Goal: Information Seeking & Learning: Learn about a topic

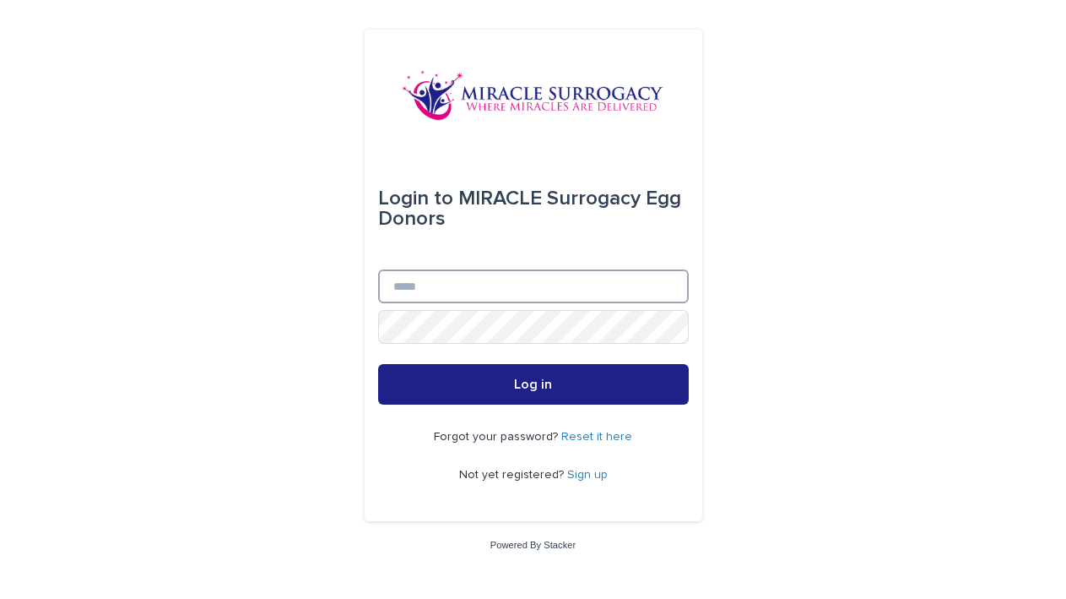
click at [426, 289] on input "Email" at bounding box center [533, 286] width 311 height 34
type input "**********"
click at [594, 470] on link "Sign up" at bounding box center [587, 475] width 41 height 12
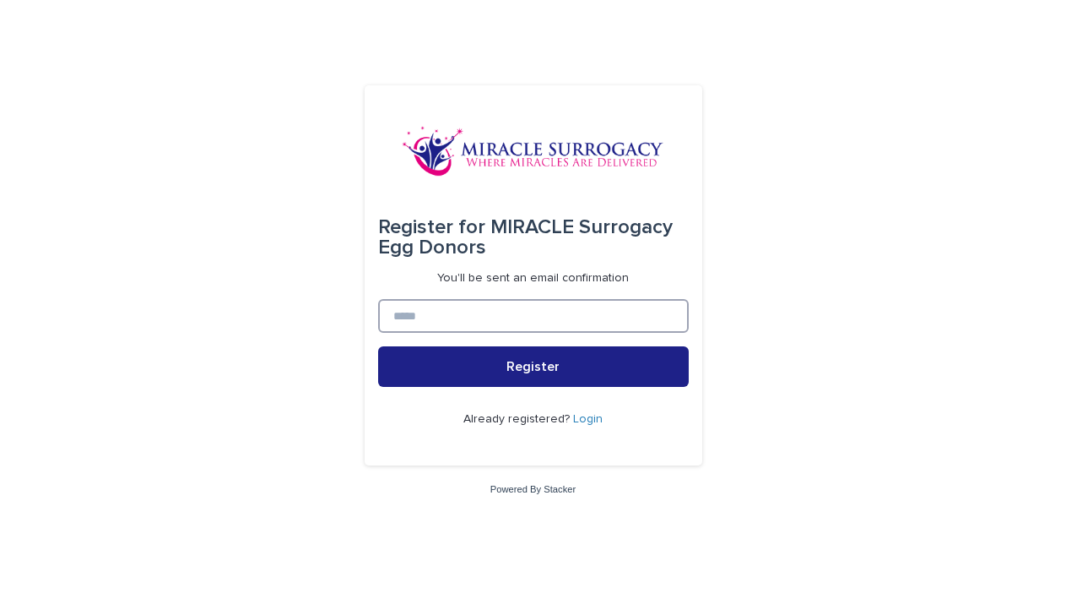
click at [475, 314] on input at bounding box center [533, 316] width 311 height 34
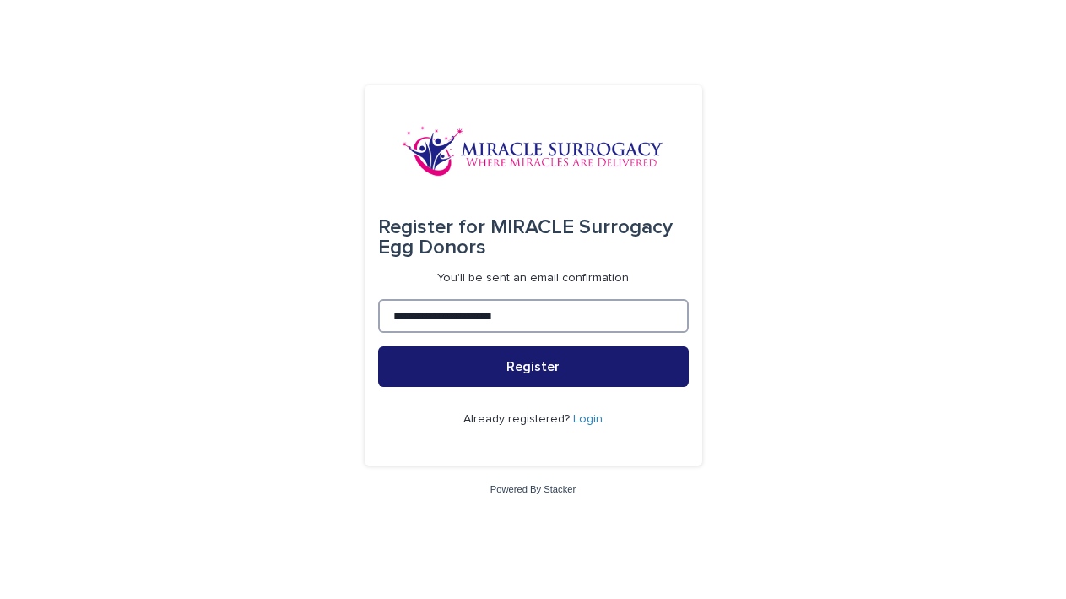
type input "**********"
click at [509, 369] on span "Register" at bounding box center [533, 367] width 53 height 14
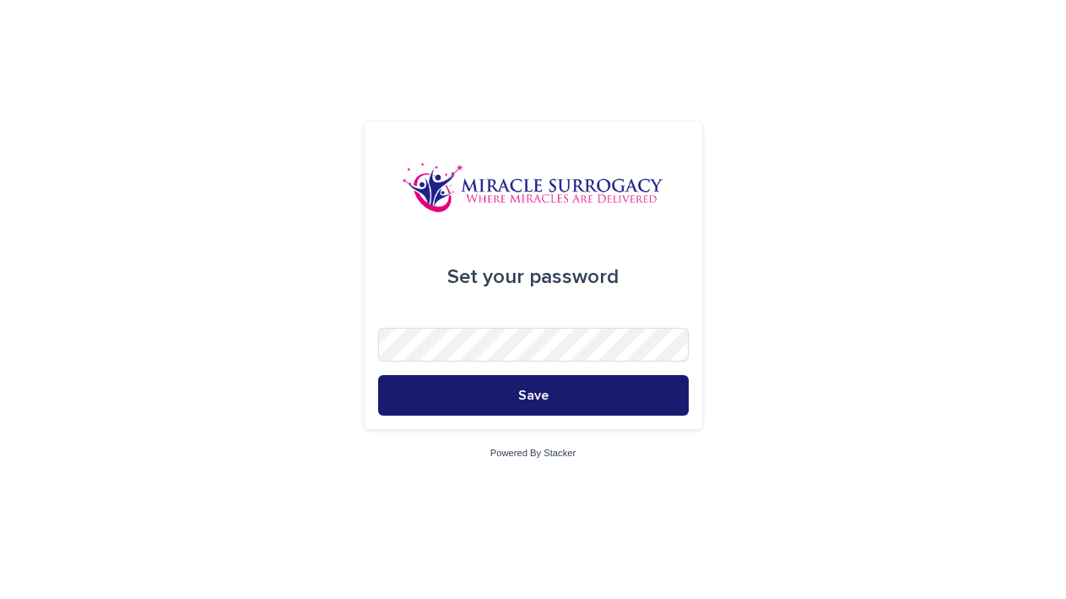
click at [500, 394] on button "Save" at bounding box center [533, 395] width 311 height 41
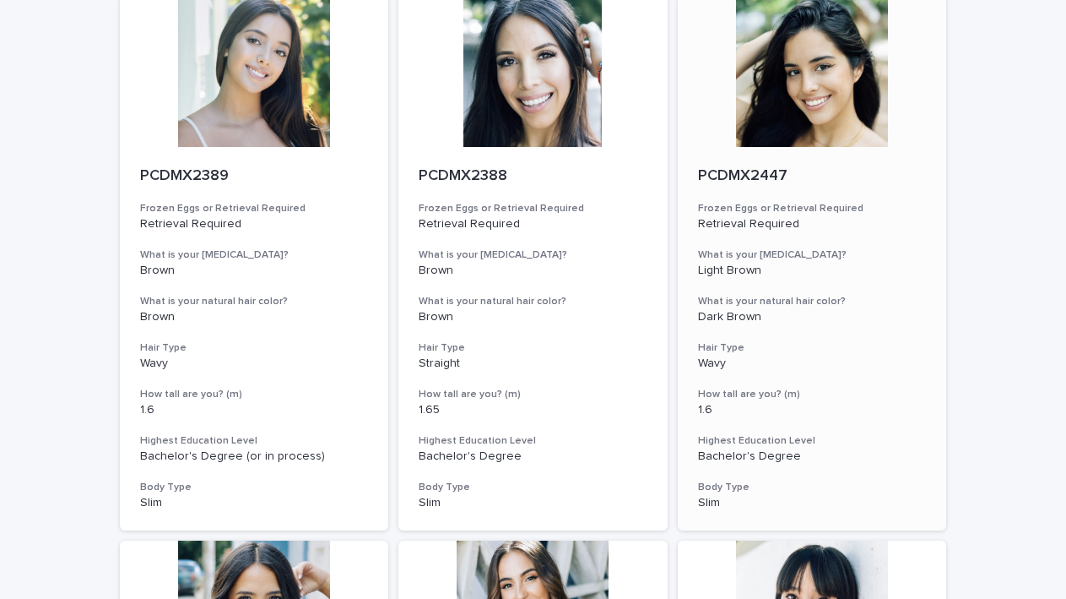
scroll to position [726, 0]
click at [778, 114] on div at bounding box center [812, 72] width 269 height 152
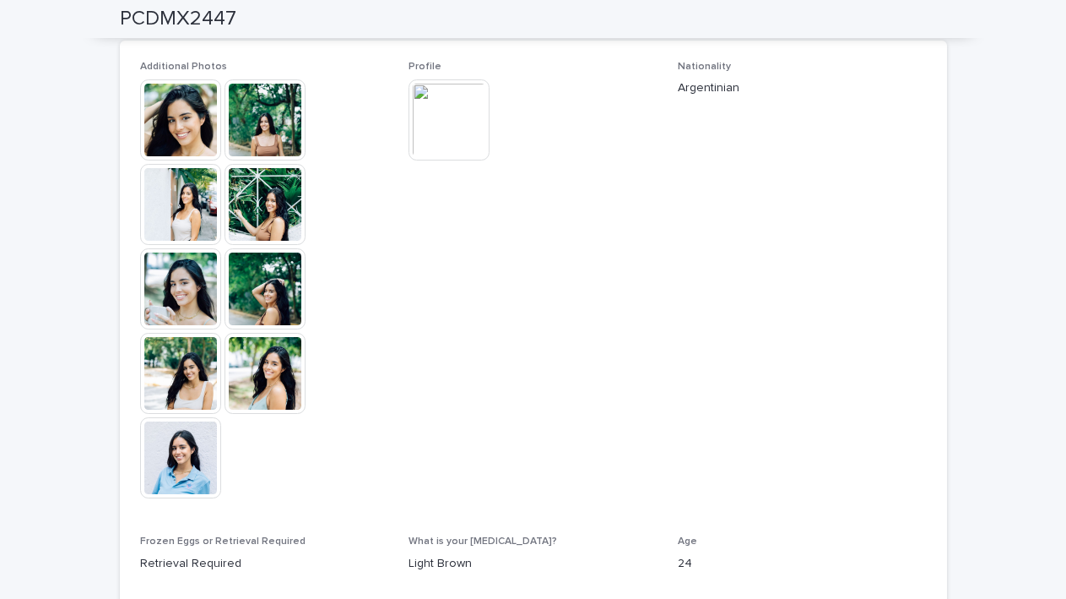
scroll to position [486, 0]
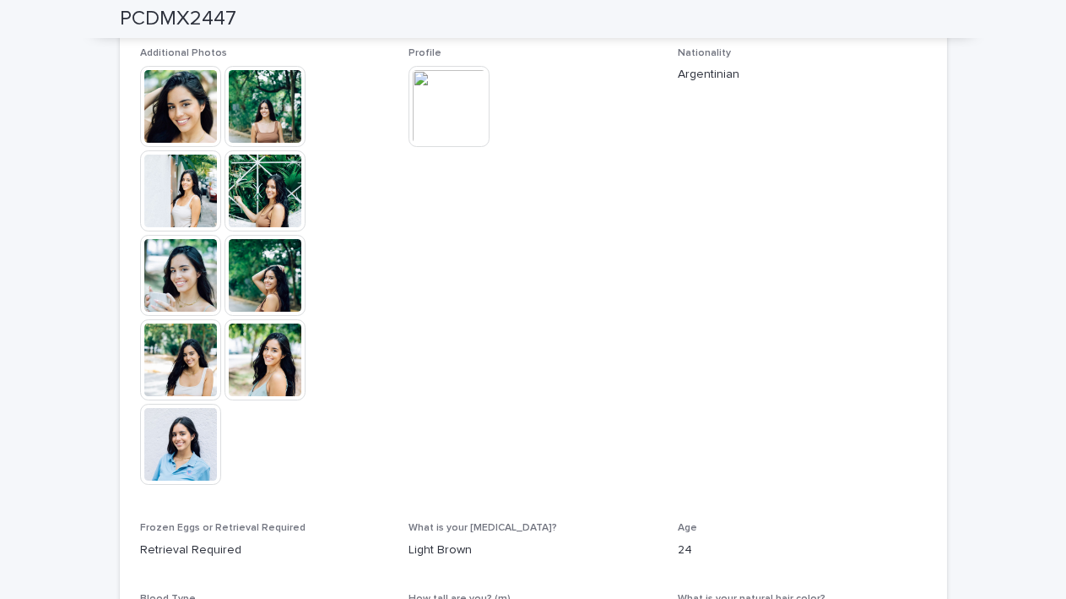
click at [204, 113] on img at bounding box center [180, 106] width 81 height 81
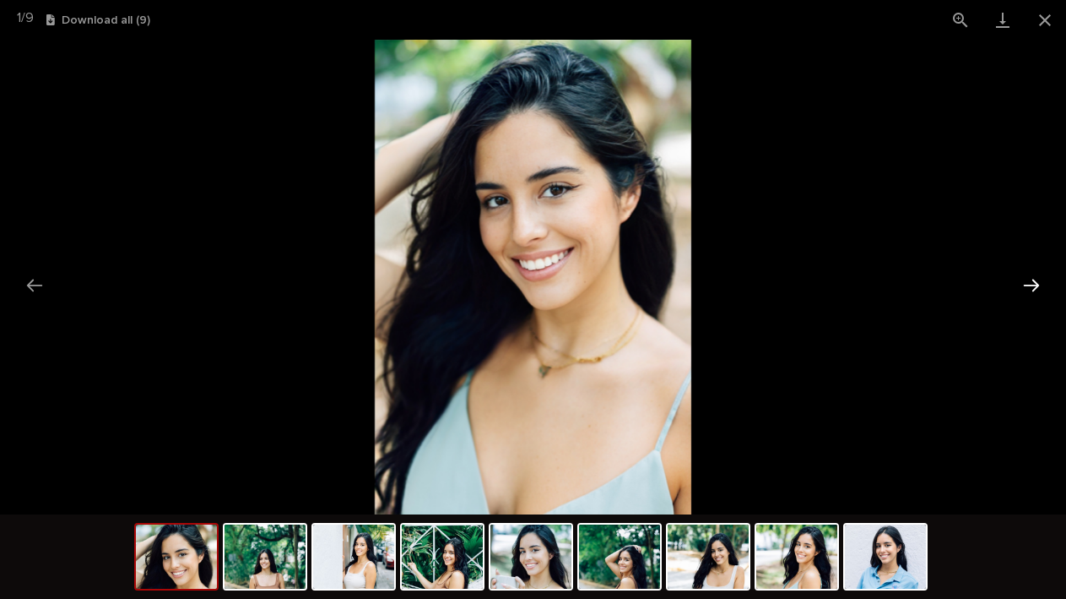
click at [1034, 287] on button "Next slide" at bounding box center [1031, 285] width 35 height 33
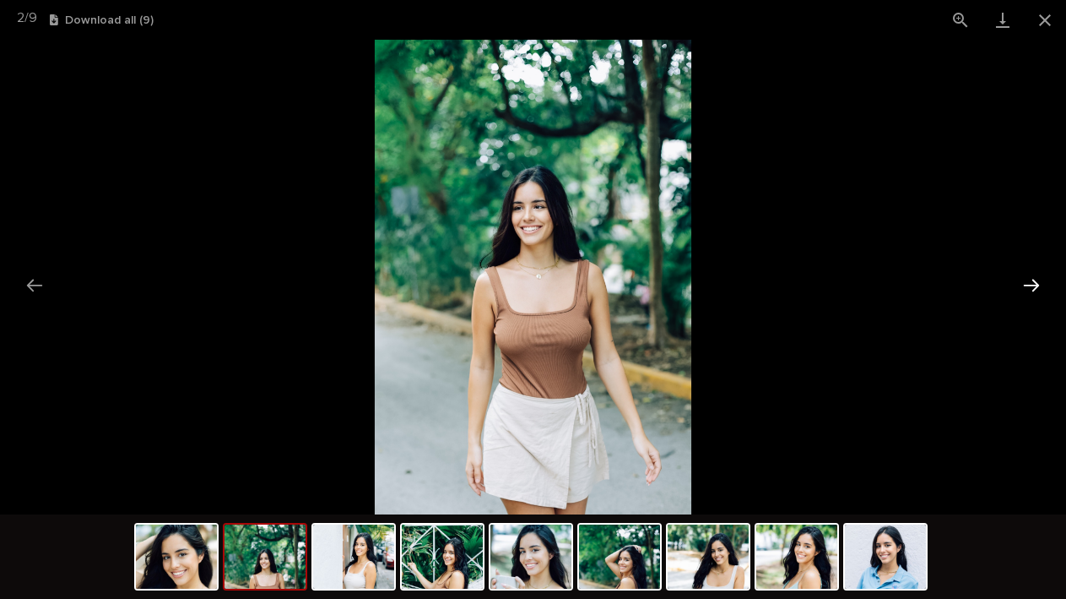
click at [1034, 287] on button "Next slide" at bounding box center [1031, 285] width 35 height 33
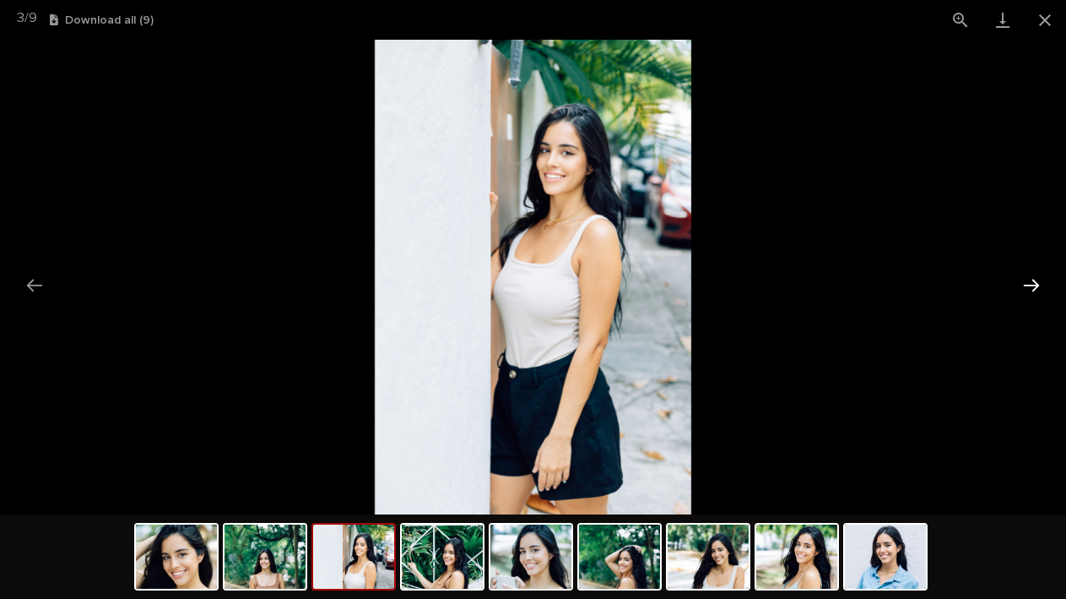
click at [1034, 287] on button "Next slide" at bounding box center [1031, 285] width 35 height 33
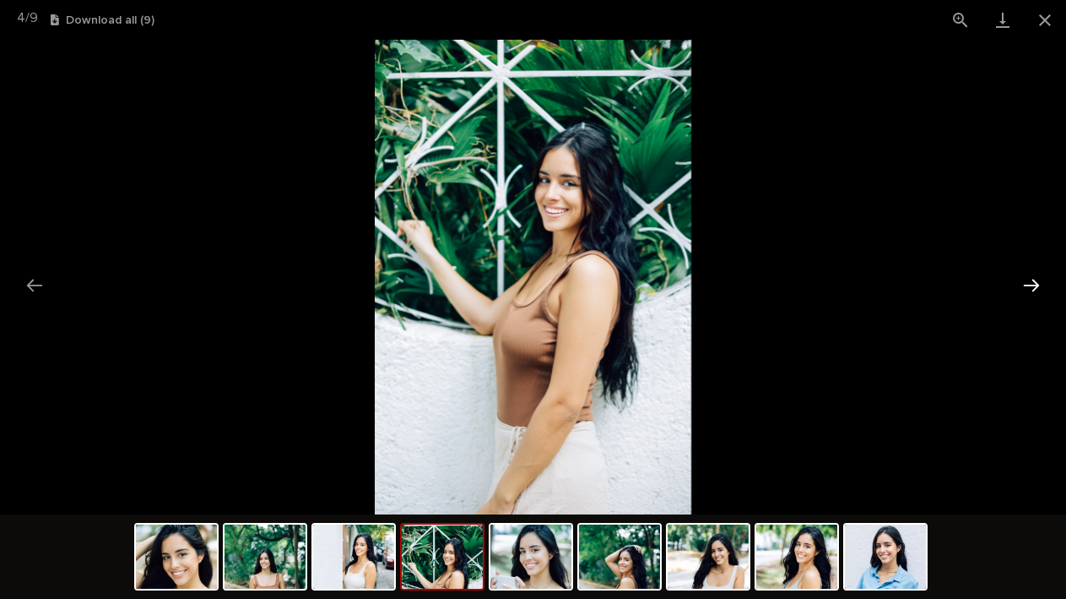
click at [1034, 287] on button "Next slide" at bounding box center [1031, 285] width 35 height 33
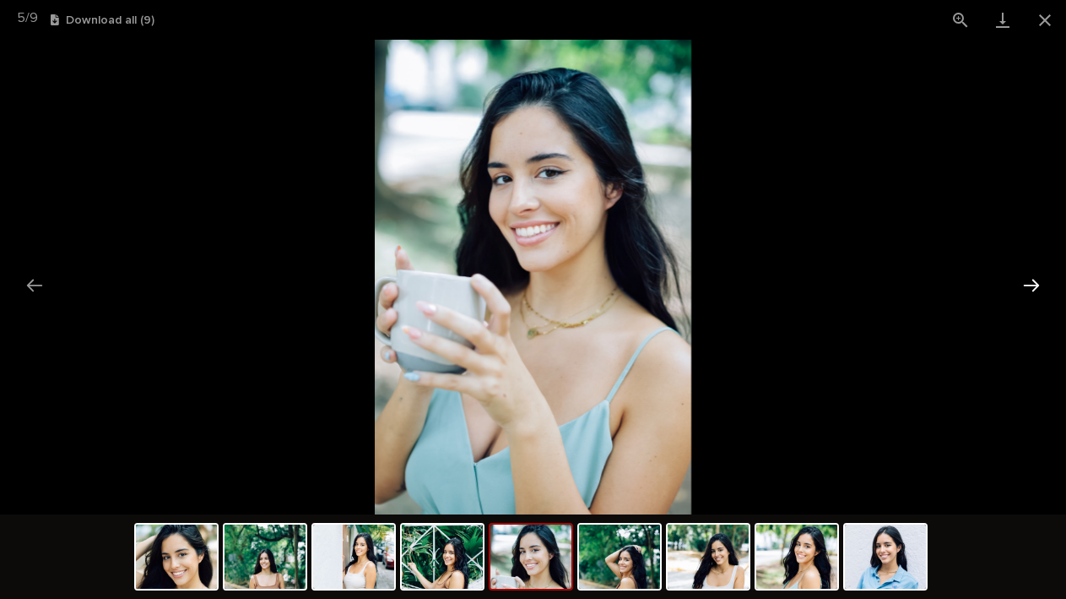
click at [1034, 287] on button "Next slide" at bounding box center [1031, 285] width 35 height 33
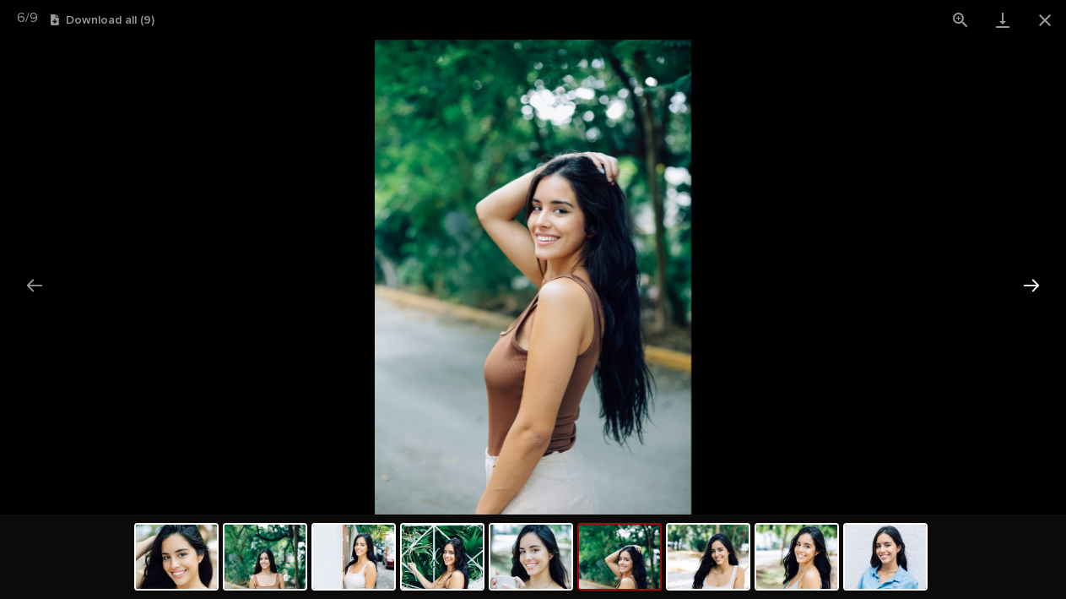
click at [1034, 287] on button "Next slide" at bounding box center [1031, 285] width 35 height 33
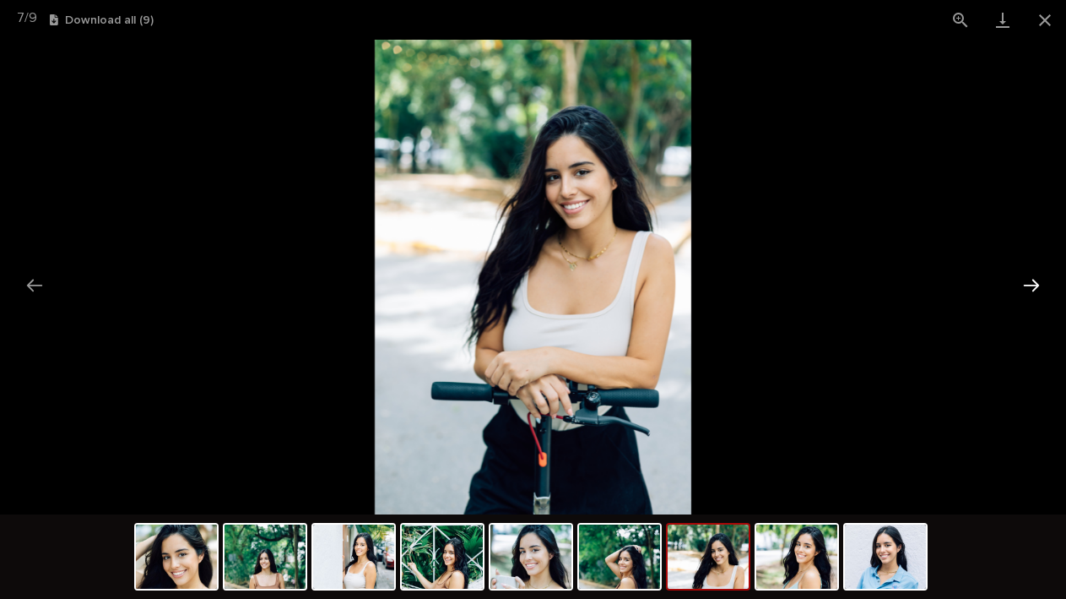
click at [1034, 287] on button "Next slide" at bounding box center [1031, 285] width 35 height 33
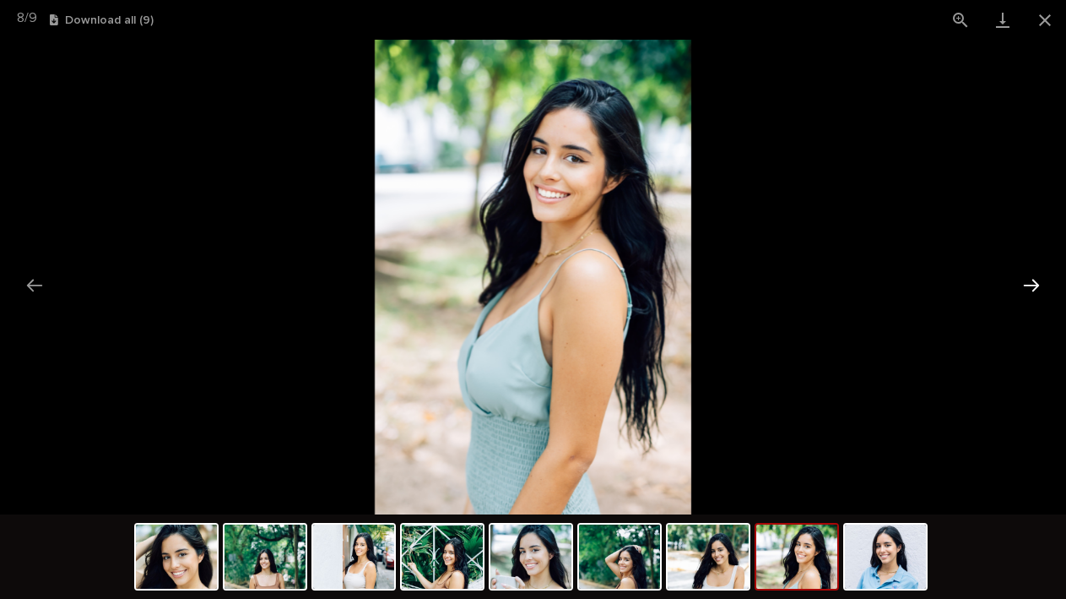
click at [1034, 287] on button "Next slide" at bounding box center [1031, 285] width 35 height 33
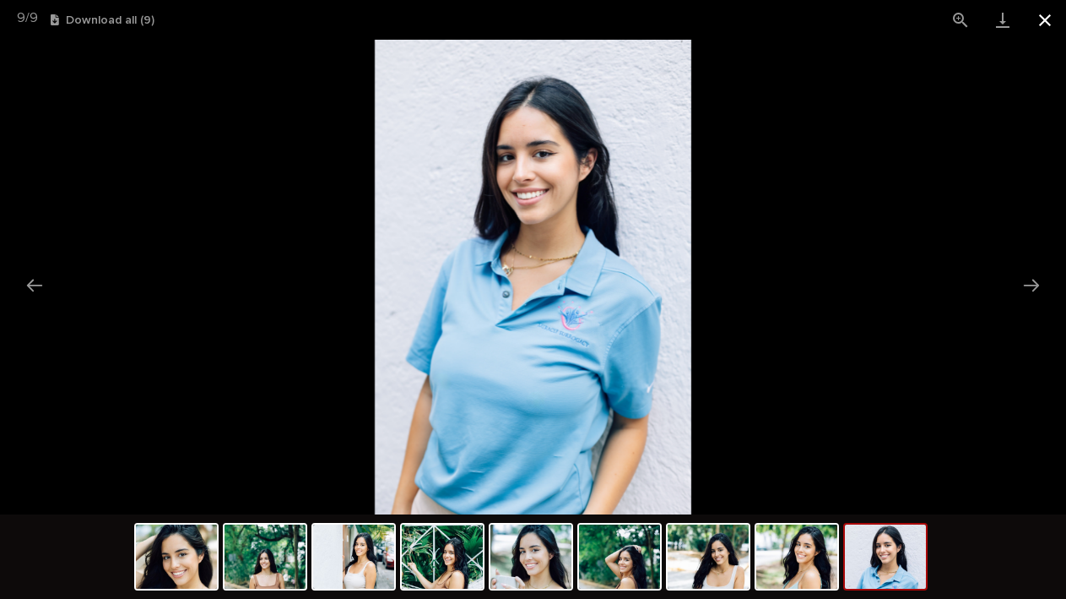
click at [1043, 24] on button "Close gallery" at bounding box center [1045, 20] width 42 height 40
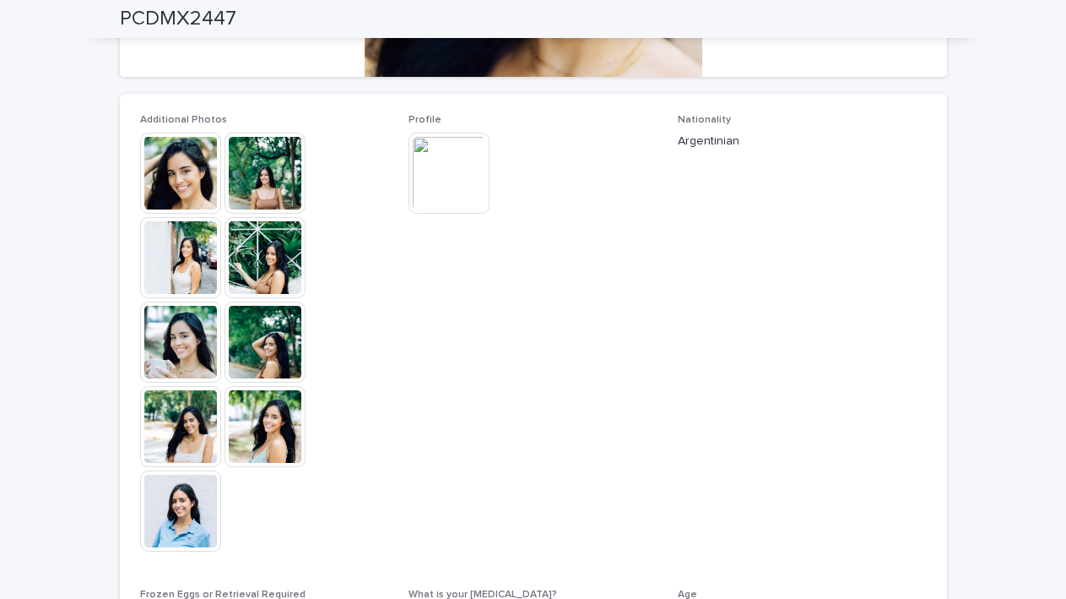
scroll to position [419, 0]
click at [475, 151] on img at bounding box center [449, 173] width 81 height 81
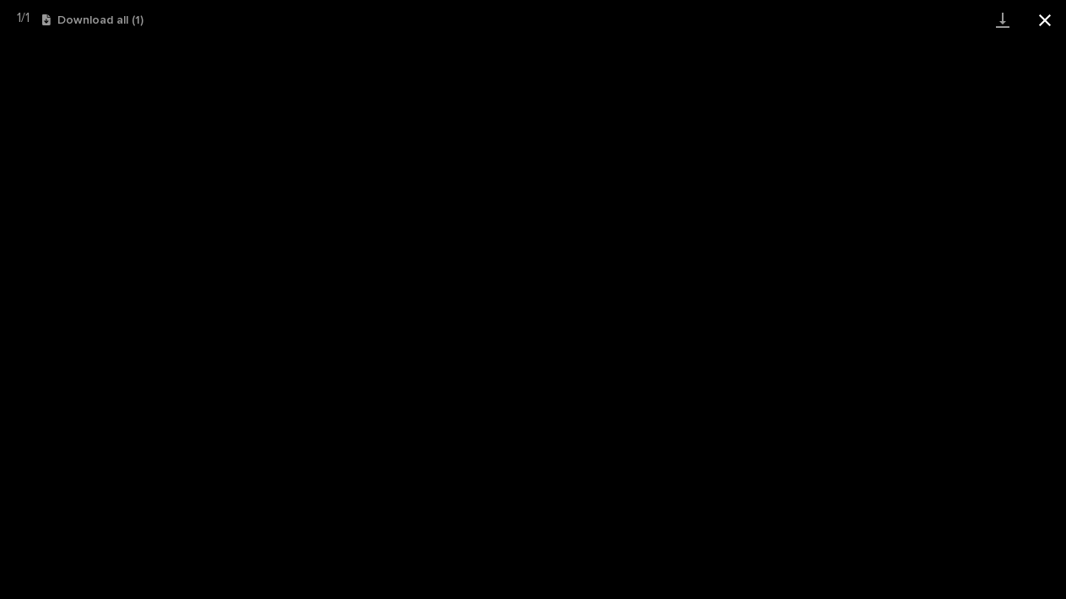
click at [1049, 26] on button "Close gallery" at bounding box center [1045, 20] width 42 height 40
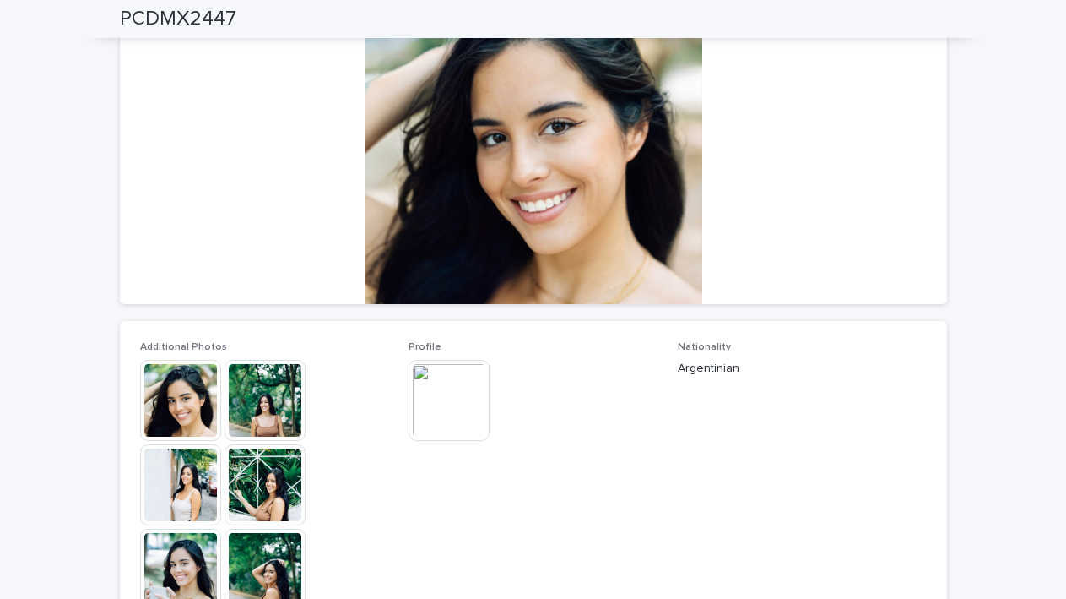
scroll to position [0, 0]
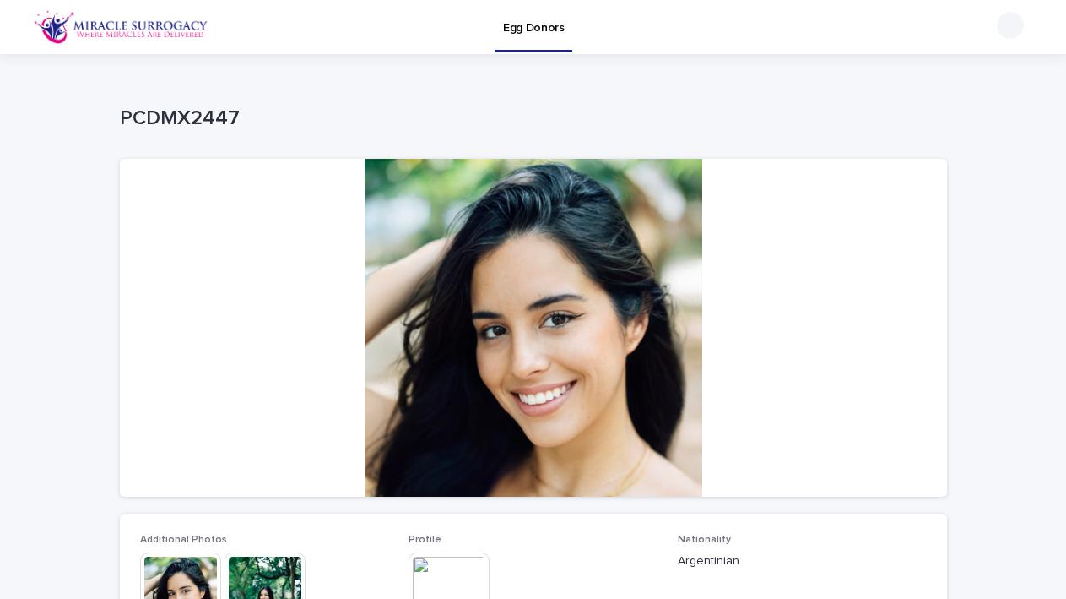
click at [532, 15] on p "Egg Donors" at bounding box center [534, 17] width 62 height 35
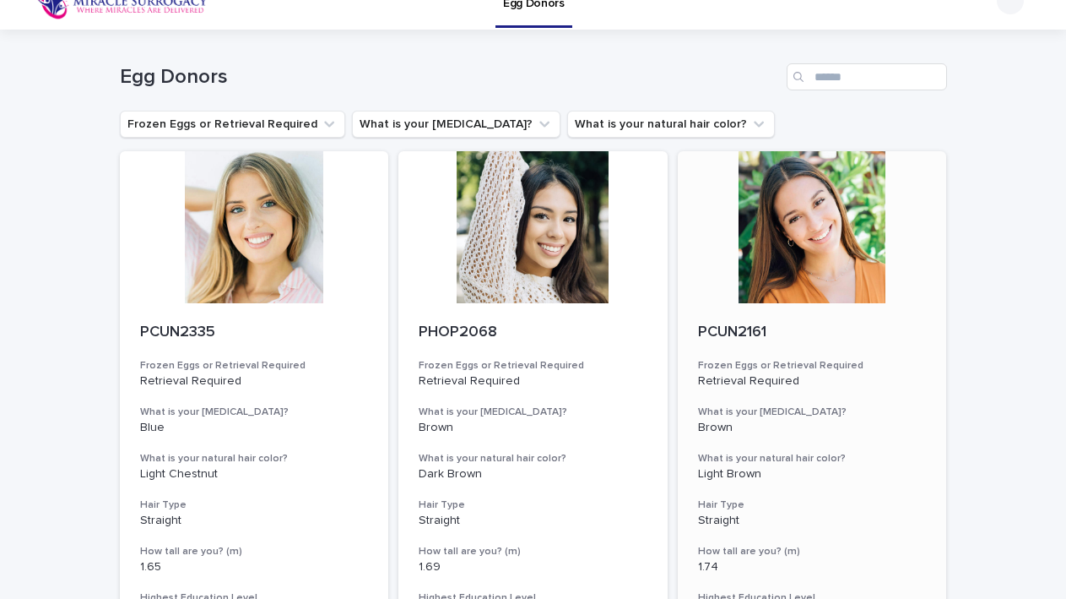
scroll to position [30, 0]
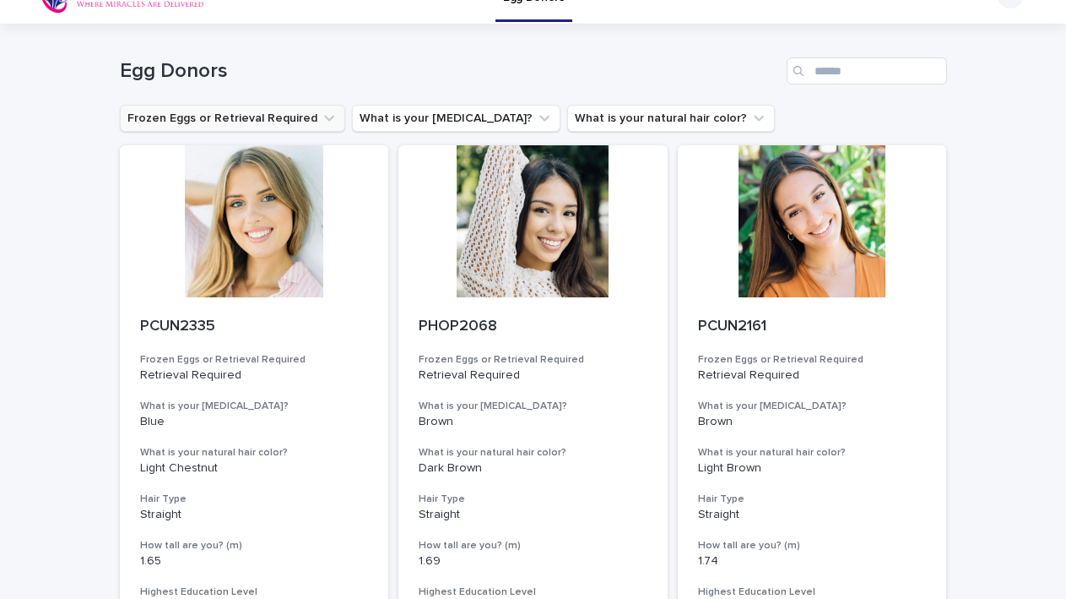
click at [307, 132] on button "Frozen Eggs or Retrieval Required" at bounding box center [232, 118] width 225 height 27
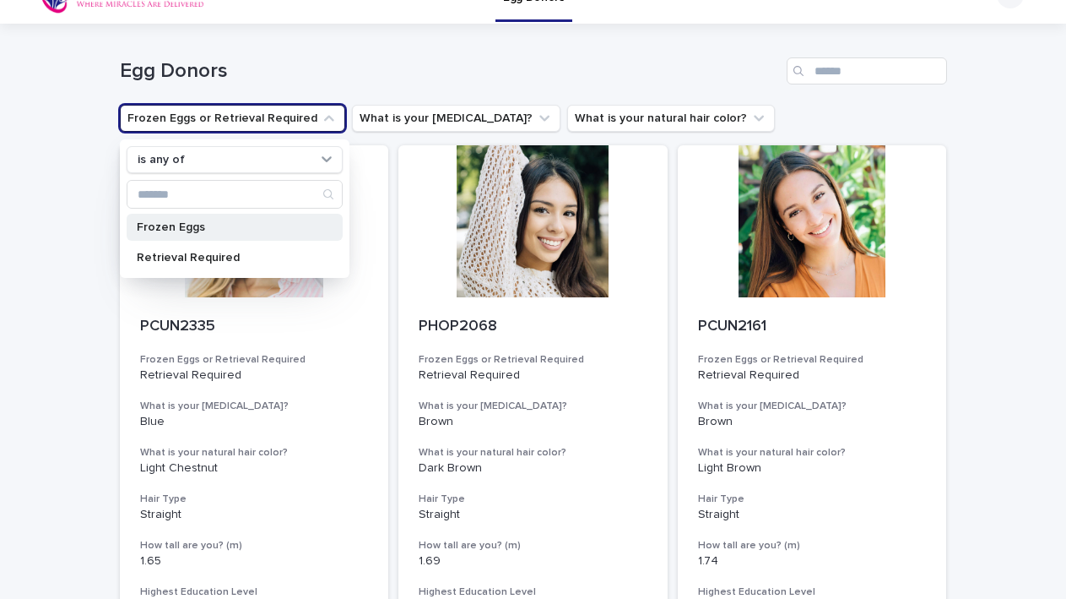
click at [188, 237] on div "Frozen Eggs" at bounding box center [235, 227] width 216 height 27
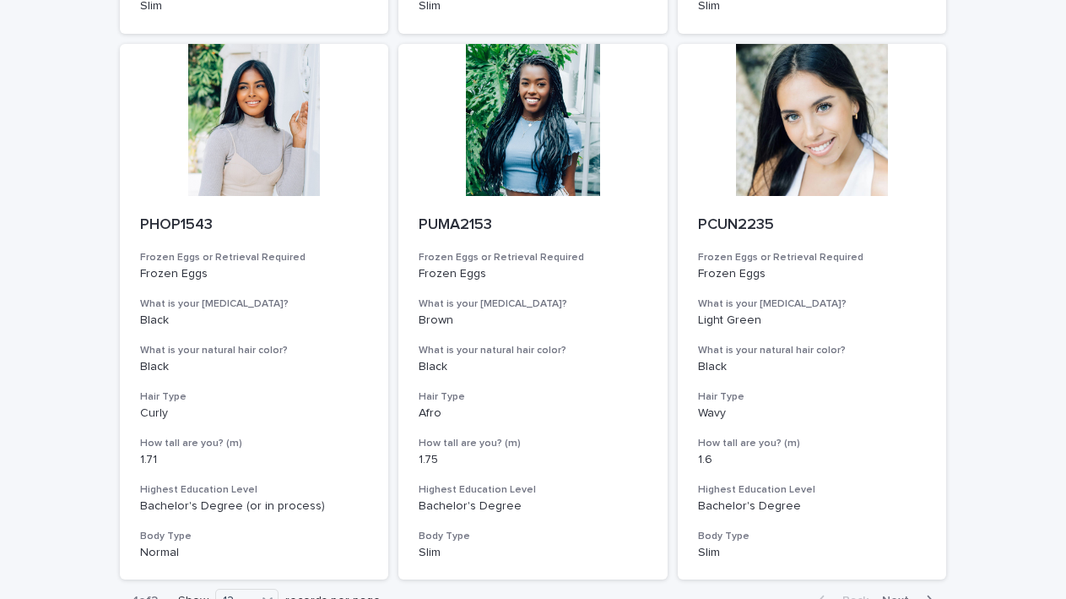
scroll to position [1807, 0]
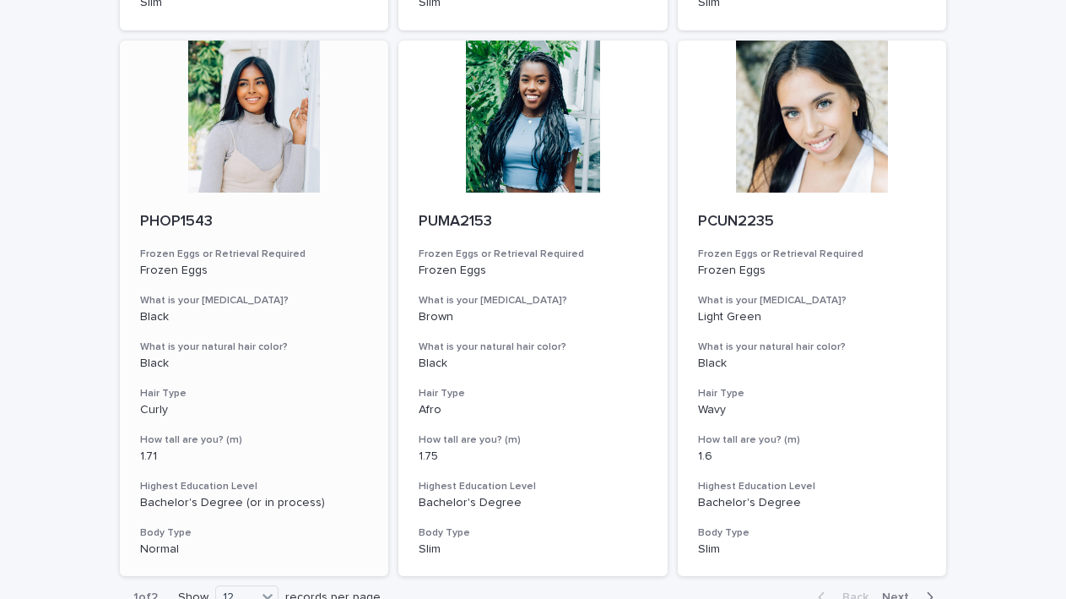
click at [258, 149] on div at bounding box center [254, 117] width 269 height 152
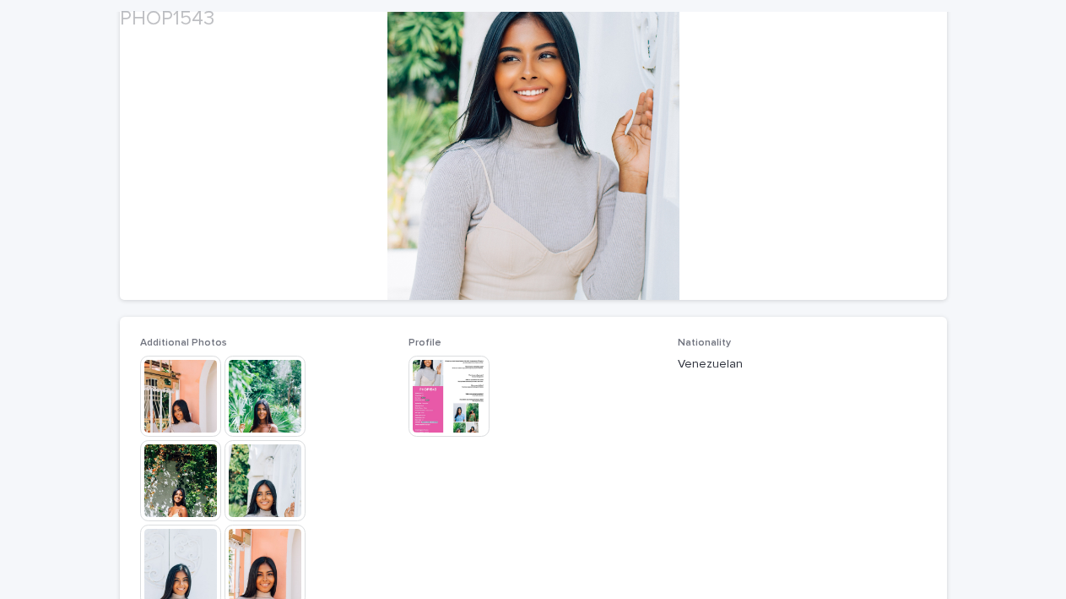
scroll to position [216, 0]
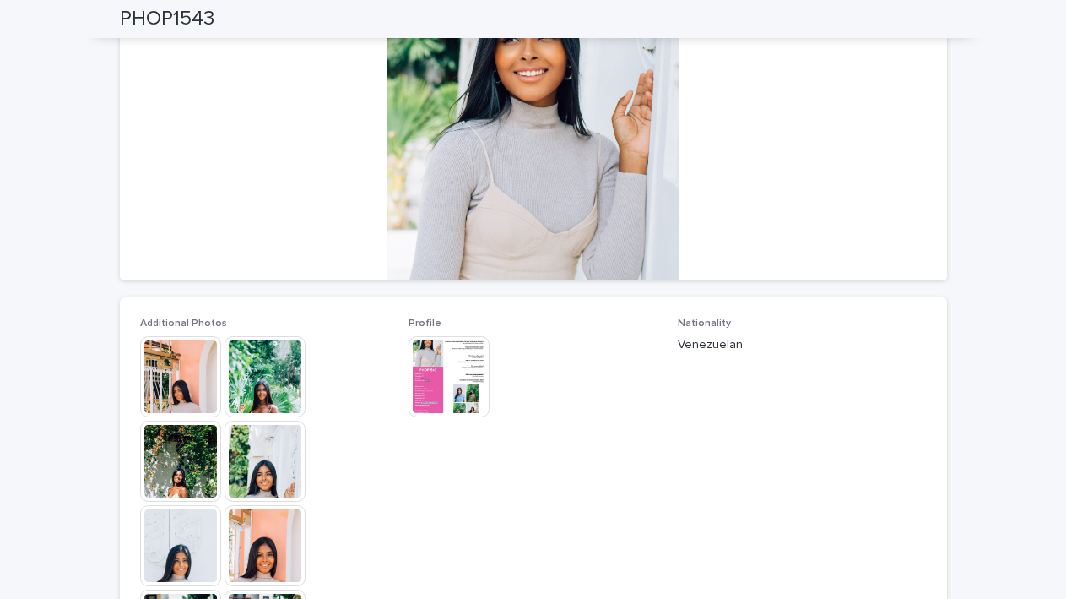
click at [159, 369] on img at bounding box center [180, 376] width 81 height 81
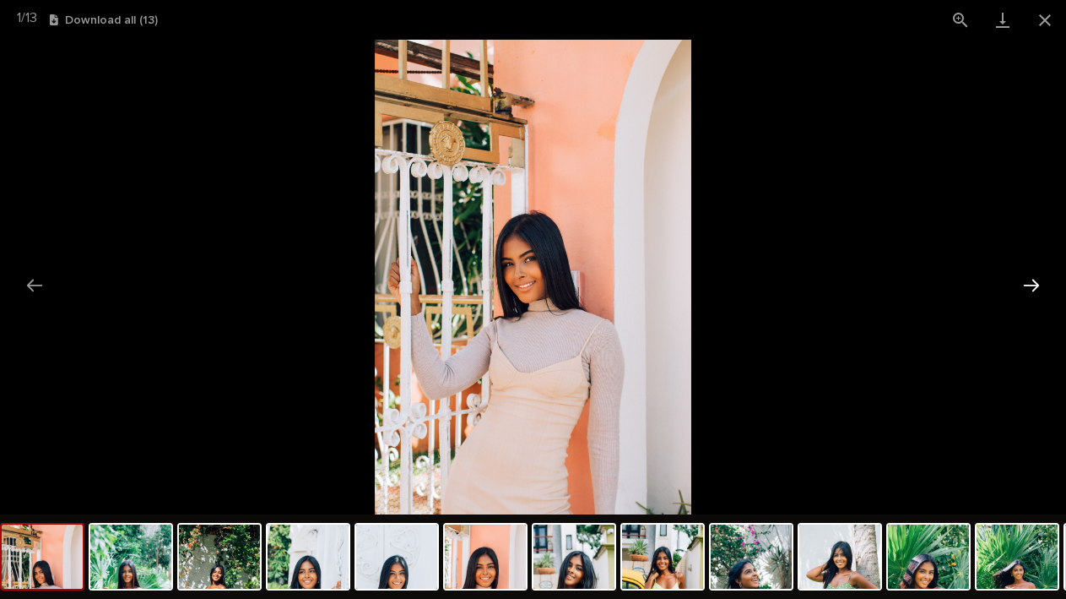
click at [1038, 281] on button "Next slide" at bounding box center [1031, 285] width 35 height 33
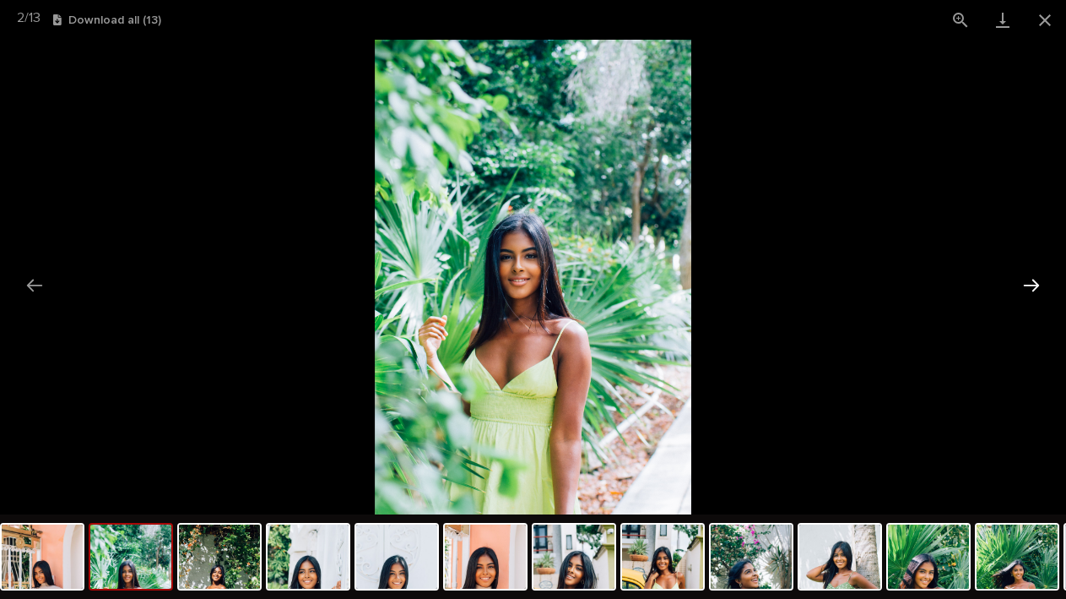
click at [1038, 281] on button "Next slide" at bounding box center [1031, 285] width 35 height 33
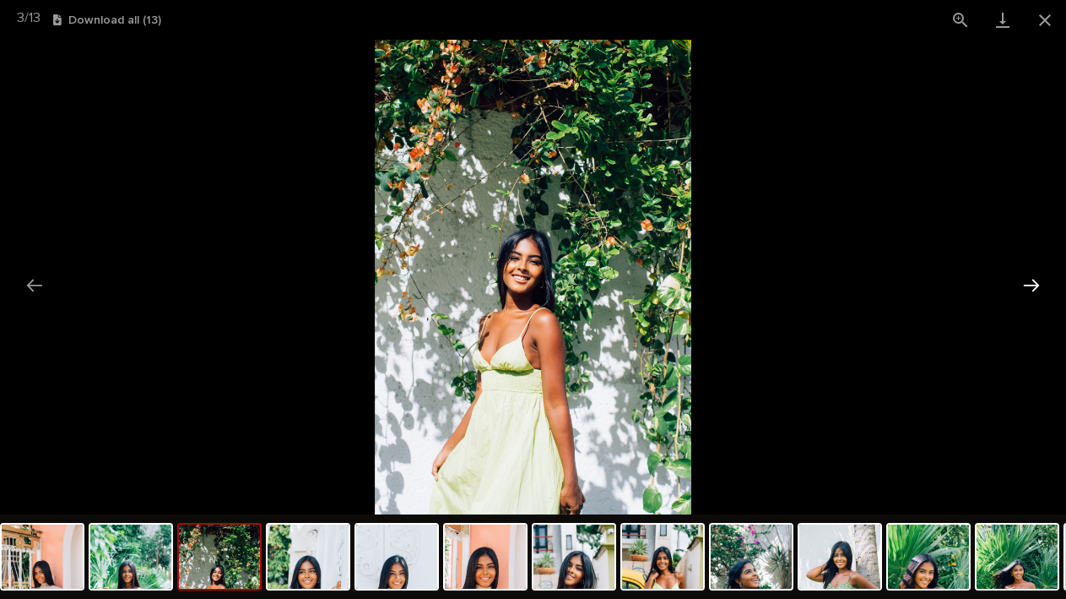
click at [1038, 281] on button "Next slide" at bounding box center [1031, 285] width 35 height 33
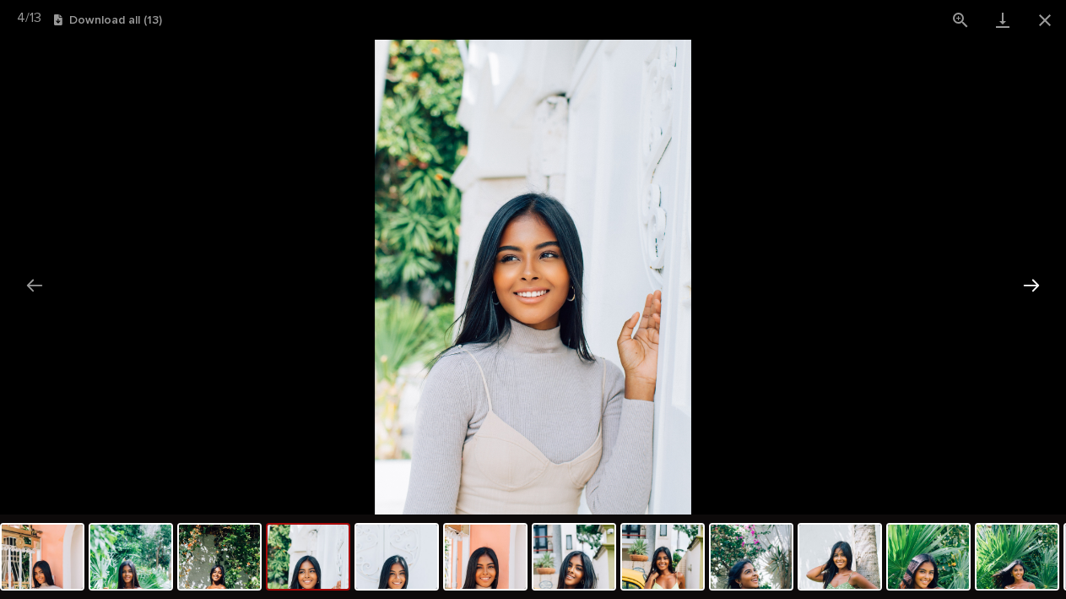
click at [1038, 281] on button "Next slide" at bounding box center [1031, 285] width 35 height 33
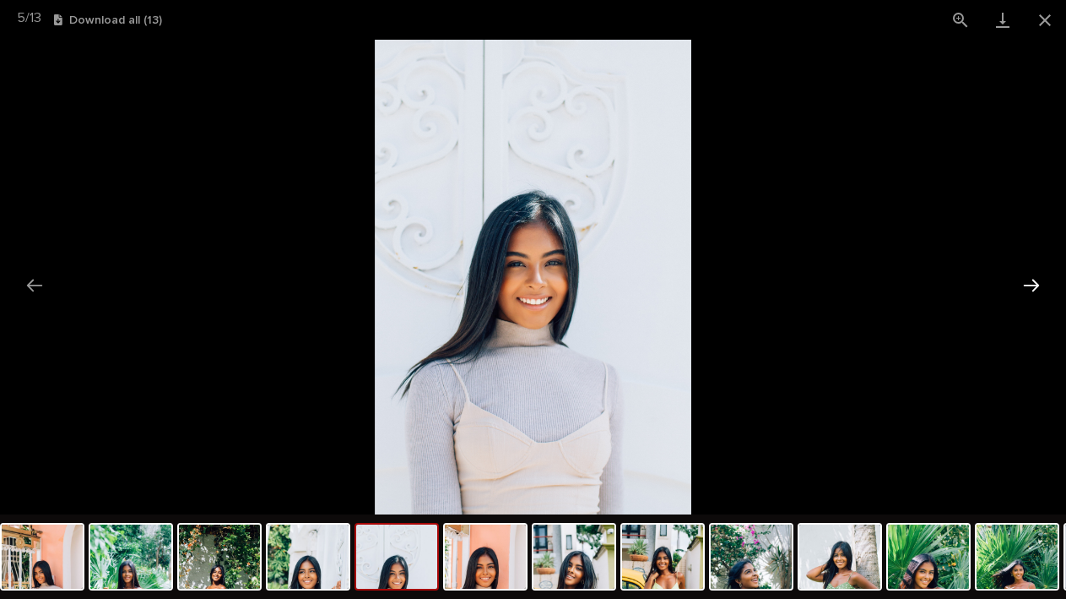
click at [1038, 281] on button "Next slide" at bounding box center [1031, 285] width 35 height 33
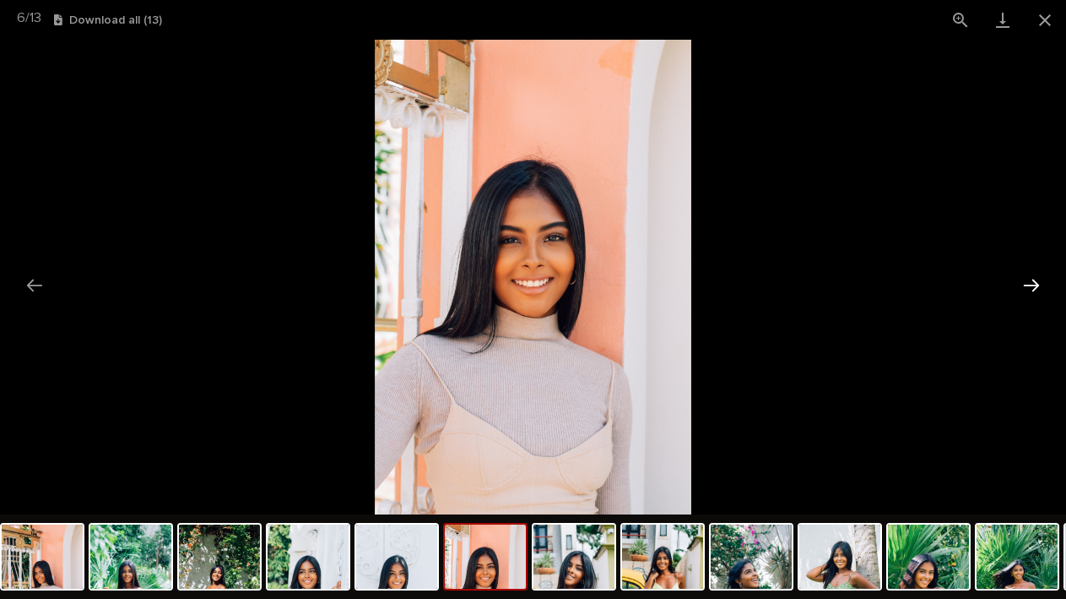
click at [1038, 281] on button "Next slide" at bounding box center [1031, 285] width 35 height 33
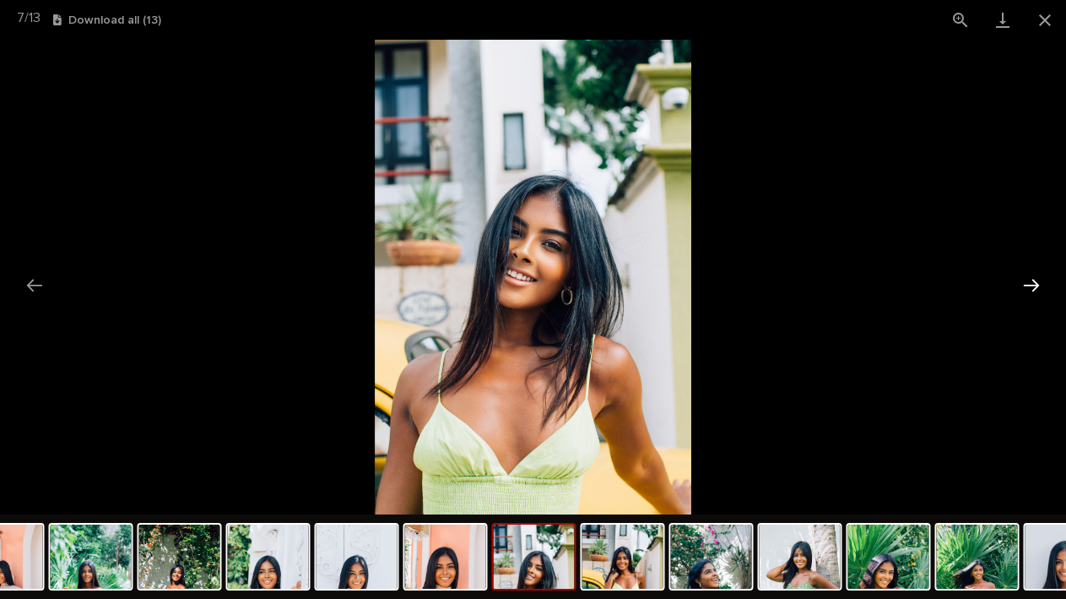
click at [1038, 281] on button "Next slide" at bounding box center [1031, 285] width 35 height 33
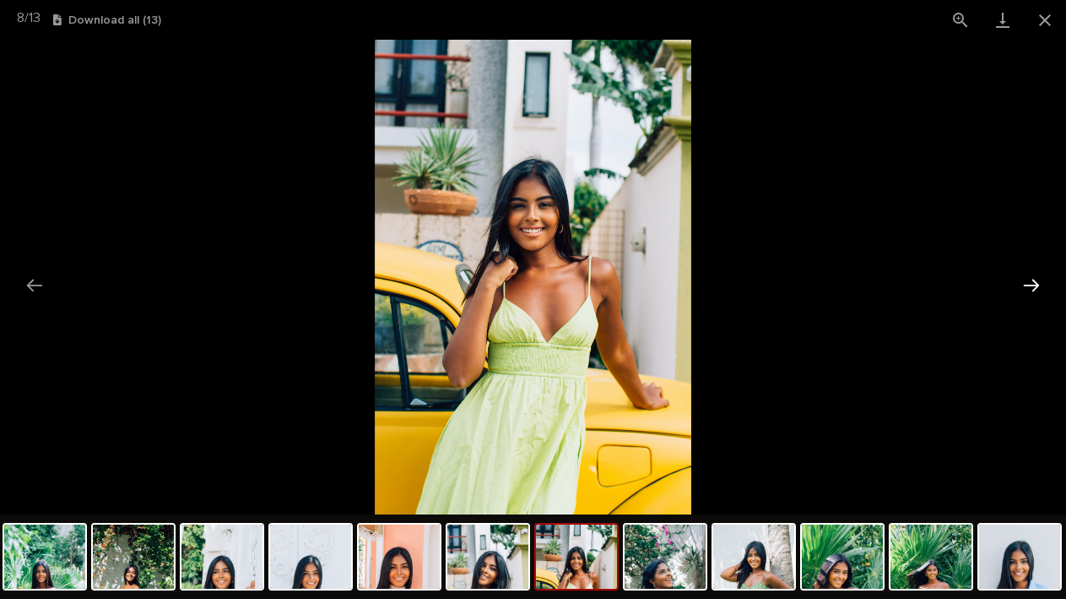
click at [1038, 281] on button "Next slide" at bounding box center [1031, 285] width 35 height 33
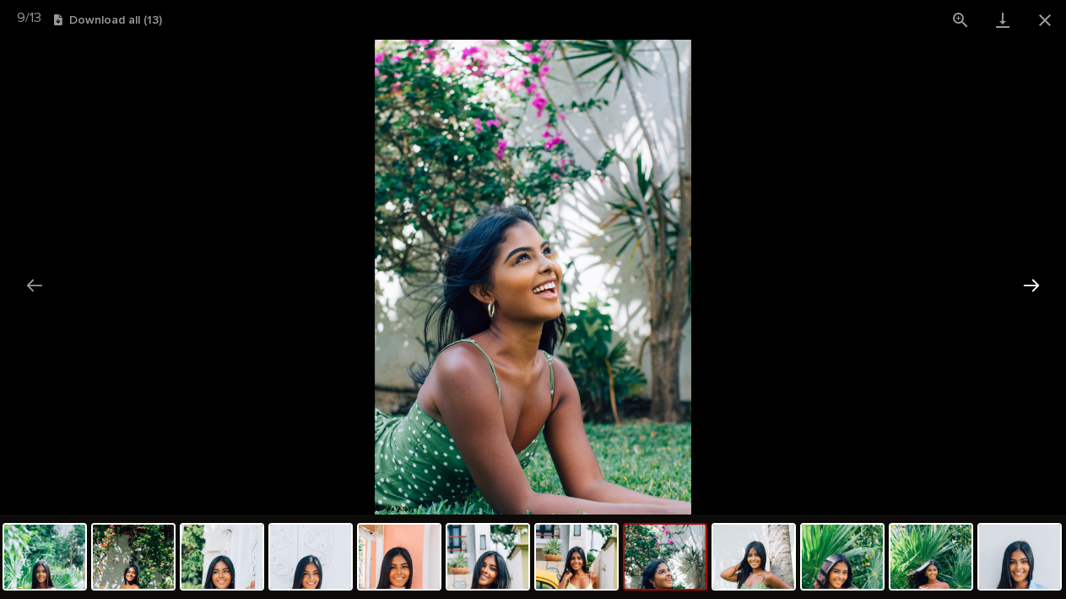
click at [1038, 281] on button "Next slide" at bounding box center [1031, 285] width 35 height 33
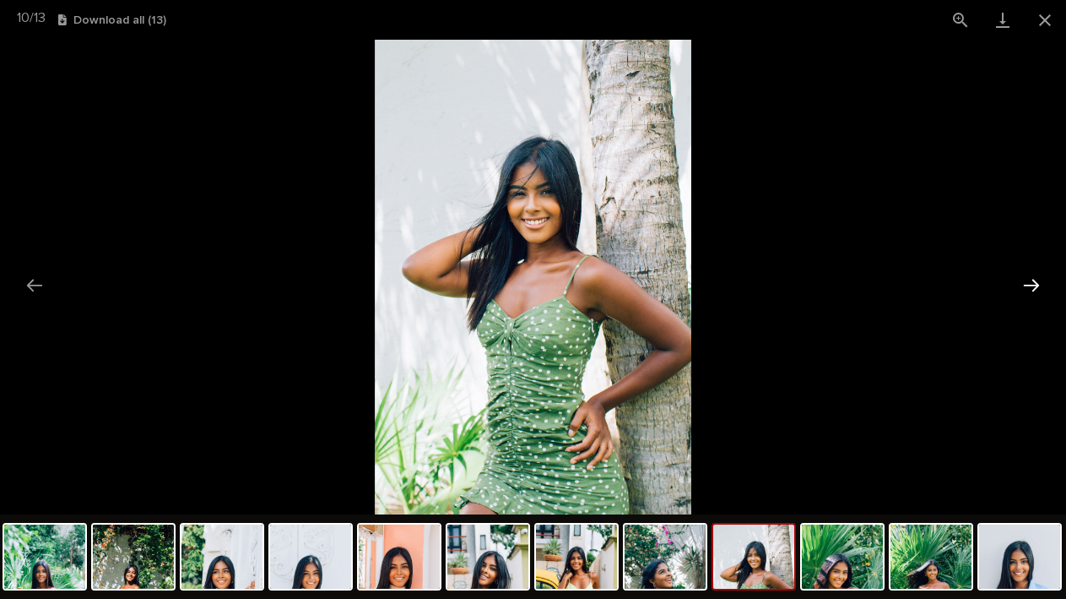
click at [1038, 281] on button "Next slide" at bounding box center [1031, 285] width 35 height 33
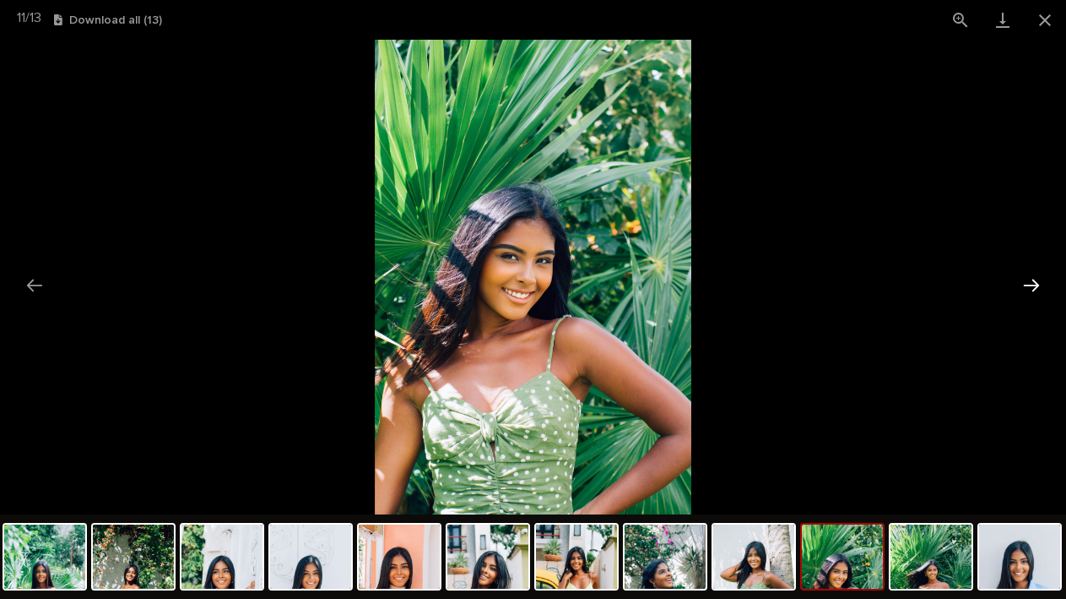
click at [1038, 281] on button "Next slide" at bounding box center [1031, 285] width 35 height 33
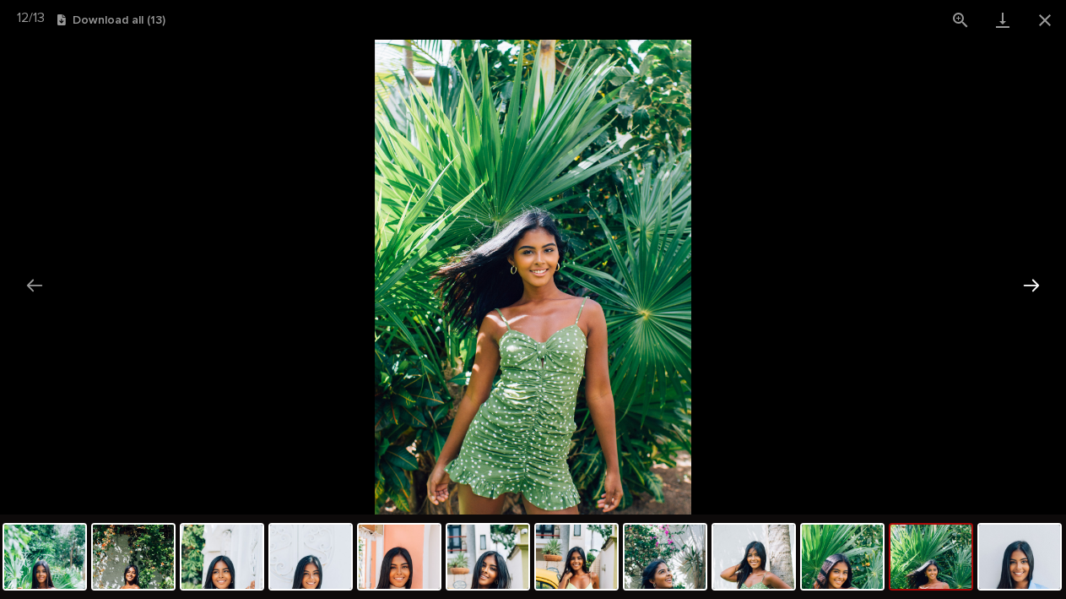
click at [1038, 281] on button "Next slide" at bounding box center [1031, 285] width 35 height 33
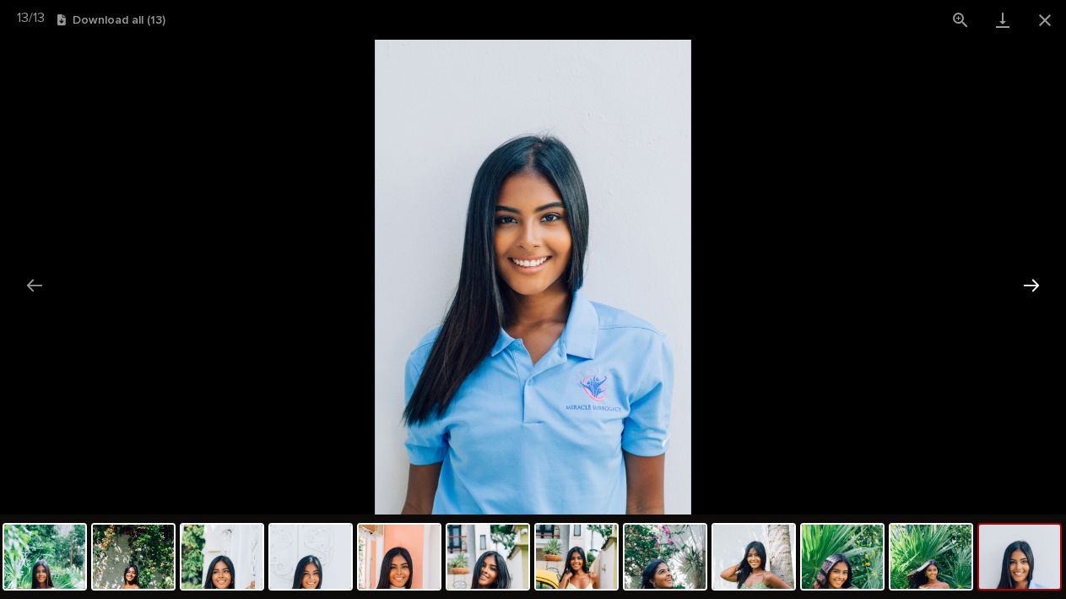
click at [1038, 281] on button "Next slide" at bounding box center [1031, 285] width 35 height 33
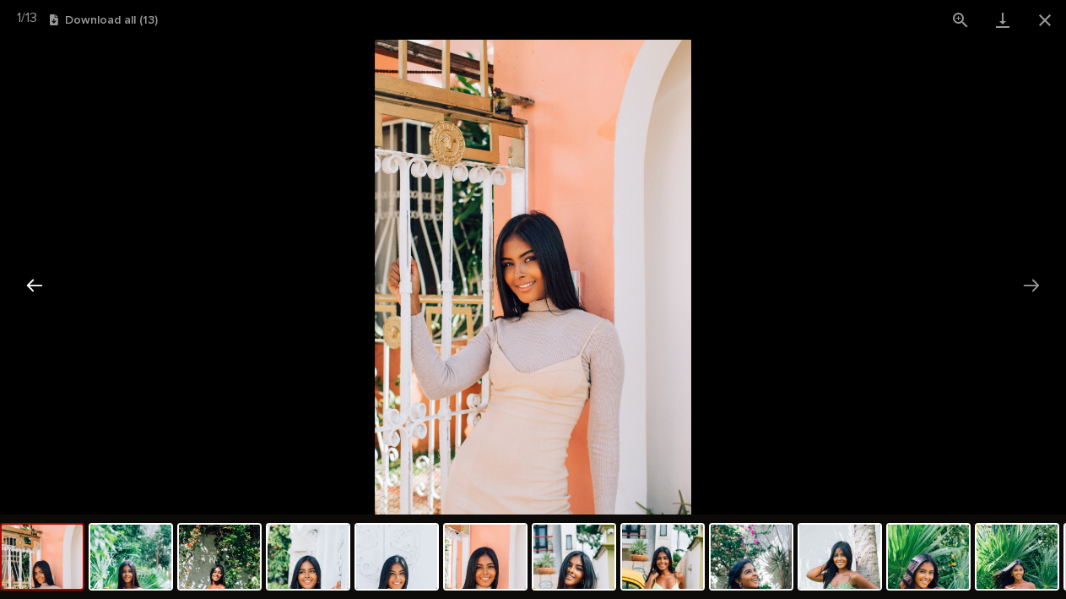
click at [32, 279] on button "Previous slide" at bounding box center [34, 285] width 35 height 33
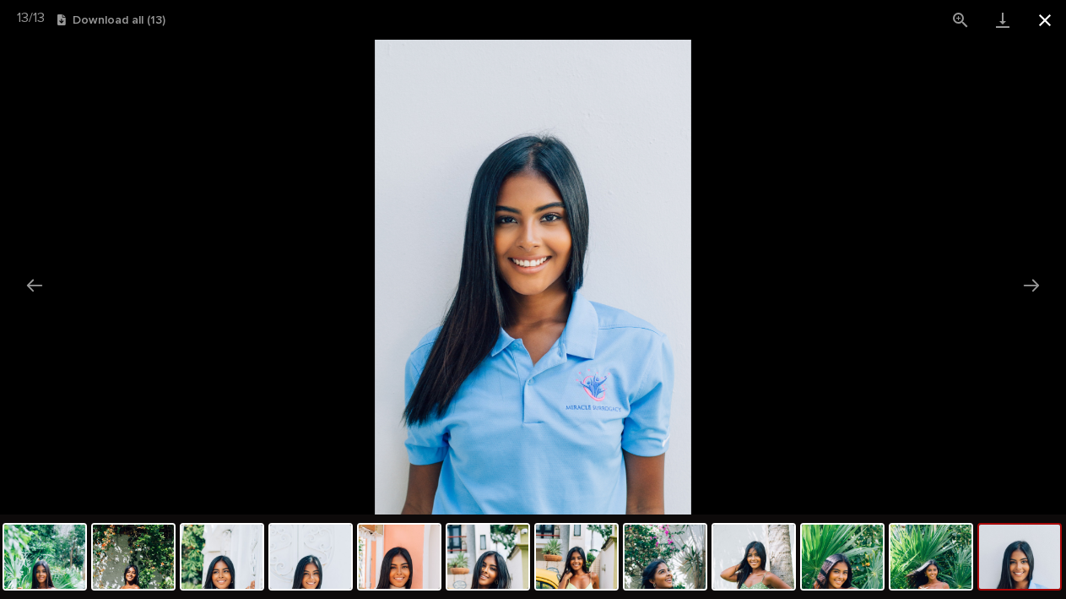
click at [1044, 19] on button "Close gallery" at bounding box center [1045, 20] width 42 height 40
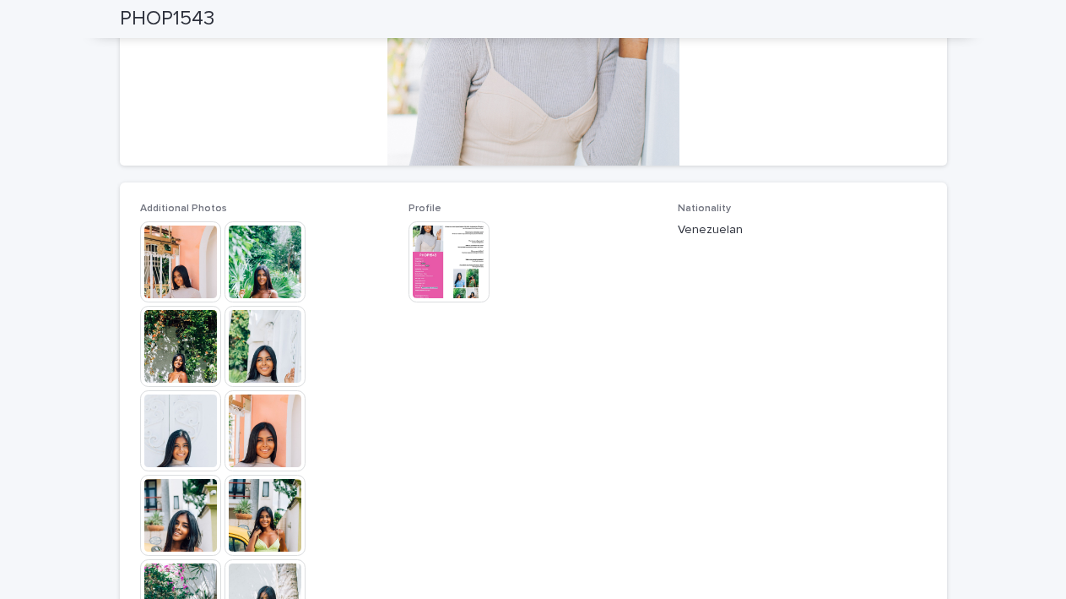
scroll to position [338, 0]
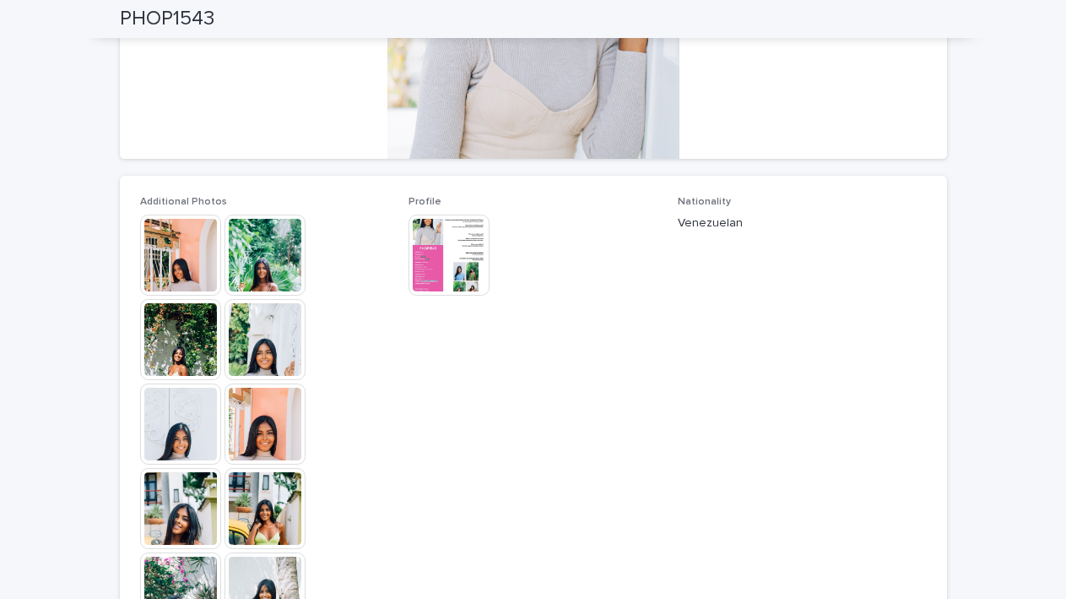
click at [458, 267] on img at bounding box center [449, 254] width 81 height 81
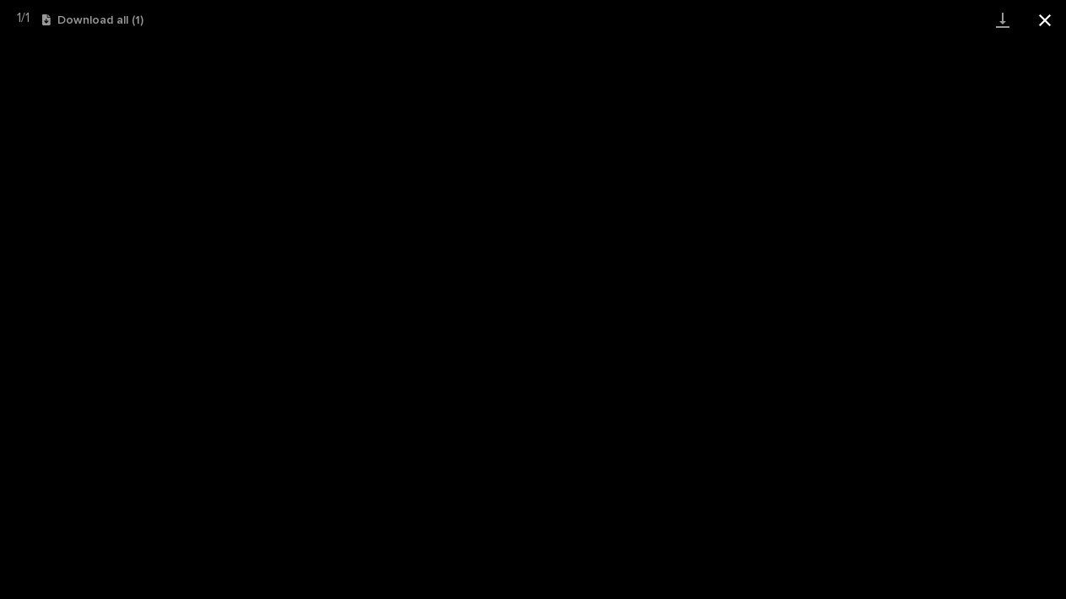
click at [1039, 11] on button "Close gallery" at bounding box center [1045, 20] width 42 height 40
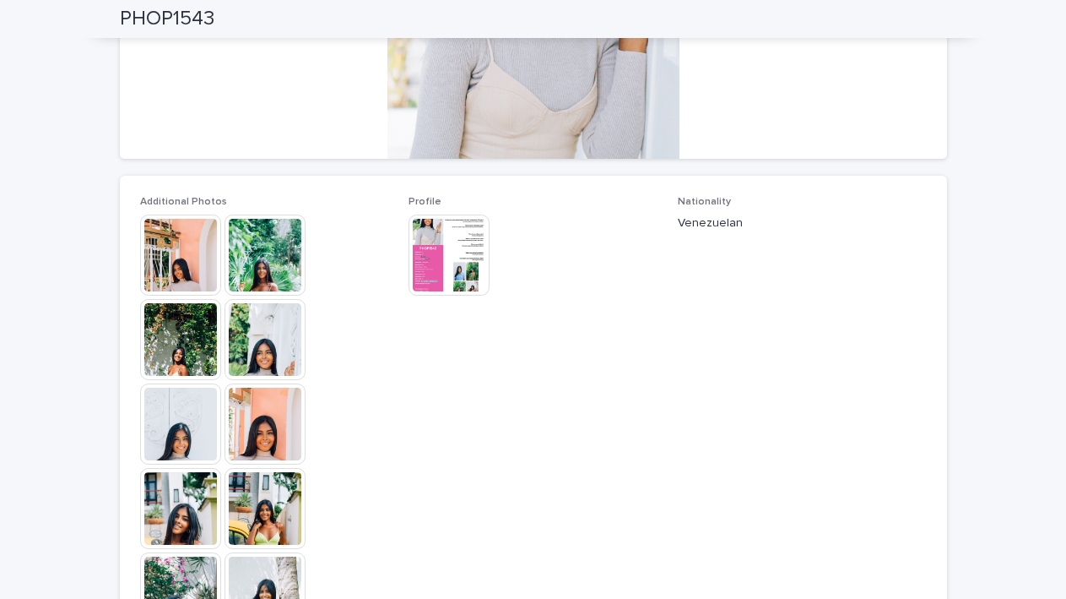
scroll to position [0, 0]
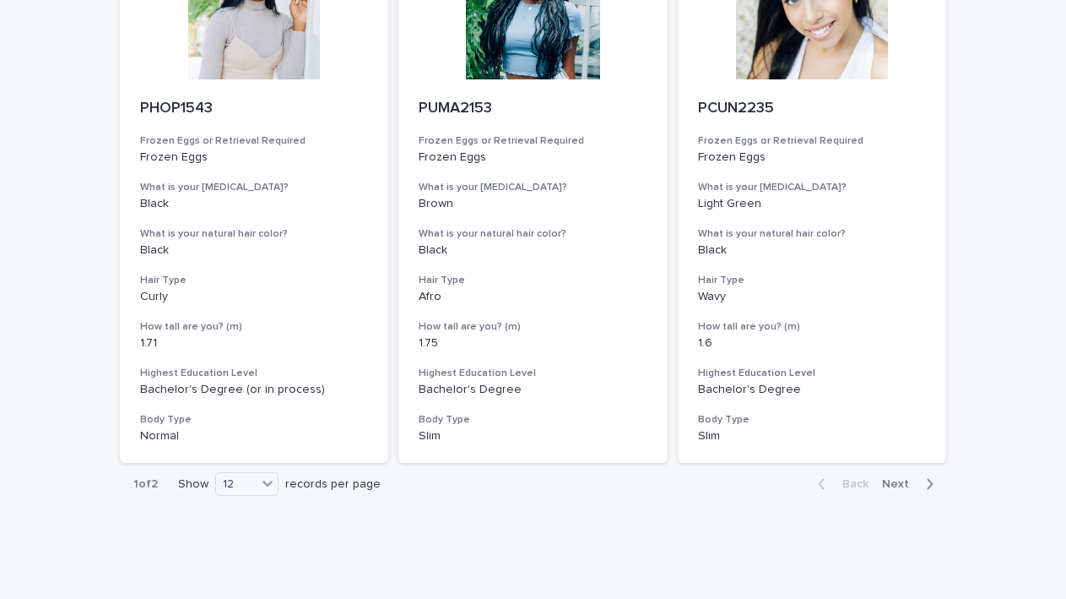
scroll to position [1926, 0]
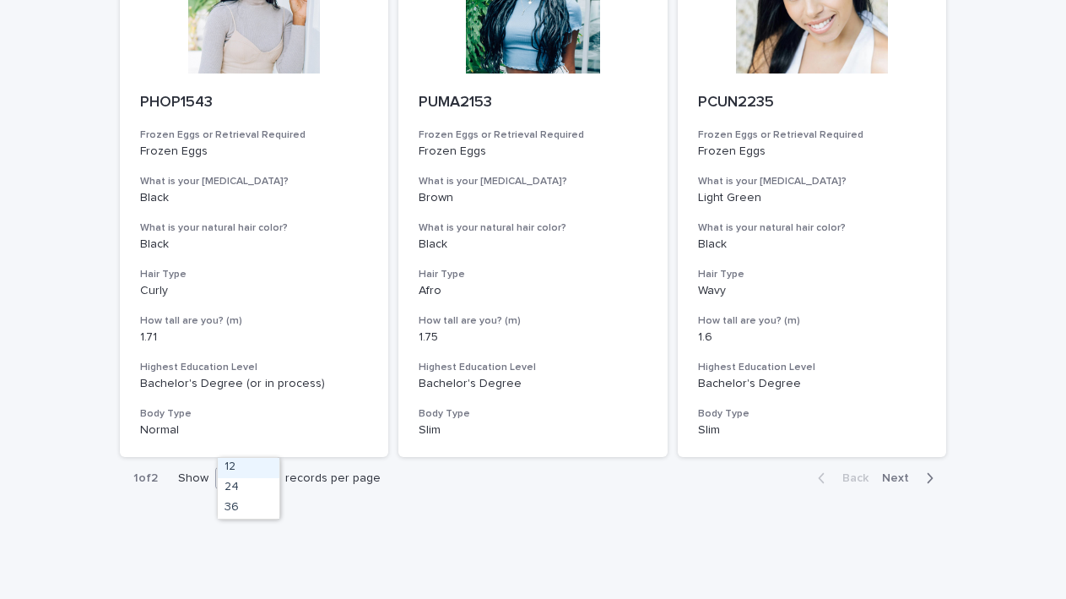
click at [245, 469] on div "12" at bounding box center [236, 478] width 41 height 18
click at [244, 507] on div "36" at bounding box center [249, 508] width 62 height 20
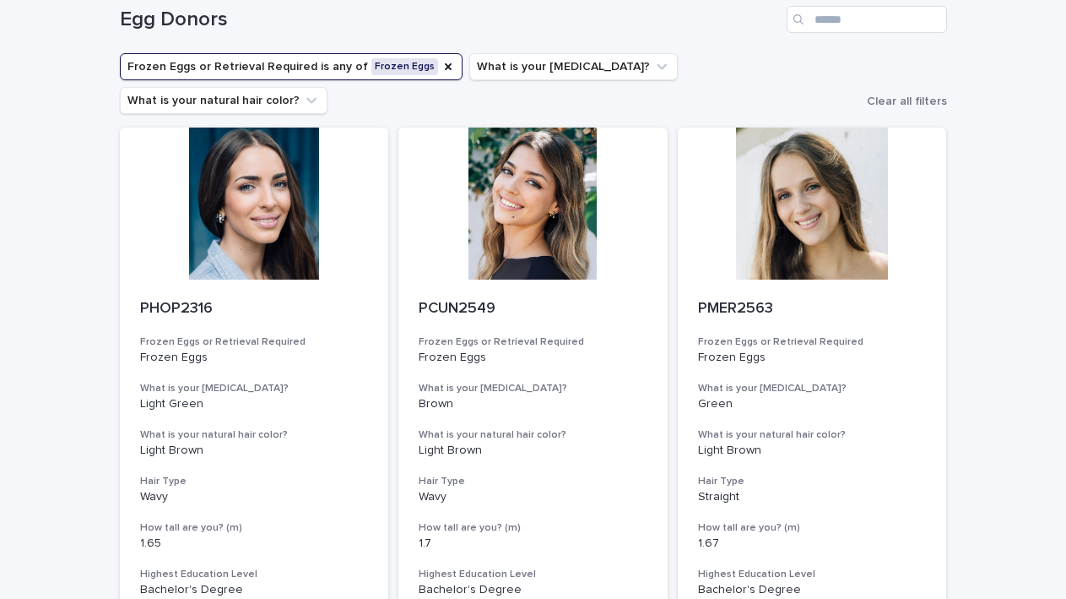
scroll to position [0, 0]
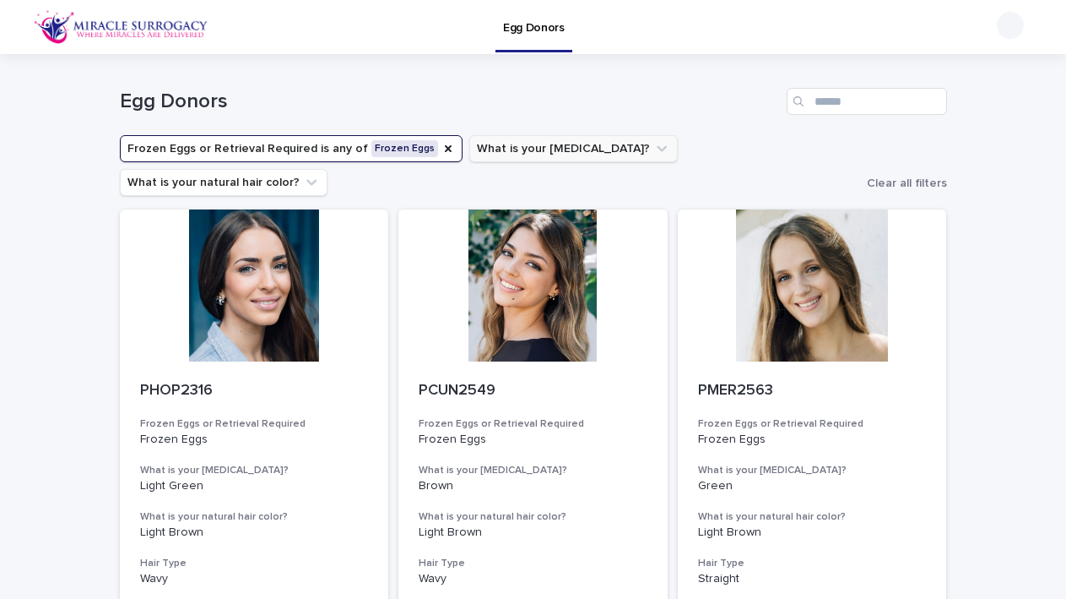
click at [654, 154] on icon "What is your eye color?" at bounding box center [662, 148] width 17 height 17
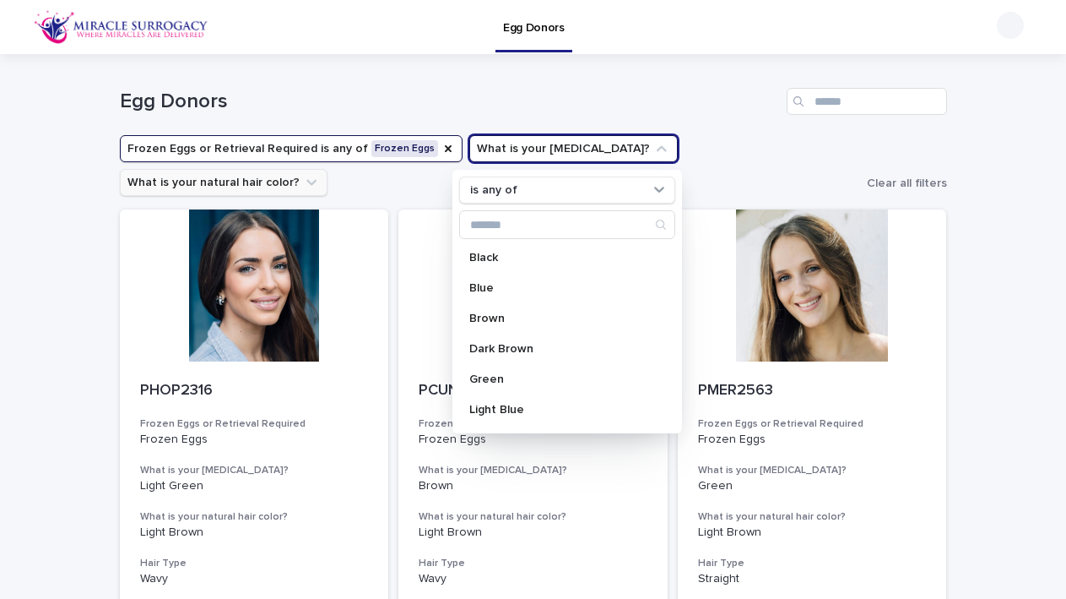
click at [328, 169] on button "What is your natural hair color?" at bounding box center [224, 182] width 208 height 27
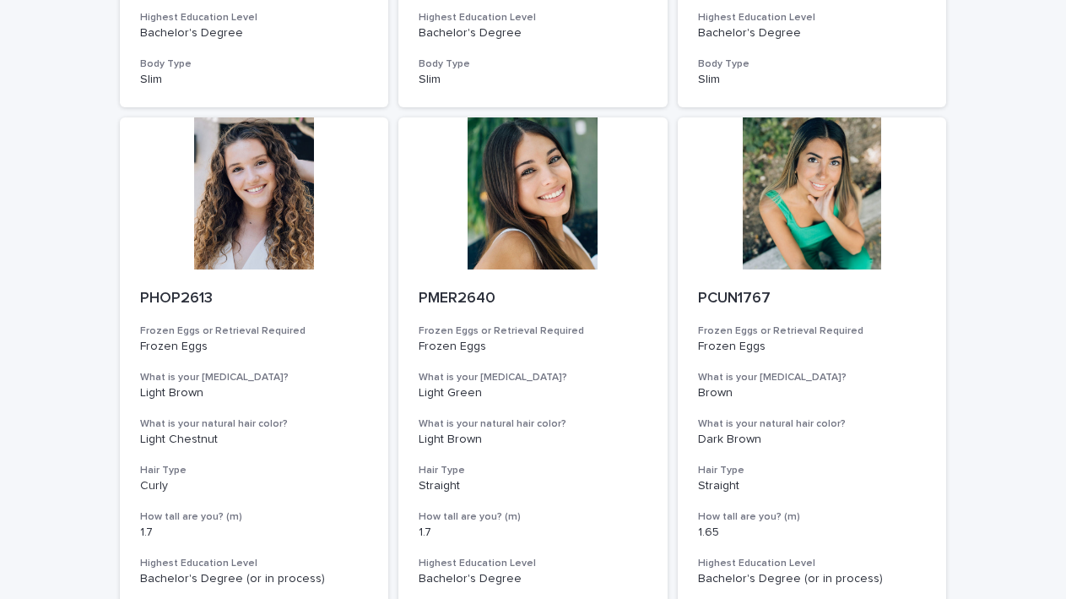
scroll to position [624, 0]
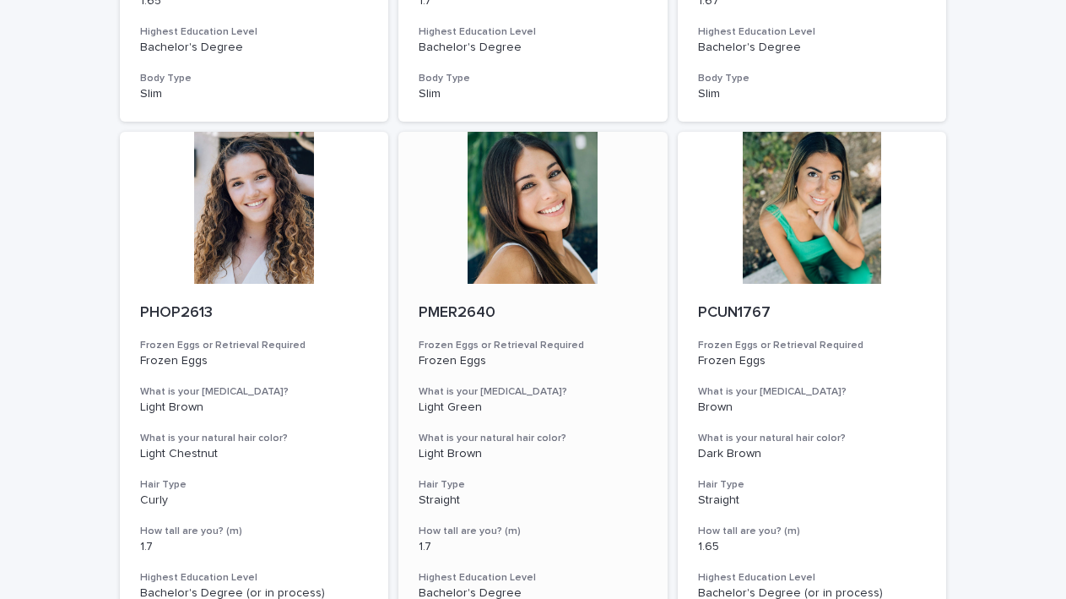
click at [544, 212] on div at bounding box center [533, 208] width 269 height 152
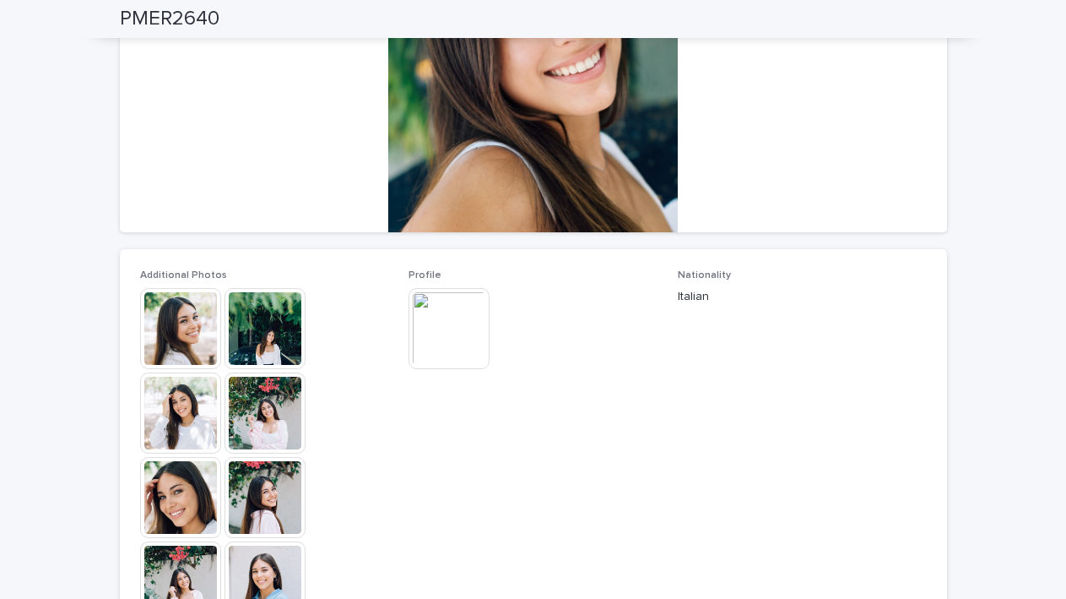
scroll to position [265, 0]
click at [202, 323] on img at bounding box center [180, 327] width 81 height 81
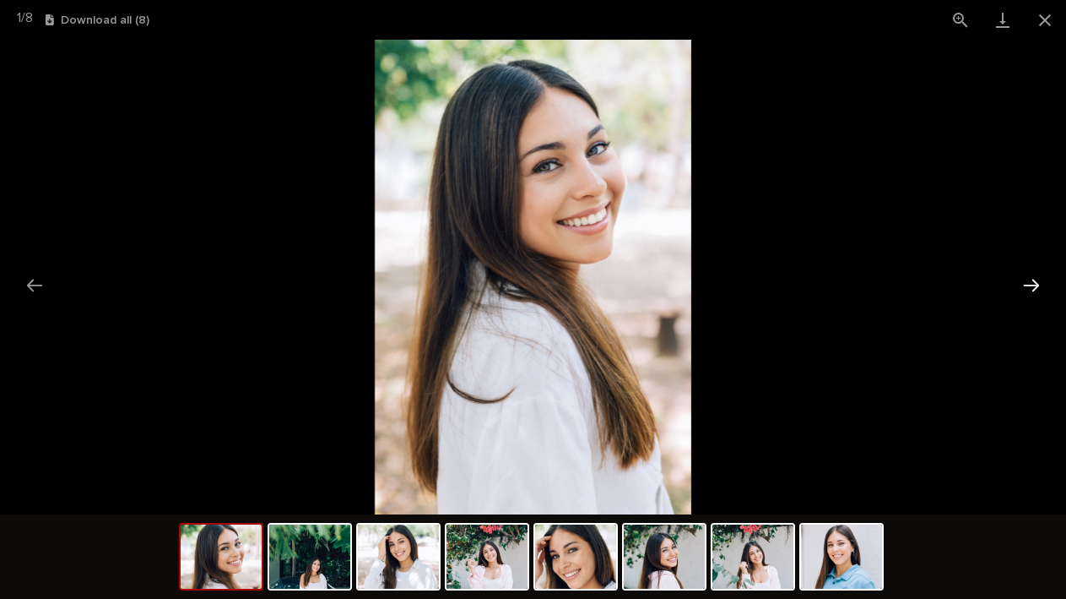
click at [1030, 286] on button "Next slide" at bounding box center [1031, 285] width 35 height 33
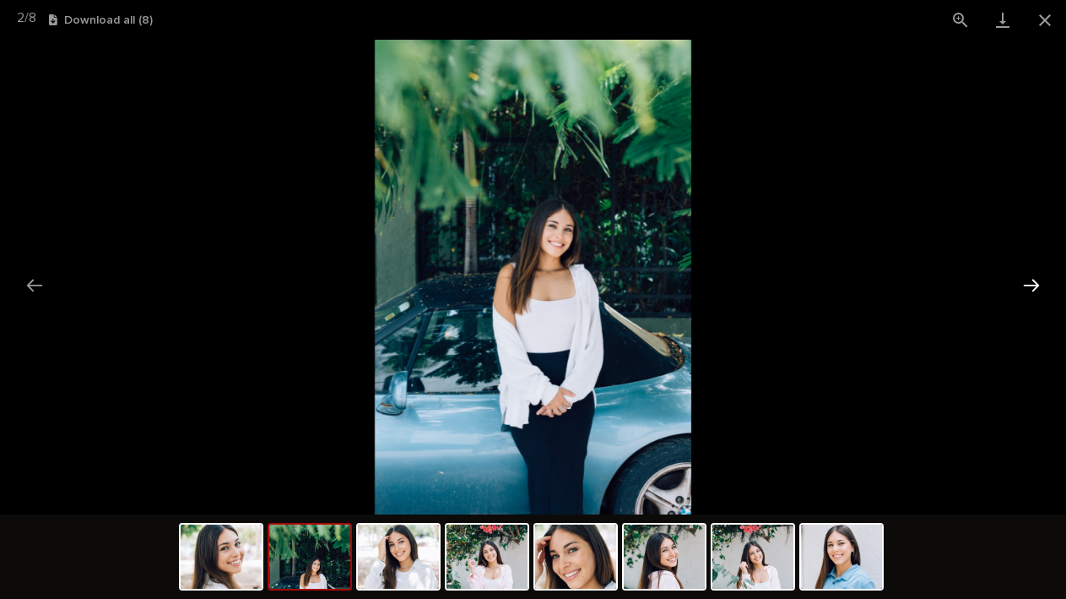
click at [1030, 286] on button "Next slide" at bounding box center [1031, 285] width 35 height 33
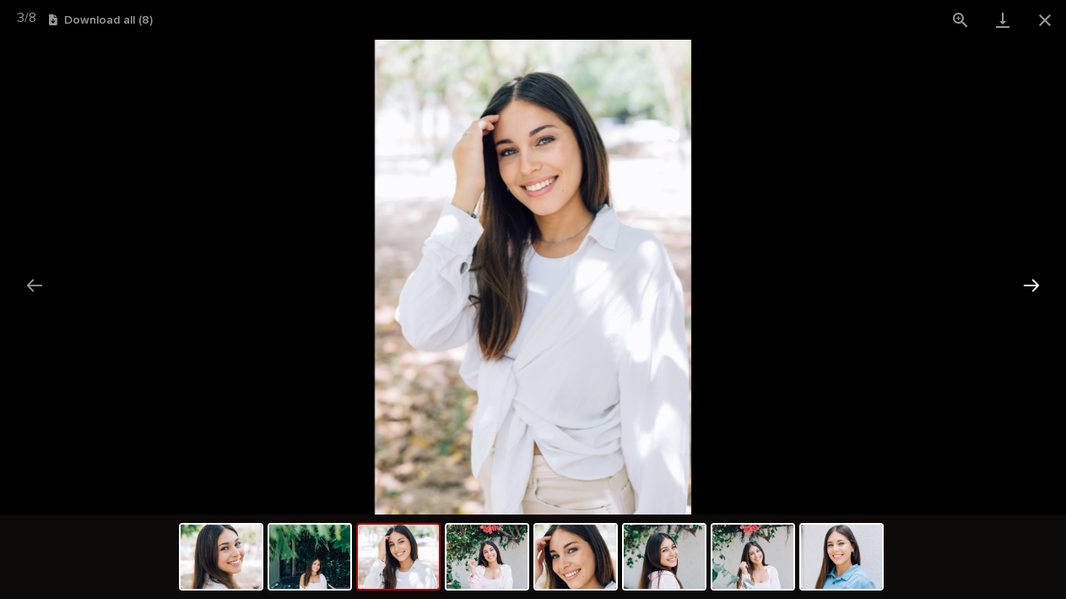
click at [1030, 286] on button "Next slide" at bounding box center [1031, 285] width 35 height 33
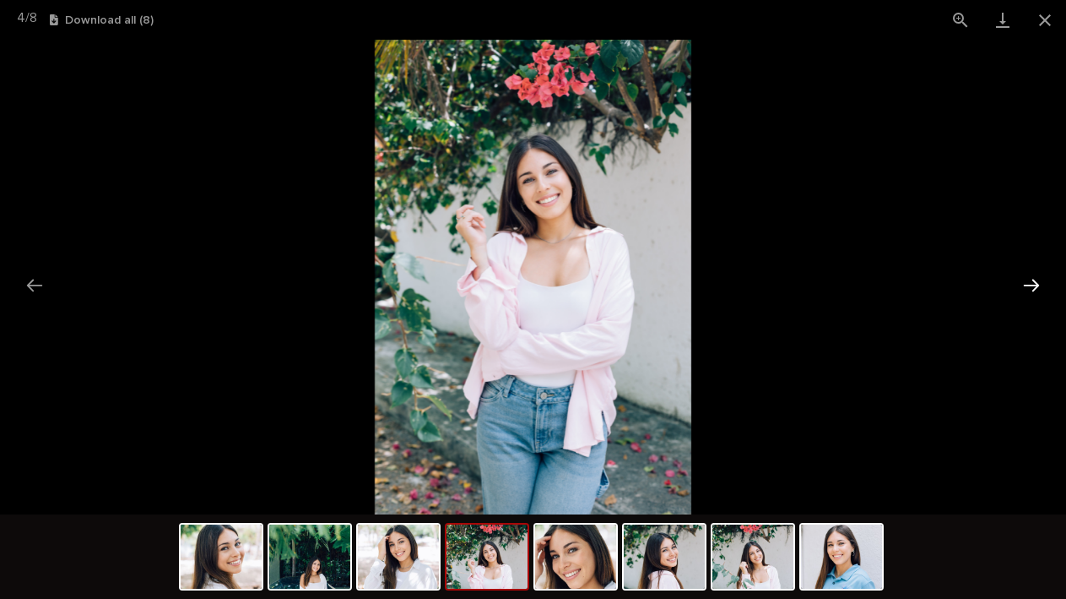
click at [1030, 286] on button "Next slide" at bounding box center [1031, 285] width 35 height 33
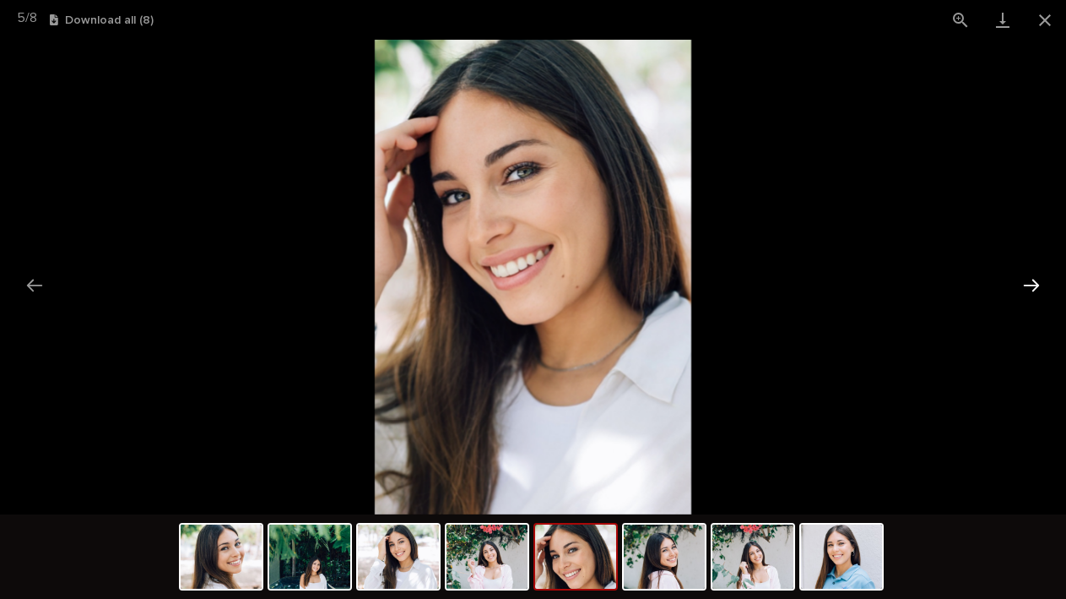
click at [1030, 286] on button "Next slide" at bounding box center [1031, 285] width 35 height 33
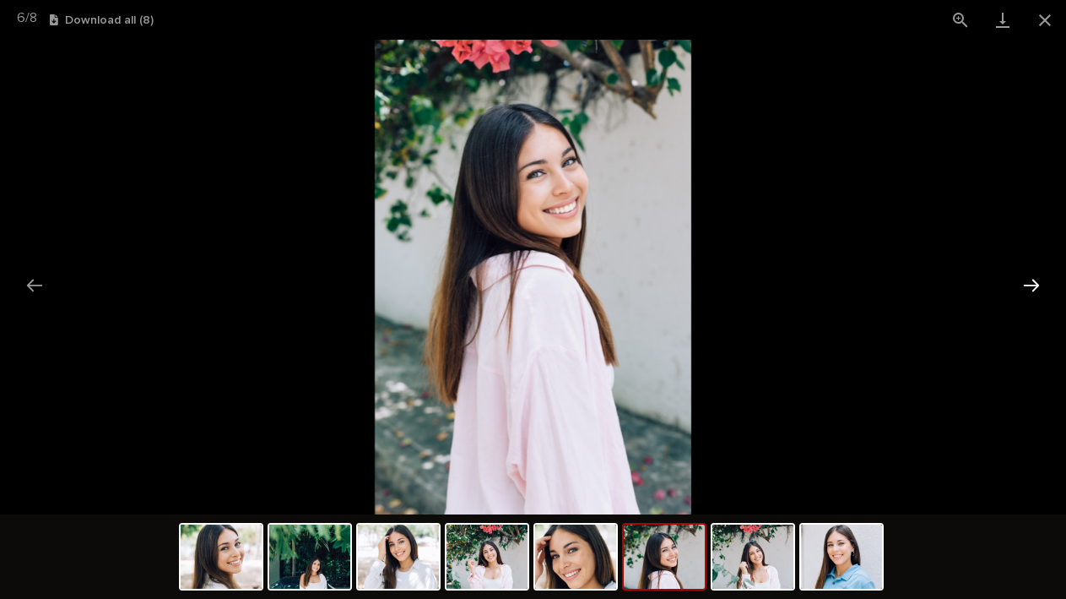
click at [1030, 286] on button "Next slide" at bounding box center [1031, 285] width 35 height 33
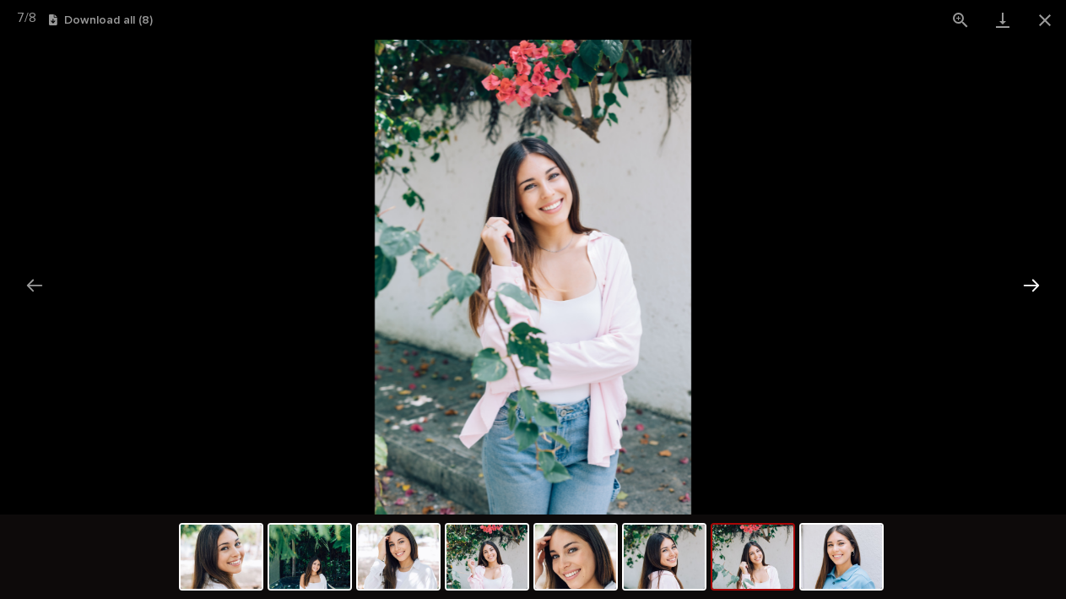
click at [1030, 286] on button "Next slide" at bounding box center [1031, 285] width 35 height 33
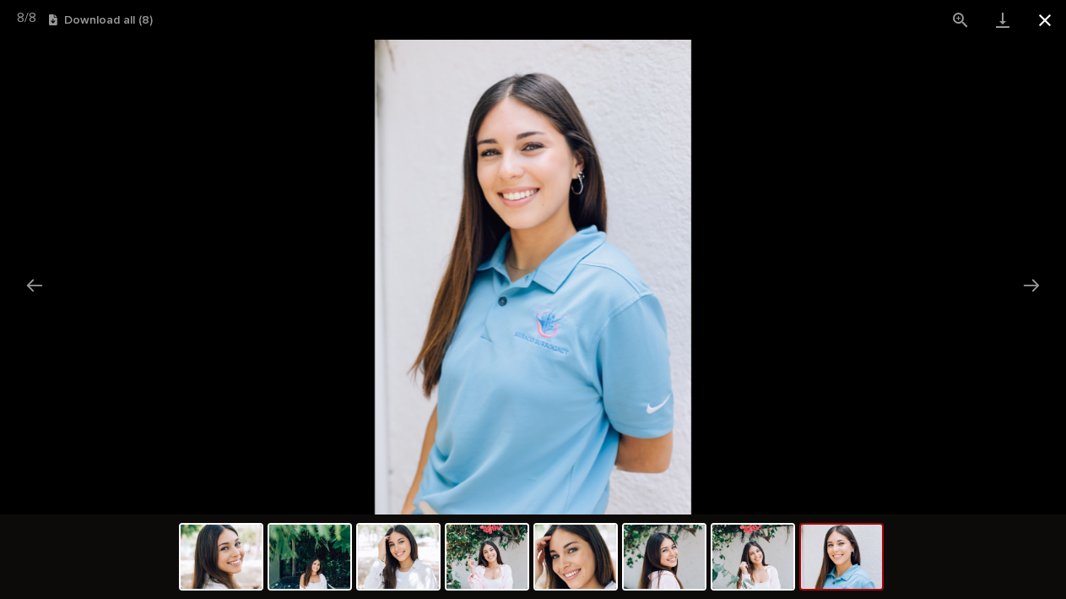
click at [1049, 25] on button "Close gallery" at bounding box center [1045, 20] width 42 height 40
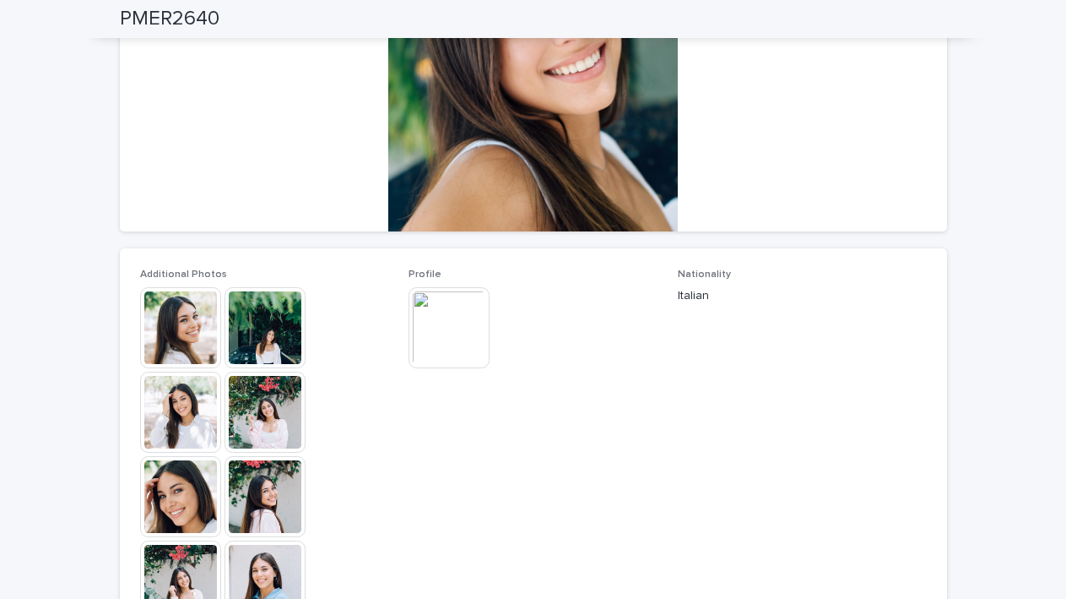
click at [462, 336] on img at bounding box center [449, 327] width 81 height 81
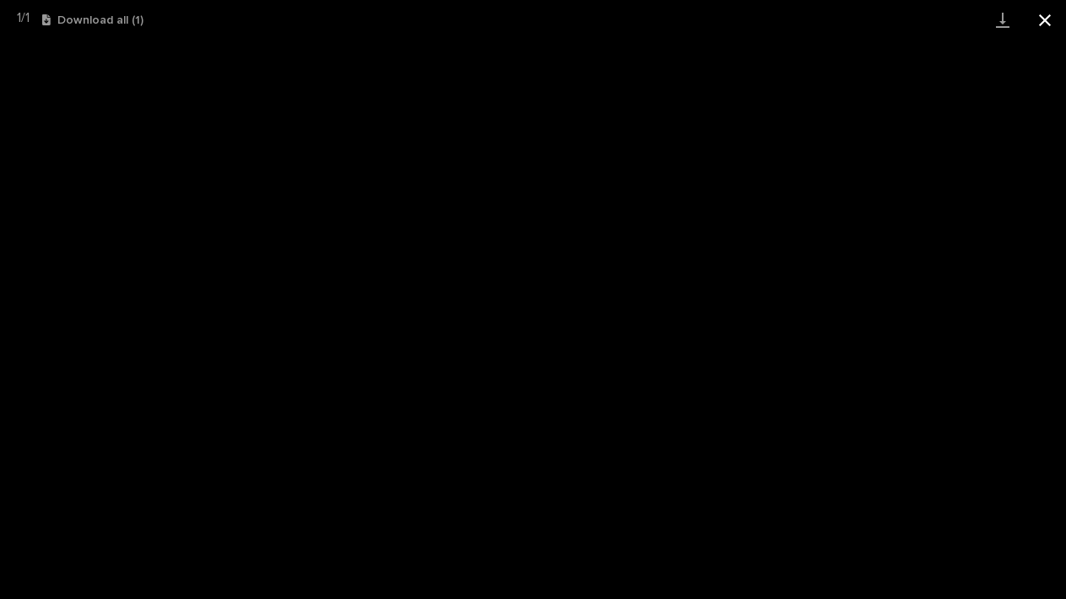
click at [1044, 15] on button "Close gallery" at bounding box center [1045, 20] width 42 height 40
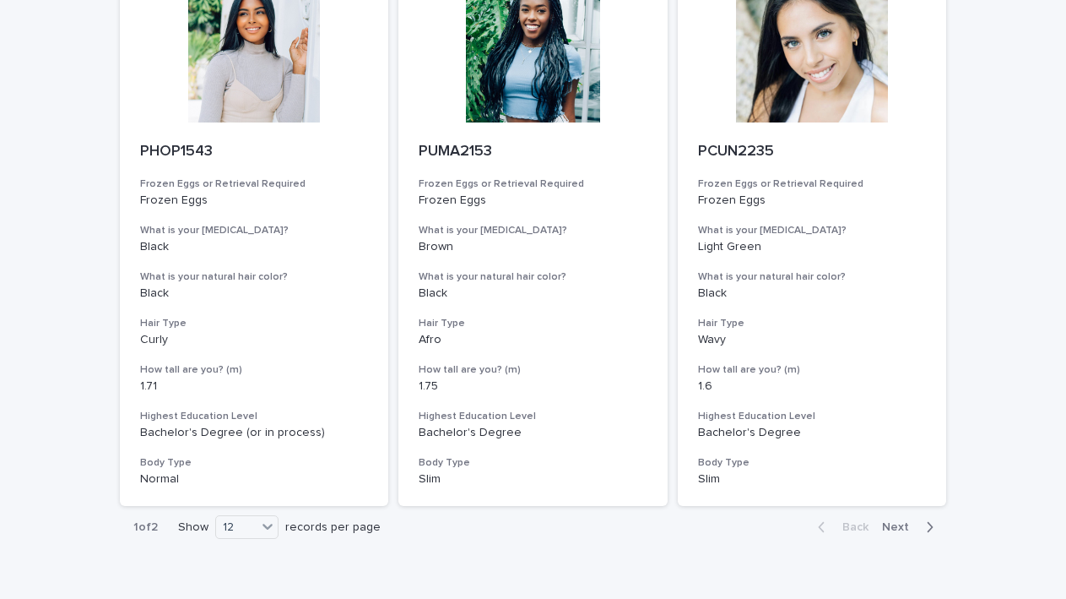
scroll to position [1880, 0]
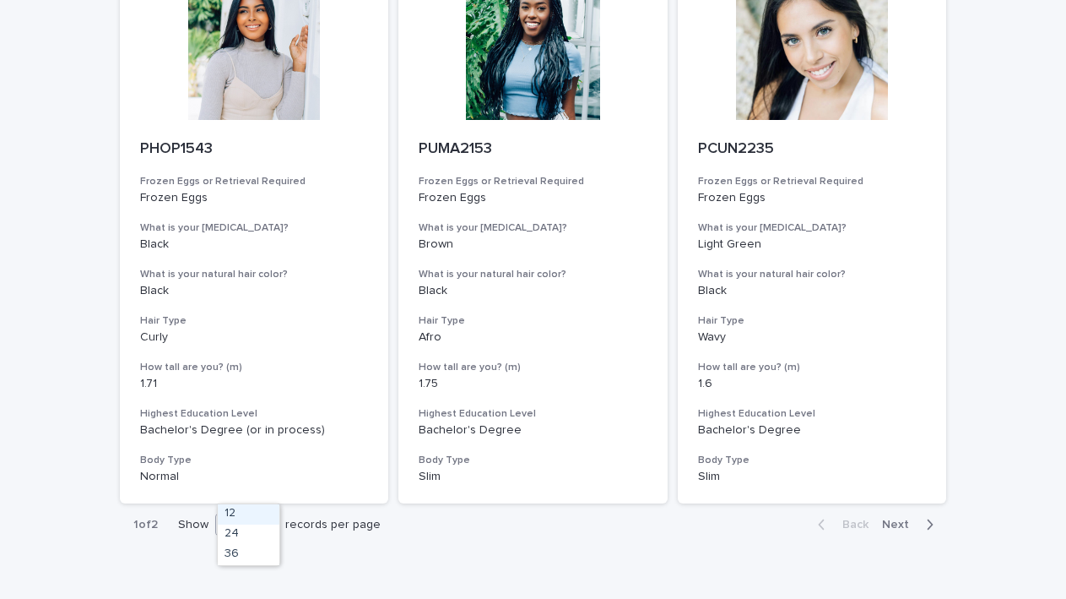
click at [270, 515] on icon at bounding box center [267, 523] width 17 height 17
click at [267, 551] on div "36" at bounding box center [249, 555] width 62 height 20
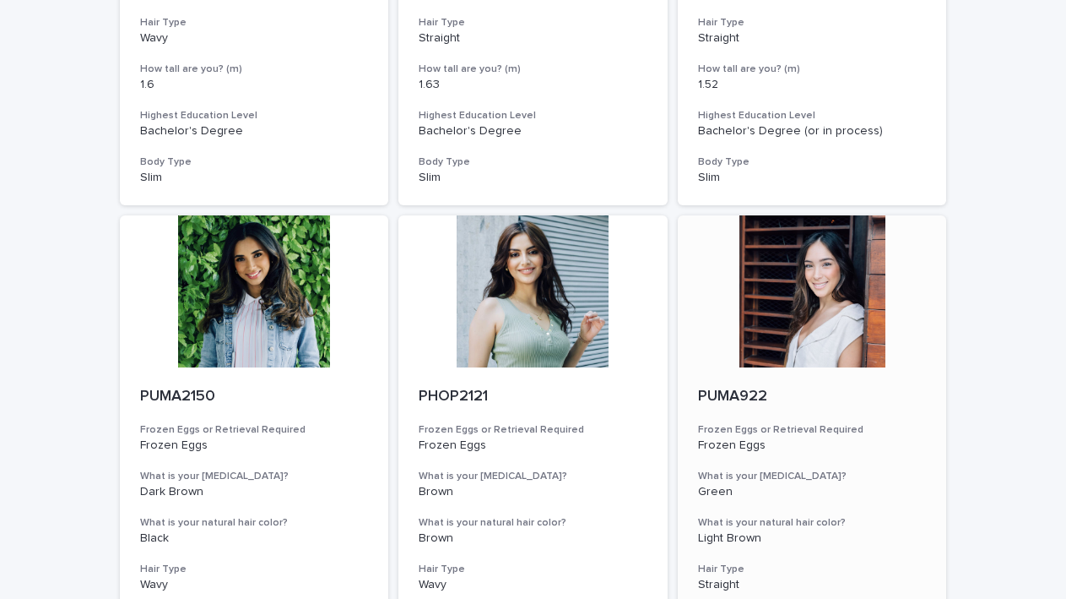
scroll to position [2672, 0]
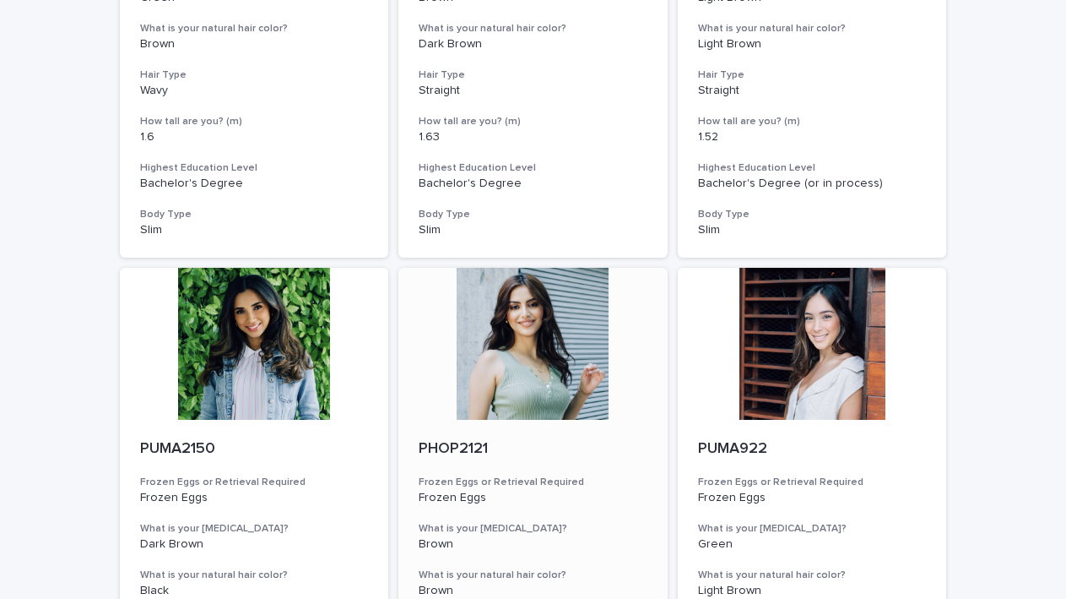
click at [580, 333] on div at bounding box center [533, 344] width 269 height 152
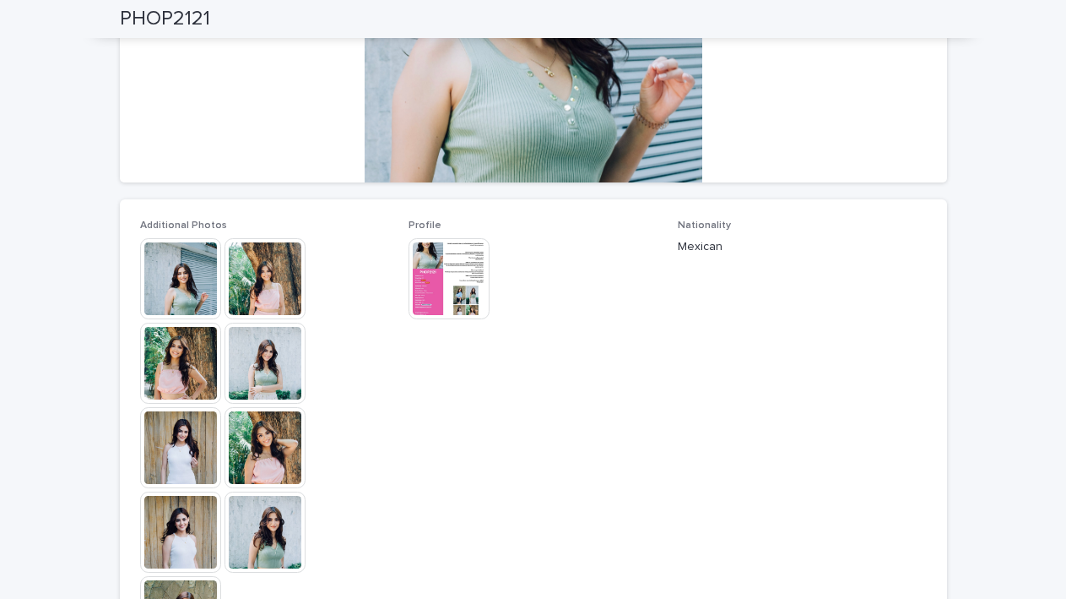
scroll to position [348, 0]
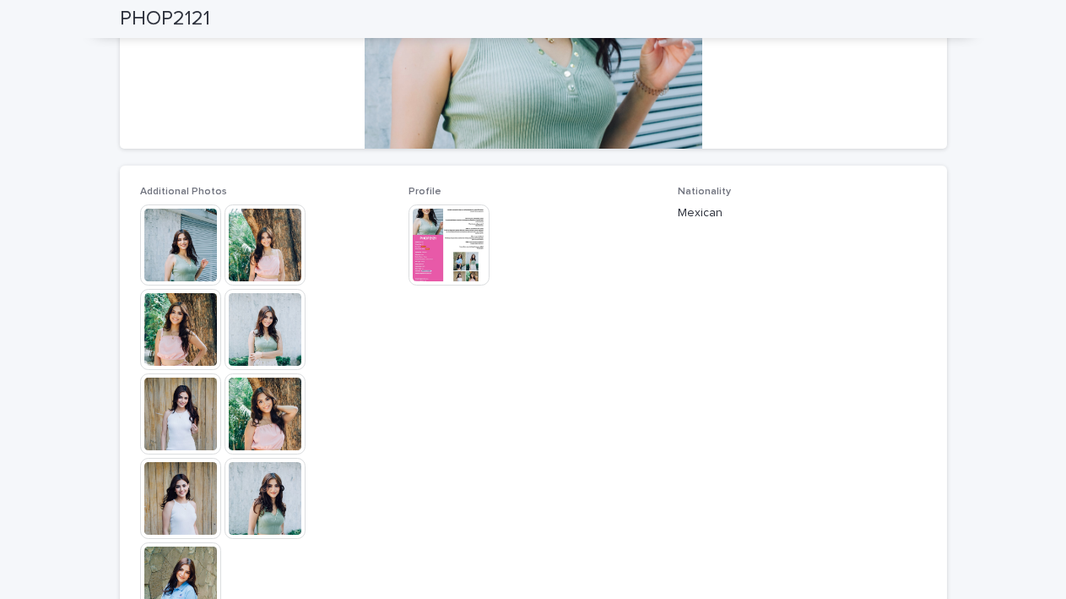
click at [175, 258] on img at bounding box center [180, 244] width 81 height 81
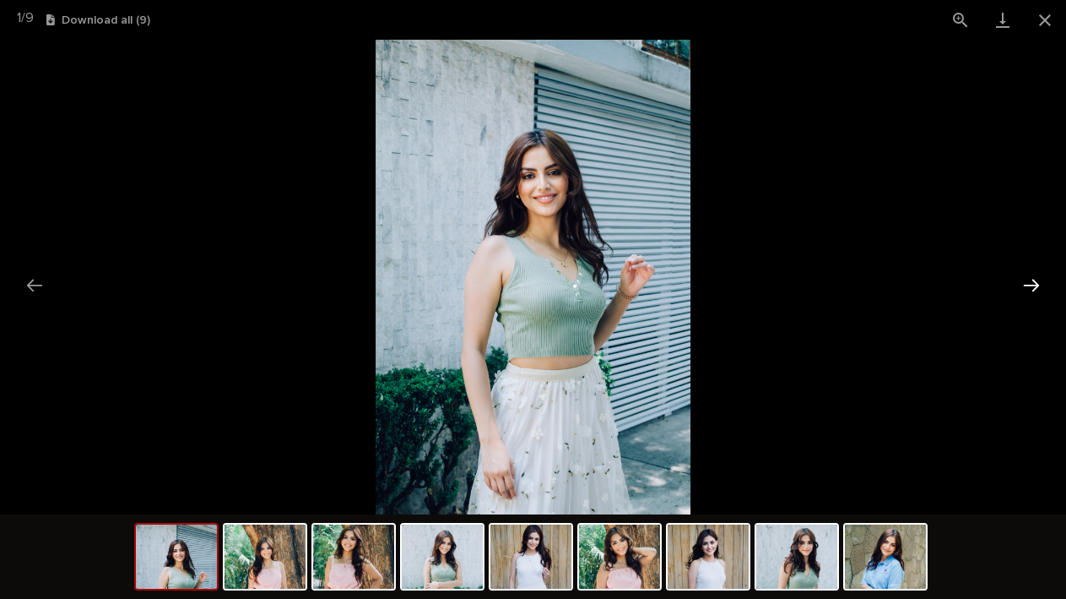
click at [1032, 279] on button "Next slide" at bounding box center [1031, 285] width 35 height 33
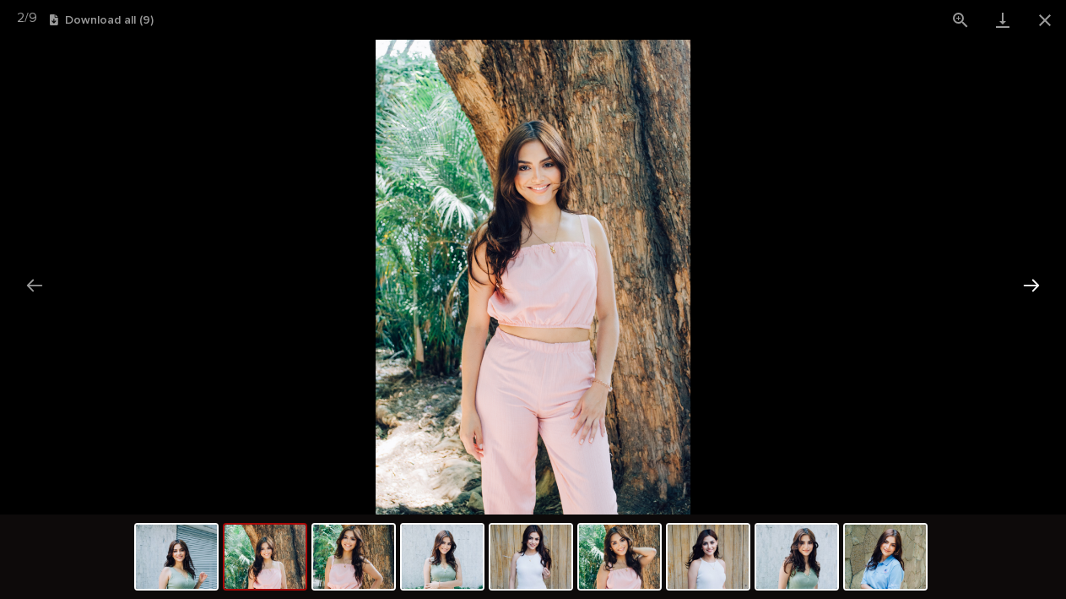
click at [1032, 279] on button "Next slide" at bounding box center [1031, 285] width 35 height 33
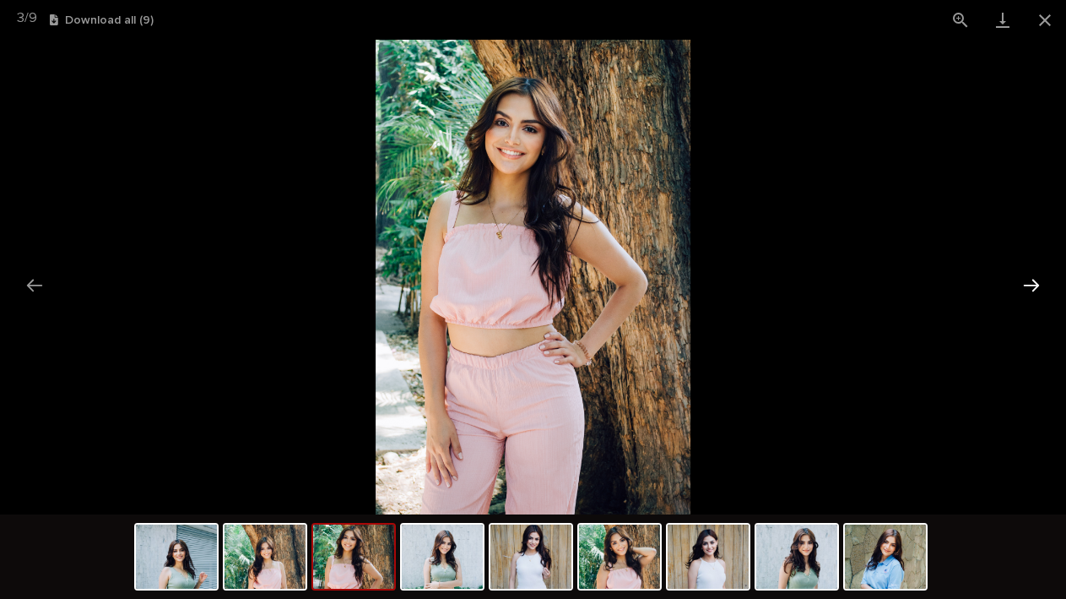
click at [1032, 279] on button "Next slide" at bounding box center [1031, 285] width 35 height 33
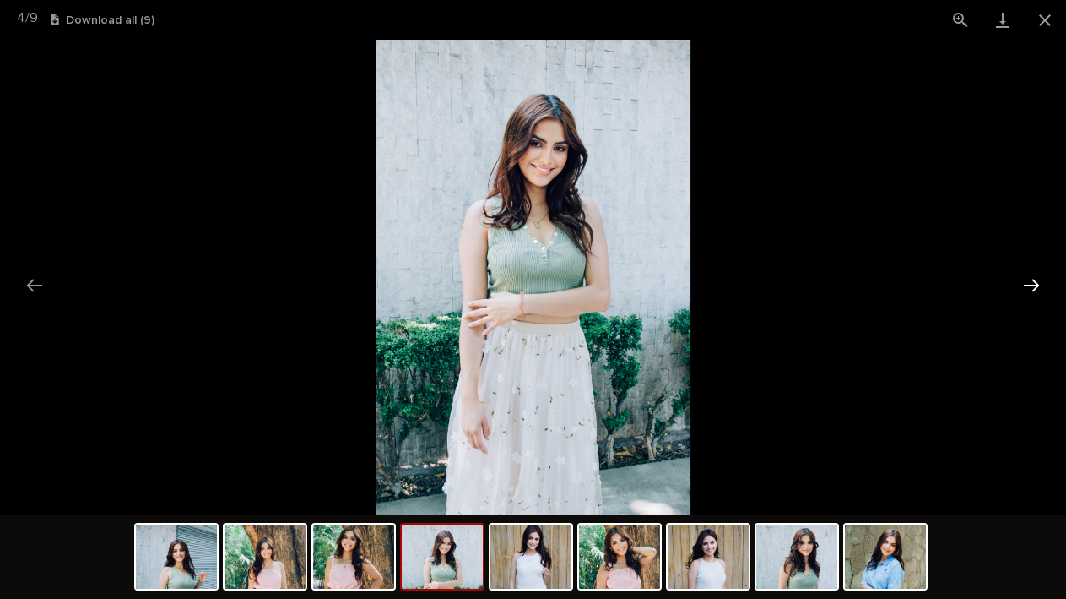
click at [1032, 279] on button "Next slide" at bounding box center [1031, 285] width 35 height 33
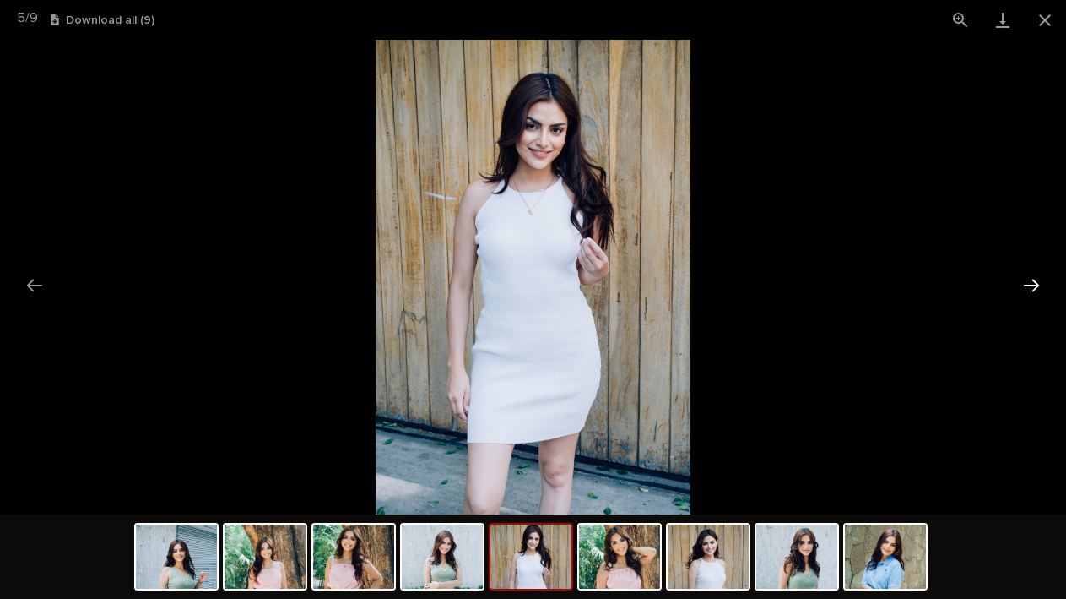
click at [1032, 279] on button "Next slide" at bounding box center [1031, 285] width 35 height 33
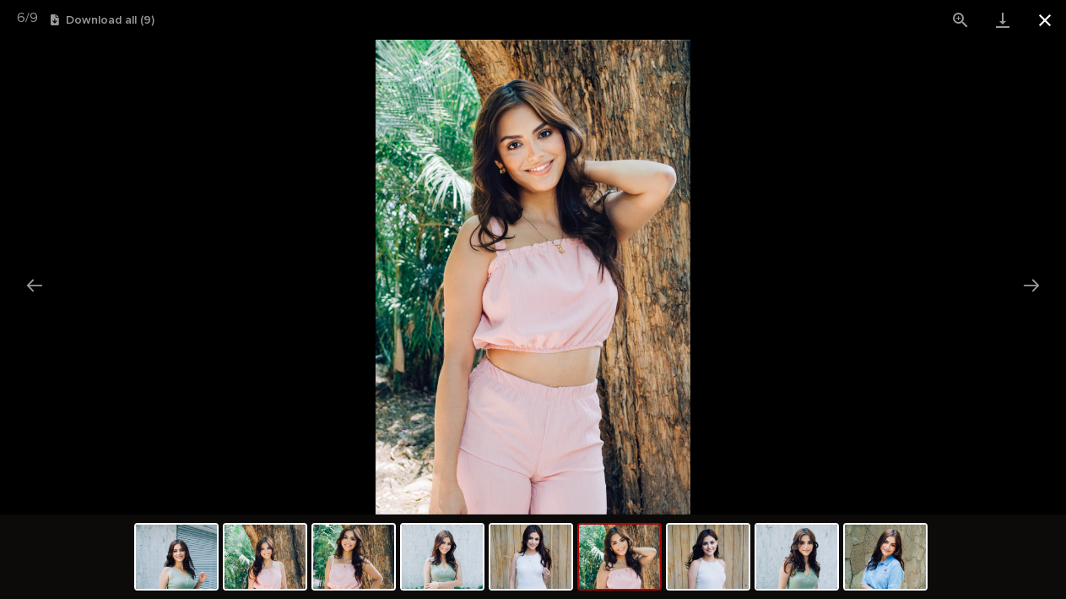
click at [1039, 26] on button "Close gallery" at bounding box center [1045, 20] width 42 height 40
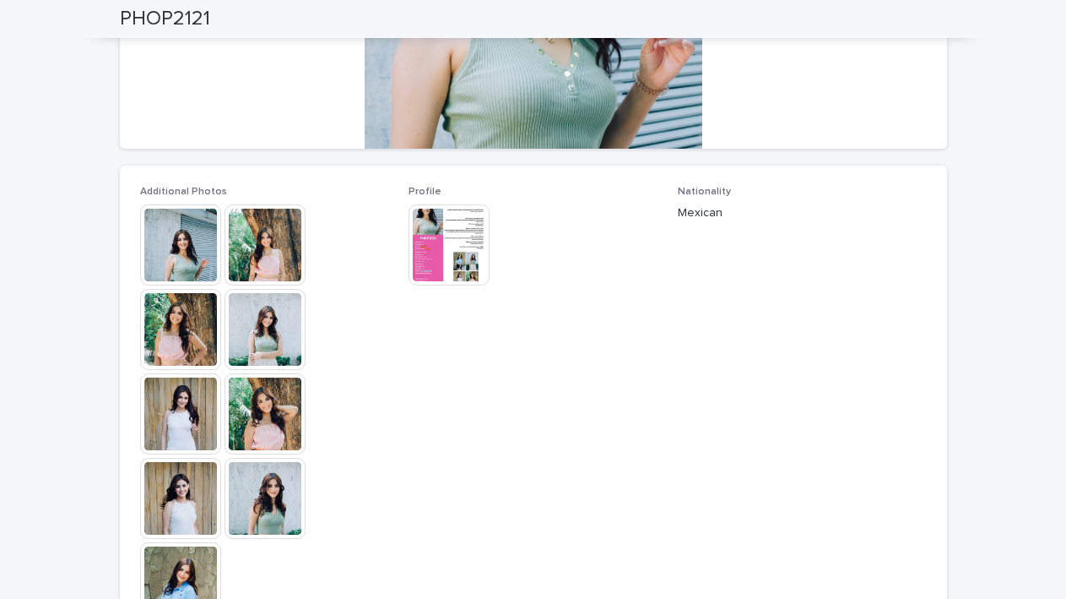
scroll to position [0, 0]
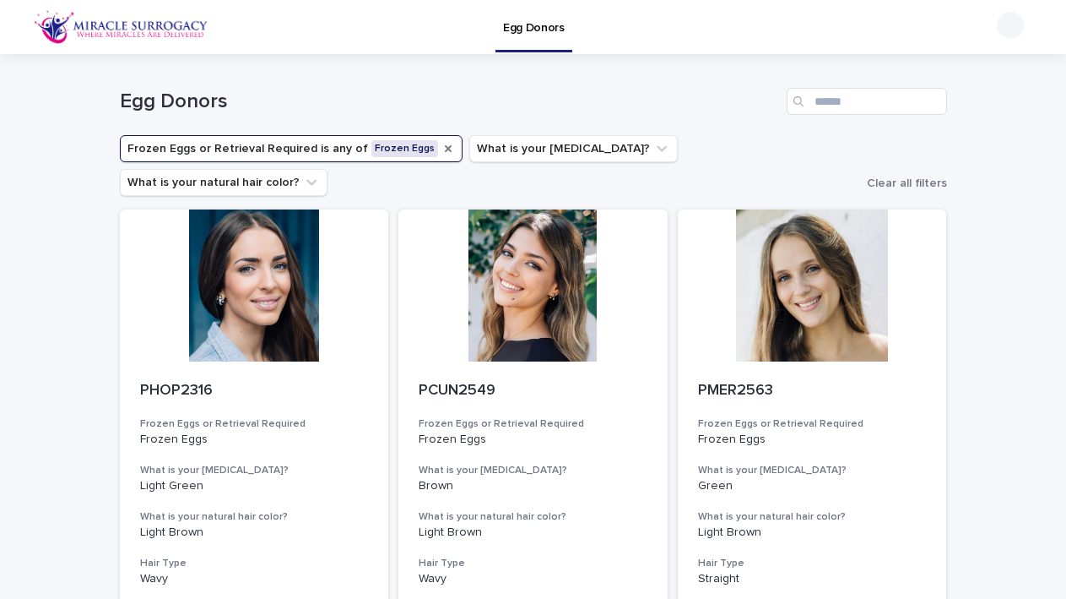
click at [442, 150] on icon "Frozen Eggs or Retrieval Required" at bounding box center [449, 149] width 14 height 14
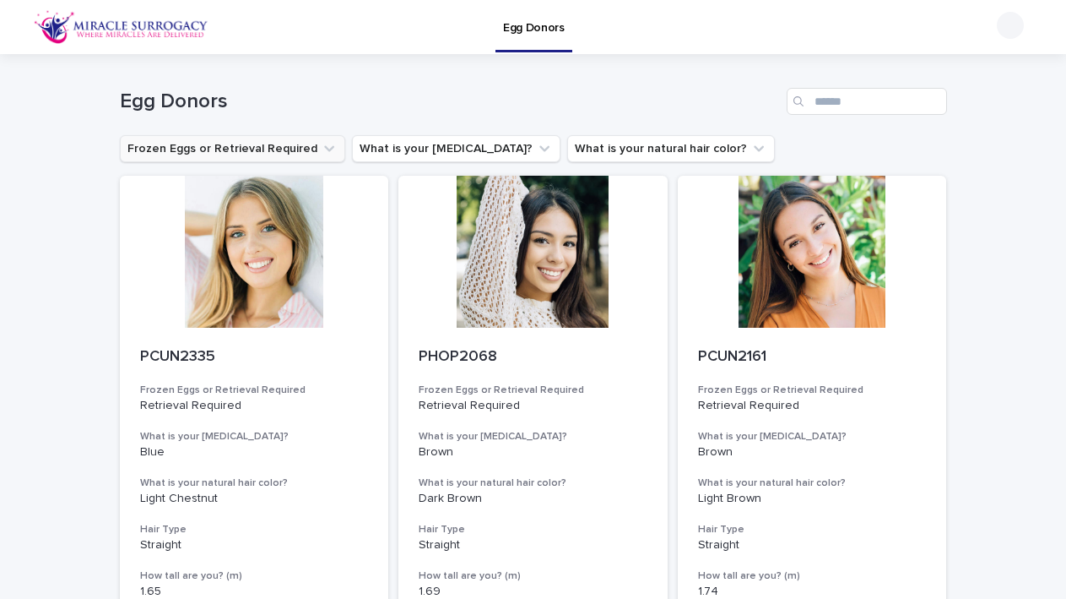
click at [248, 152] on button "Frozen Eggs or Retrieval Required" at bounding box center [232, 148] width 225 height 27
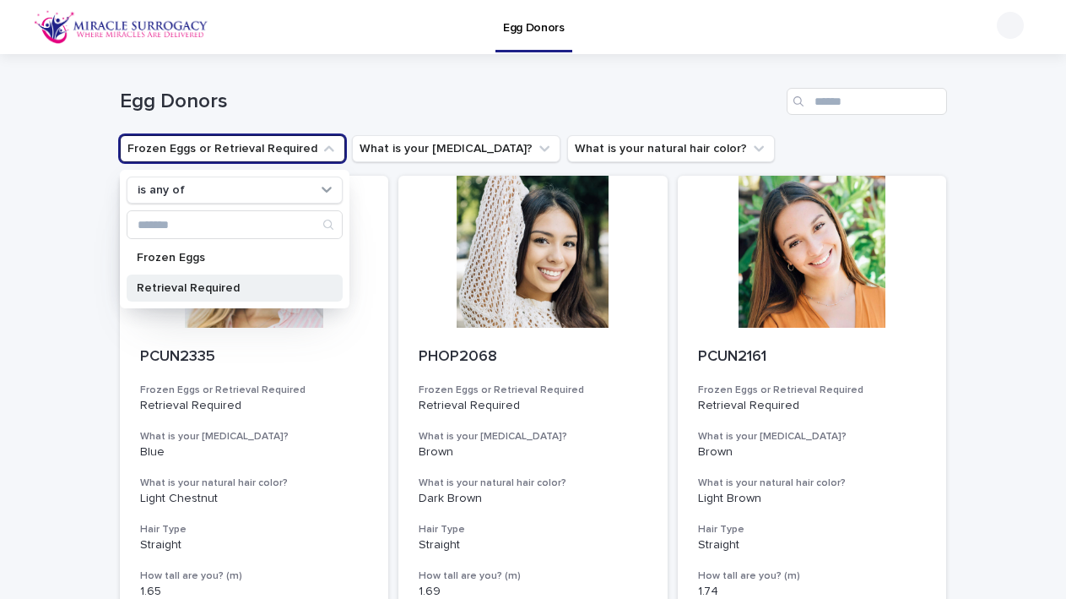
click at [202, 283] on p "Retrieval Required" at bounding box center [226, 288] width 179 height 12
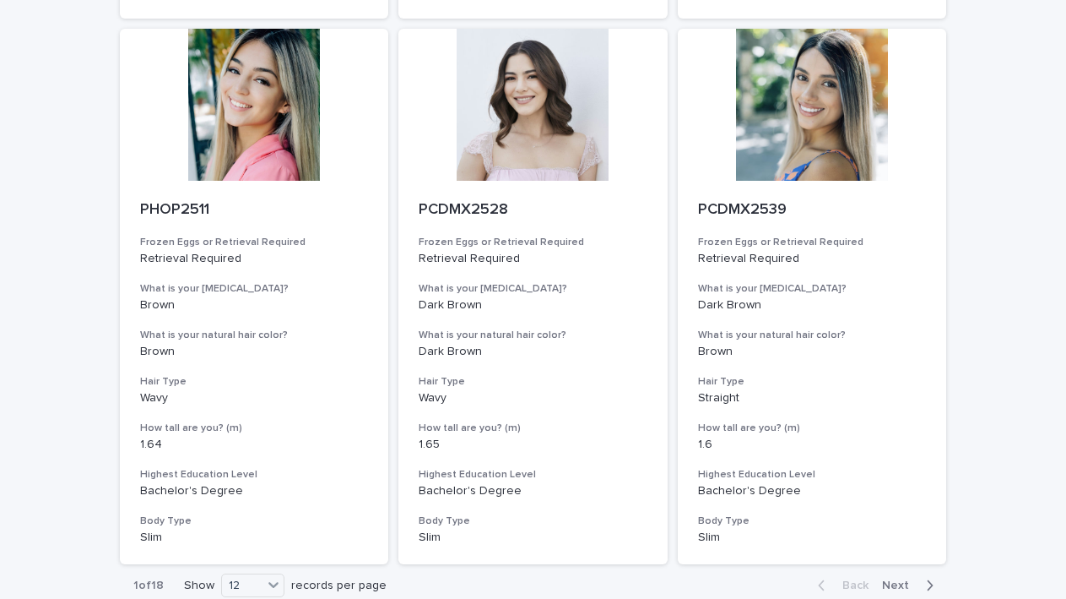
scroll to position [1926, 0]
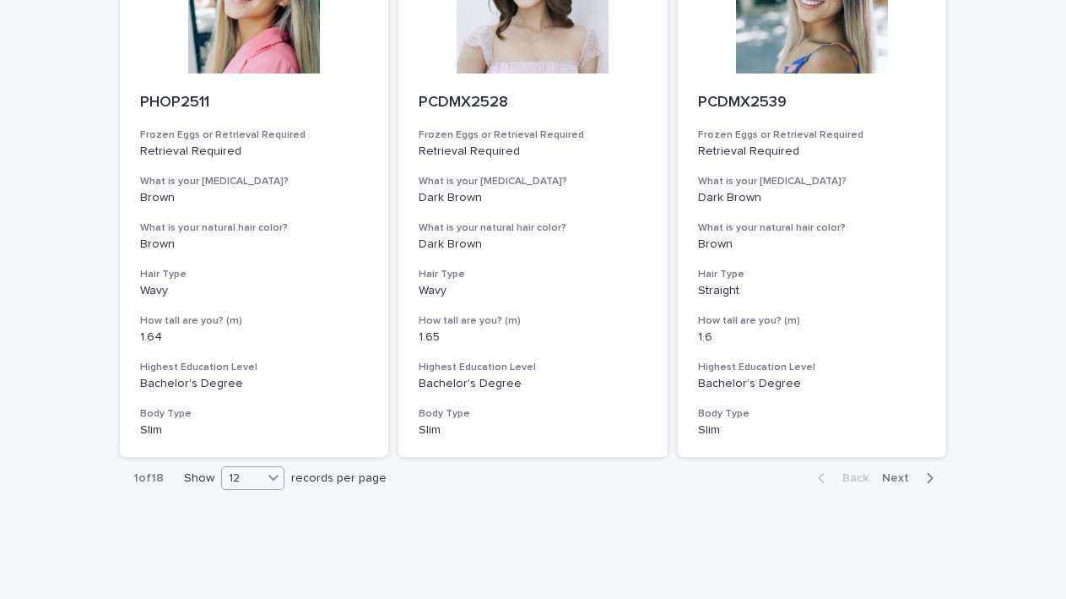
click at [263, 467] on div at bounding box center [273, 477] width 20 height 20
click at [260, 504] on div "36" at bounding box center [253, 508] width 62 height 20
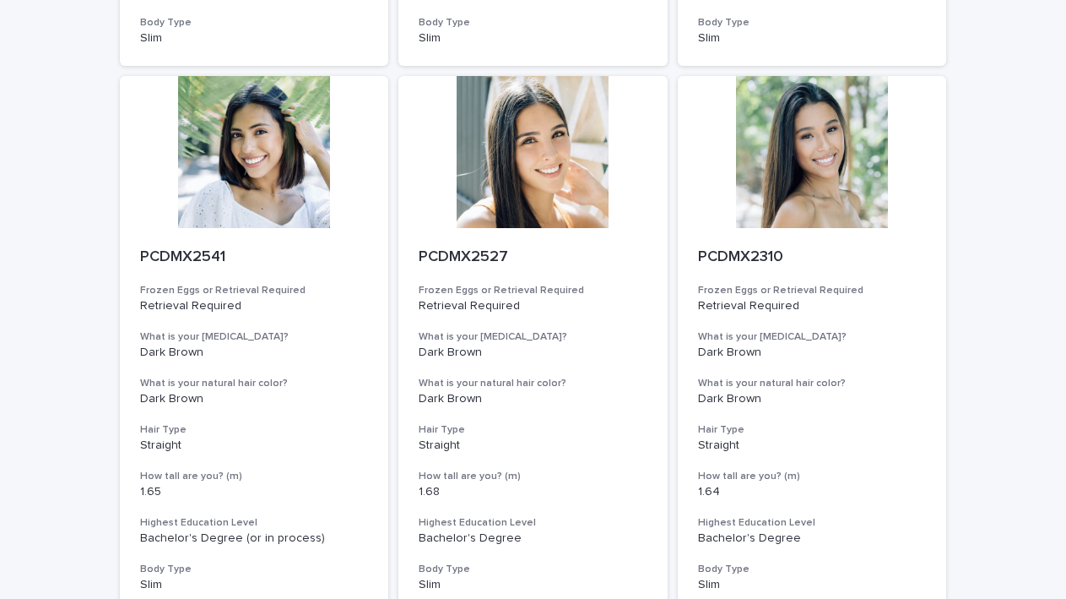
scroll to position [2880, 0]
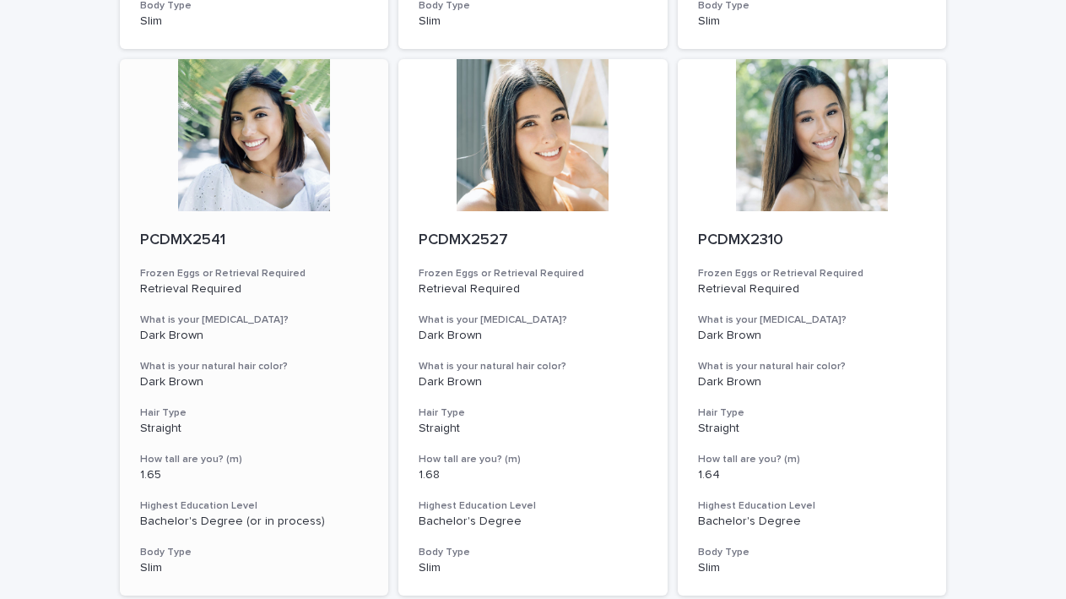
click at [211, 89] on div at bounding box center [254, 135] width 269 height 152
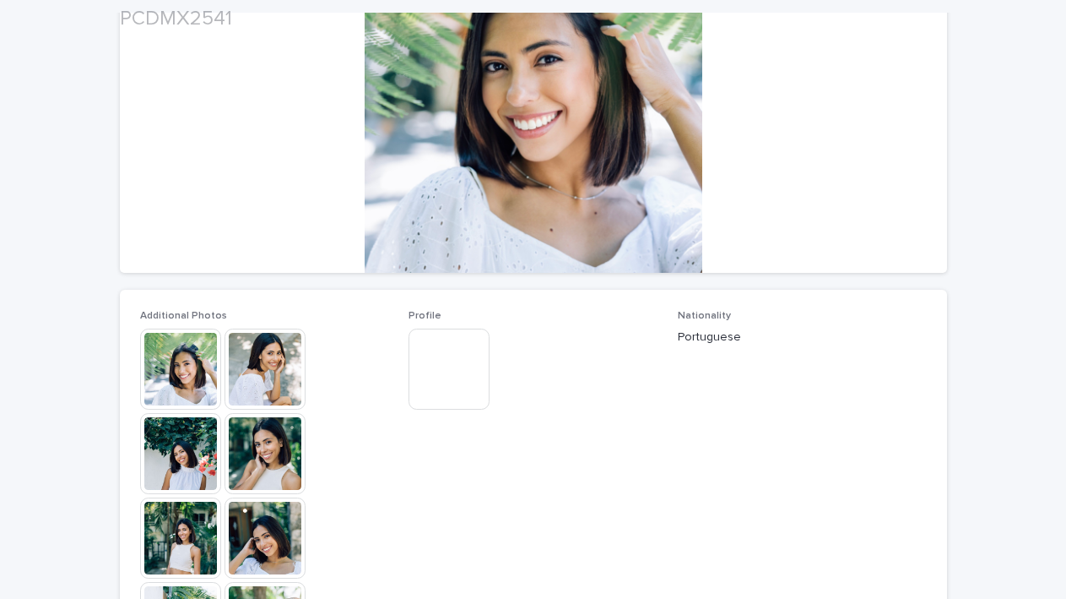
scroll to position [225, 0]
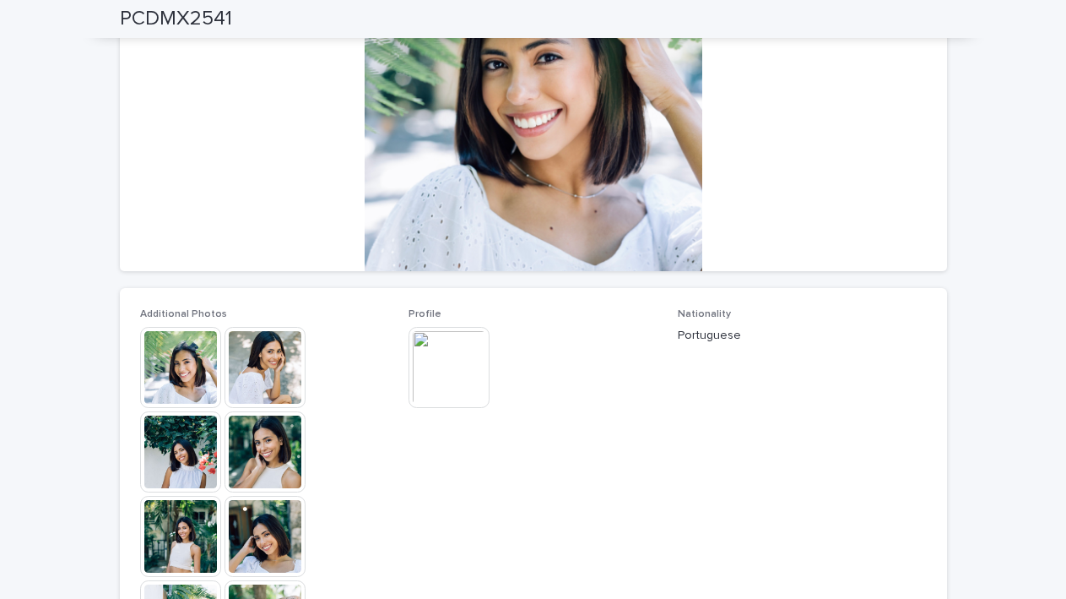
click at [421, 361] on img at bounding box center [449, 367] width 81 height 81
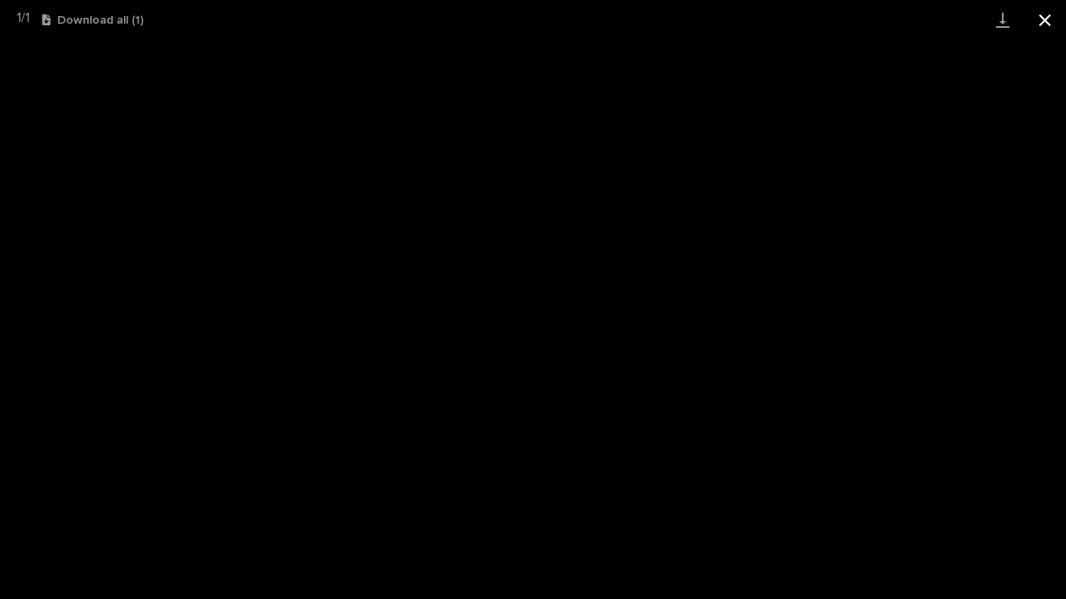
click at [1039, 20] on button "Close gallery" at bounding box center [1045, 20] width 42 height 40
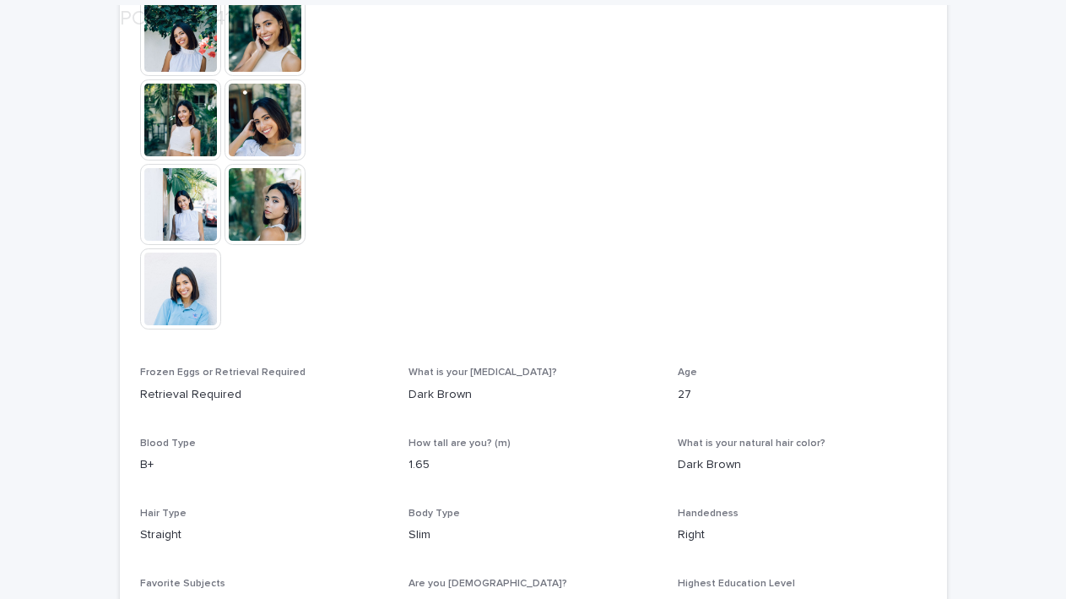
scroll to position [837, 0]
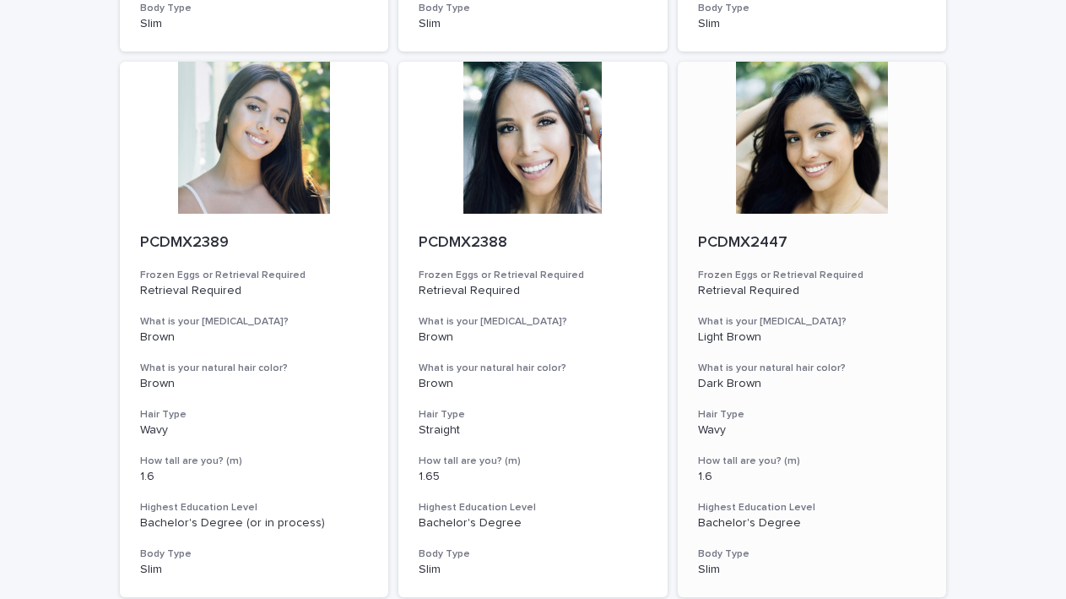
scroll to position [689, 0]
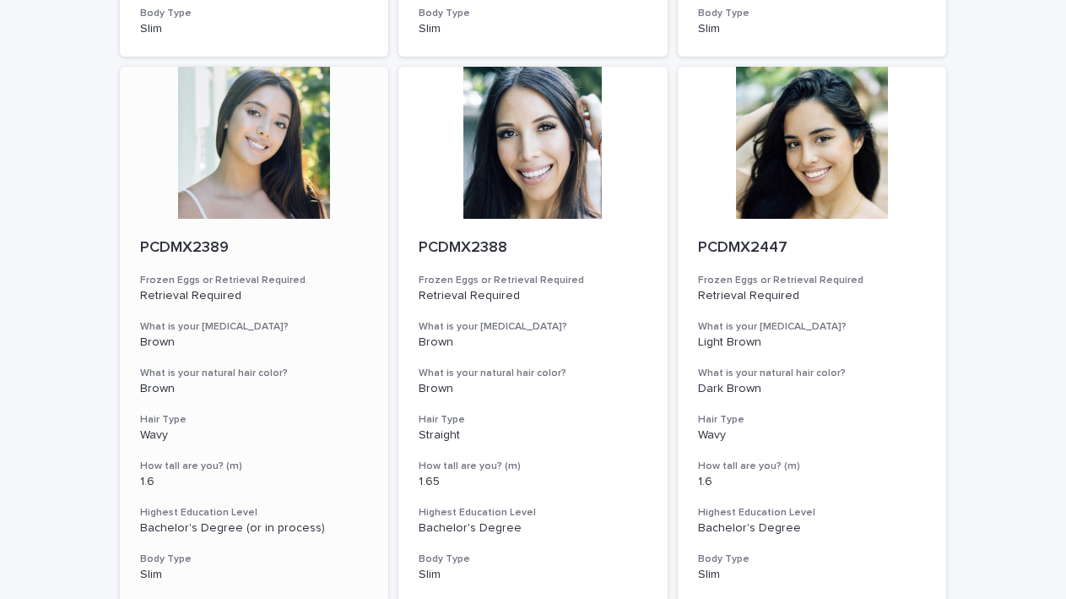
click at [267, 75] on div at bounding box center [254, 143] width 269 height 152
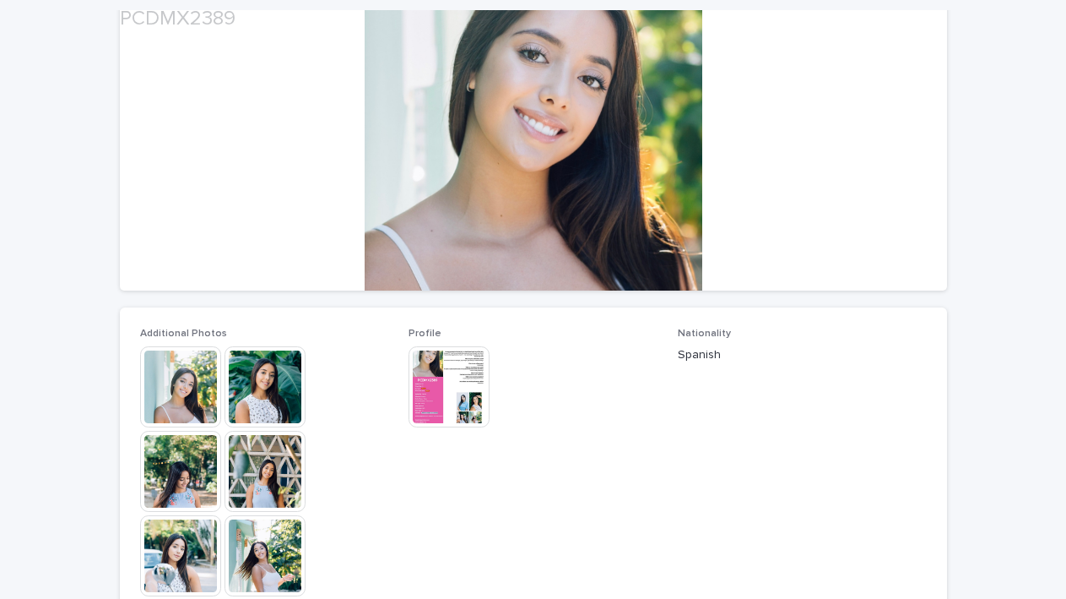
scroll to position [220, 0]
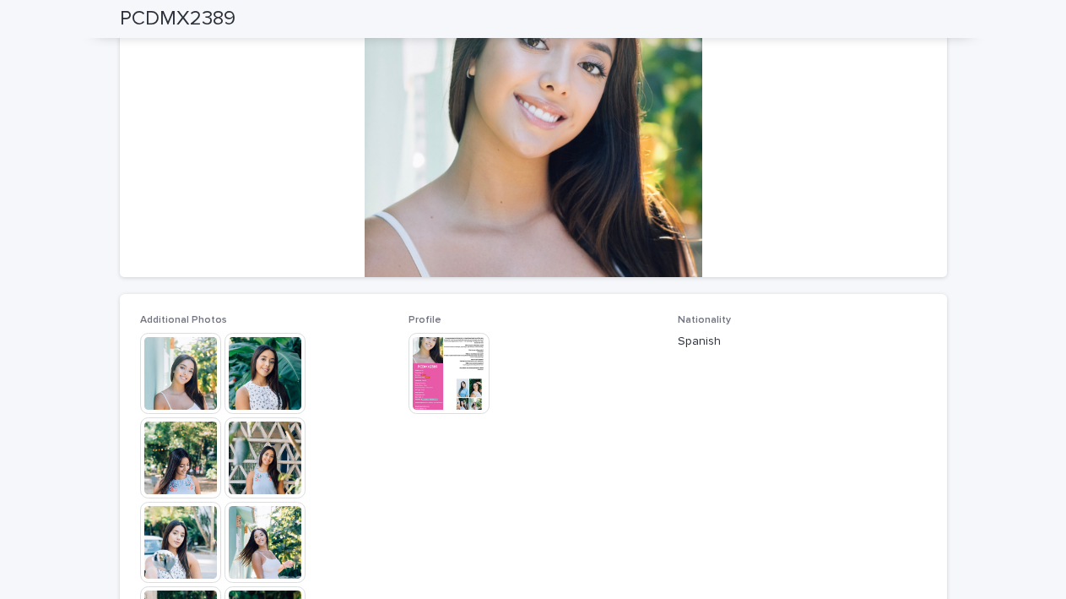
click at [159, 386] on img at bounding box center [180, 373] width 81 height 81
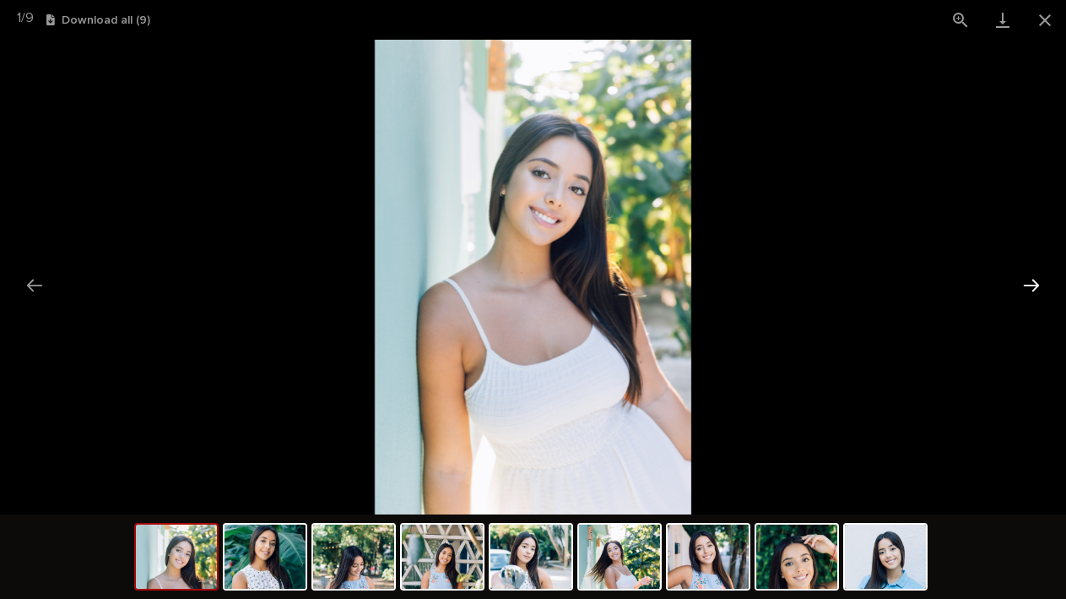
click at [1041, 285] on button "Next slide" at bounding box center [1031, 285] width 35 height 33
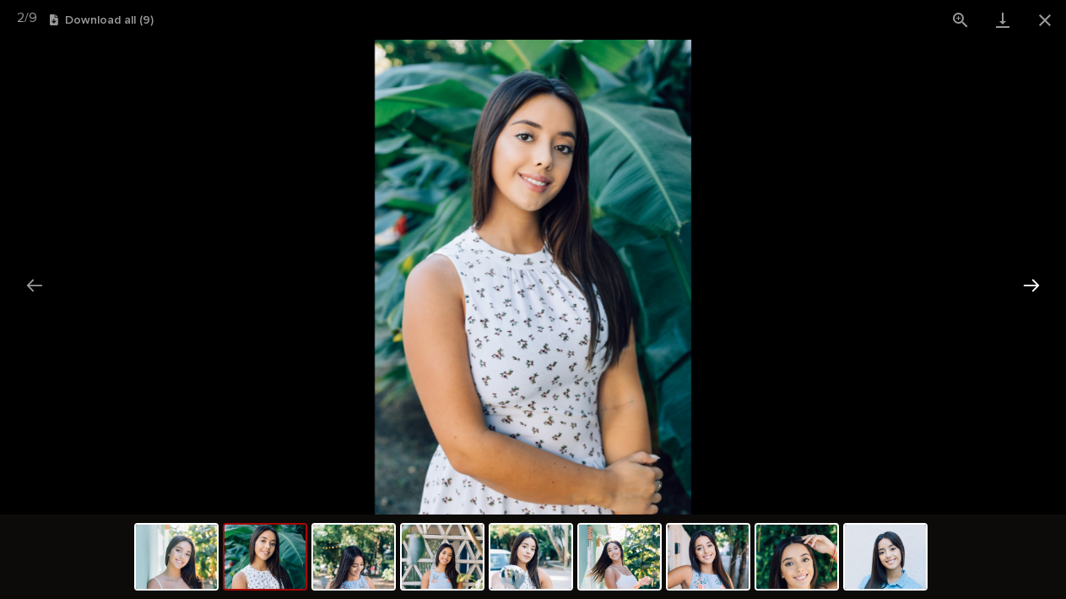
click at [1041, 285] on button "Next slide" at bounding box center [1031, 285] width 35 height 33
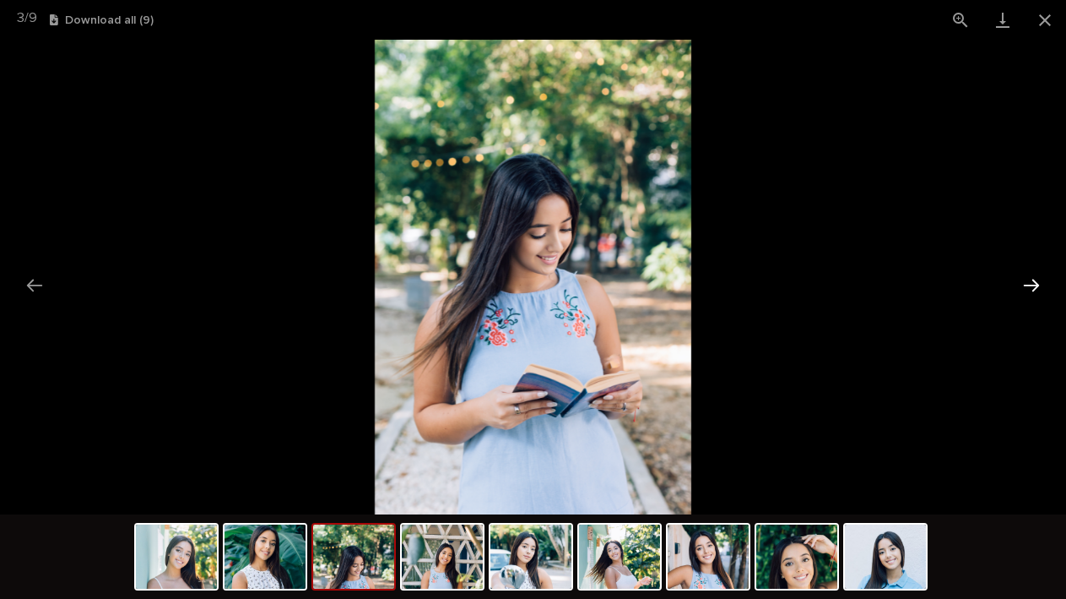
click at [1041, 285] on button "Next slide" at bounding box center [1031, 285] width 35 height 33
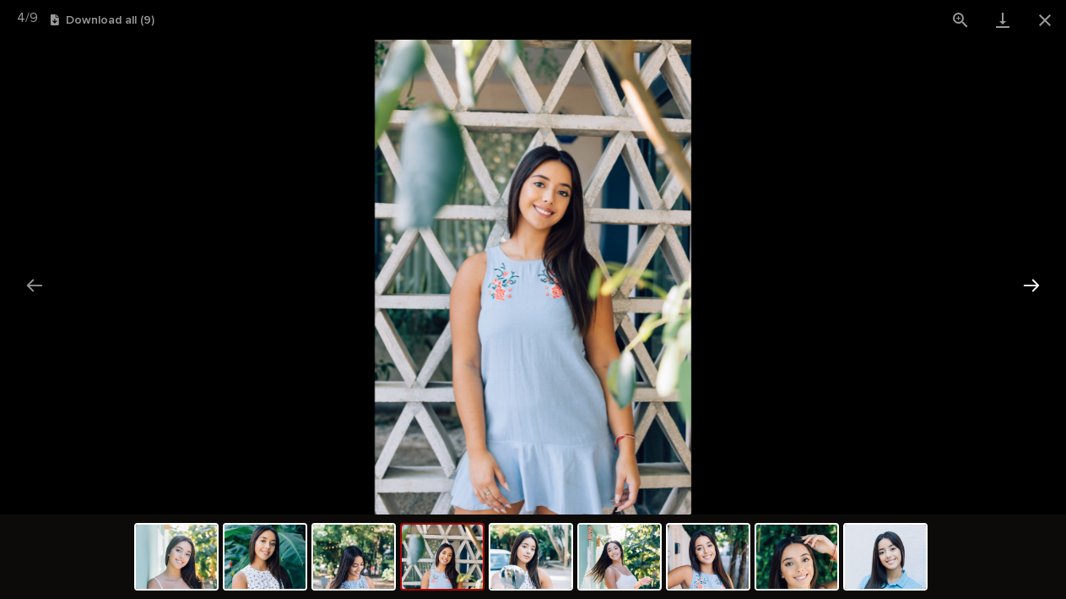
click at [1041, 285] on button "Next slide" at bounding box center [1031, 285] width 35 height 33
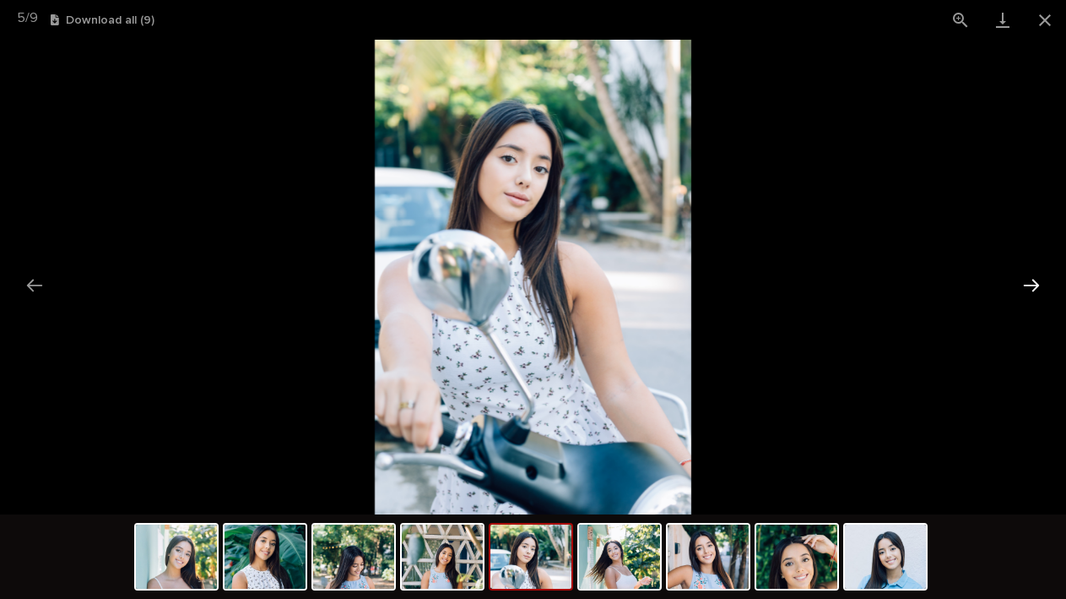
click at [1041, 285] on button "Next slide" at bounding box center [1031, 285] width 35 height 33
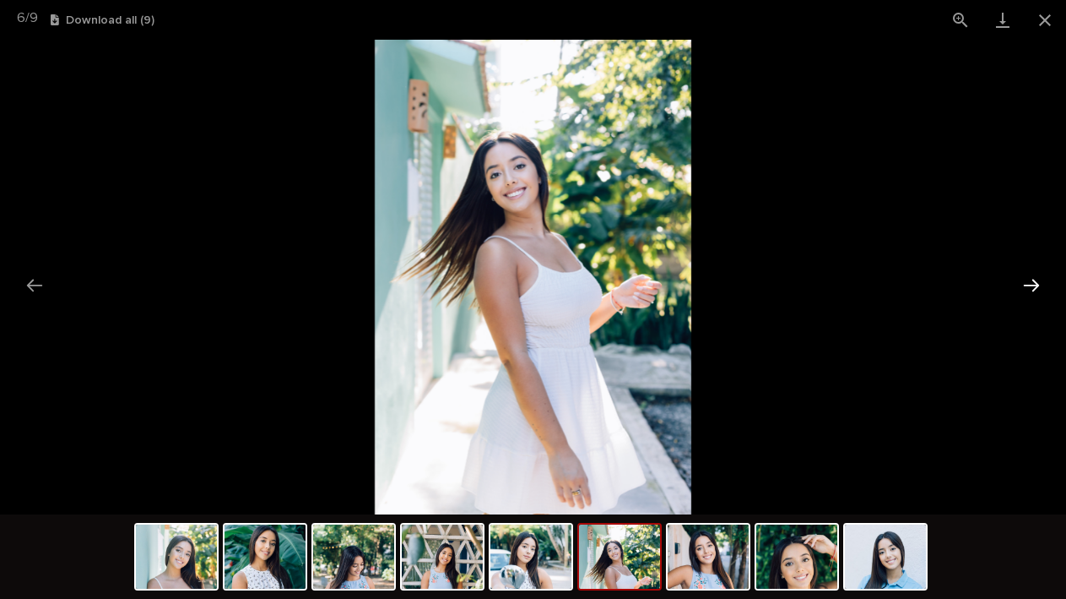
click at [1034, 290] on button "Next slide" at bounding box center [1031, 285] width 35 height 33
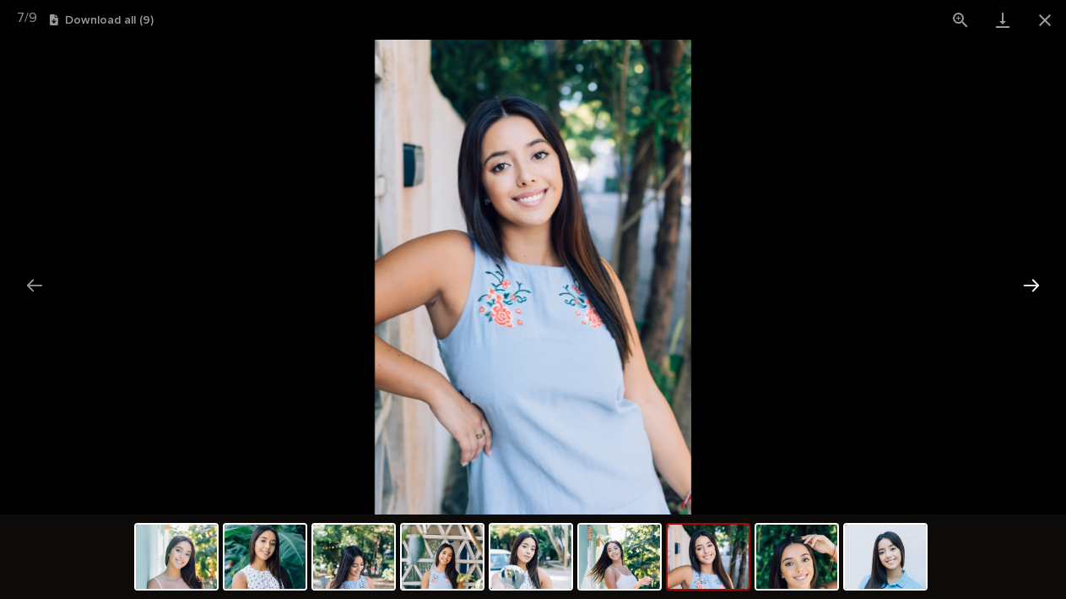
click at [1034, 290] on button "Next slide" at bounding box center [1031, 285] width 35 height 33
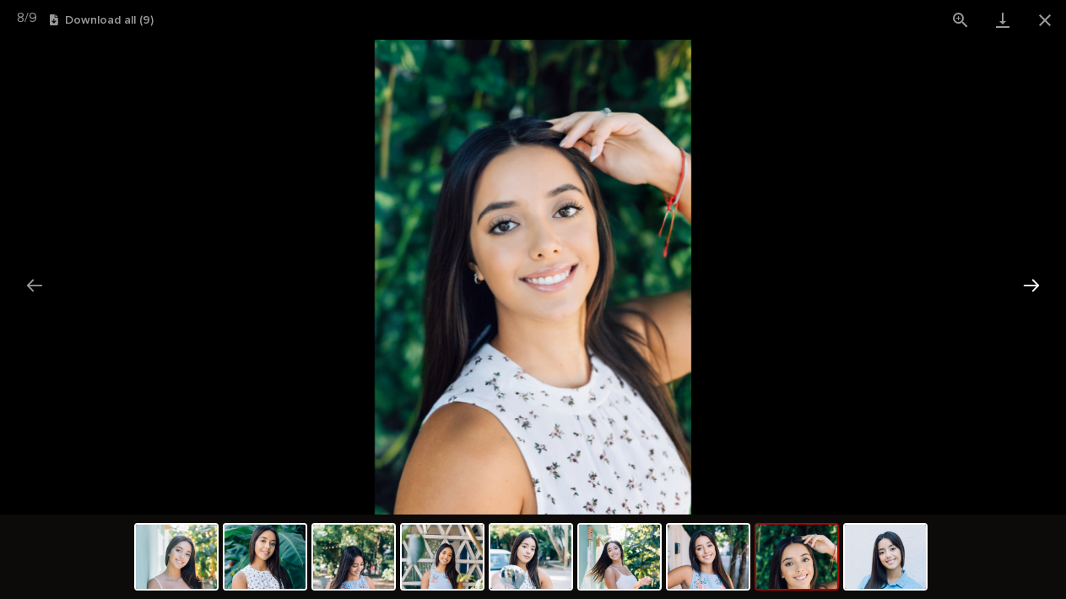
click at [1034, 290] on button "Next slide" at bounding box center [1031, 285] width 35 height 33
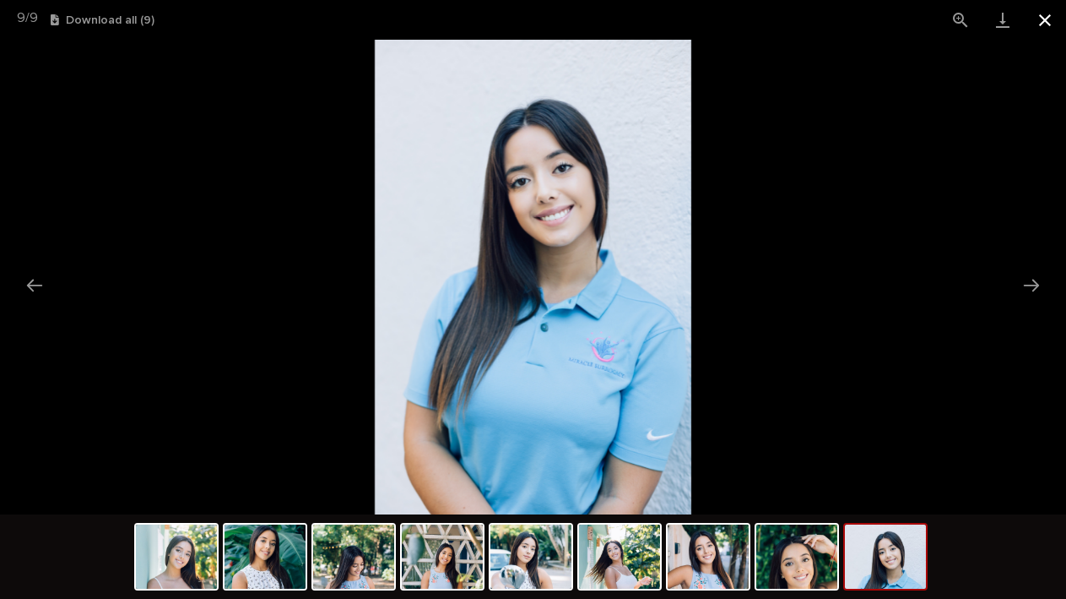
click at [1039, 25] on button "Close gallery" at bounding box center [1045, 20] width 42 height 40
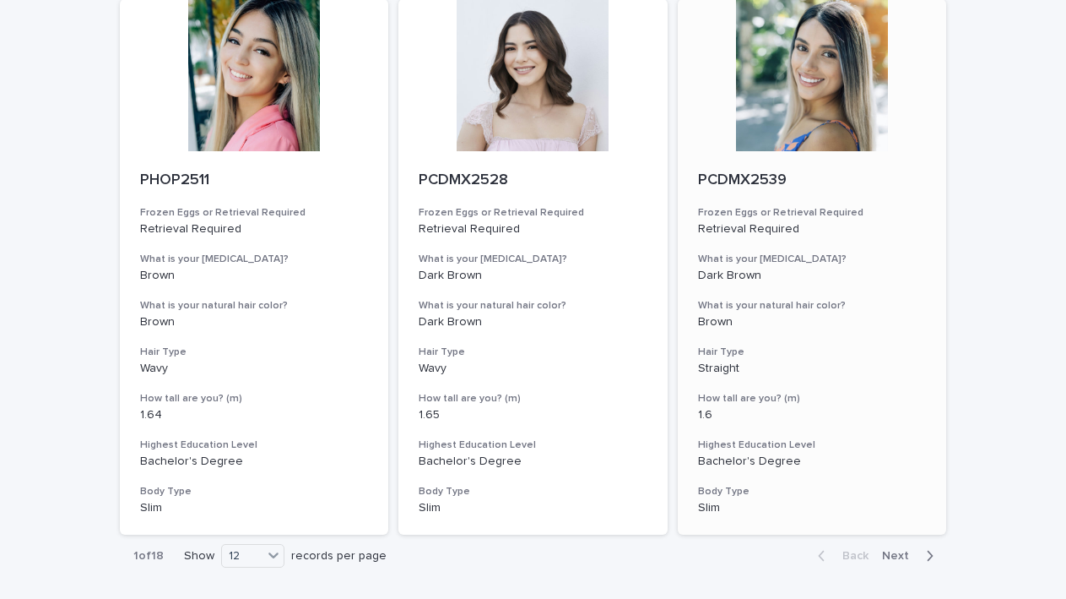
scroll to position [1926, 0]
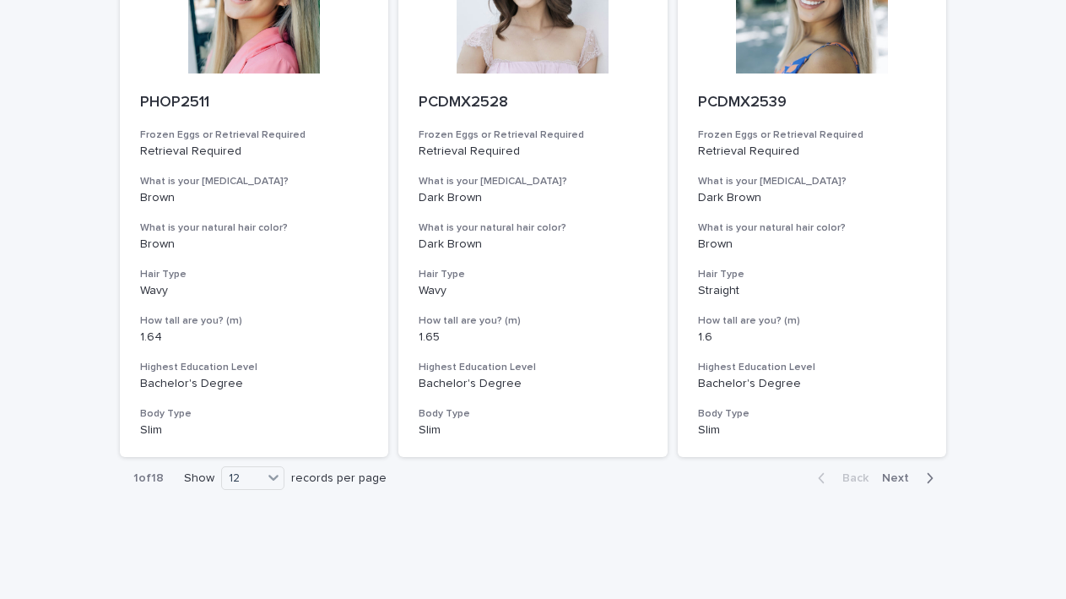
click at [920, 470] on div "button" at bounding box center [927, 477] width 14 height 15
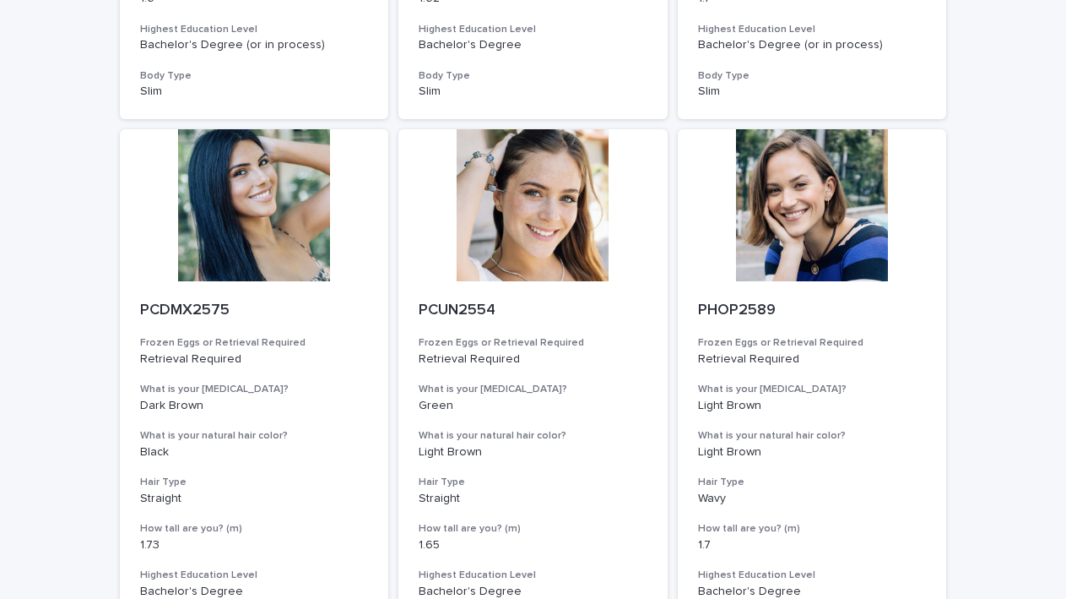
scroll to position [1824, 0]
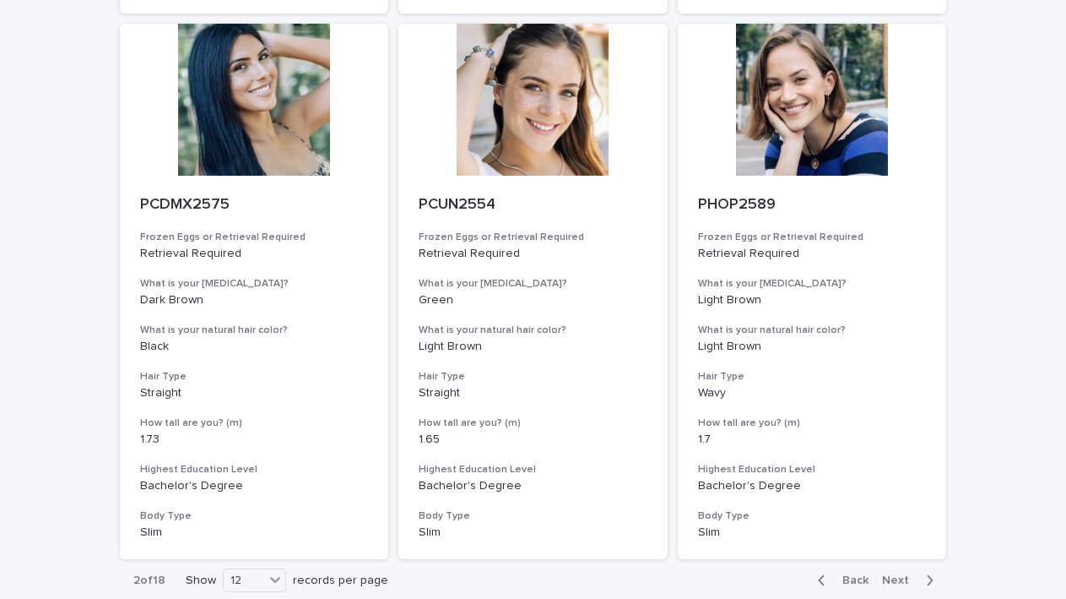
click at [912, 574] on span "Next" at bounding box center [900, 580] width 37 height 12
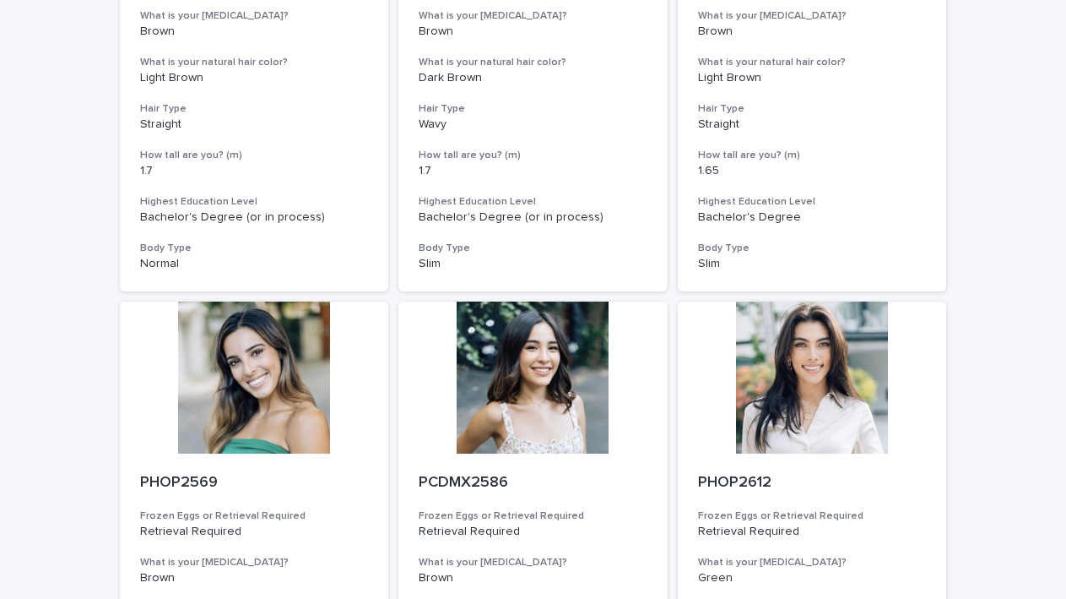
scroll to position [1014, 0]
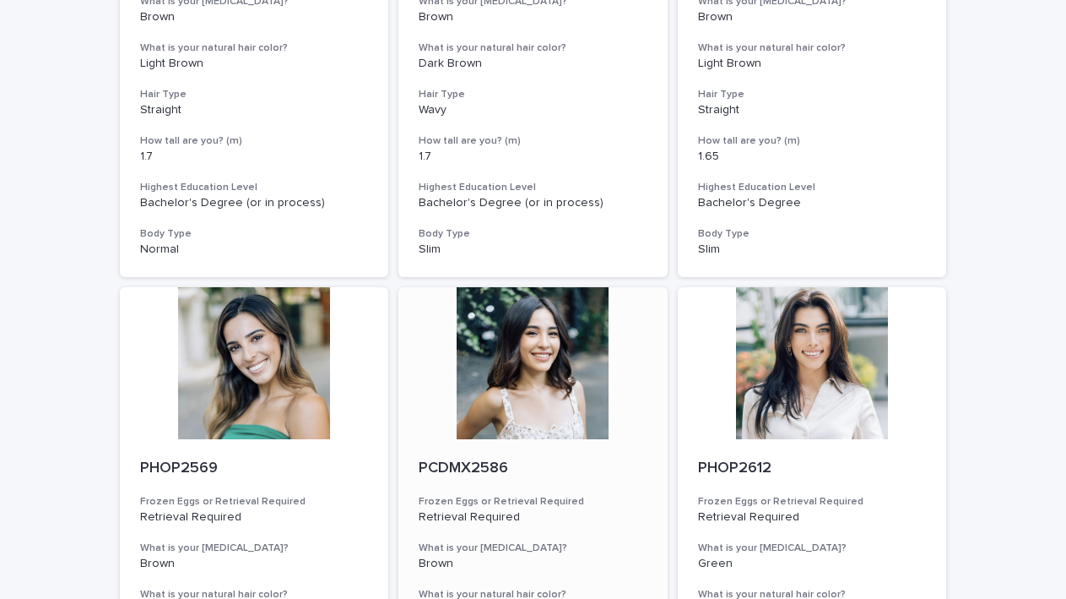
click at [551, 372] on div at bounding box center [533, 363] width 269 height 152
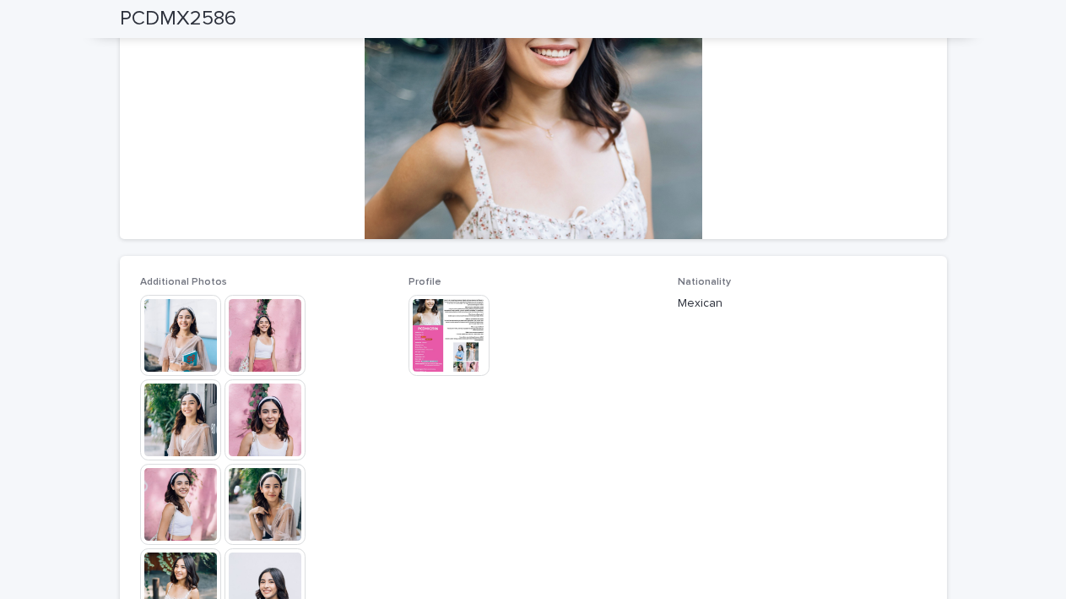
scroll to position [267, 0]
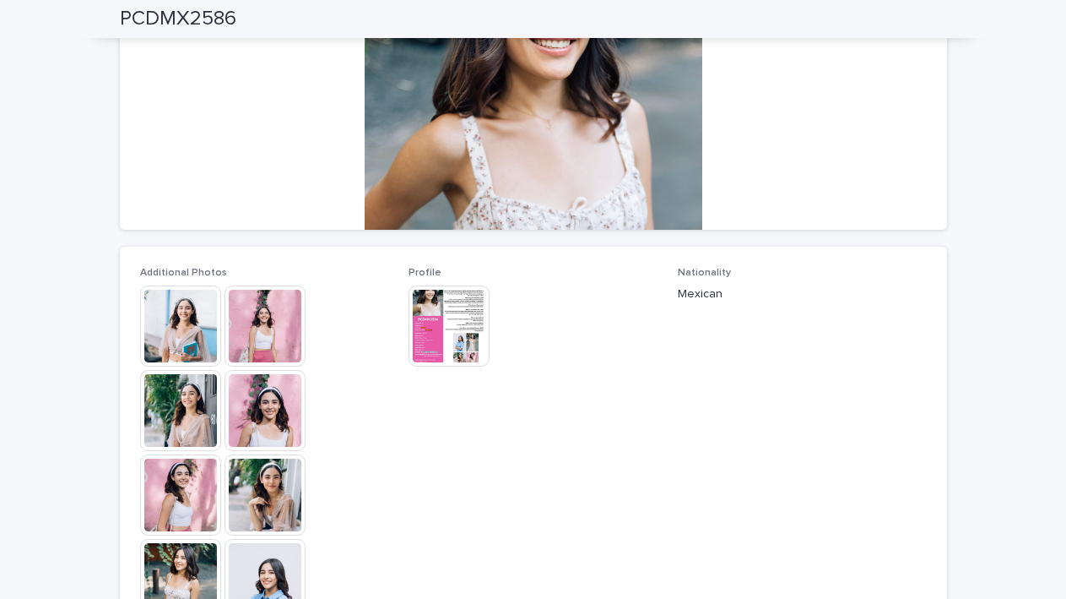
click at [184, 321] on img at bounding box center [180, 325] width 81 height 81
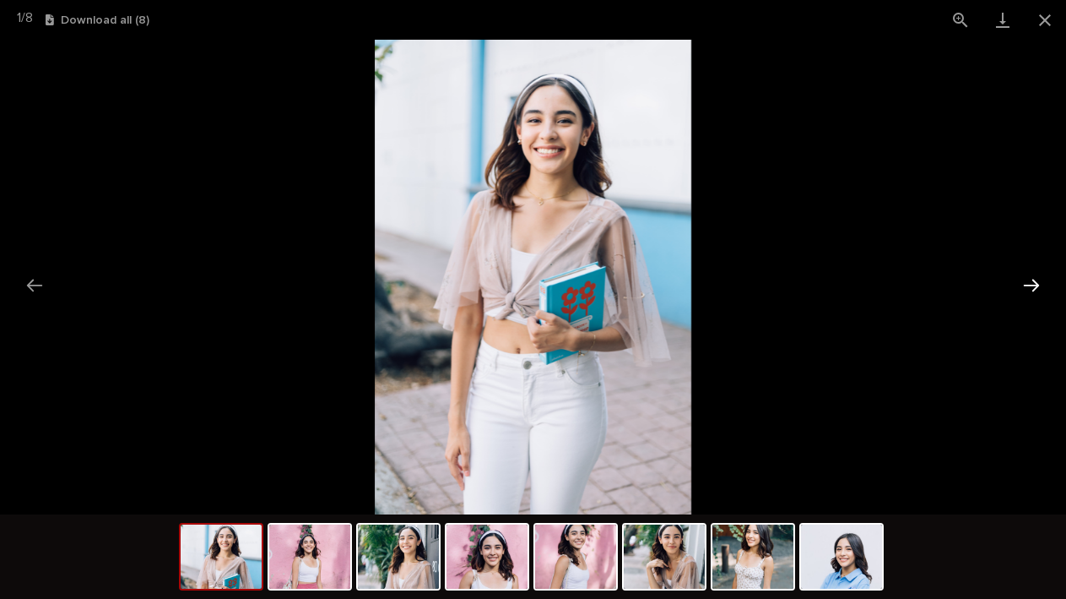
click at [1034, 285] on button "Next slide" at bounding box center [1031, 285] width 35 height 33
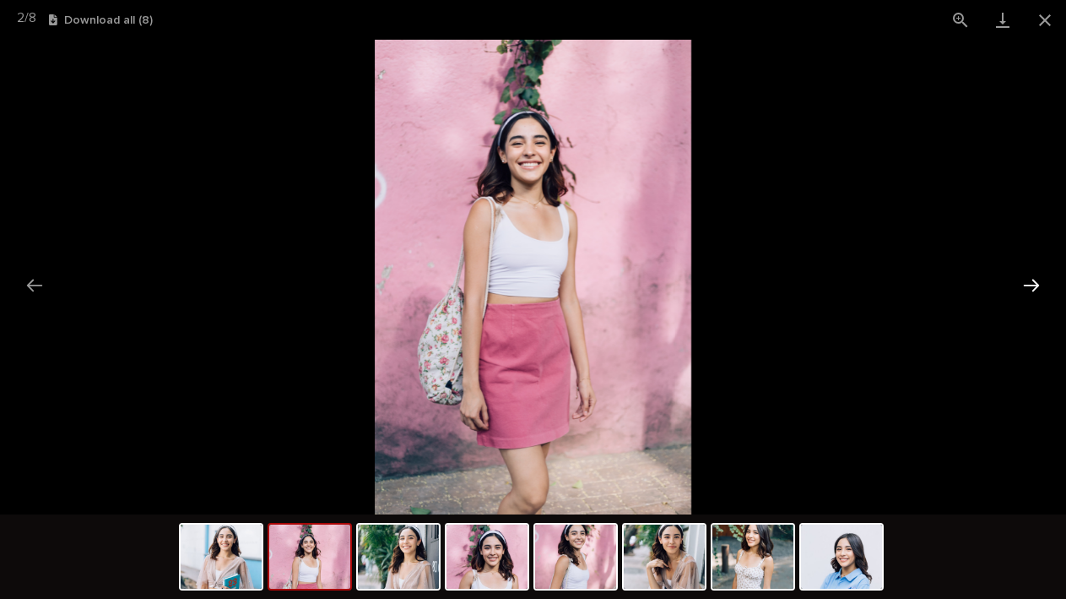
click at [1034, 285] on button "Next slide" at bounding box center [1031, 285] width 35 height 33
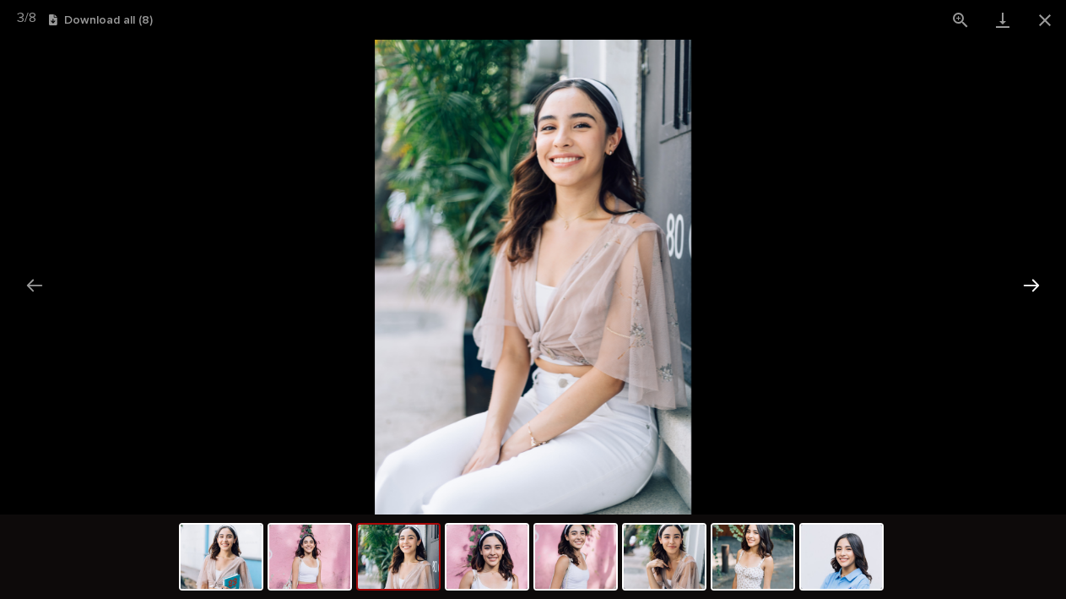
click at [1034, 285] on button "Next slide" at bounding box center [1031, 285] width 35 height 33
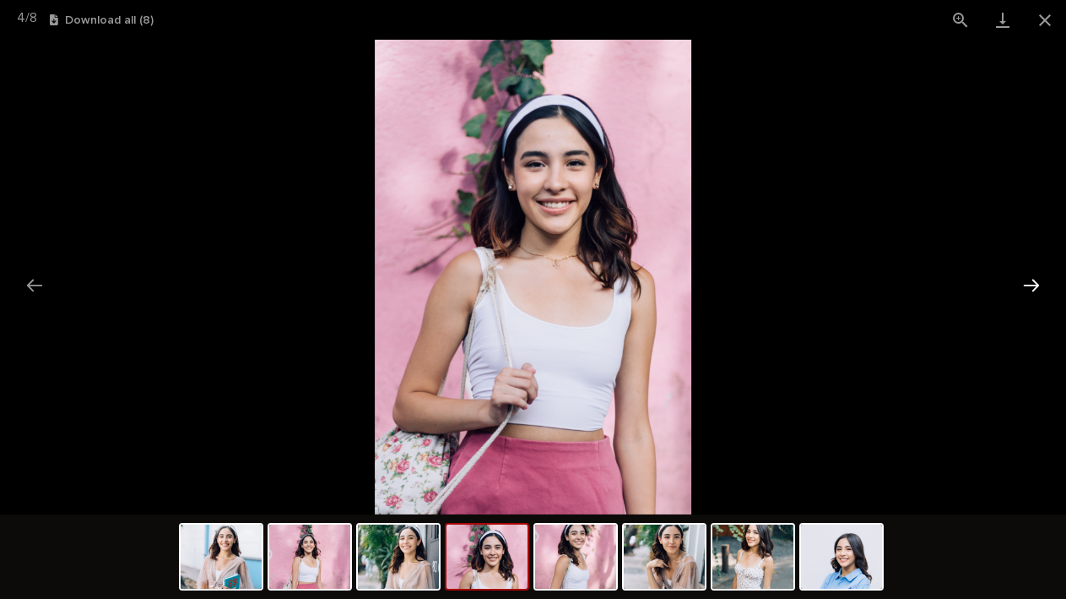
click at [1034, 285] on button "Next slide" at bounding box center [1031, 285] width 35 height 33
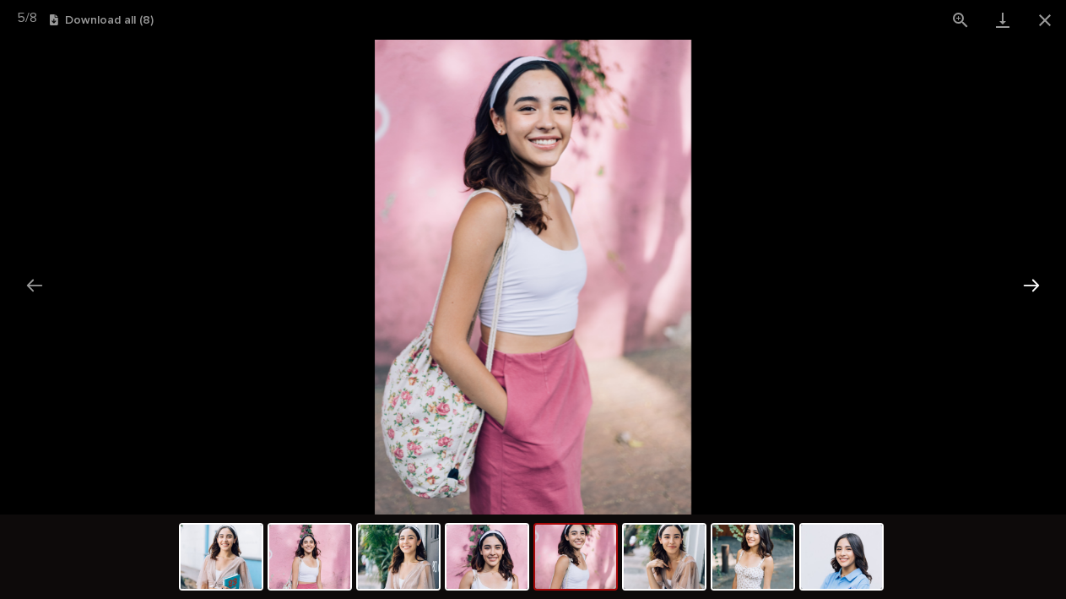
click at [1034, 285] on button "Next slide" at bounding box center [1031, 285] width 35 height 33
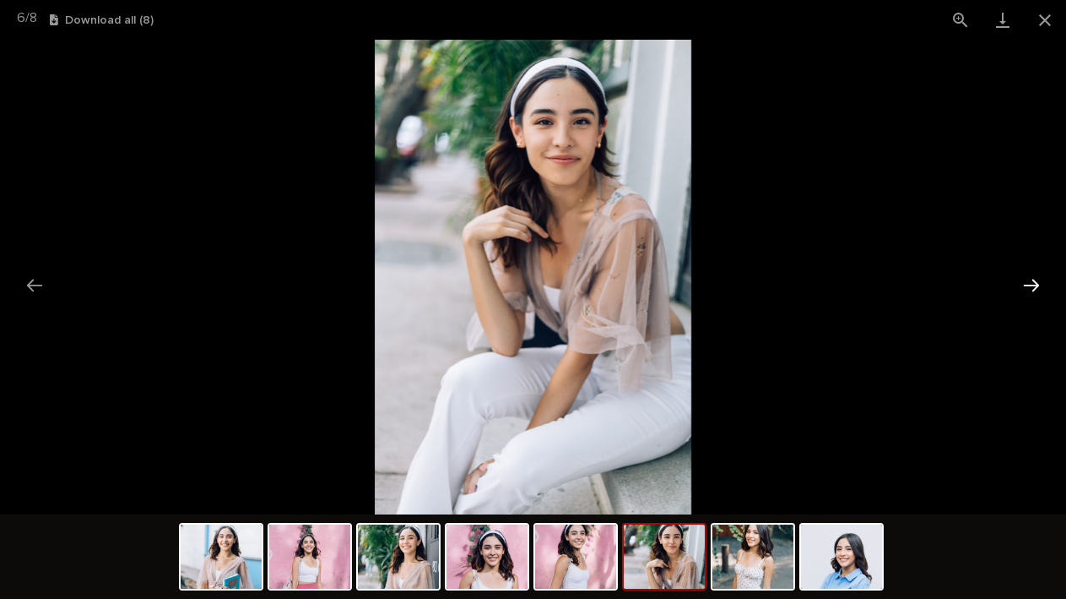
click at [1034, 285] on button "Next slide" at bounding box center [1031, 285] width 35 height 33
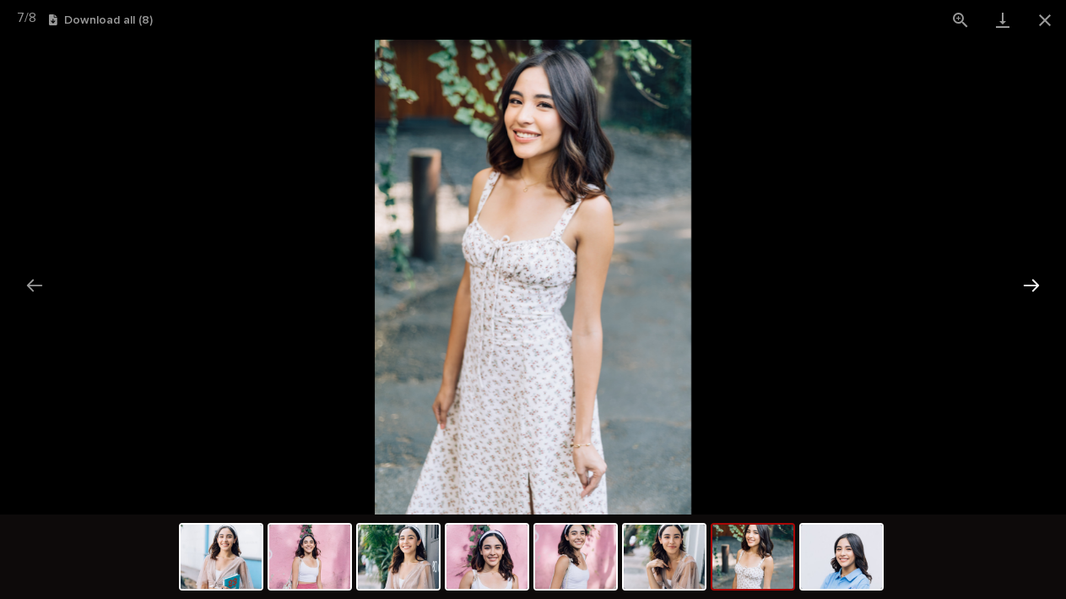
click at [1034, 285] on button "Next slide" at bounding box center [1031, 285] width 35 height 33
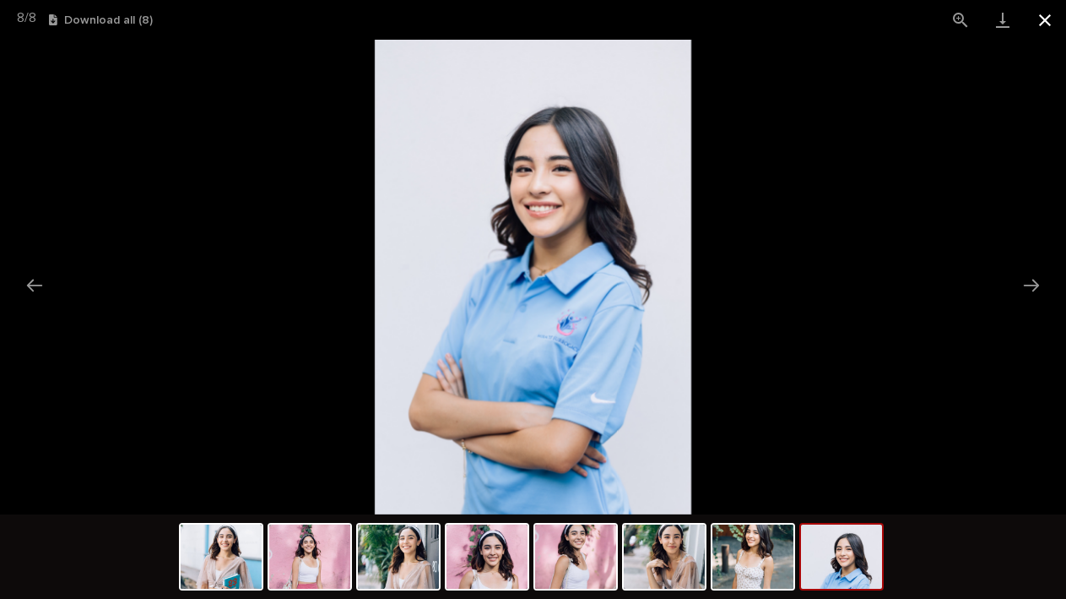
click at [1038, 17] on button "Close gallery" at bounding box center [1045, 20] width 42 height 40
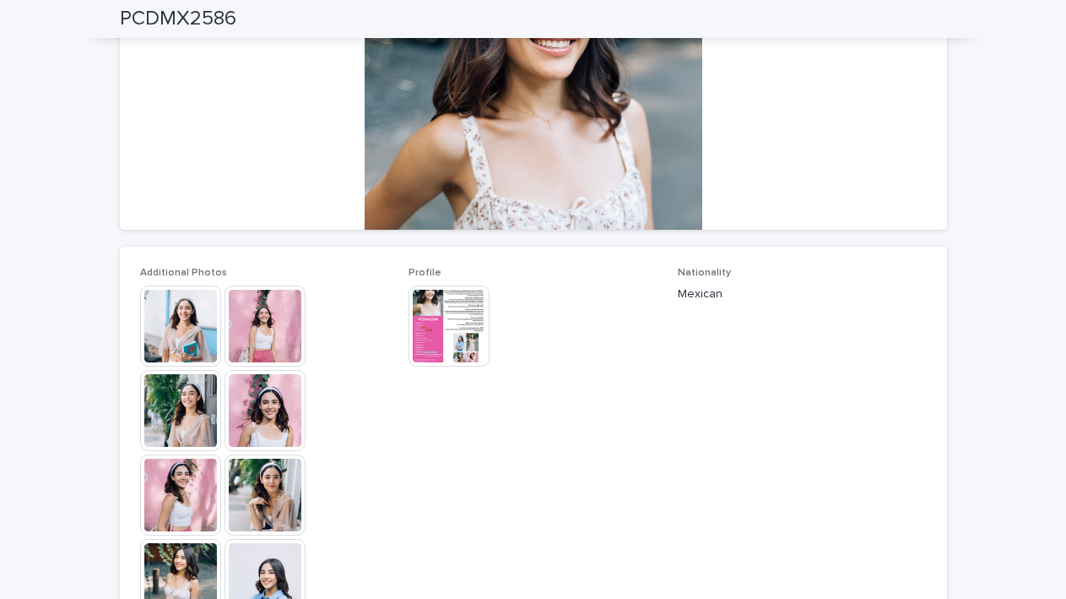
click at [459, 341] on img at bounding box center [449, 325] width 81 height 81
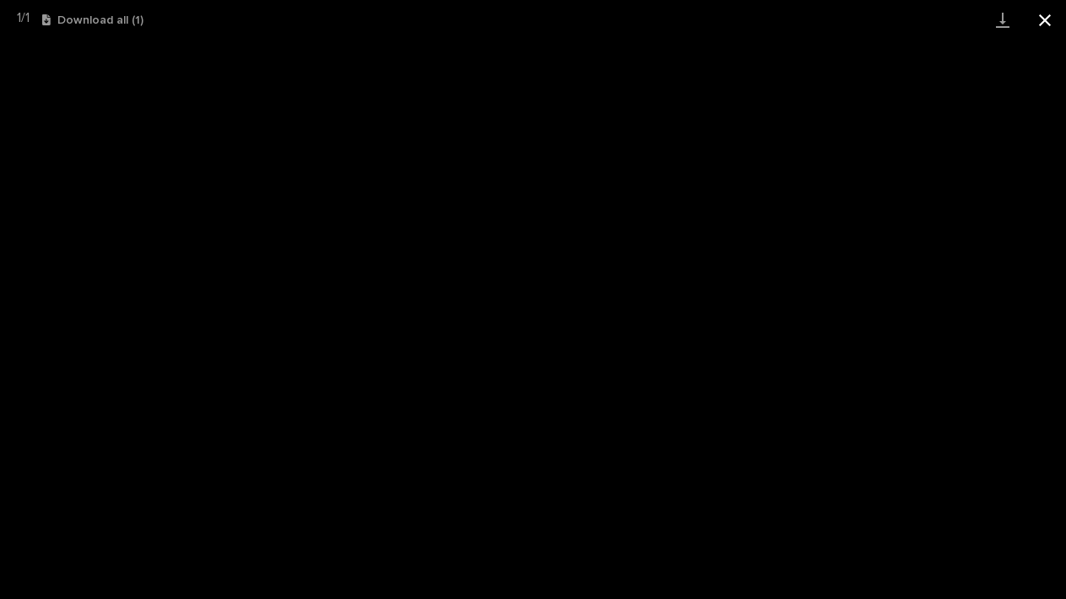
click at [1044, 18] on button "Close gallery" at bounding box center [1045, 20] width 42 height 40
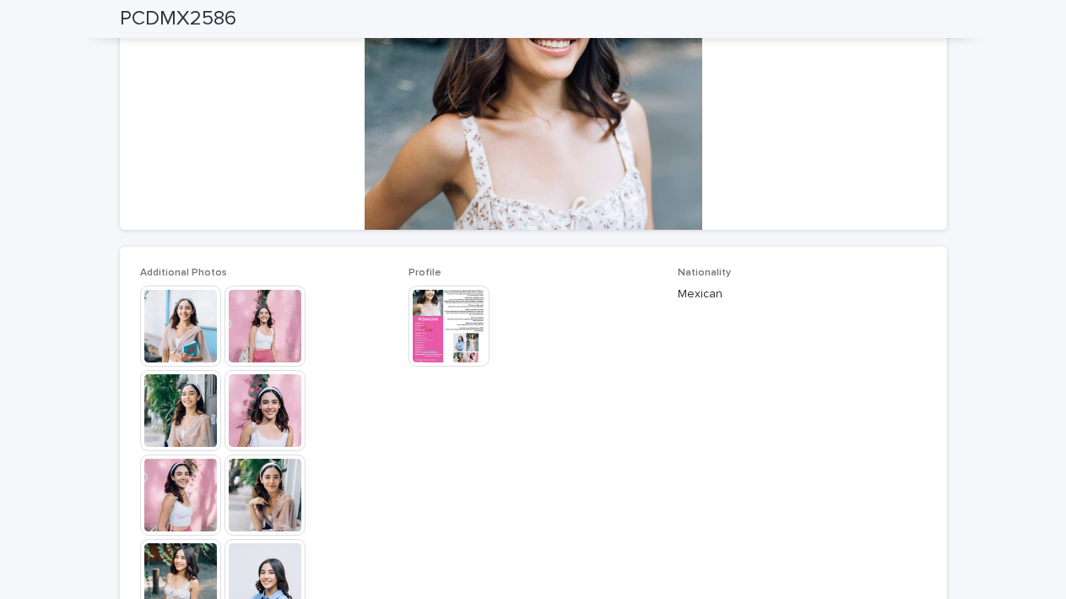
scroll to position [0, 0]
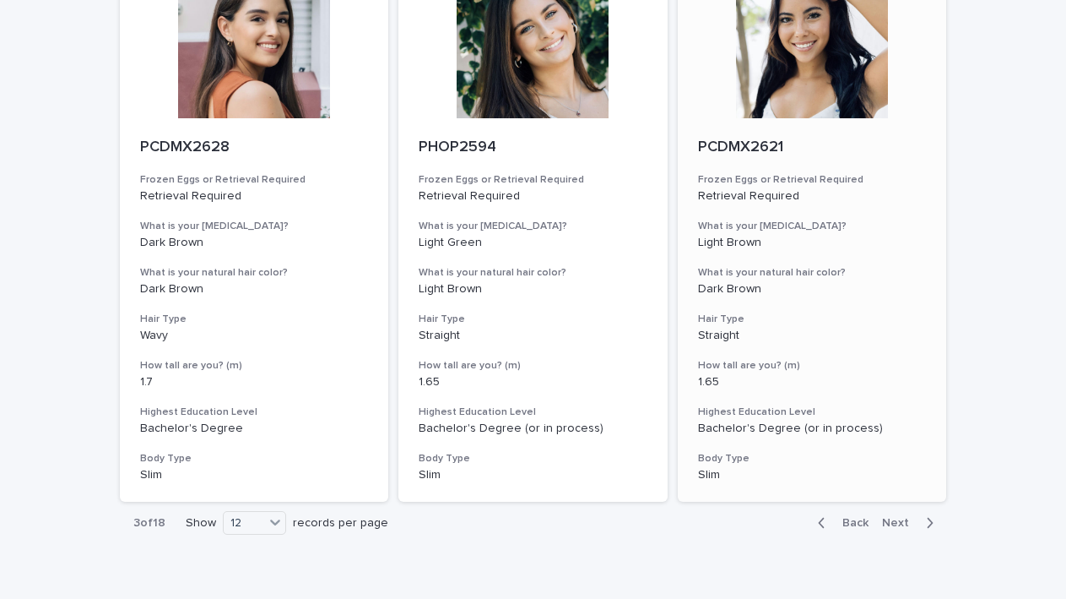
scroll to position [1926, 0]
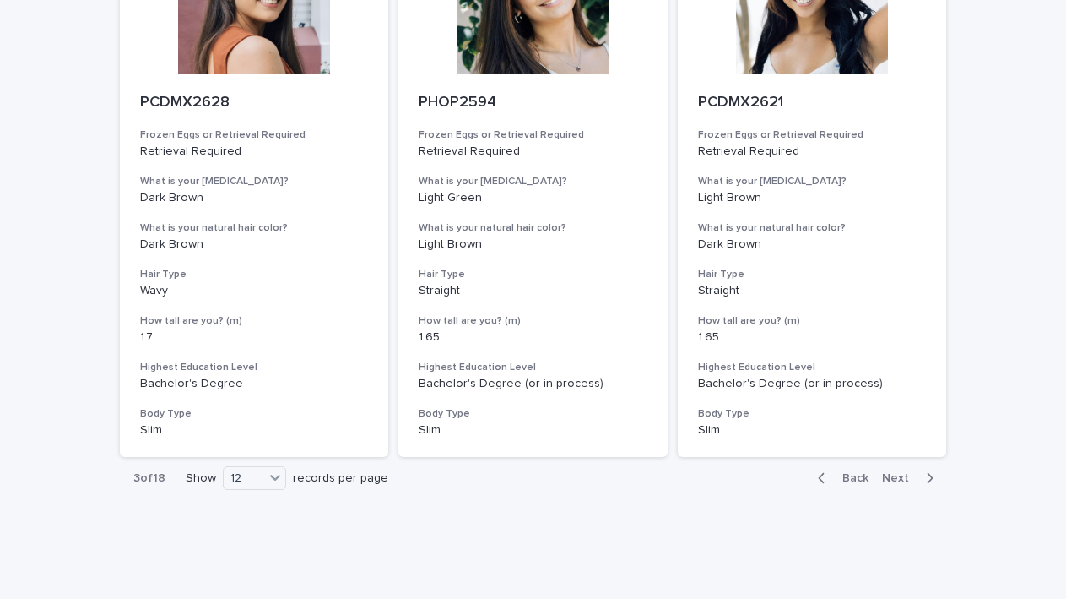
click at [887, 472] on span "Next" at bounding box center [900, 478] width 37 height 12
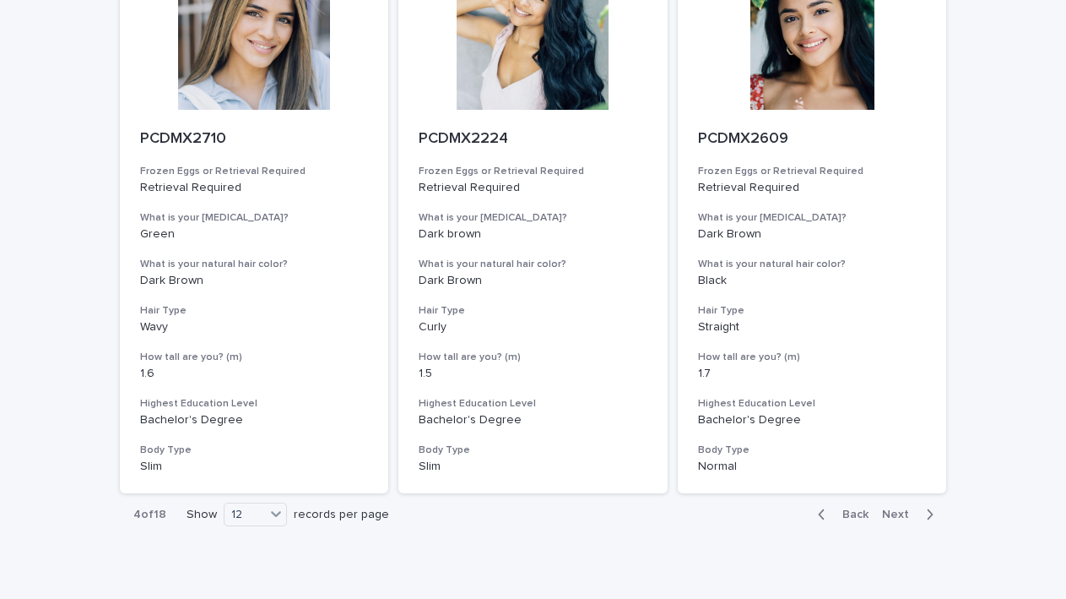
scroll to position [1926, 0]
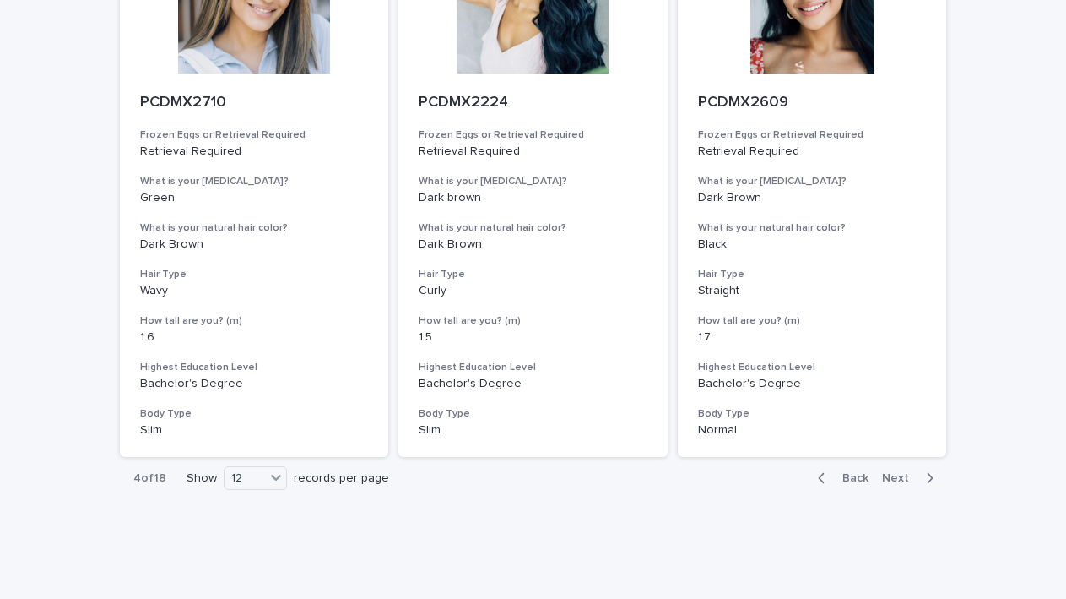
click at [897, 457] on div "Back Next" at bounding box center [876, 478] width 143 height 42
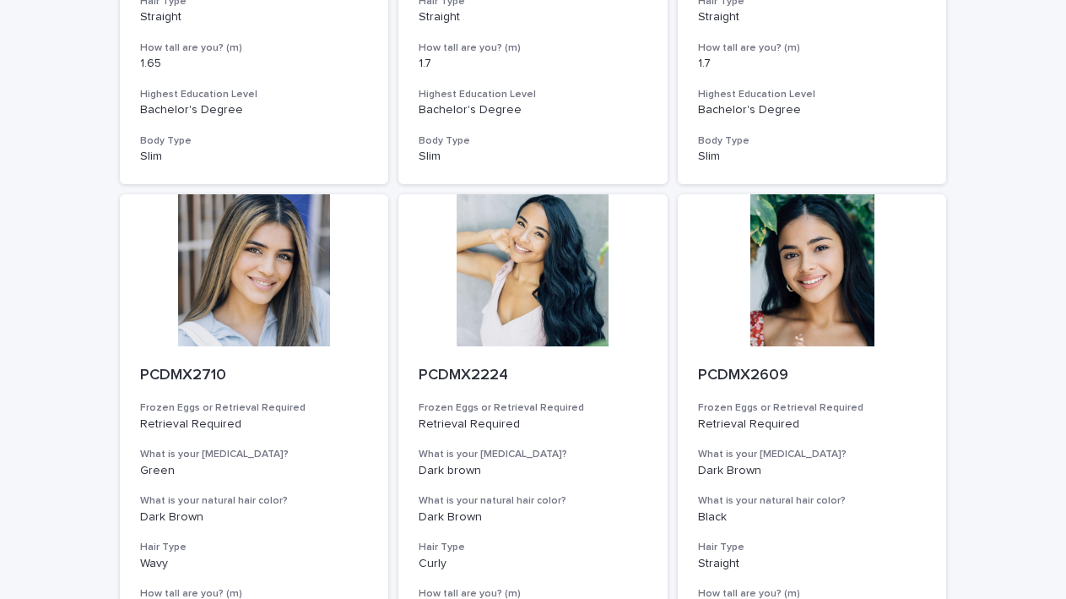
scroll to position [1634, 0]
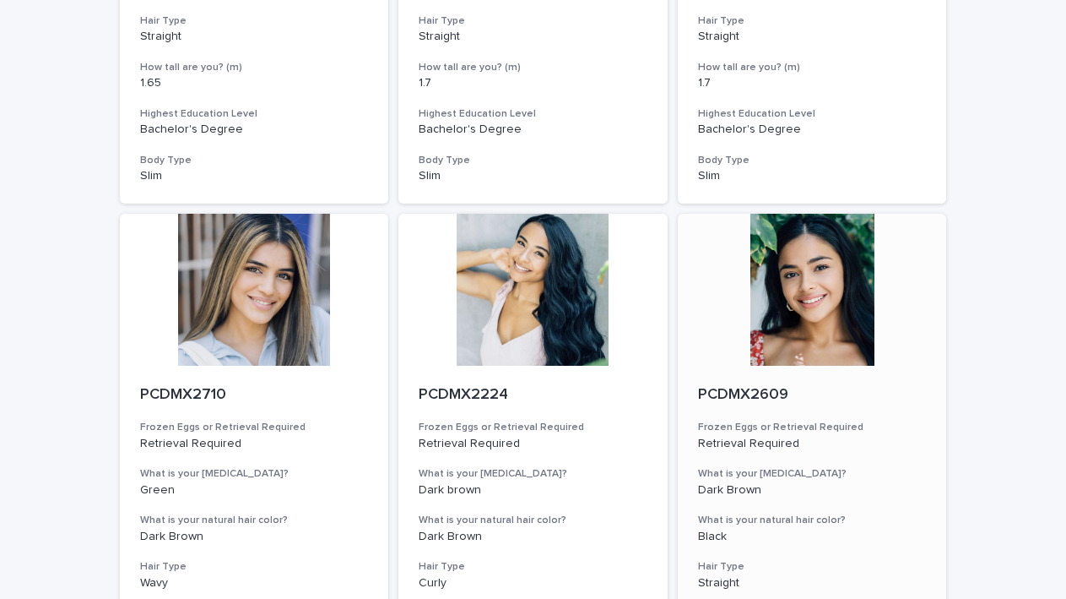
click at [804, 271] on div at bounding box center [812, 290] width 269 height 152
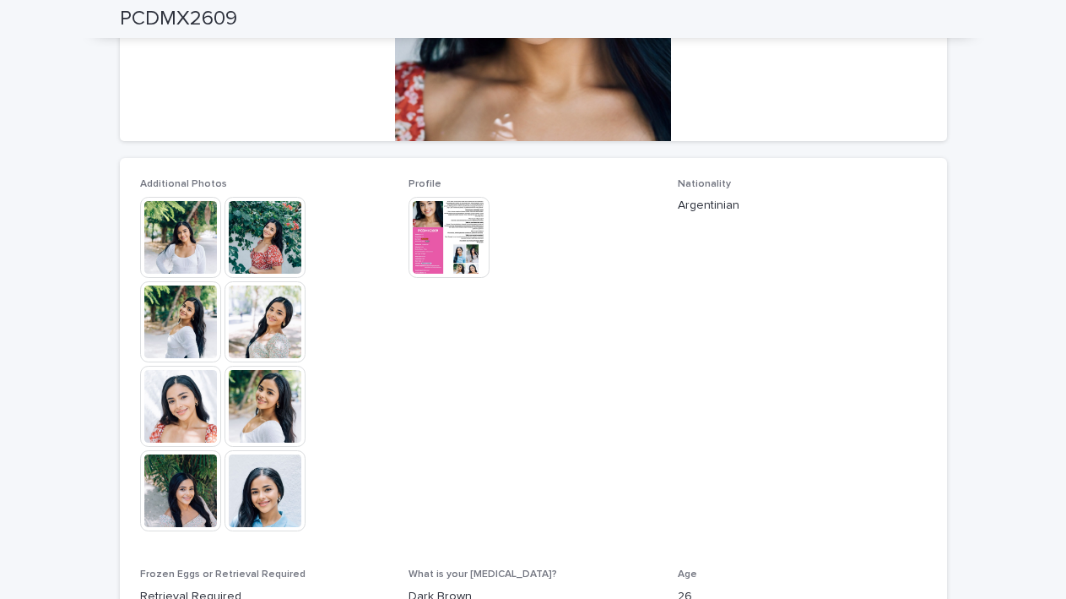
scroll to position [357, 0]
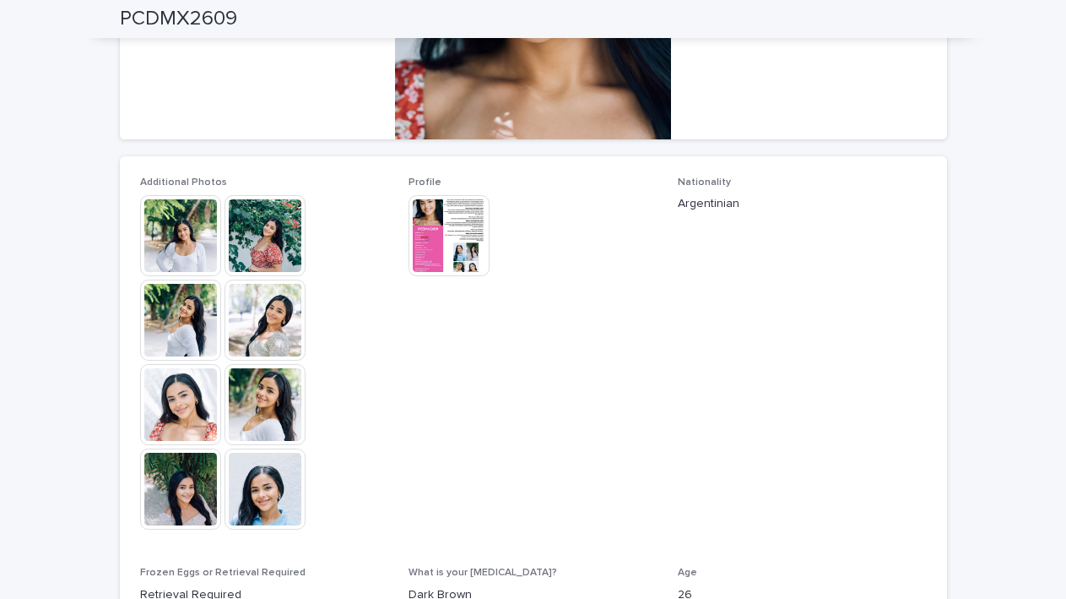
click at [176, 252] on img at bounding box center [180, 235] width 81 height 81
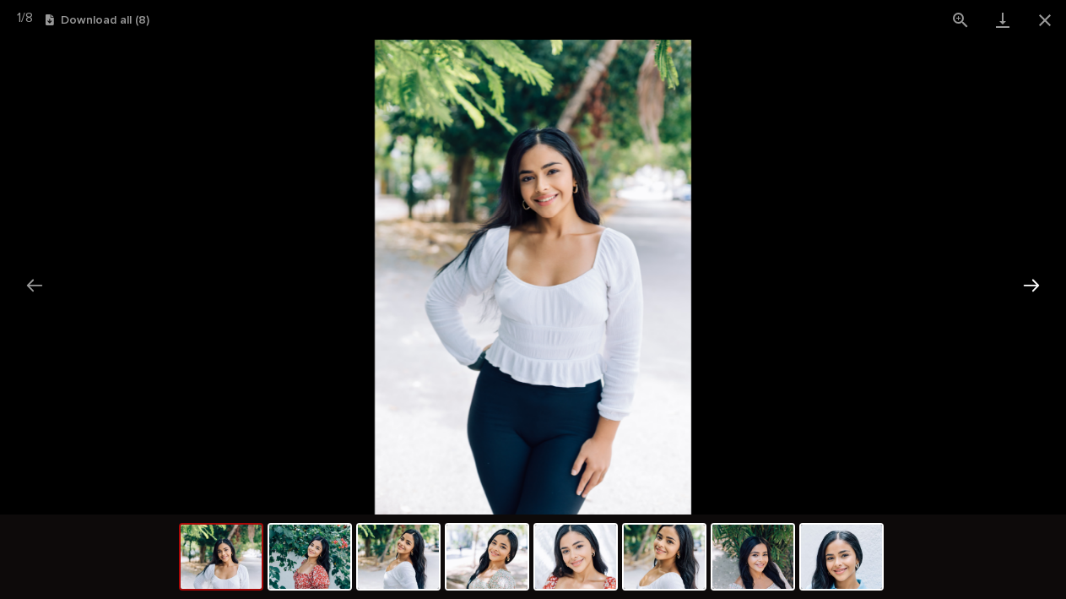
click at [1038, 285] on button "Next slide" at bounding box center [1031, 285] width 35 height 33
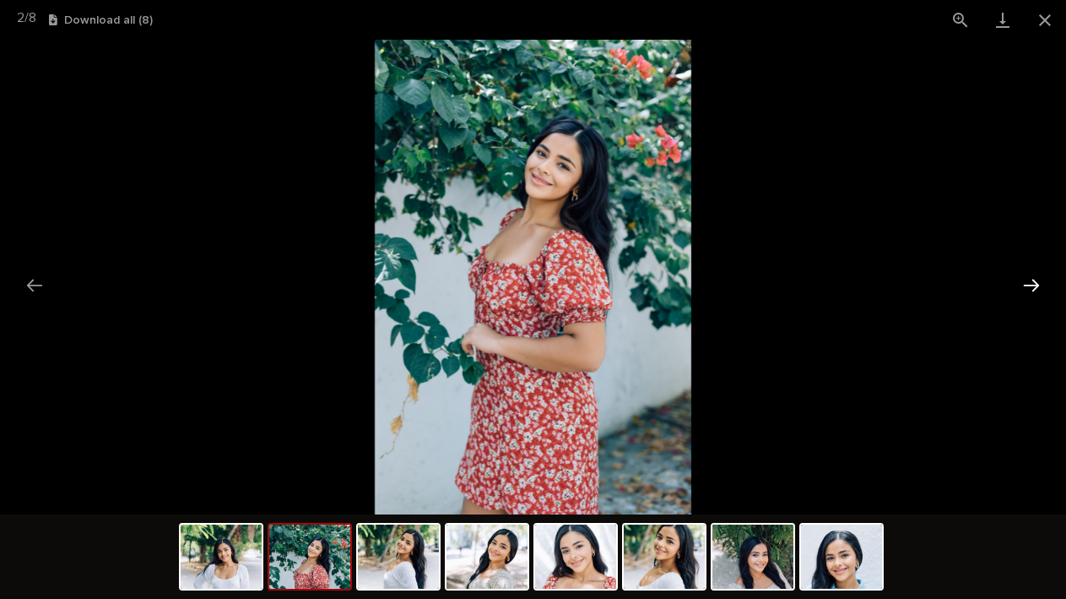
click at [1038, 285] on button "Next slide" at bounding box center [1031, 285] width 35 height 33
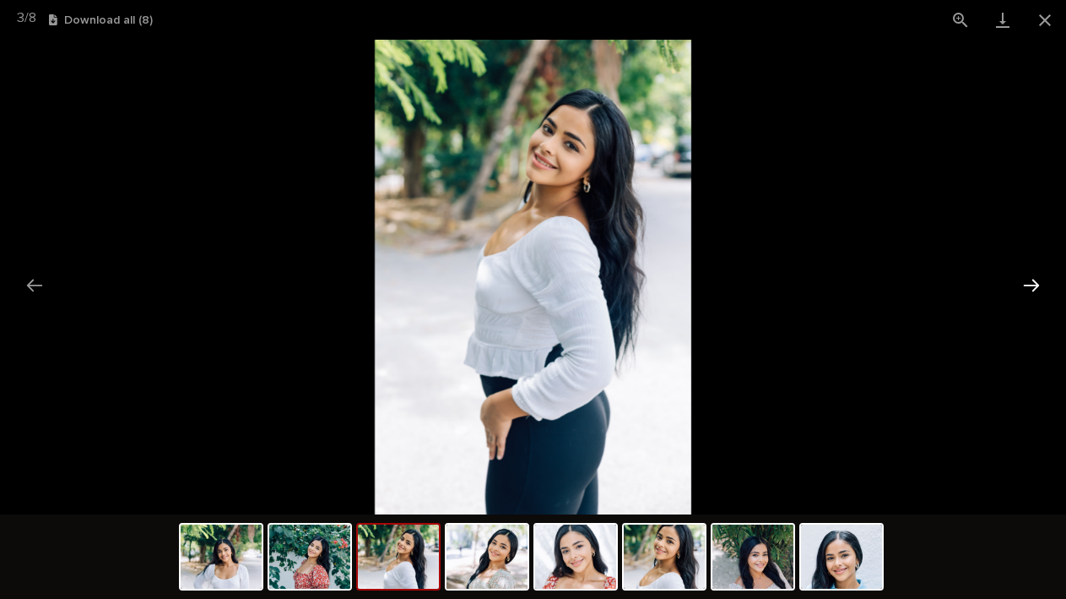
click at [1038, 285] on button "Next slide" at bounding box center [1031, 285] width 35 height 33
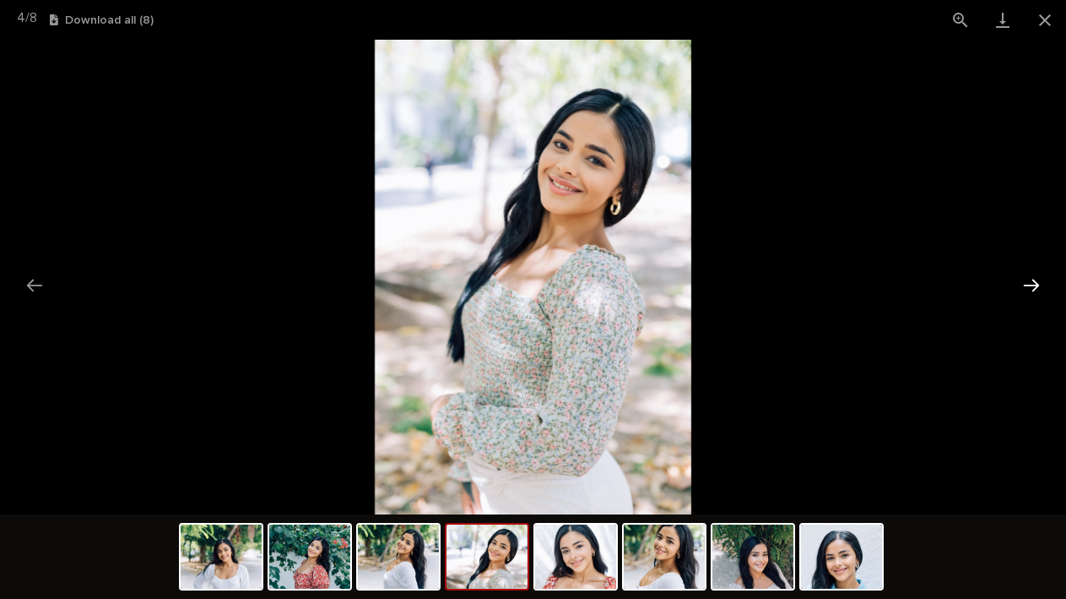
click at [1038, 285] on button "Next slide" at bounding box center [1031, 285] width 35 height 33
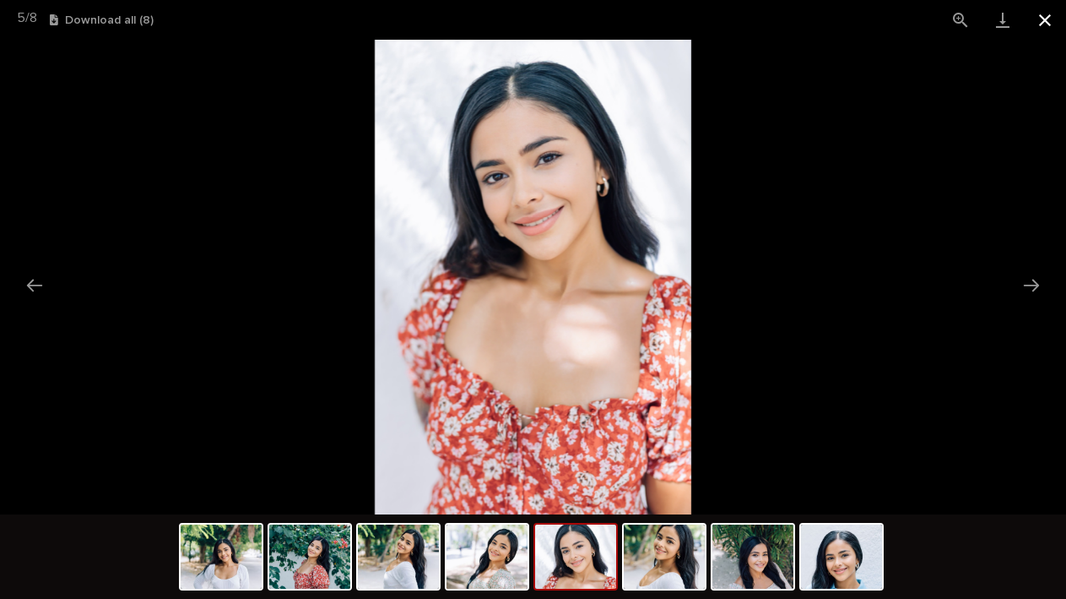
click at [1046, 24] on button "Close gallery" at bounding box center [1045, 20] width 42 height 40
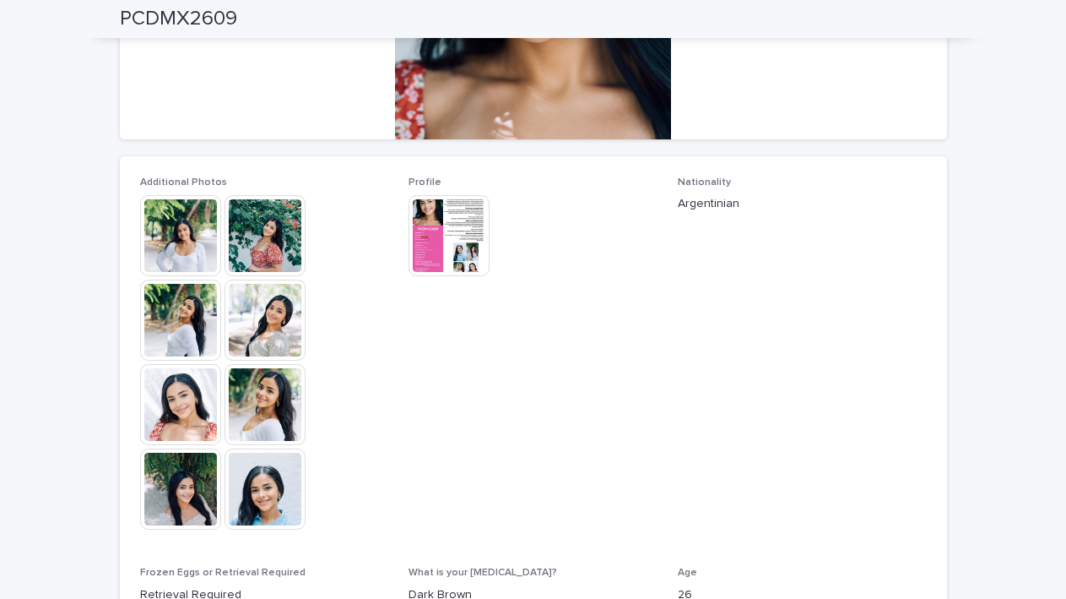
scroll to position [0, 0]
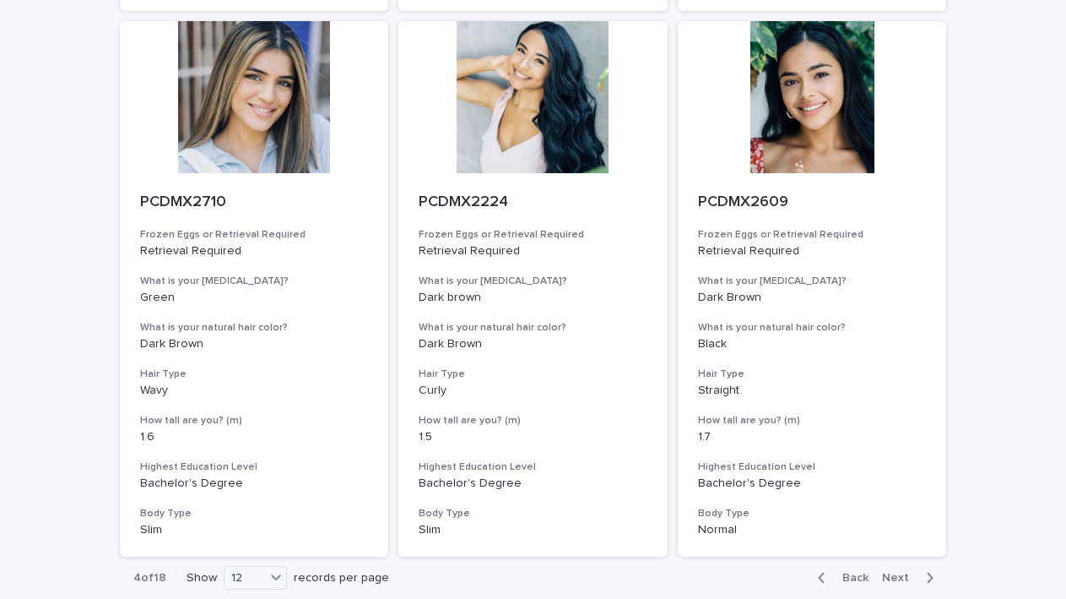
scroll to position [1821, 0]
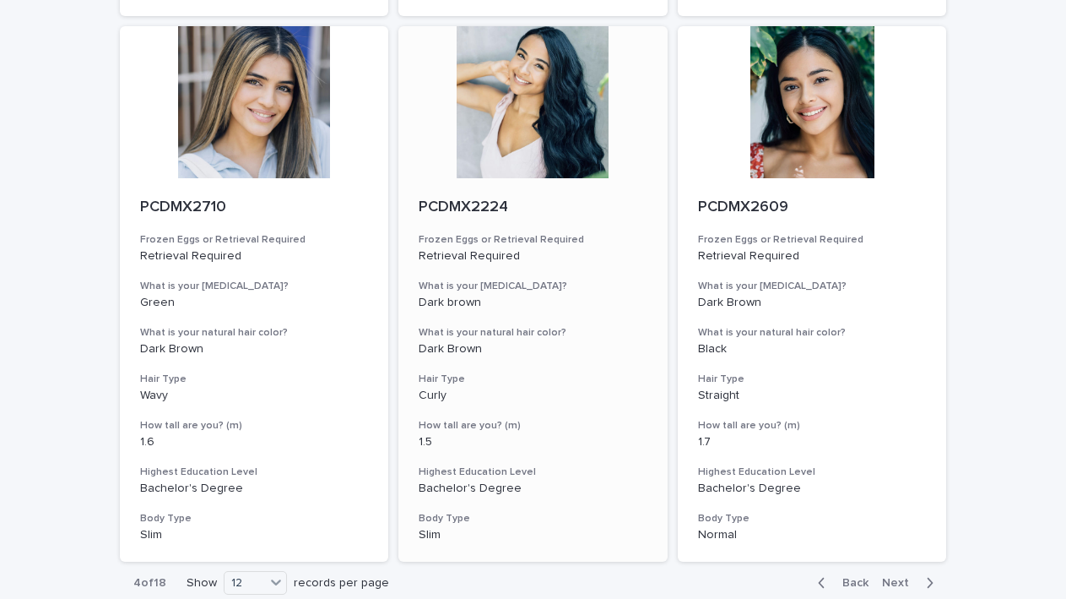
click at [539, 134] on div at bounding box center [533, 102] width 269 height 152
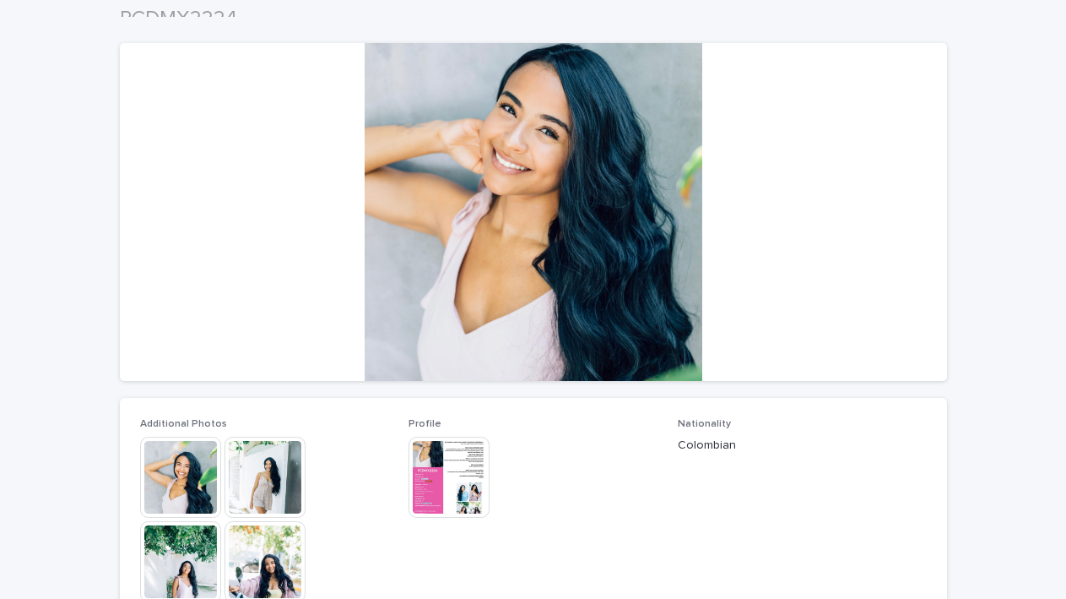
scroll to position [111, 0]
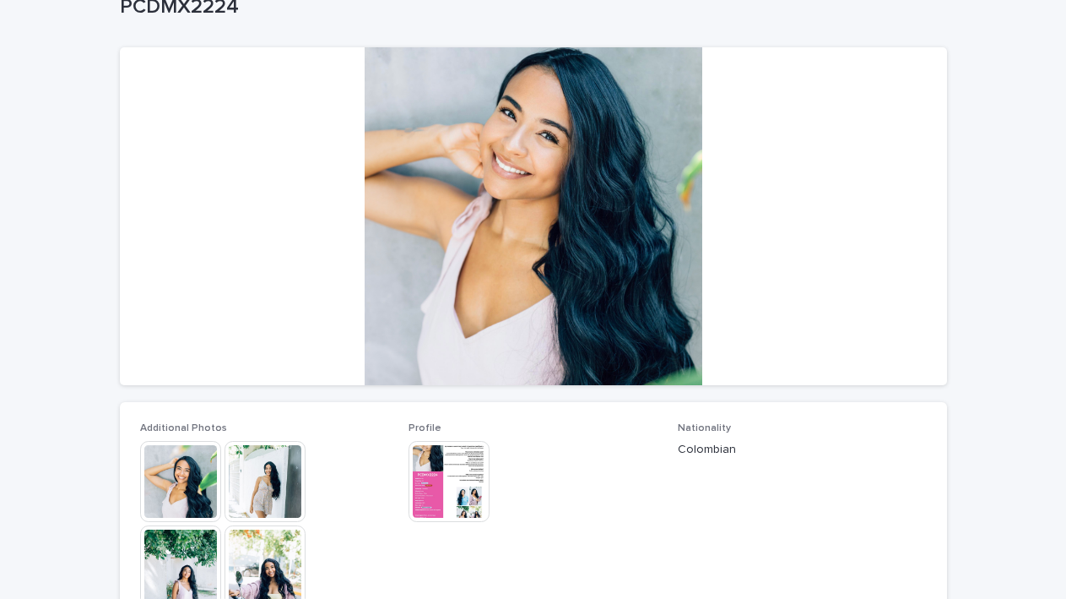
click at [193, 475] on img at bounding box center [180, 481] width 81 height 81
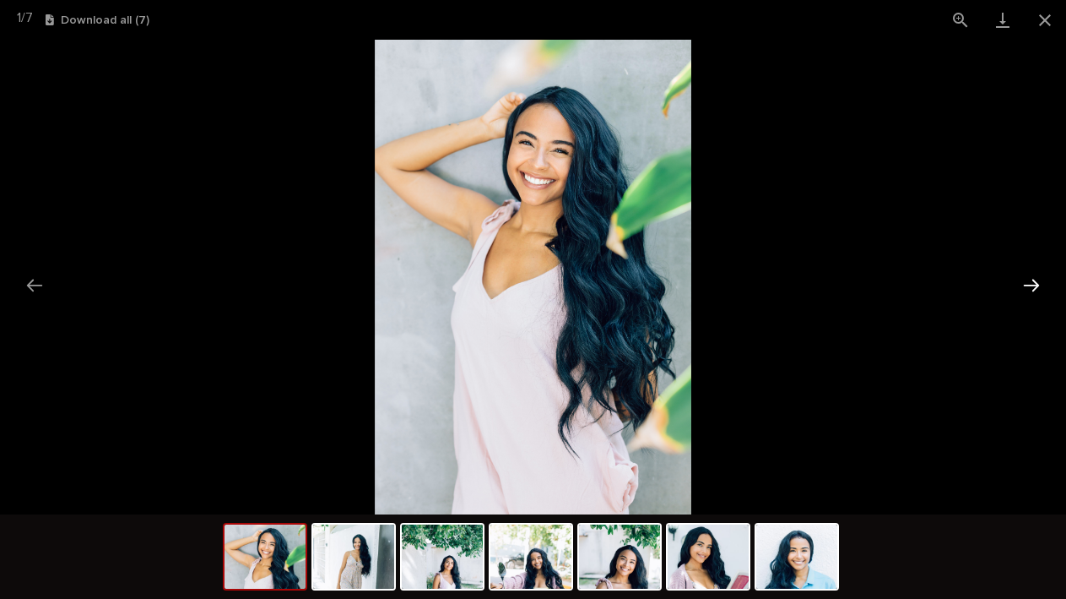
click at [1026, 274] on button "Next slide" at bounding box center [1031, 285] width 35 height 33
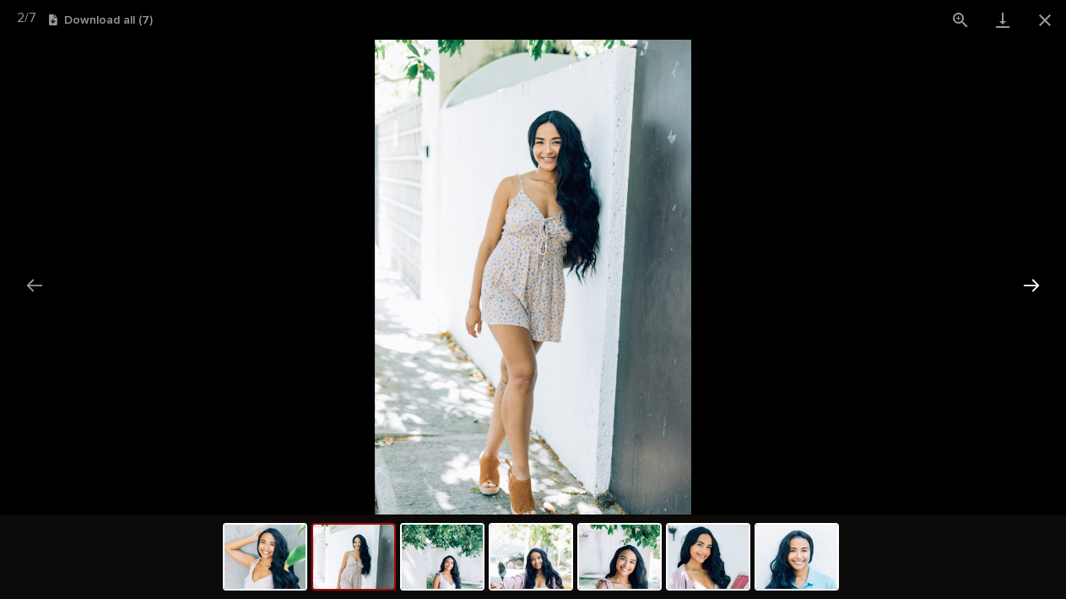
click at [1027, 279] on button "Next slide" at bounding box center [1031, 285] width 35 height 33
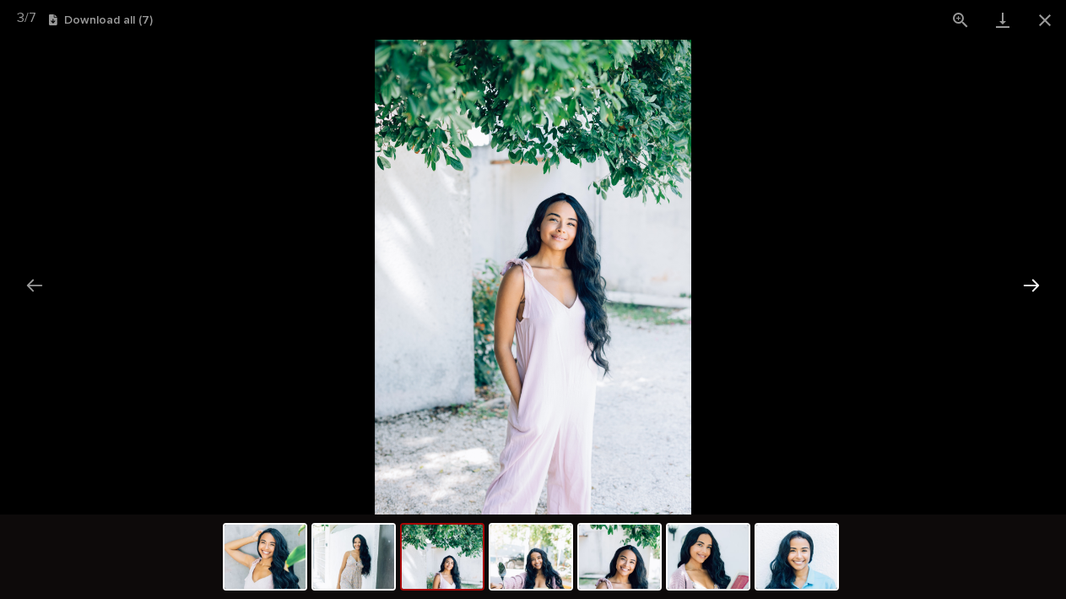
click at [1027, 279] on button "Next slide" at bounding box center [1031, 285] width 35 height 33
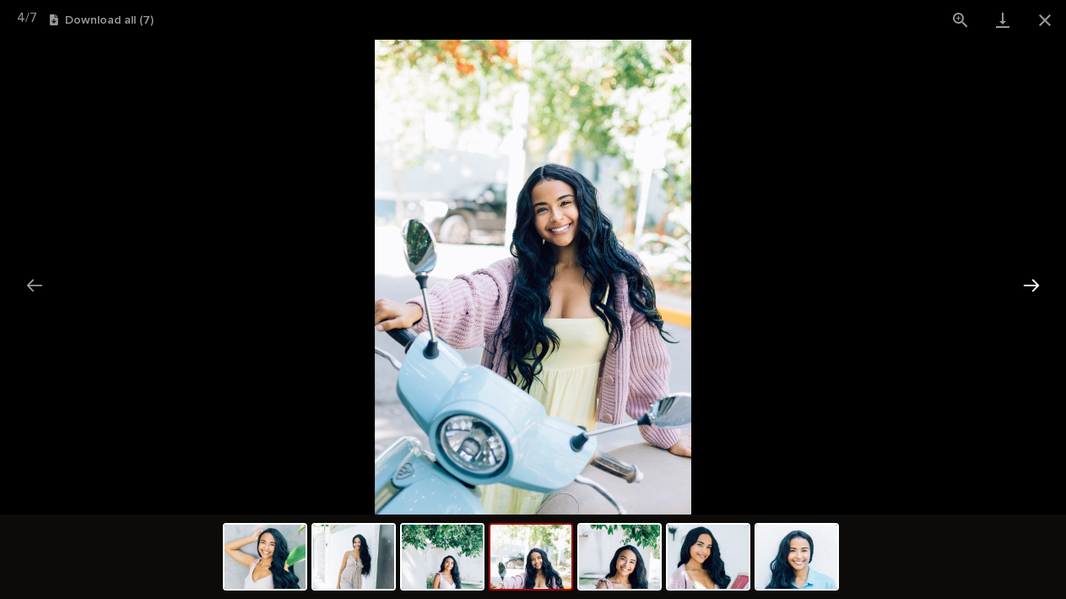
click at [1027, 279] on button "Next slide" at bounding box center [1031, 285] width 35 height 33
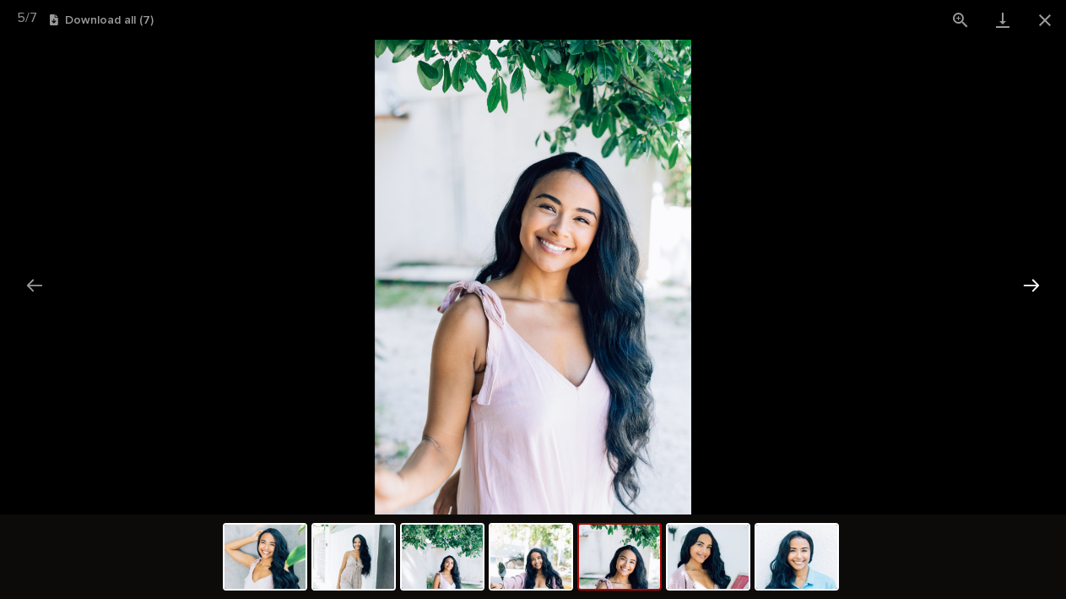
click at [1027, 279] on button "Next slide" at bounding box center [1031, 285] width 35 height 33
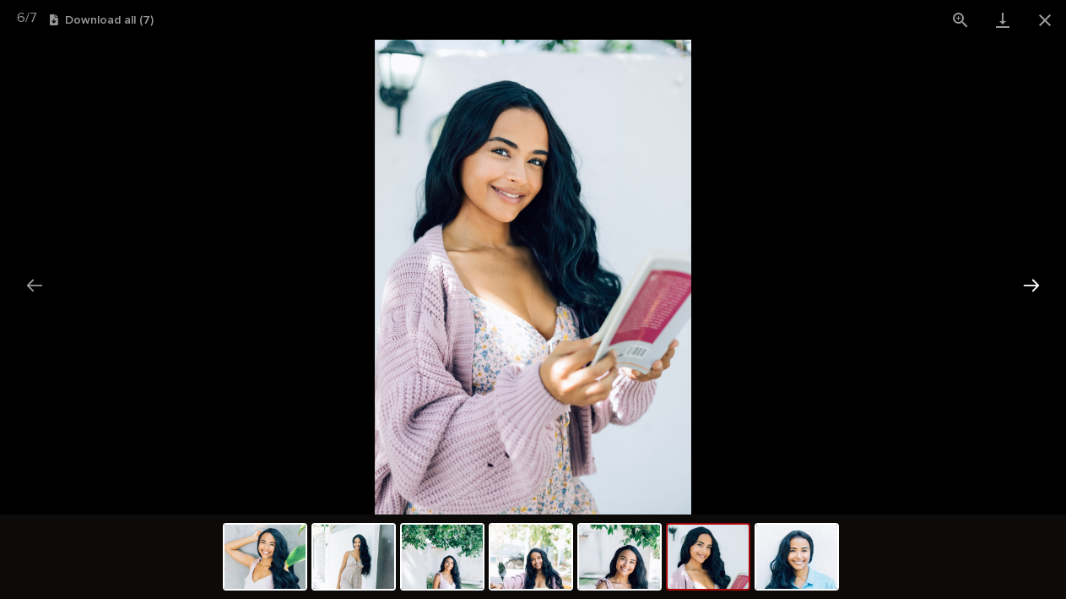
click at [1030, 279] on button "Next slide" at bounding box center [1031, 285] width 35 height 33
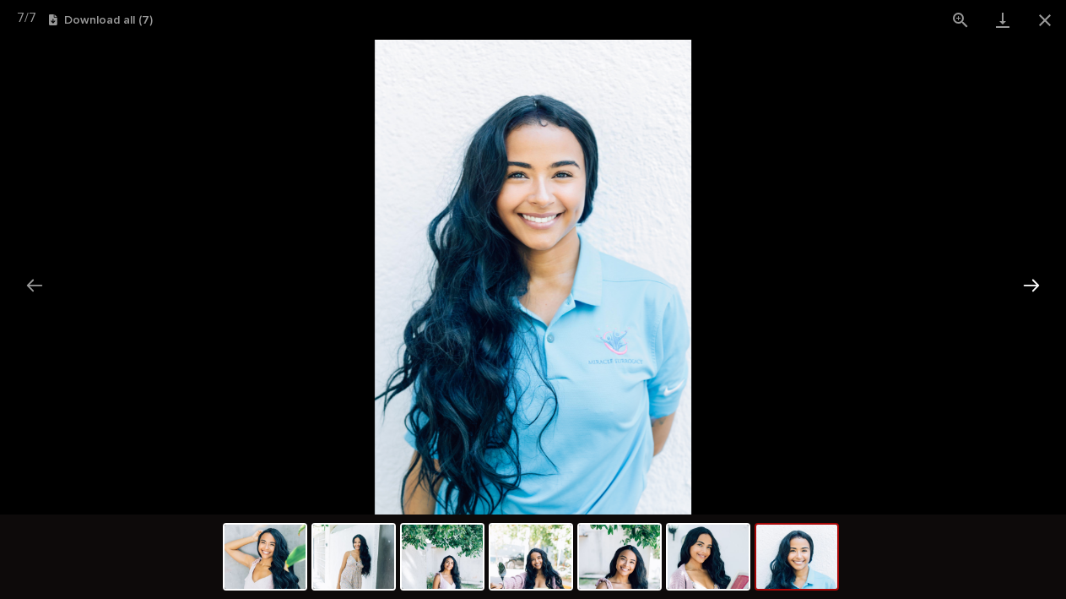
click at [1030, 279] on button "Next slide" at bounding box center [1031, 285] width 35 height 33
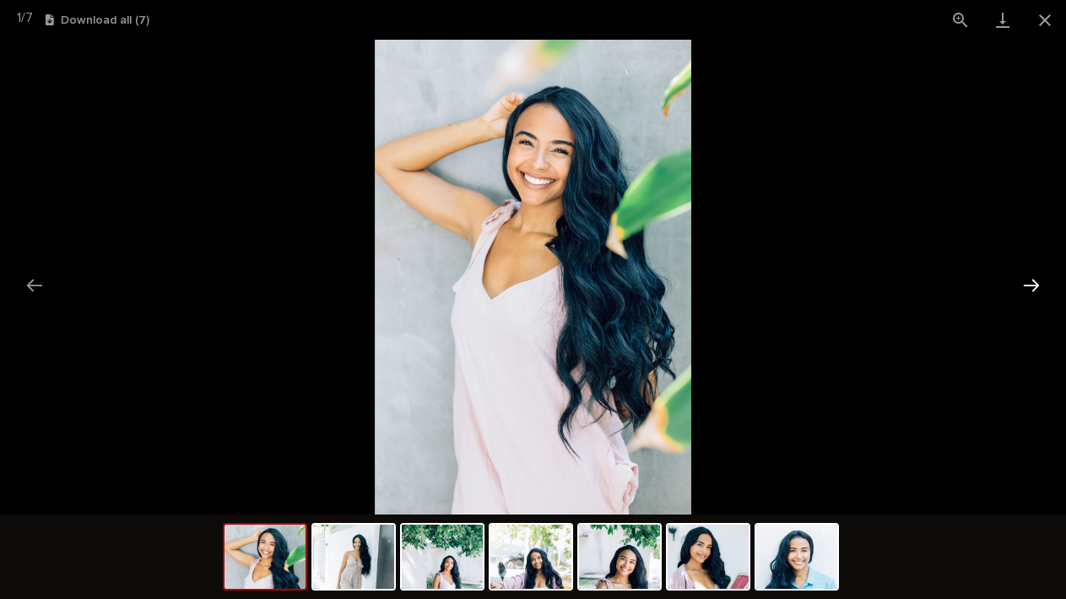
click at [1030, 279] on button "Next slide" at bounding box center [1031, 285] width 35 height 33
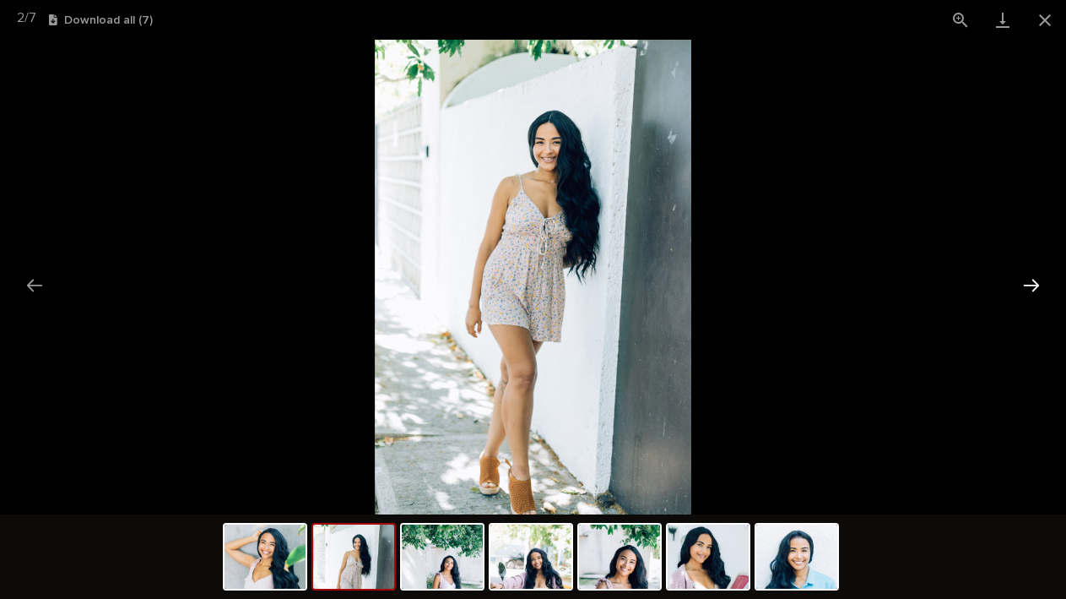
click at [1030, 279] on button "Next slide" at bounding box center [1031, 285] width 35 height 33
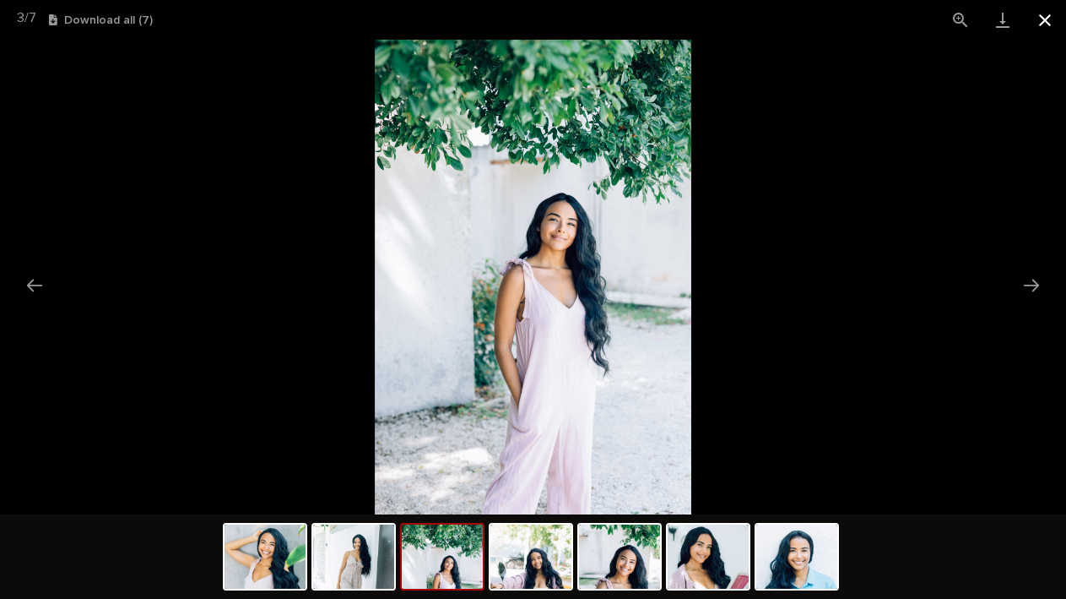
click at [1050, 13] on button "Close gallery" at bounding box center [1045, 20] width 42 height 40
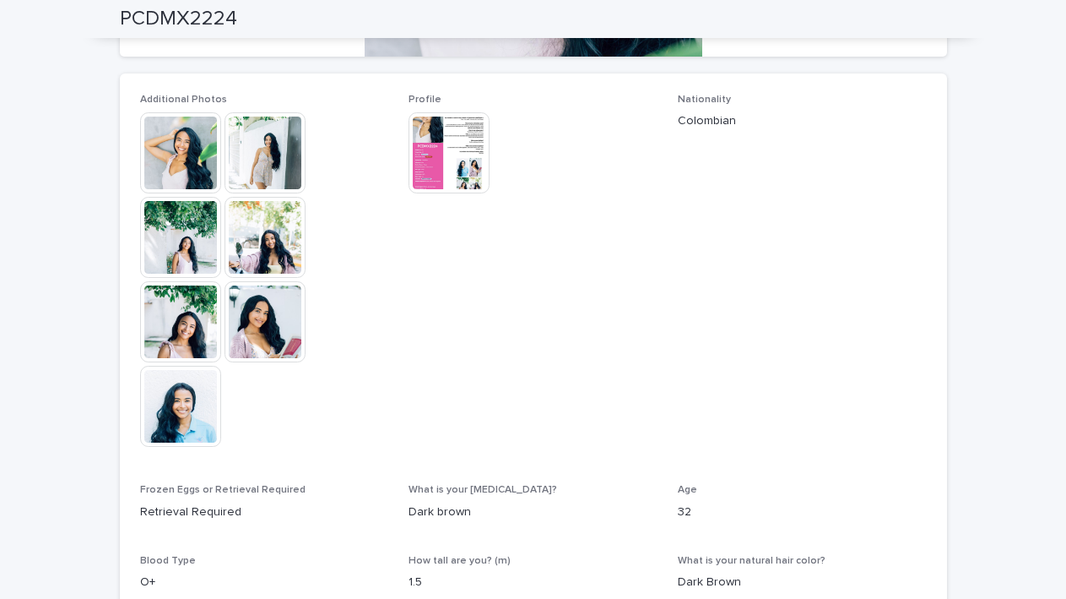
scroll to position [393, 0]
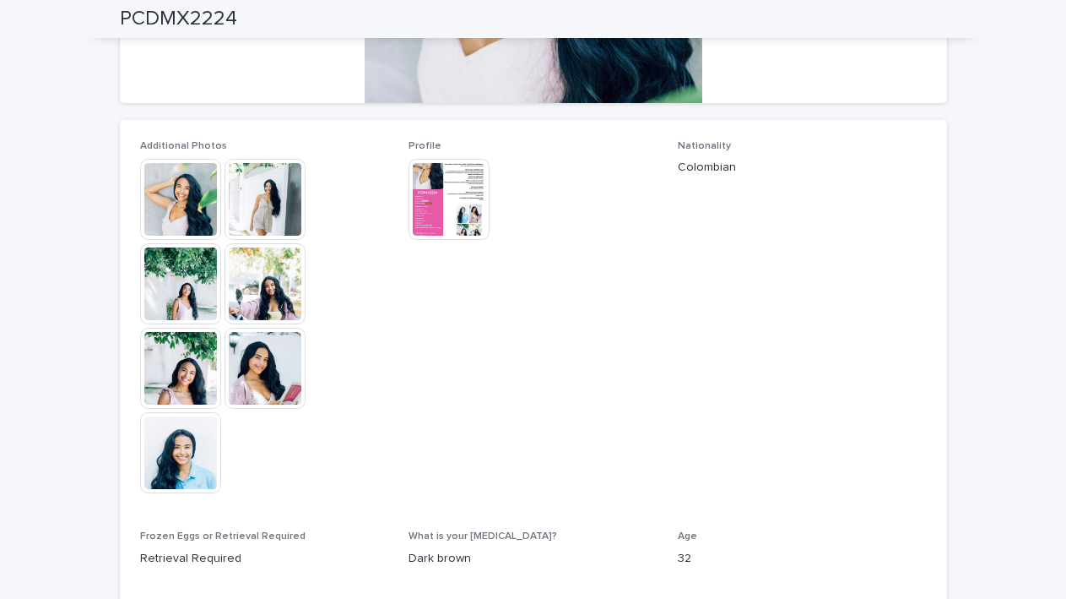
click at [421, 187] on img at bounding box center [449, 199] width 81 height 81
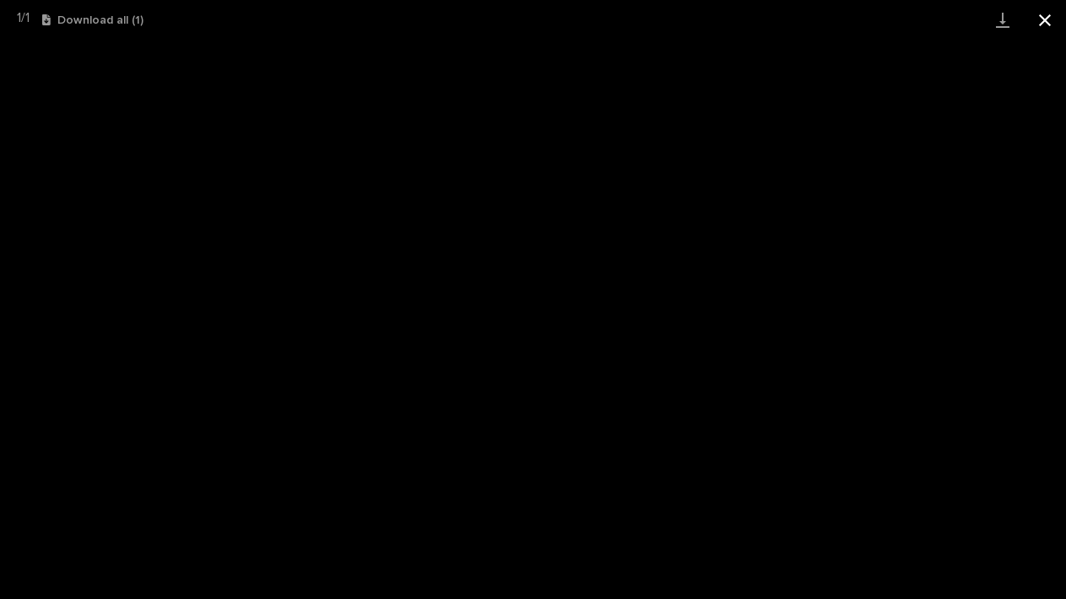
click at [1051, 18] on button "Close gallery" at bounding box center [1045, 20] width 42 height 40
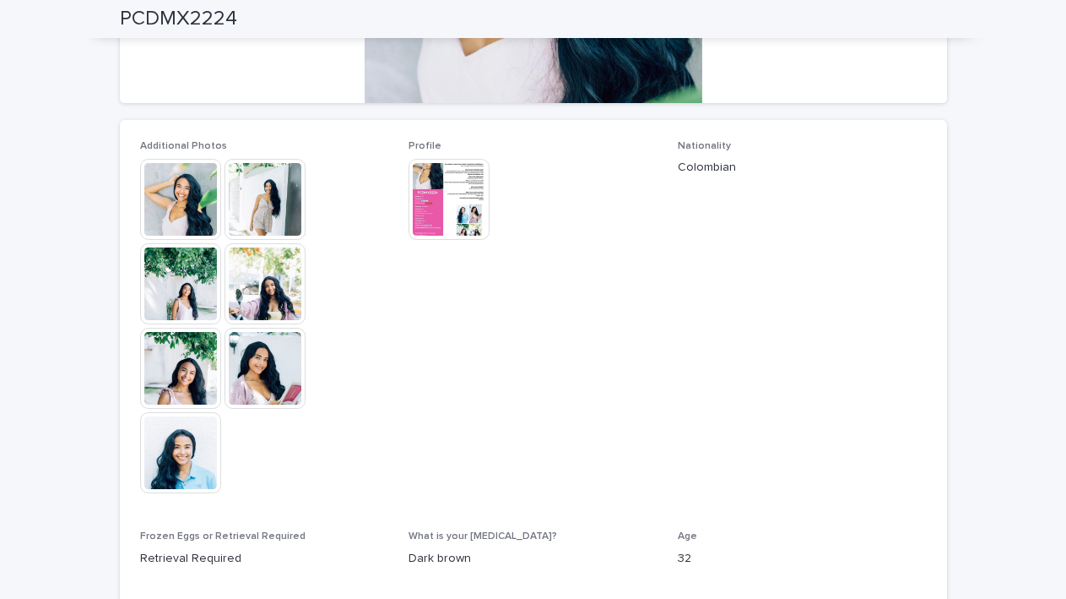
scroll to position [0, 0]
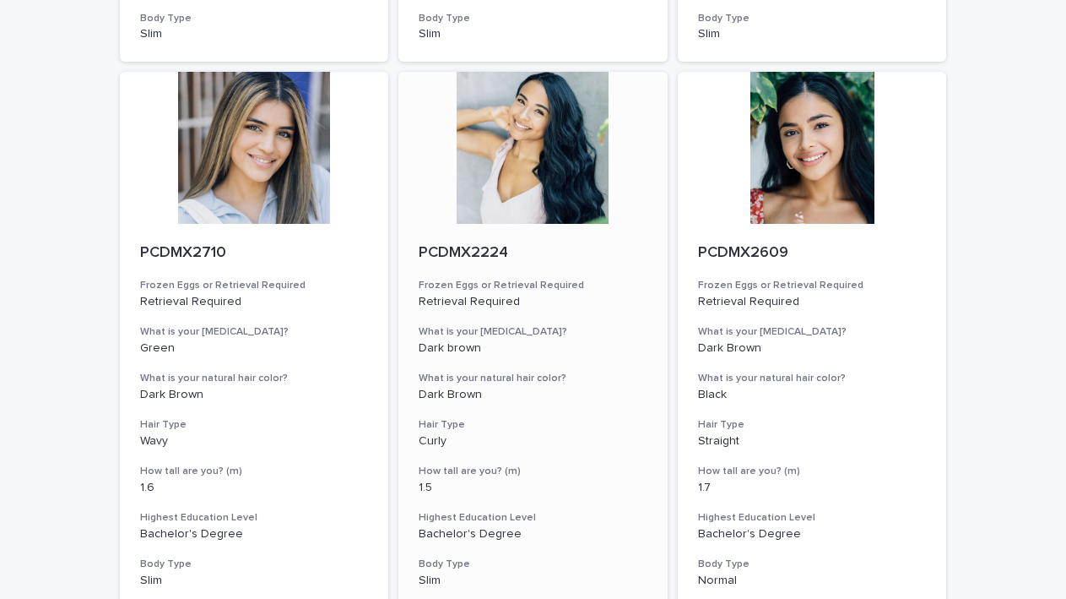
scroll to position [1926, 0]
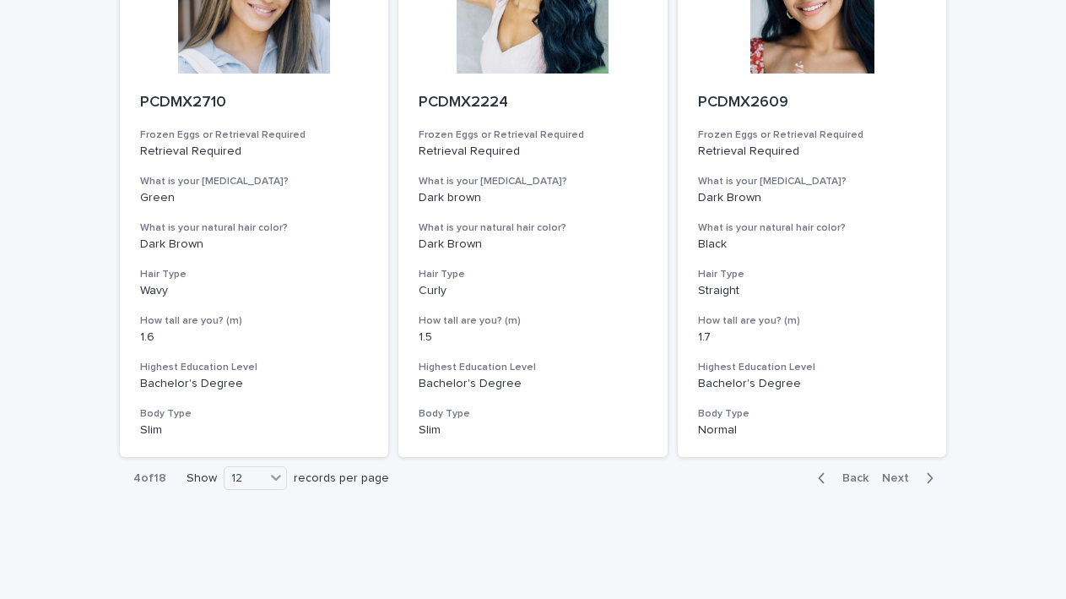
click at [897, 472] on span "Next" at bounding box center [900, 478] width 37 height 12
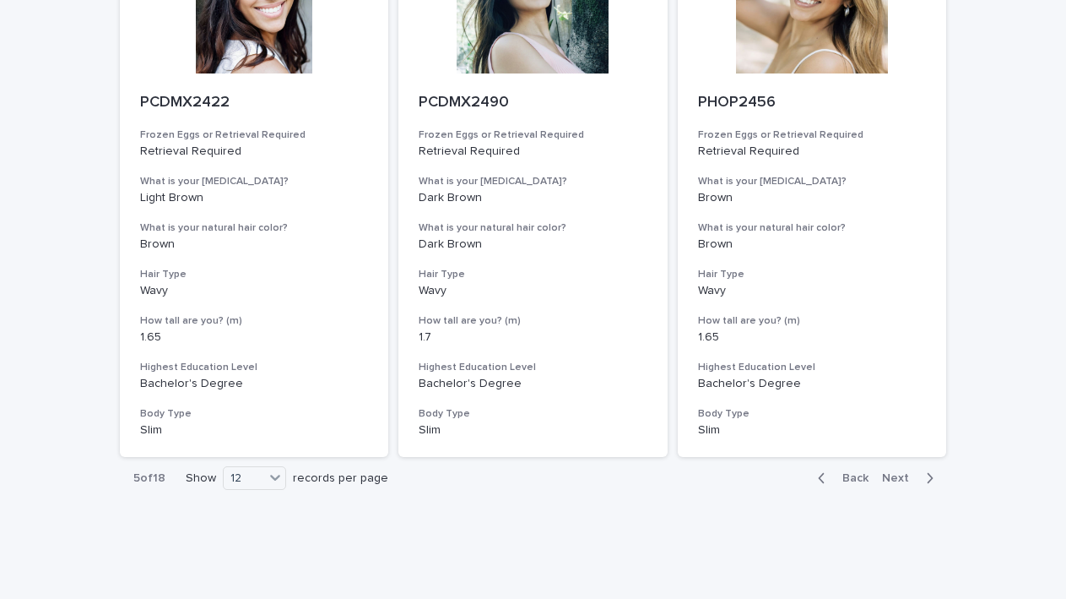
scroll to position [1924, 0]
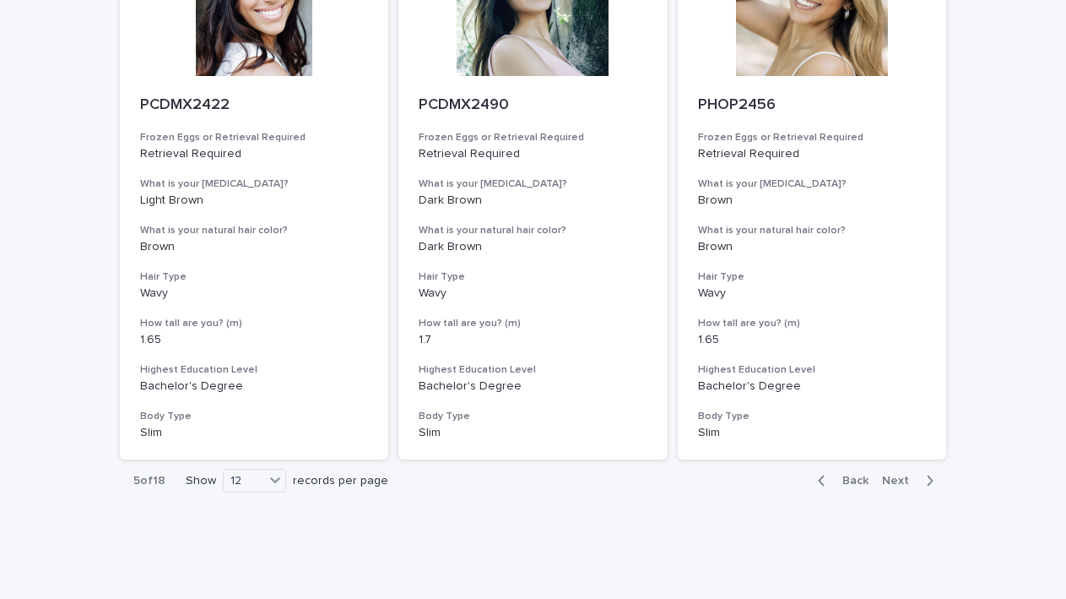
click at [902, 473] on button "Next" at bounding box center [912, 480] width 72 height 15
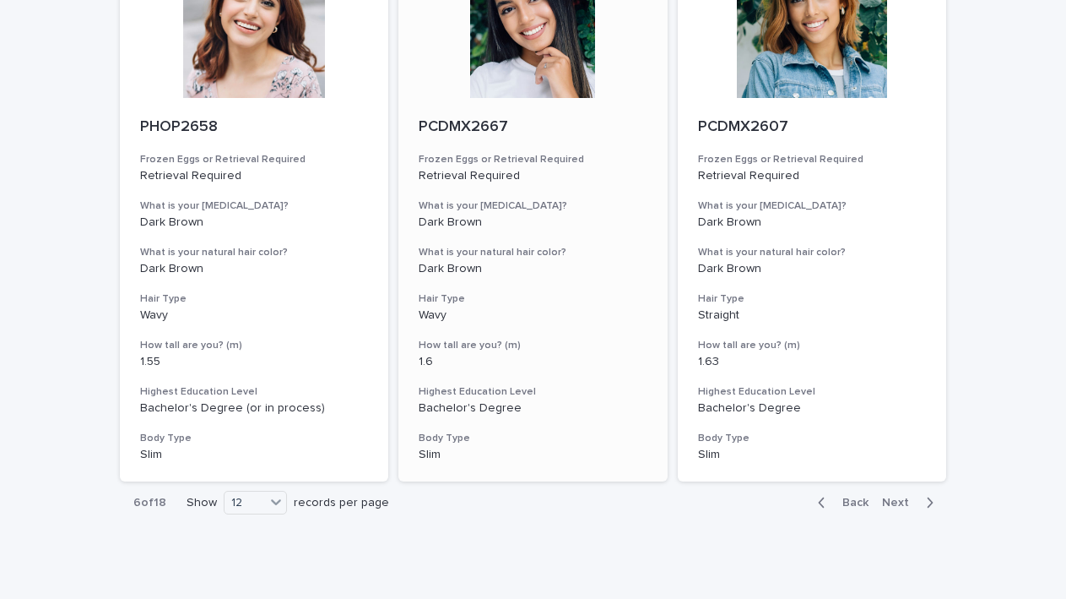
scroll to position [1926, 0]
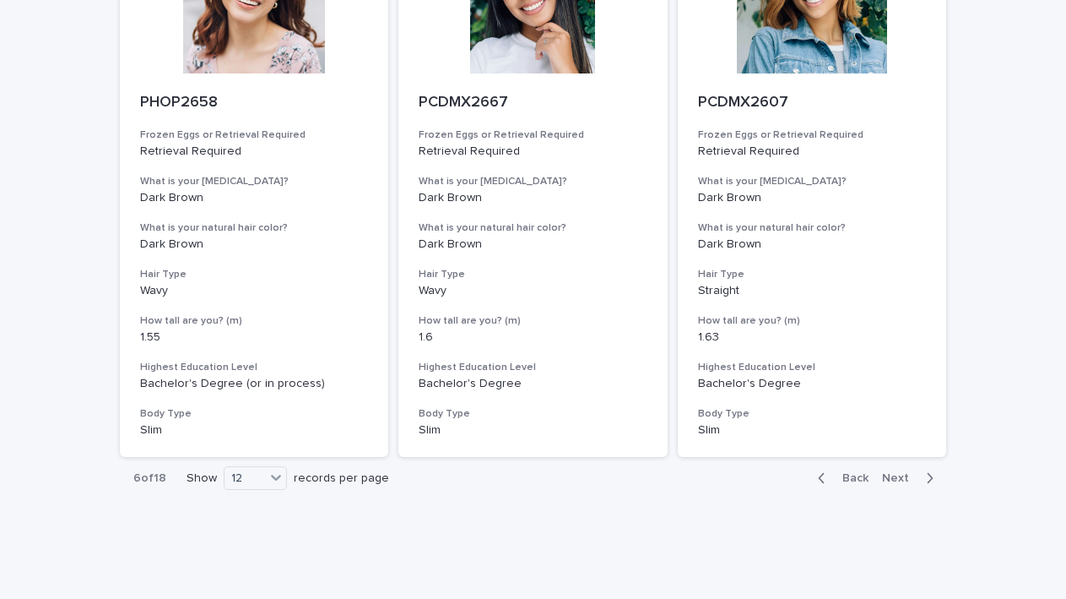
click at [911, 472] on span "Next" at bounding box center [900, 478] width 37 height 12
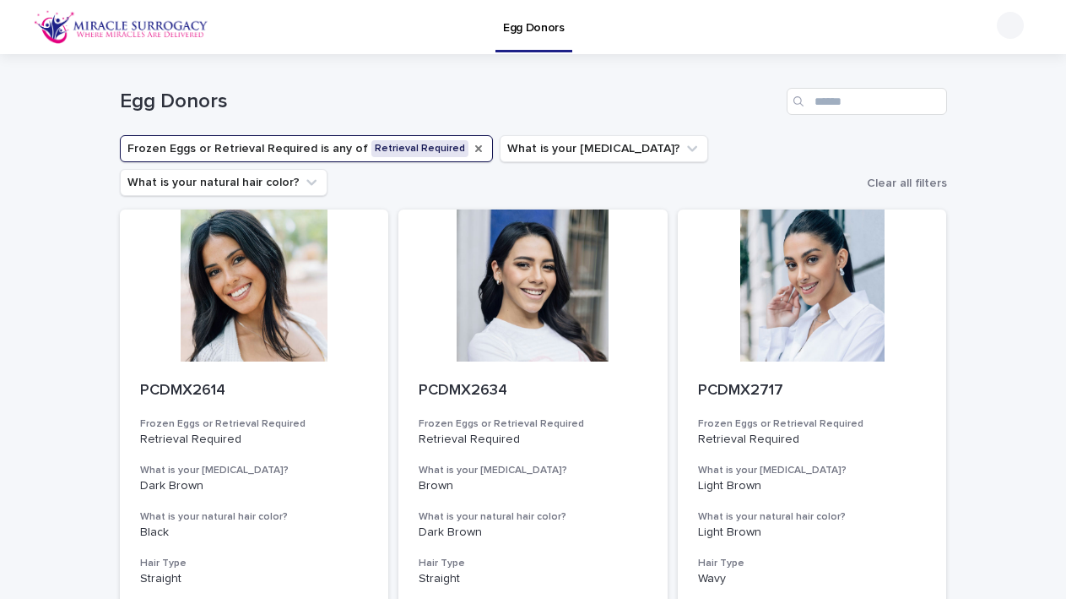
click at [472, 150] on icon "Frozen Eggs or Retrieval Required" at bounding box center [479, 149] width 14 height 14
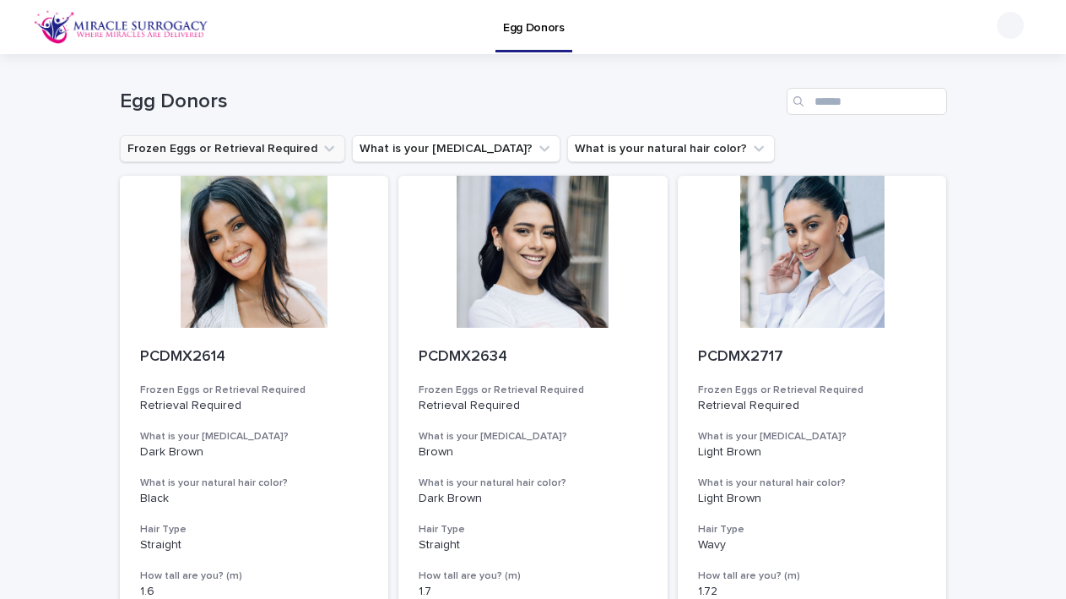
click at [325, 149] on icon "Frozen Eggs or Retrieval Required" at bounding box center [329, 148] width 17 height 17
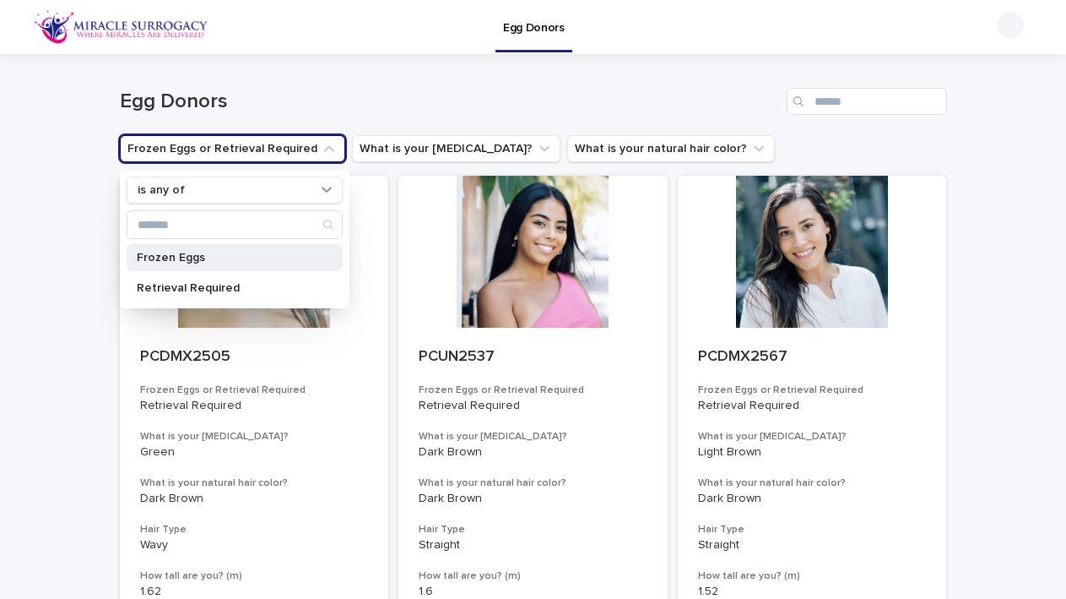
click at [220, 263] on p "Frozen Eggs" at bounding box center [226, 258] width 179 height 12
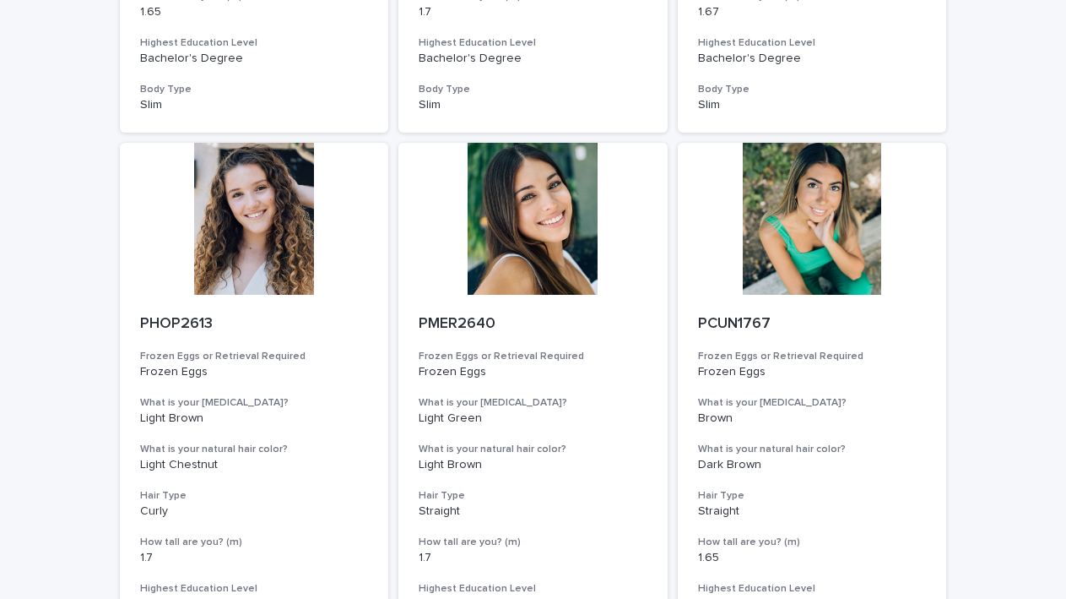
scroll to position [614, 0]
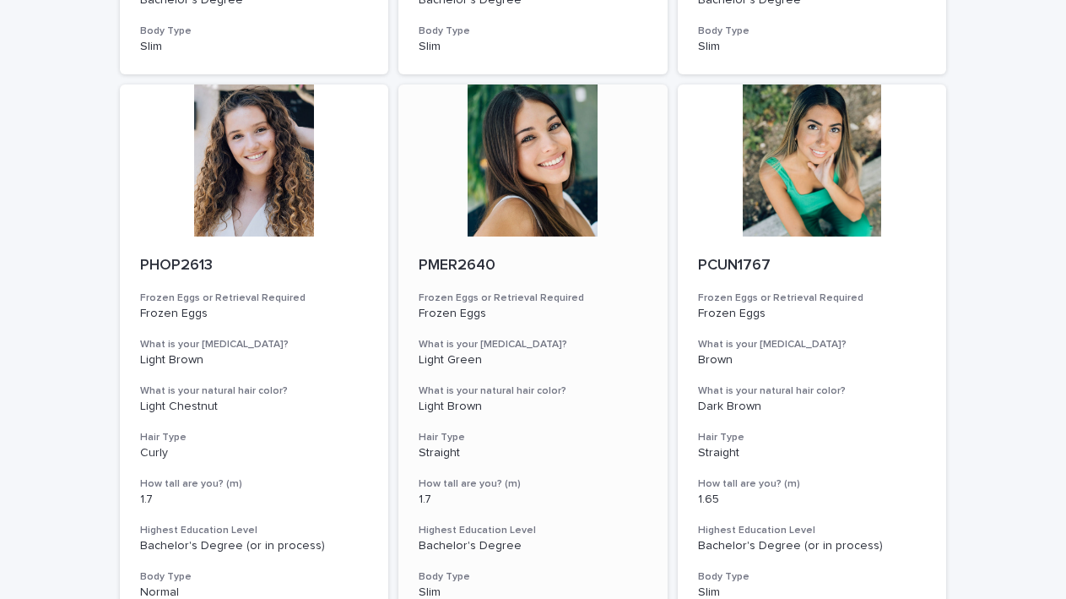
click at [503, 168] on div at bounding box center [533, 160] width 269 height 152
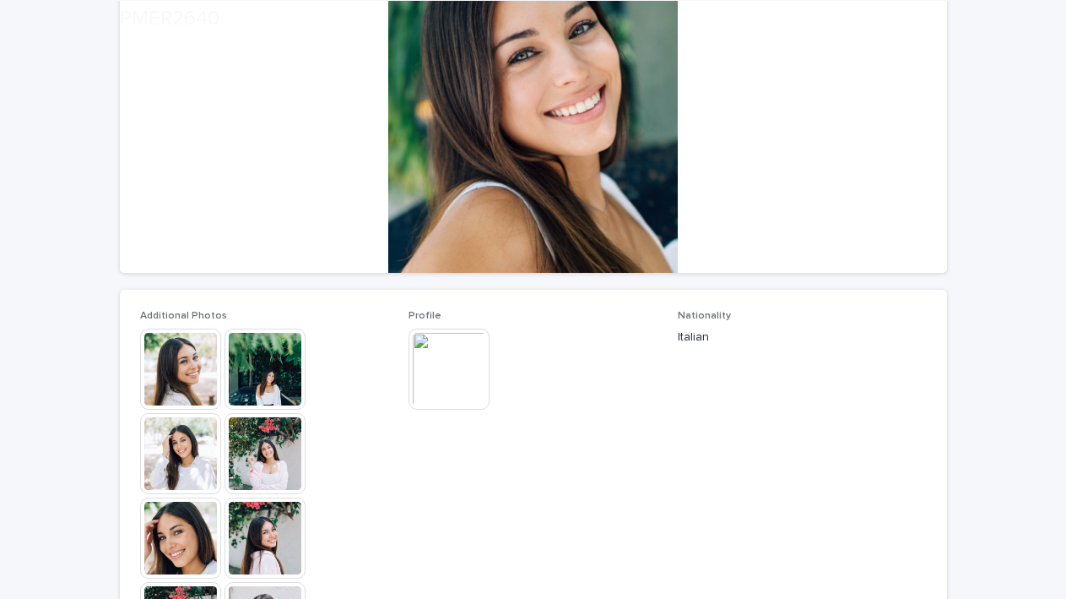
scroll to position [236, 0]
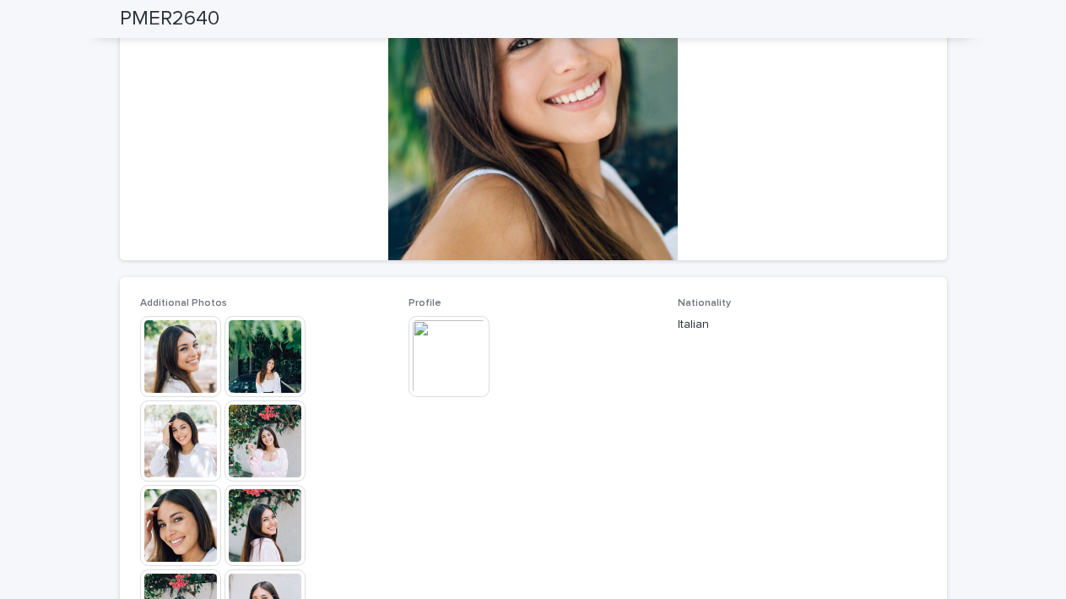
click at [183, 367] on img at bounding box center [180, 356] width 81 height 81
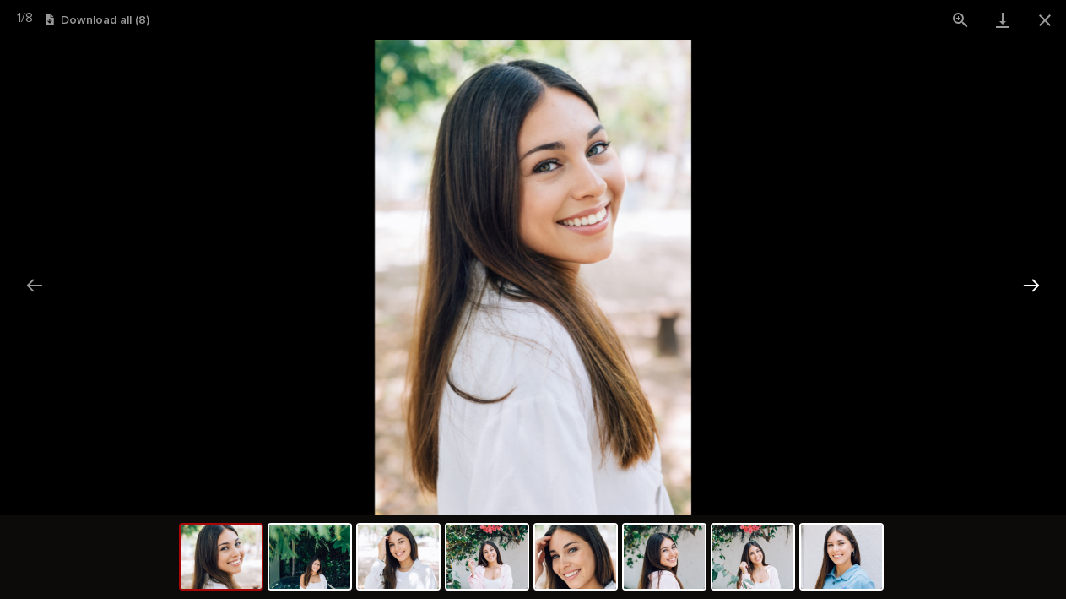
click at [1032, 281] on button "Next slide" at bounding box center [1031, 285] width 35 height 33
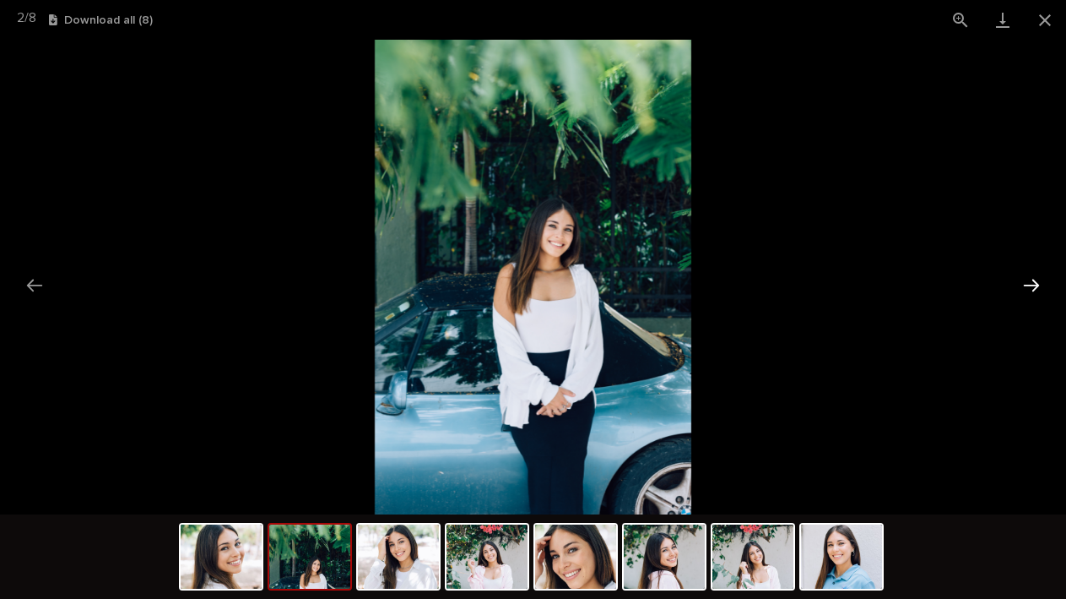
click at [1030, 285] on button "Next slide" at bounding box center [1031, 285] width 35 height 33
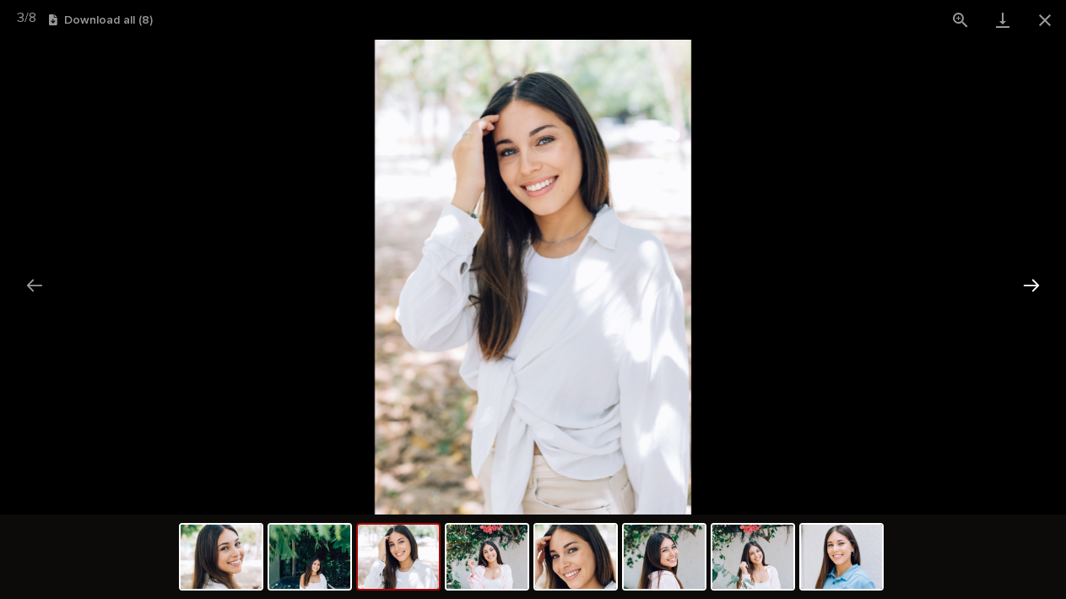
click at [1030, 284] on button "Next slide" at bounding box center [1031, 285] width 35 height 33
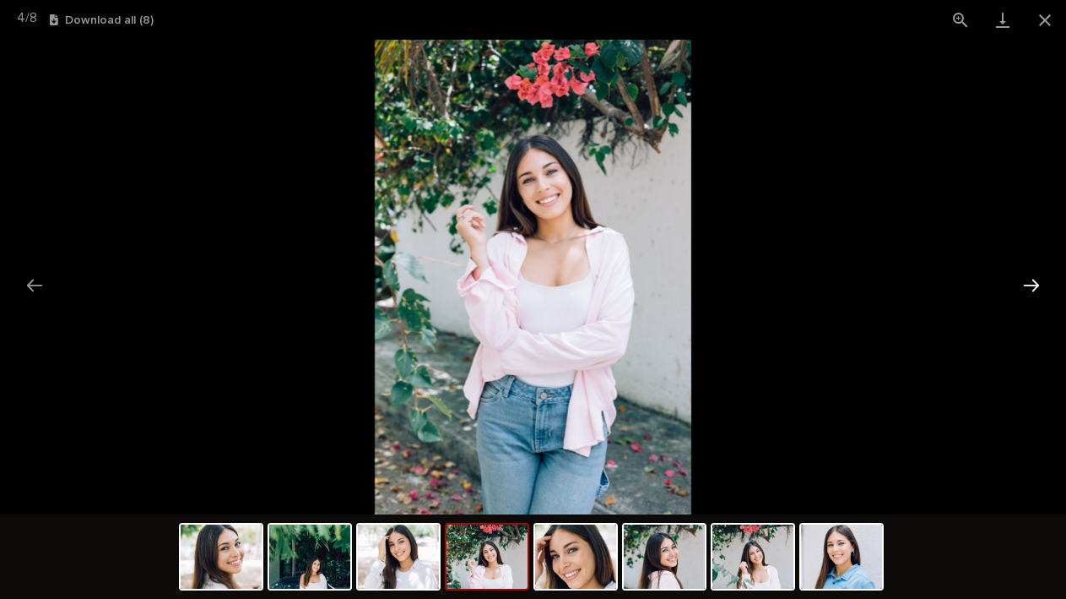
click at [1030, 284] on button "Next slide" at bounding box center [1031, 285] width 35 height 33
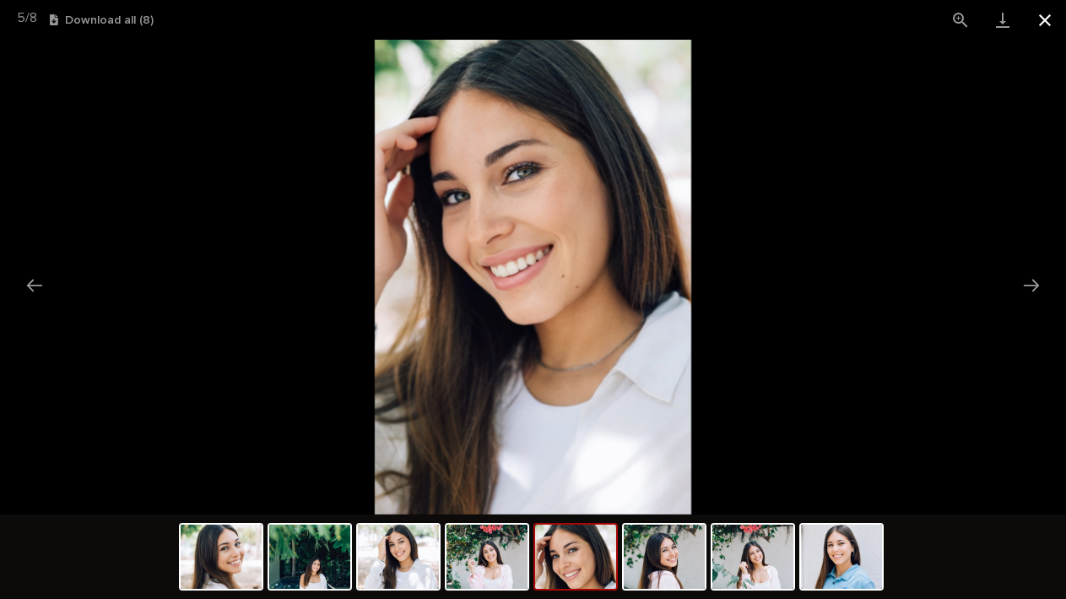
click at [1039, 16] on button "Close gallery" at bounding box center [1045, 20] width 42 height 40
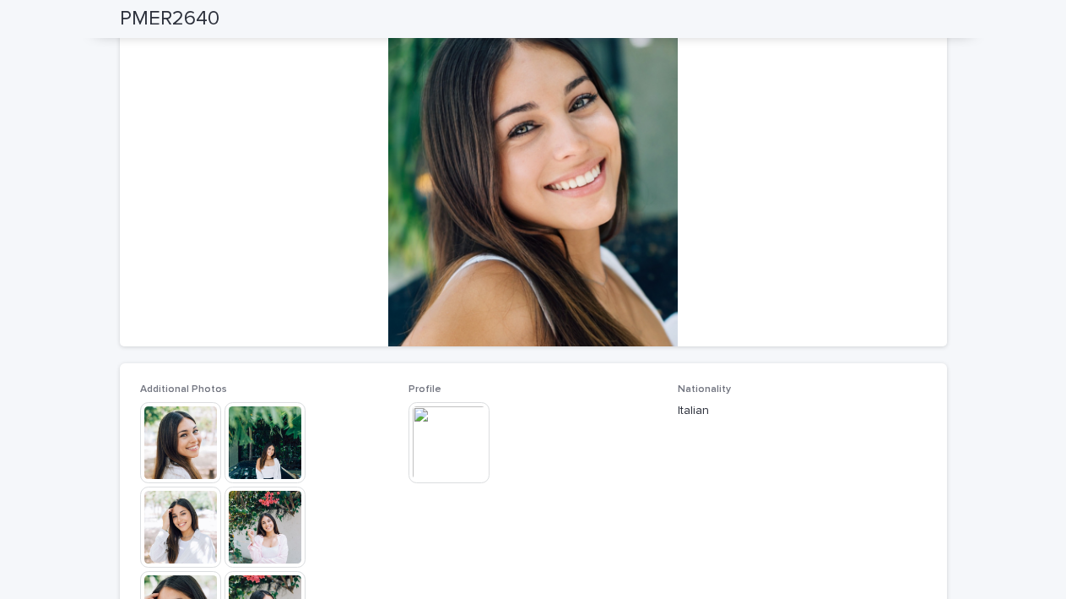
scroll to position [0, 0]
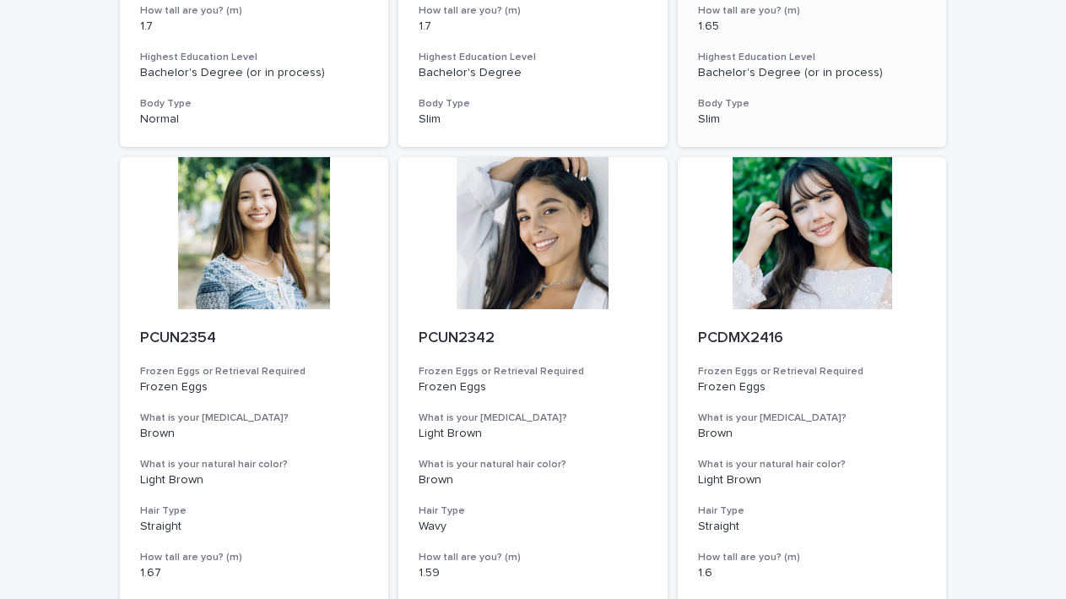
scroll to position [1173, 0]
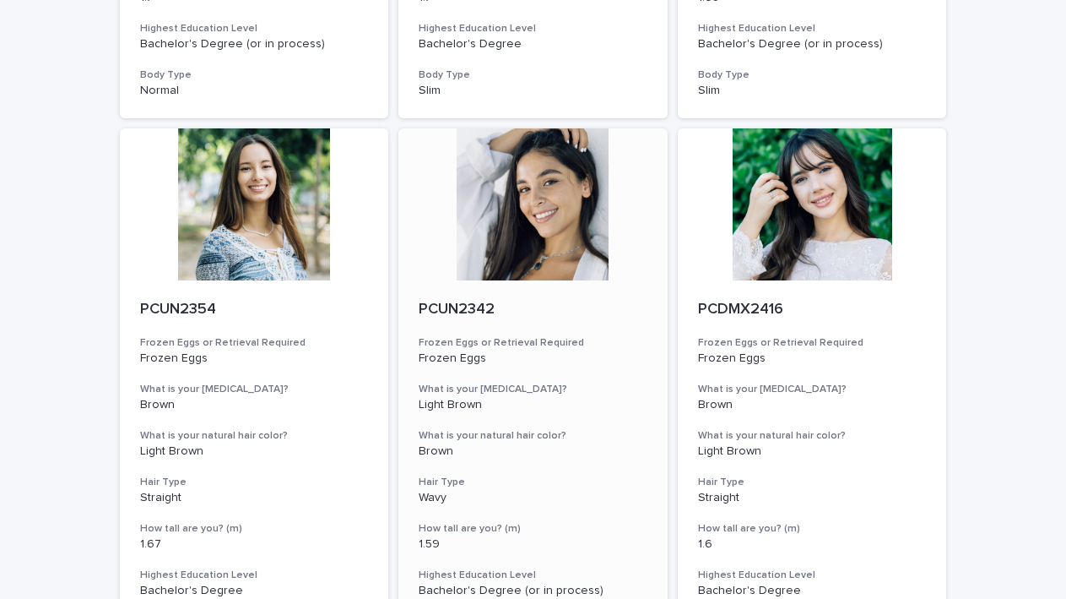
click at [556, 237] on div at bounding box center [533, 204] width 269 height 152
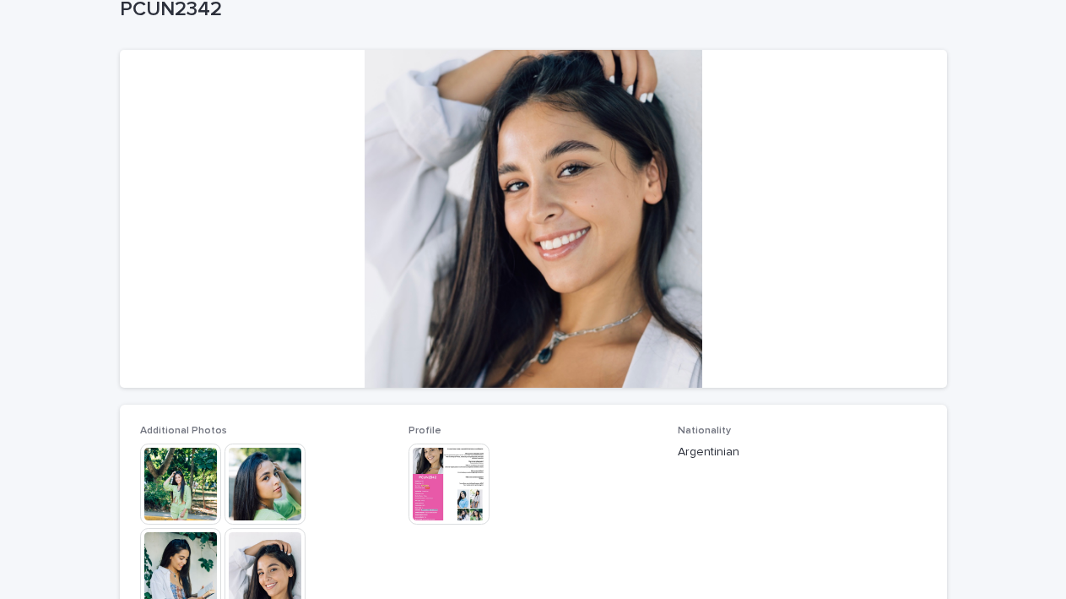
scroll to position [111, 0]
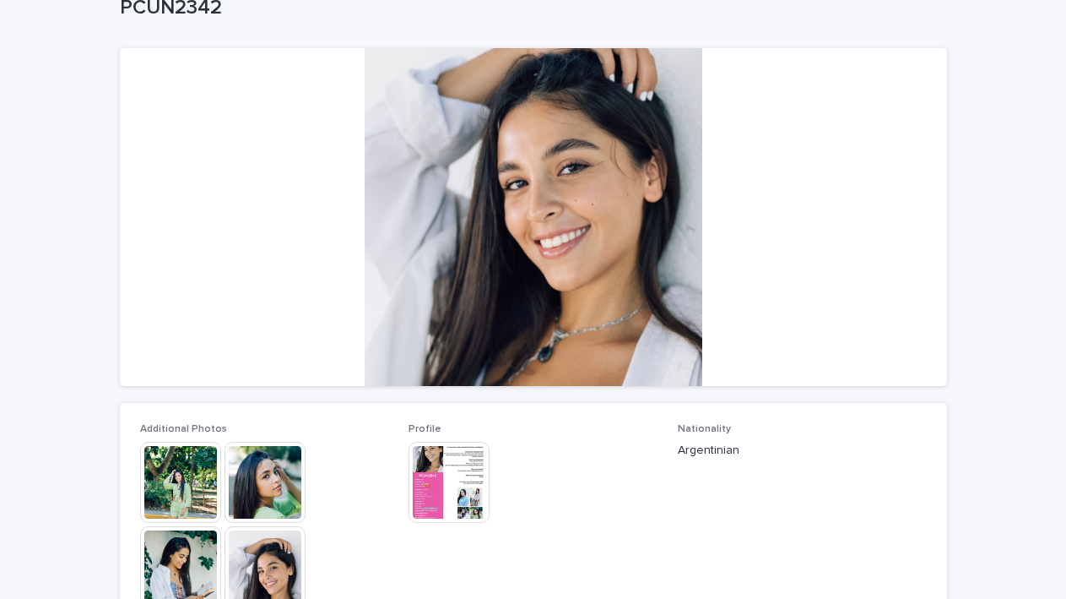
click at [263, 463] on img at bounding box center [265, 482] width 81 height 81
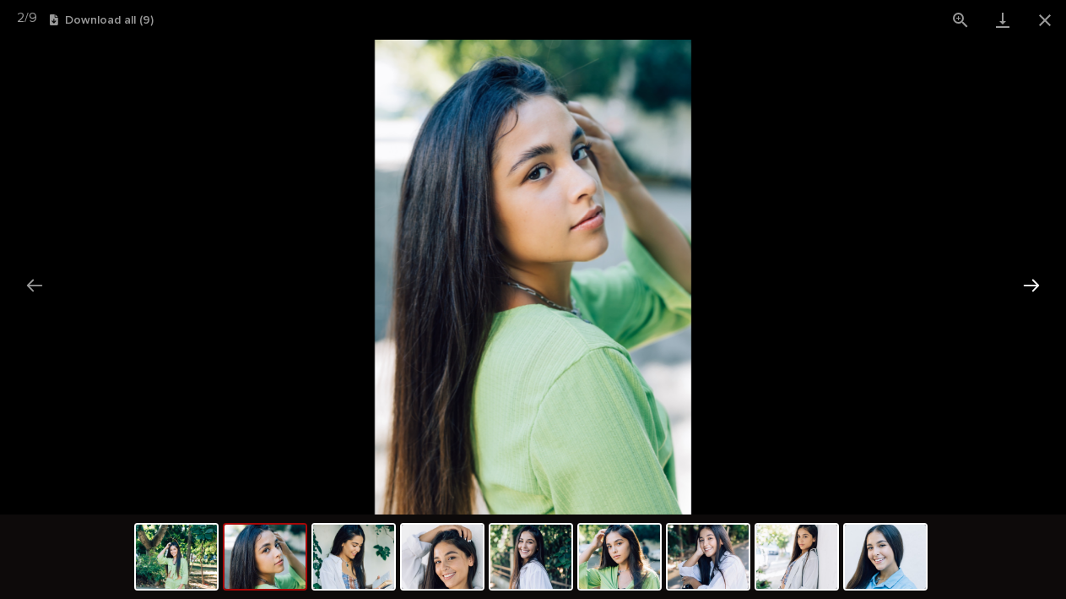
click at [1036, 283] on button "Next slide" at bounding box center [1031, 285] width 35 height 33
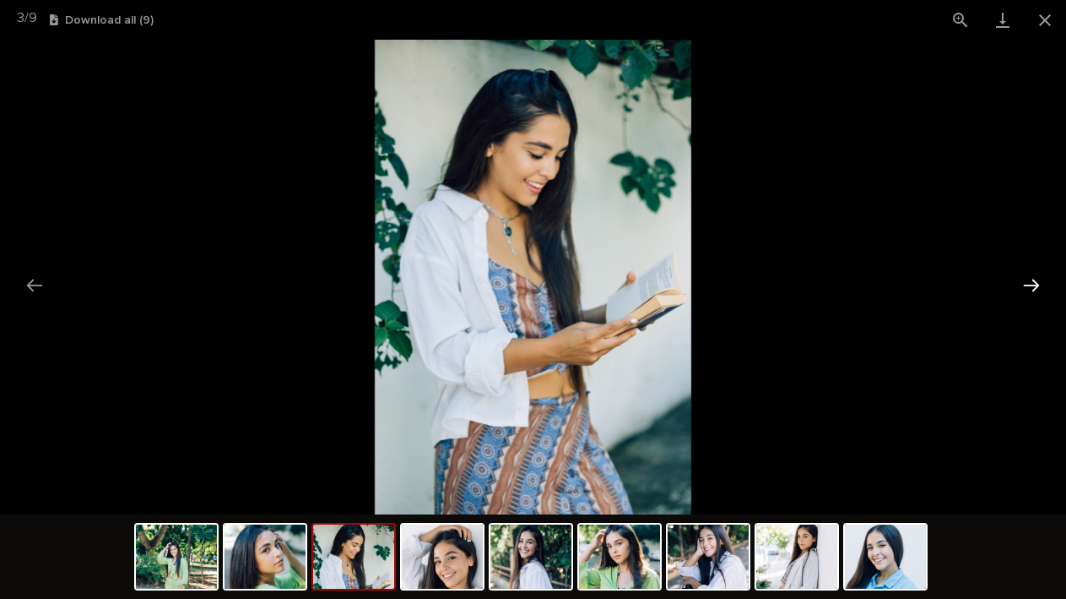
click at [1036, 283] on button "Next slide" at bounding box center [1031, 285] width 35 height 33
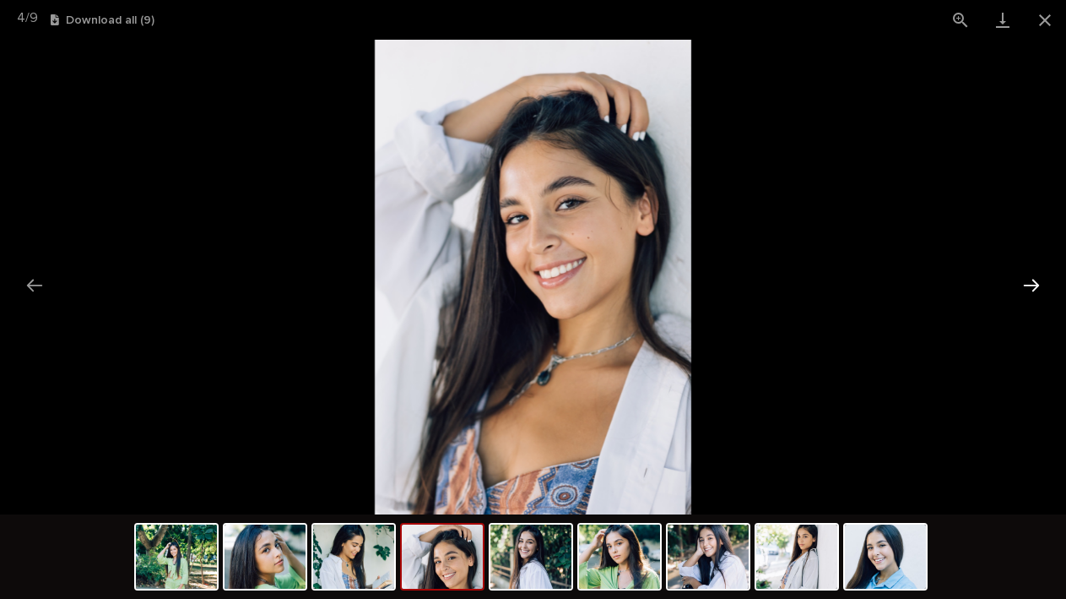
click at [1036, 288] on button "Next slide" at bounding box center [1031, 285] width 35 height 33
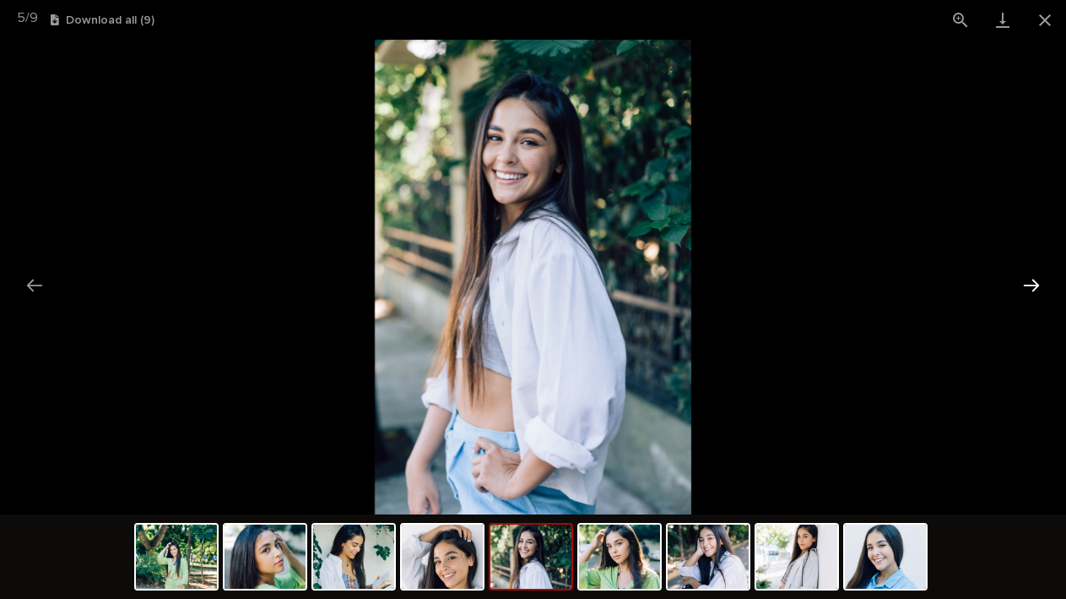
click at [1036, 288] on button "Next slide" at bounding box center [1031, 285] width 35 height 33
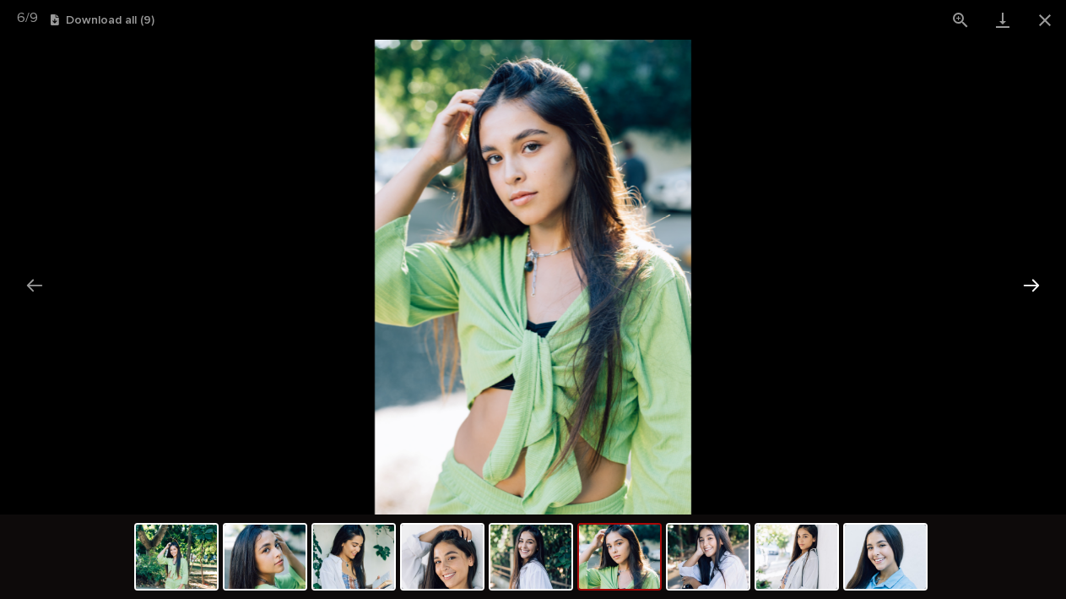
click at [1036, 288] on button "Next slide" at bounding box center [1031, 285] width 35 height 33
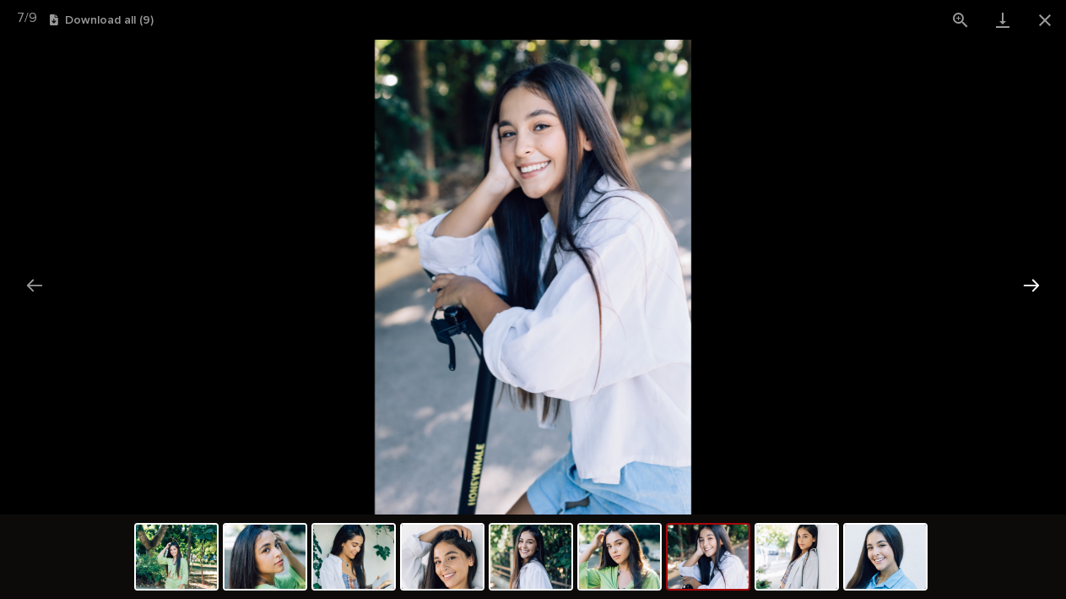
click at [1036, 288] on button "Next slide" at bounding box center [1031, 285] width 35 height 33
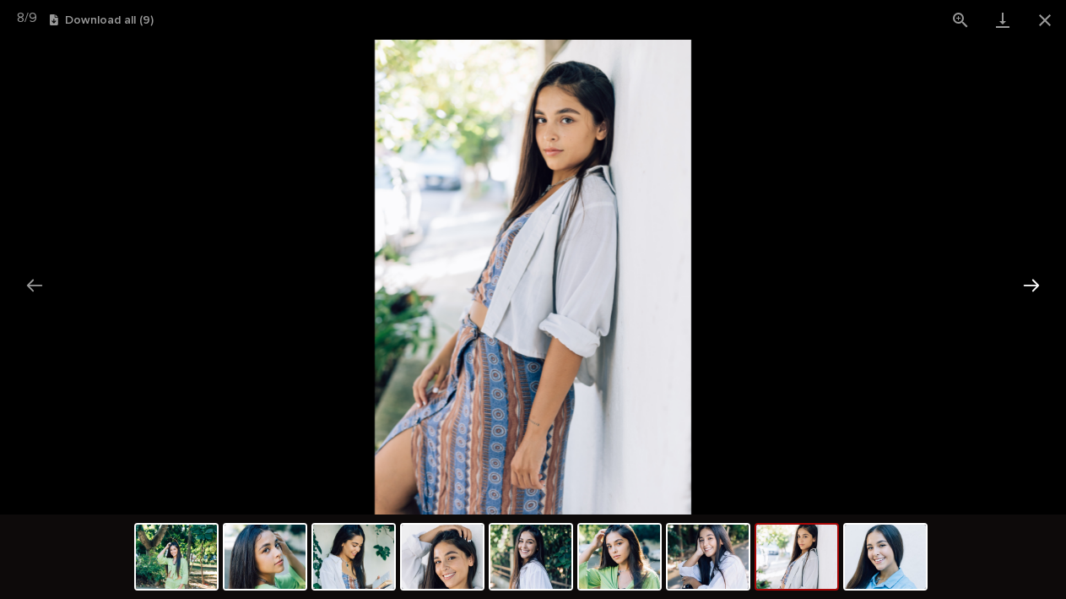
click at [1036, 288] on button "Next slide" at bounding box center [1031, 285] width 35 height 33
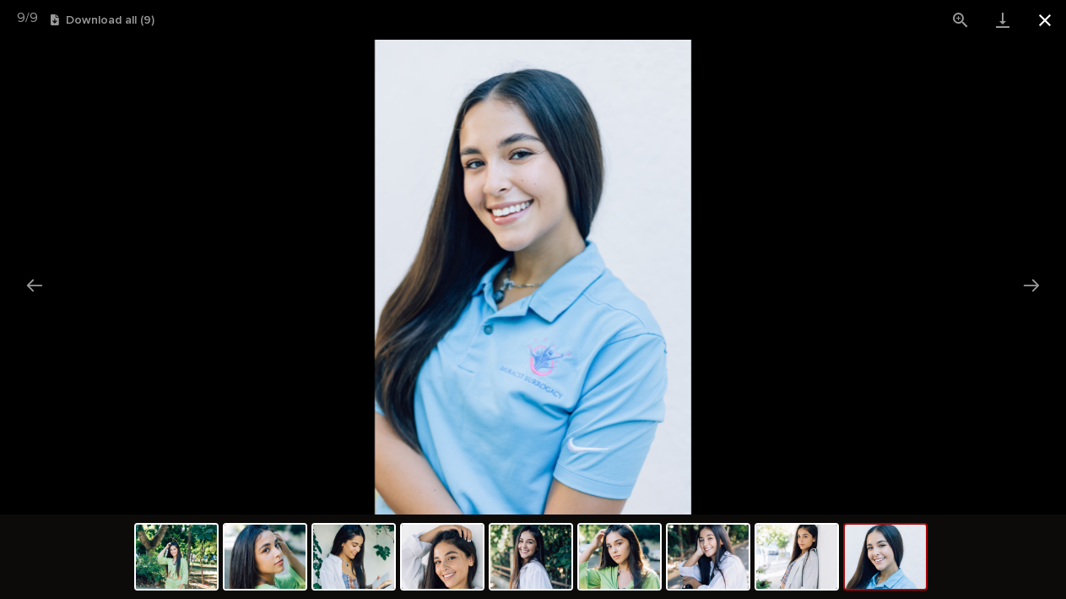
click at [1044, 27] on button "Close gallery" at bounding box center [1045, 20] width 42 height 40
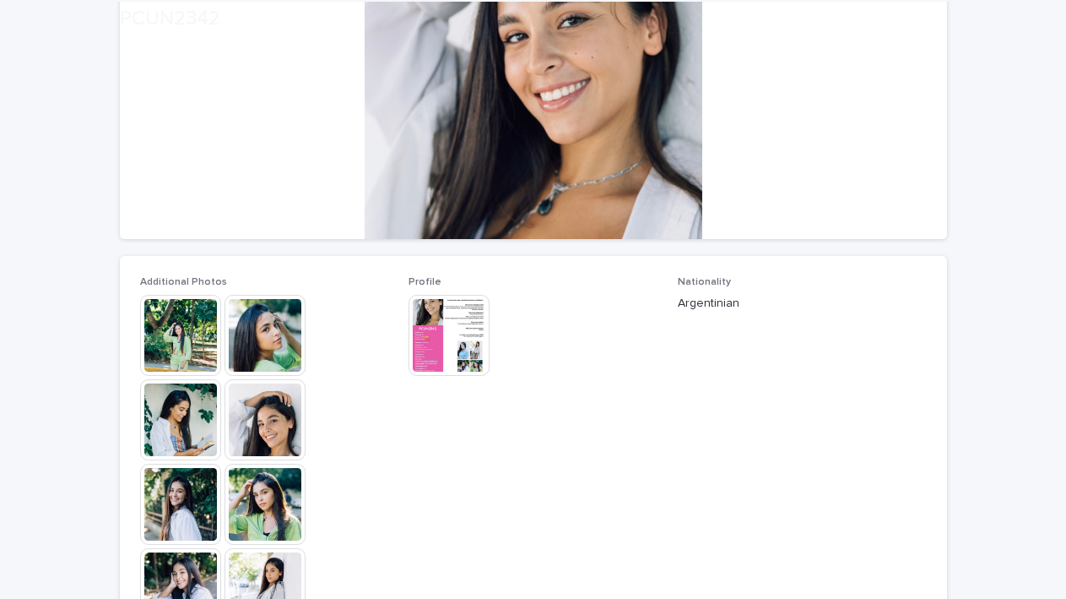
scroll to position [341, 0]
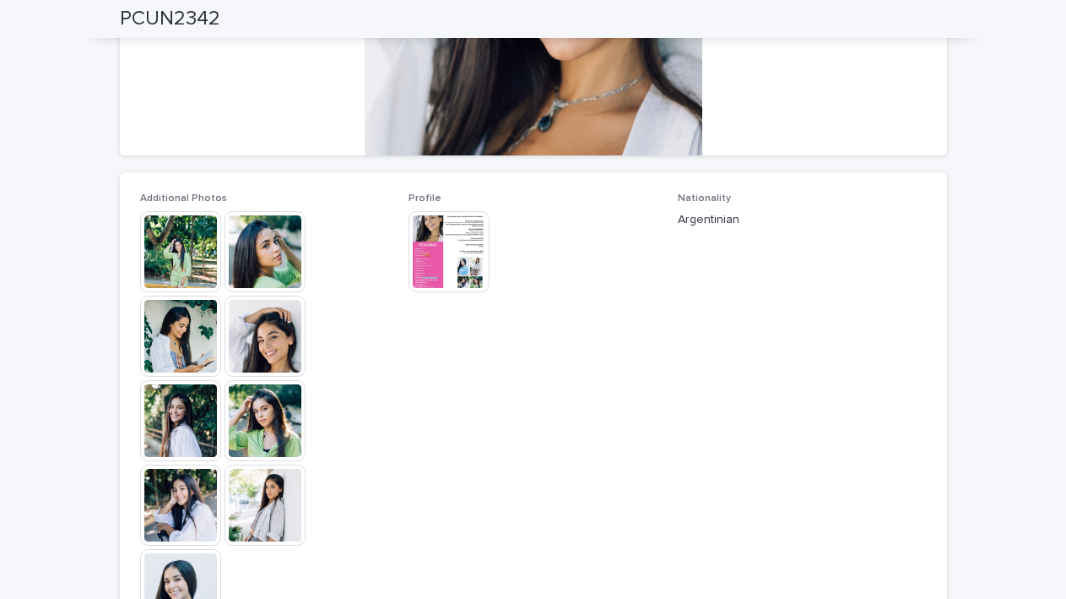
click at [459, 257] on img at bounding box center [449, 251] width 81 height 81
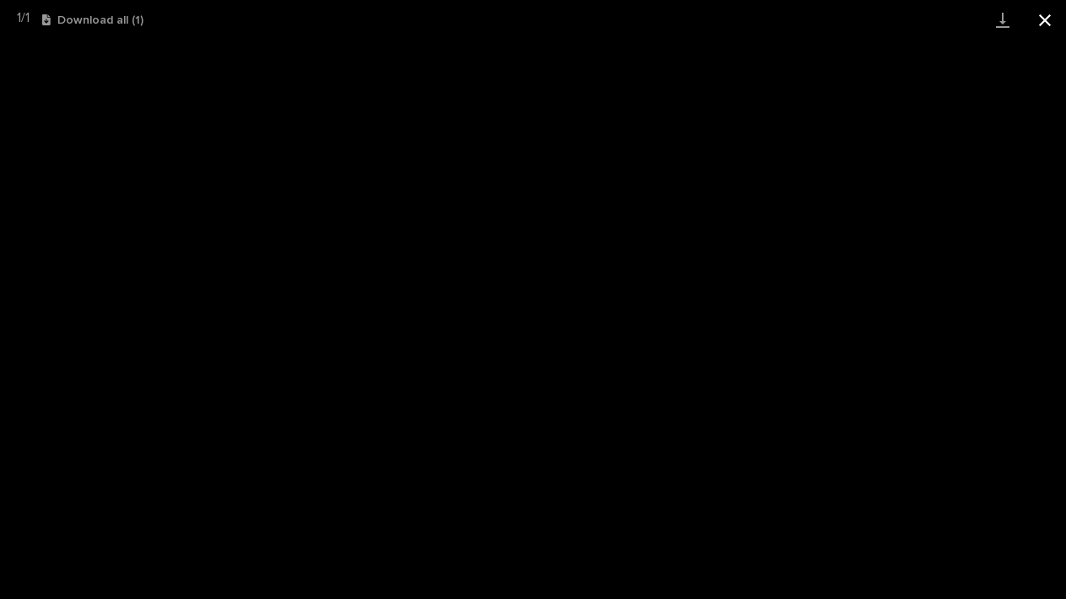
click at [1040, 30] on button "Close gallery" at bounding box center [1045, 20] width 42 height 40
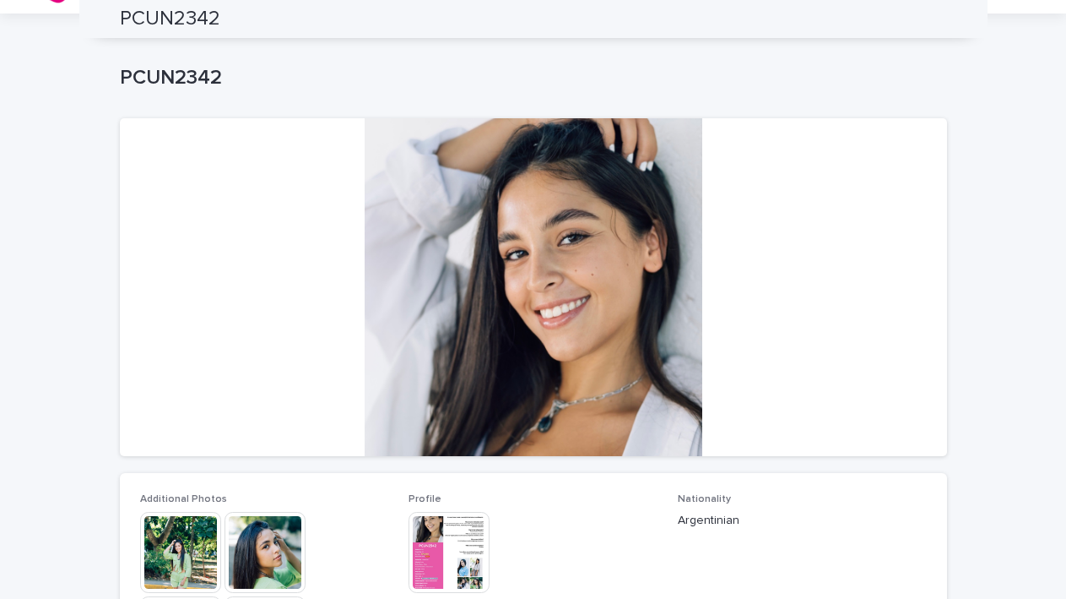
scroll to position [0, 0]
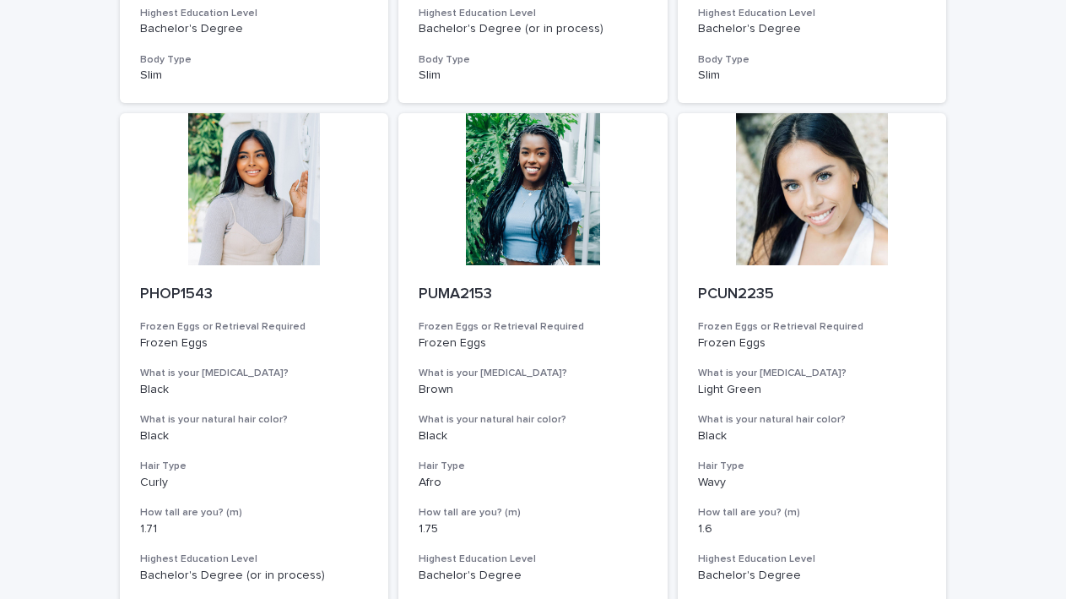
scroll to position [1728, 0]
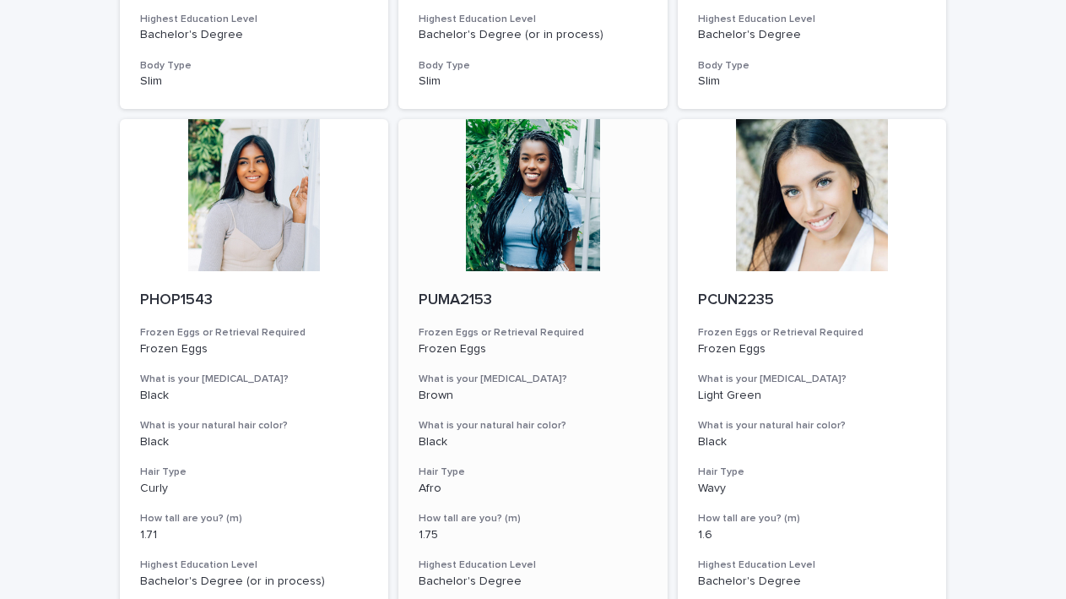
click at [522, 209] on div at bounding box center [533, 195] width 269 height 152
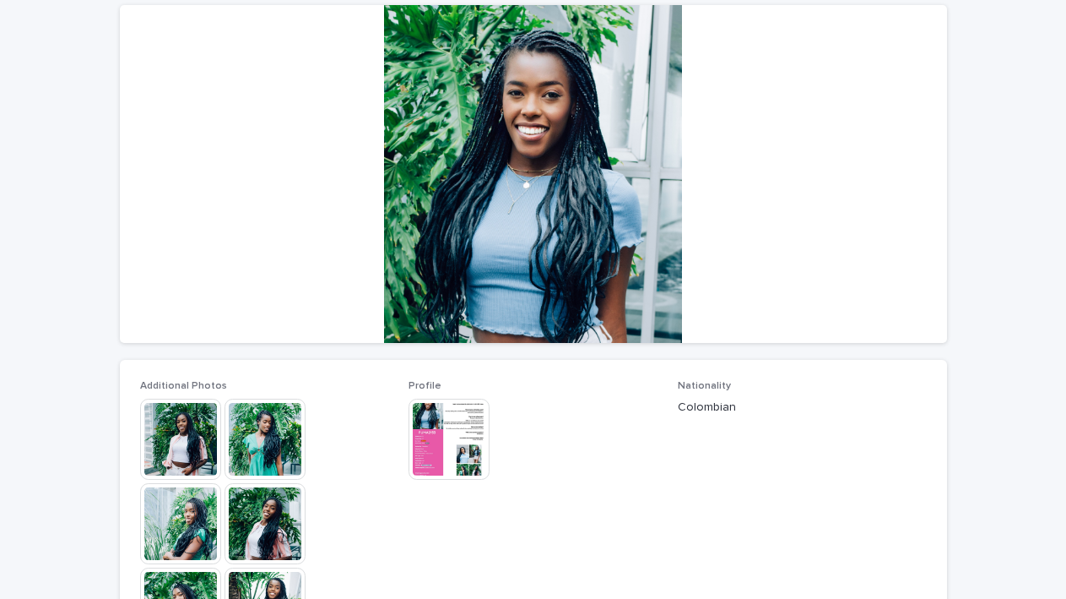
scroll to position [164, 0]
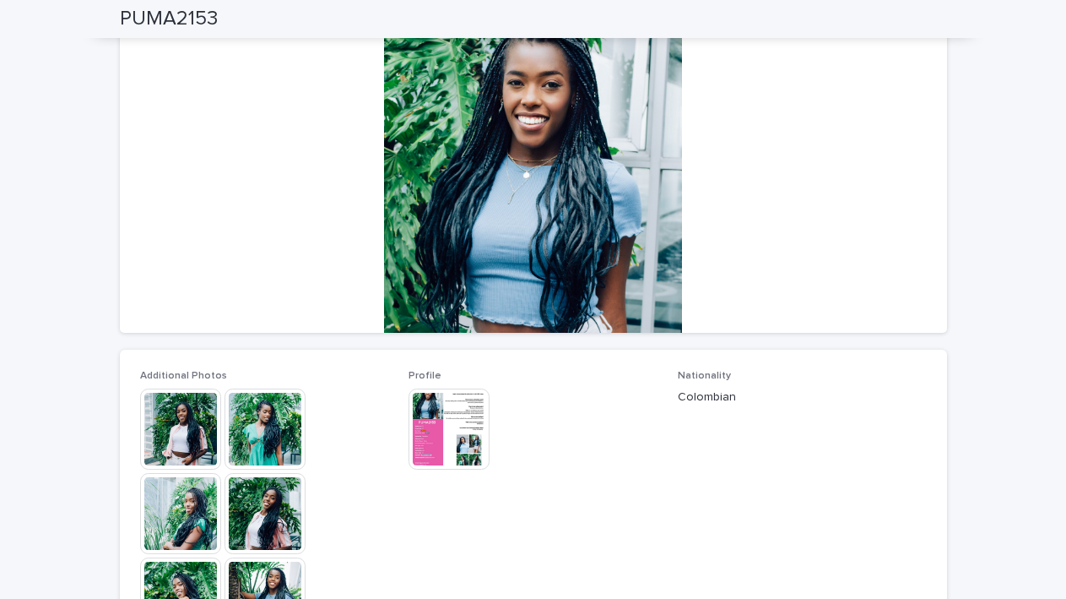
click at [193, 430] on img at bounding box center [180, 428] width 81 height 81
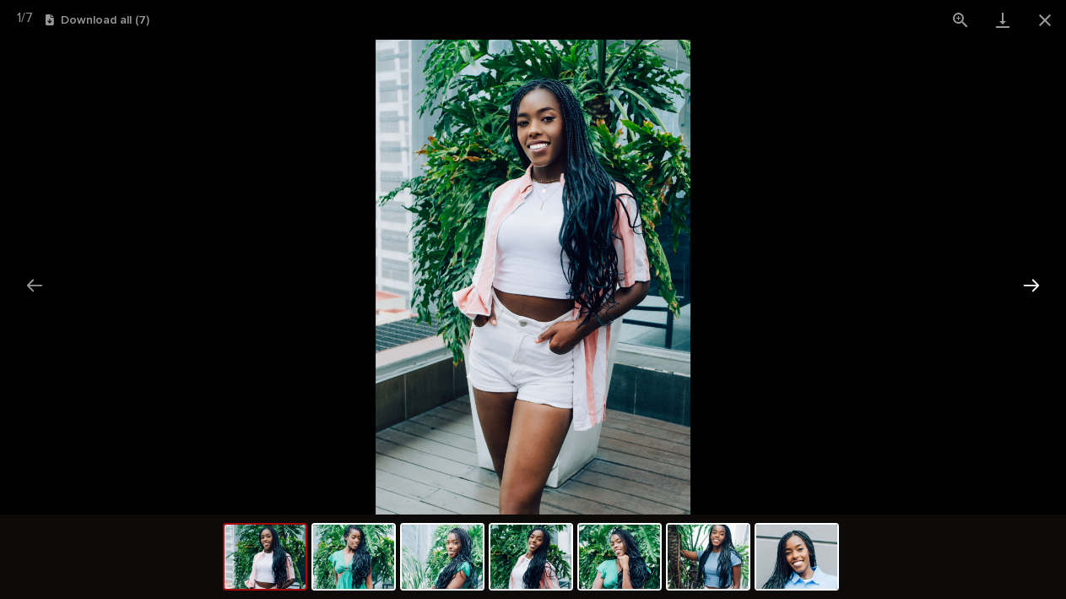
click at [1036, 279] on button "Next slide" at bounding box center [1031, 285] width 35 height 33
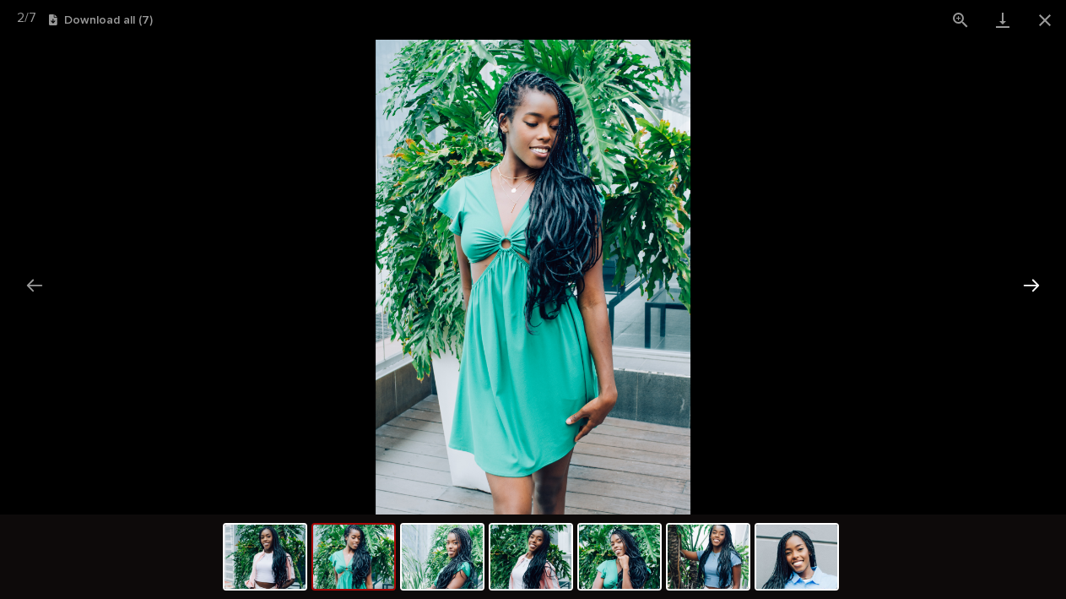
click at [1036, 279] on button "Next slide" at bounding box center [1031, 285] width 35 height 33
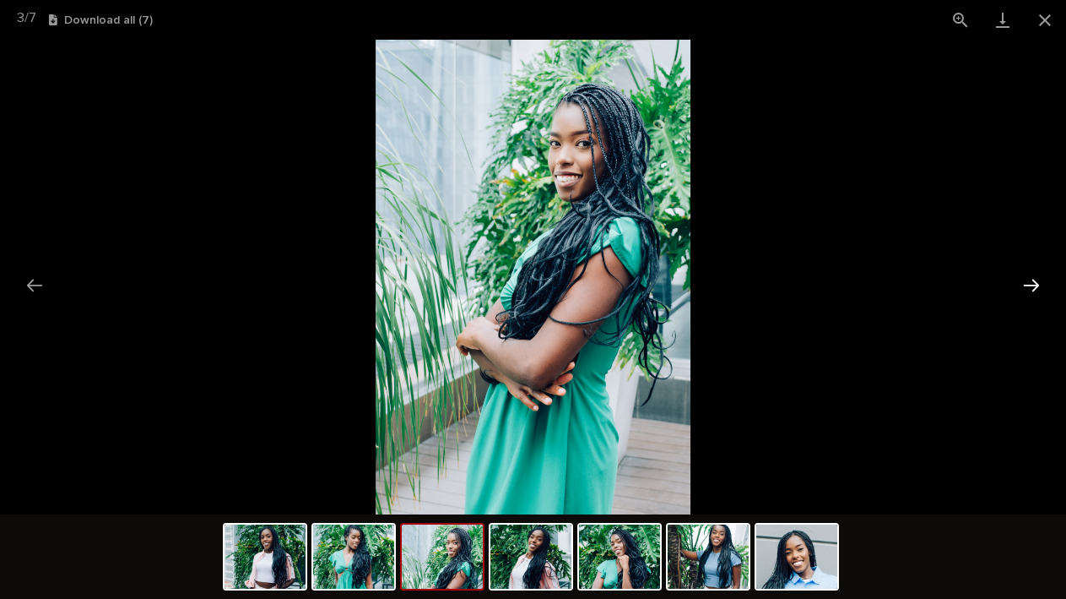
click at [1036, 279] on button "Next slide" at bounding box center [1031, 285] width 35 height 33
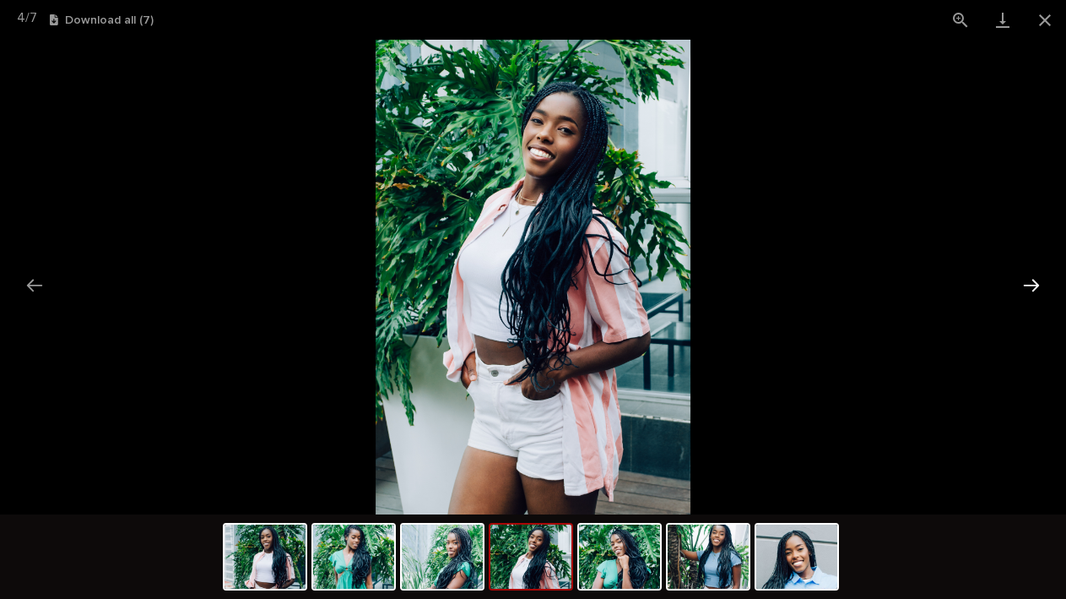
click at [1036, 279] on button "Next slide" at bounding box center [1031, 285] width 35 height 33
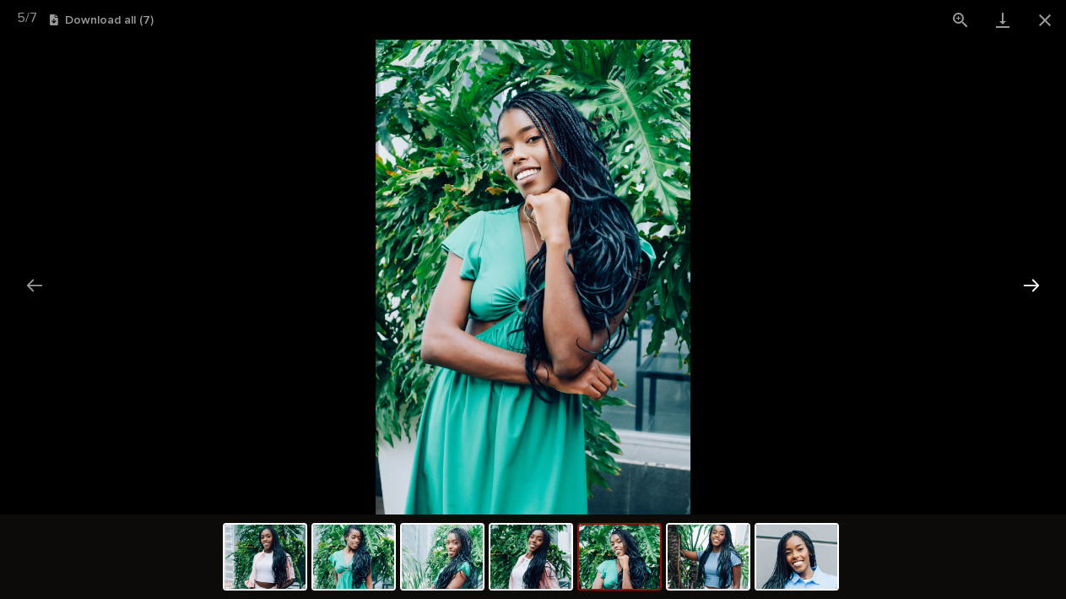
click at [1036, 279] on button "Next slide" at bounding box center [1031, 285] width 35 height 33
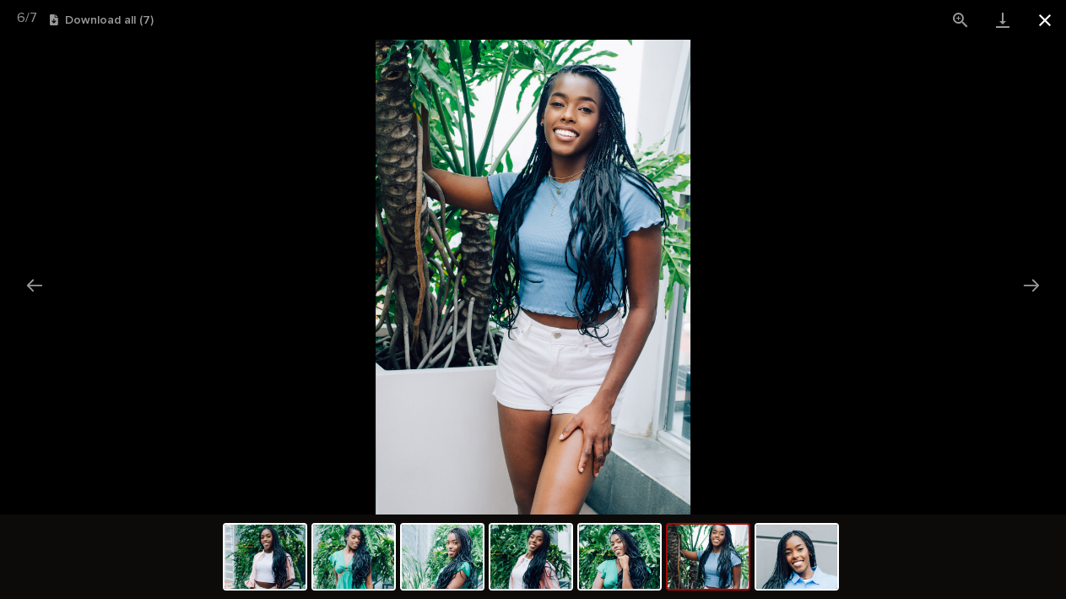
click at [1043, 32] on button "Close gallery" at bounding box center [1045, 20] width 42 height 40
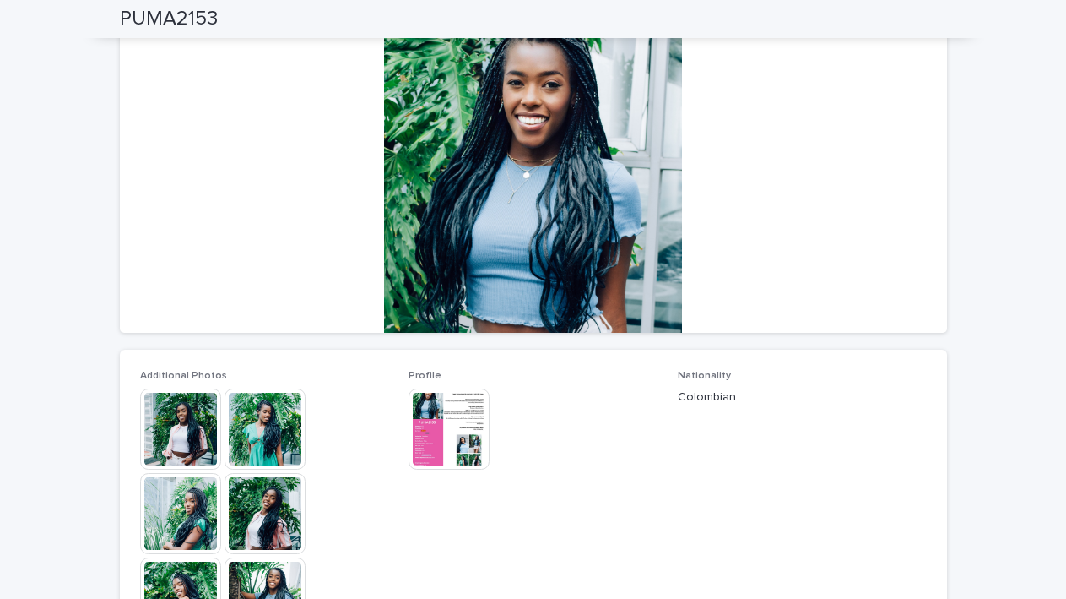
click at [475, 421] on img at bounding box center [449, 428] width 81 height 81
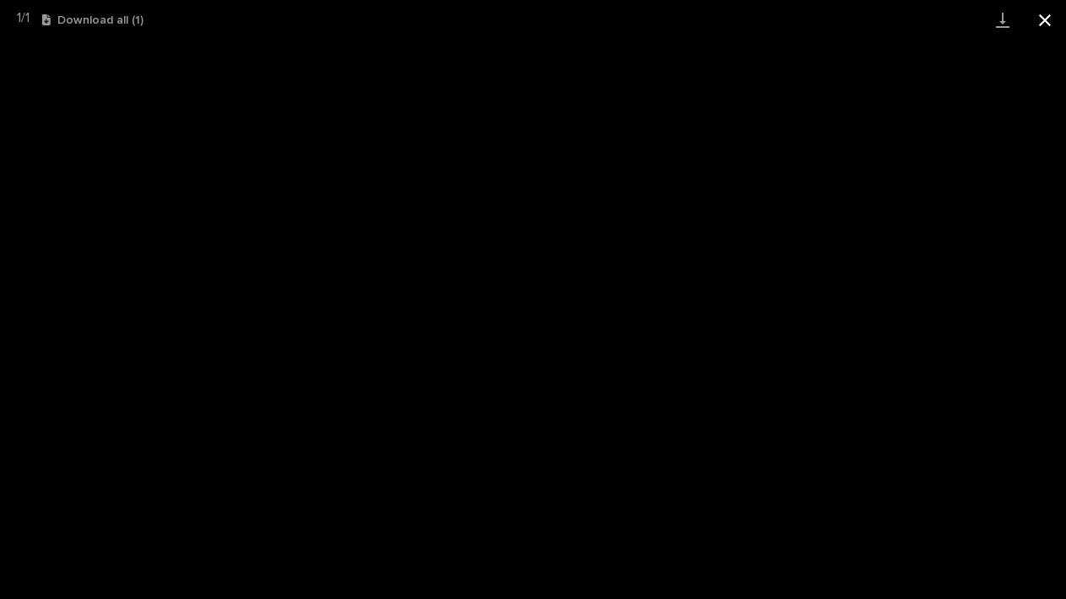
click at [1049, 12] on button "Close gallery" at bounding box center [1045, 20] width 42 height 40
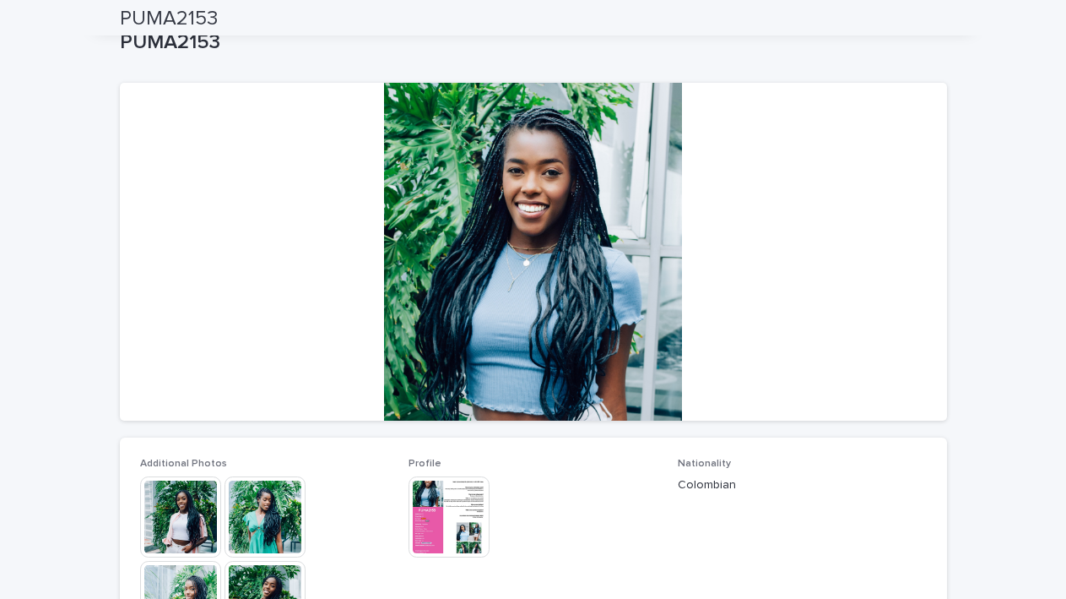
scroll to position [0, 0]
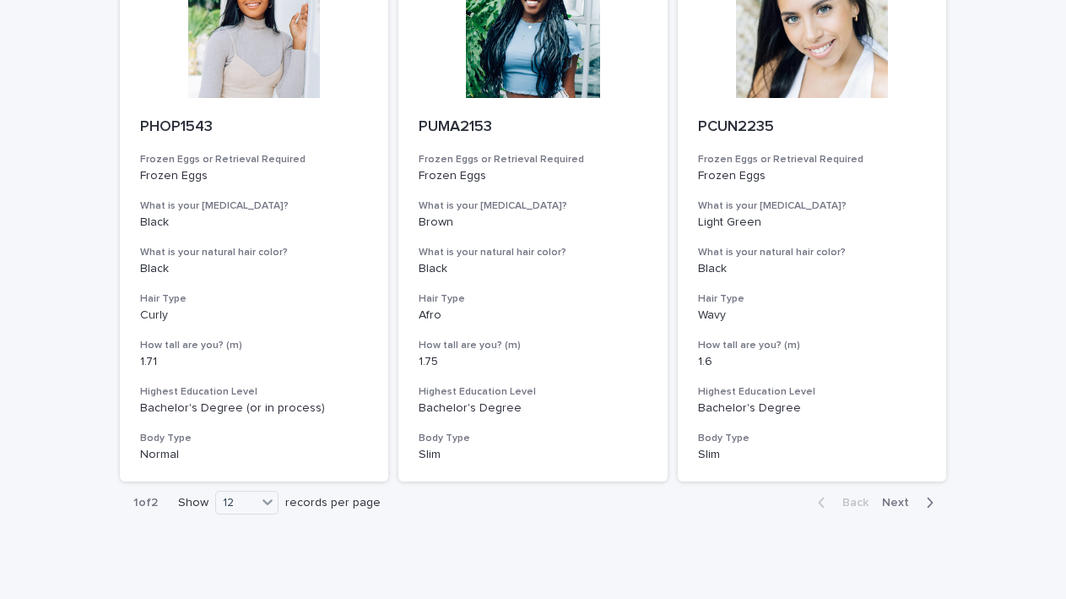
scroll to position [1926, 0]
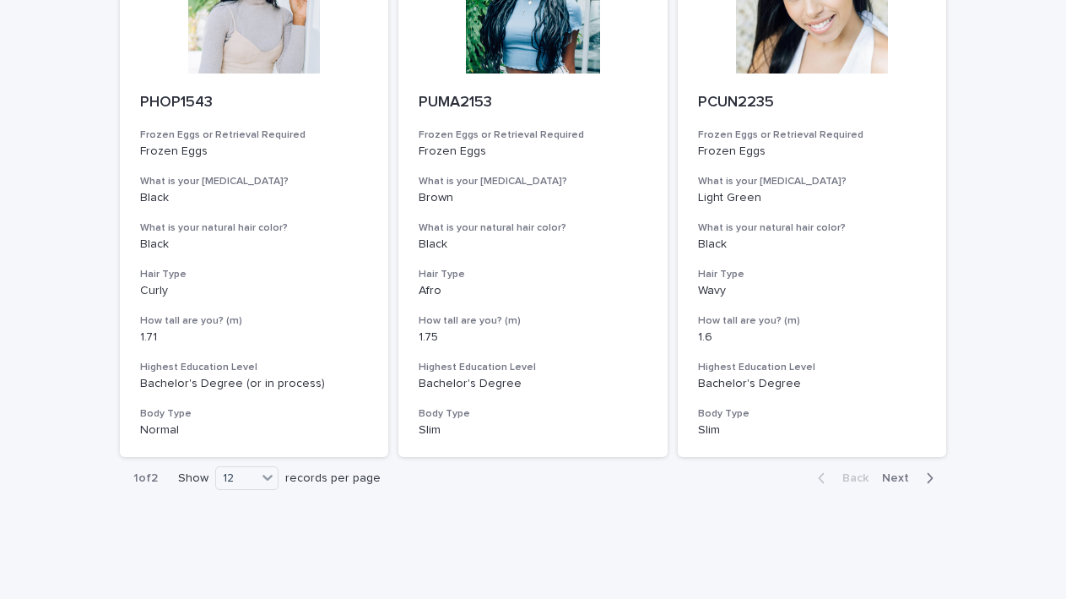
click at [898, 470] on button "Next" at bounding box center [912, 477] width 72 height 15
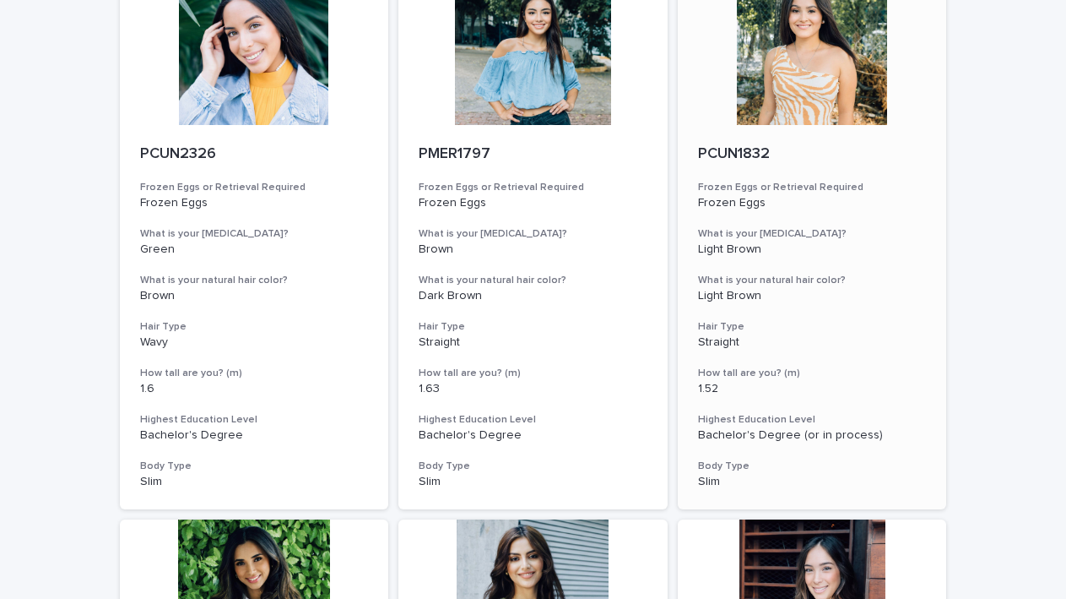
scroll to position [246, 0]
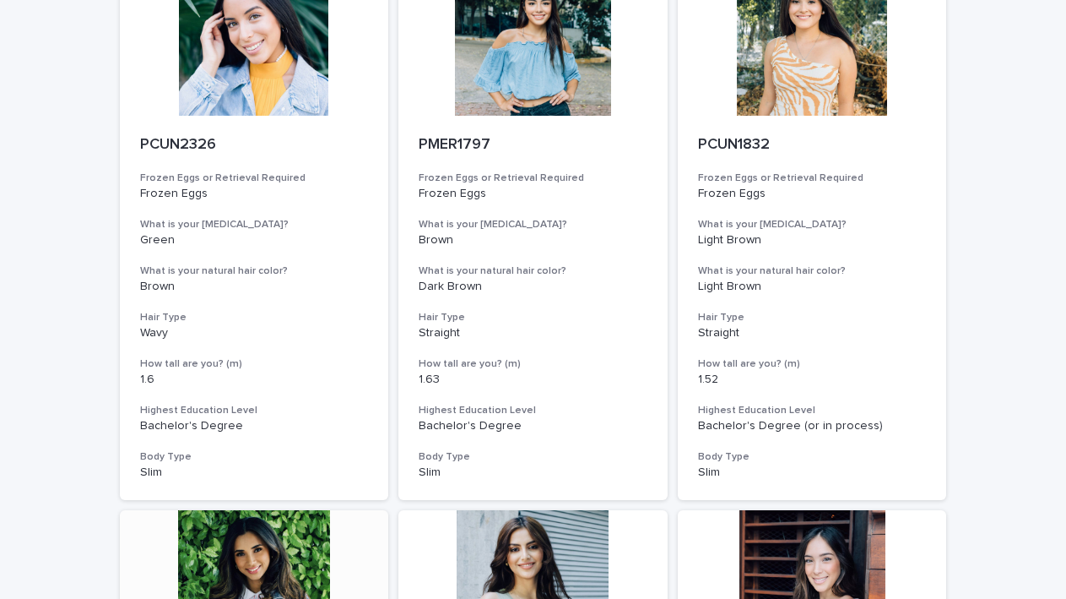
click at [245, 527] on div at bounding box center [254, 586] width 269 height 152
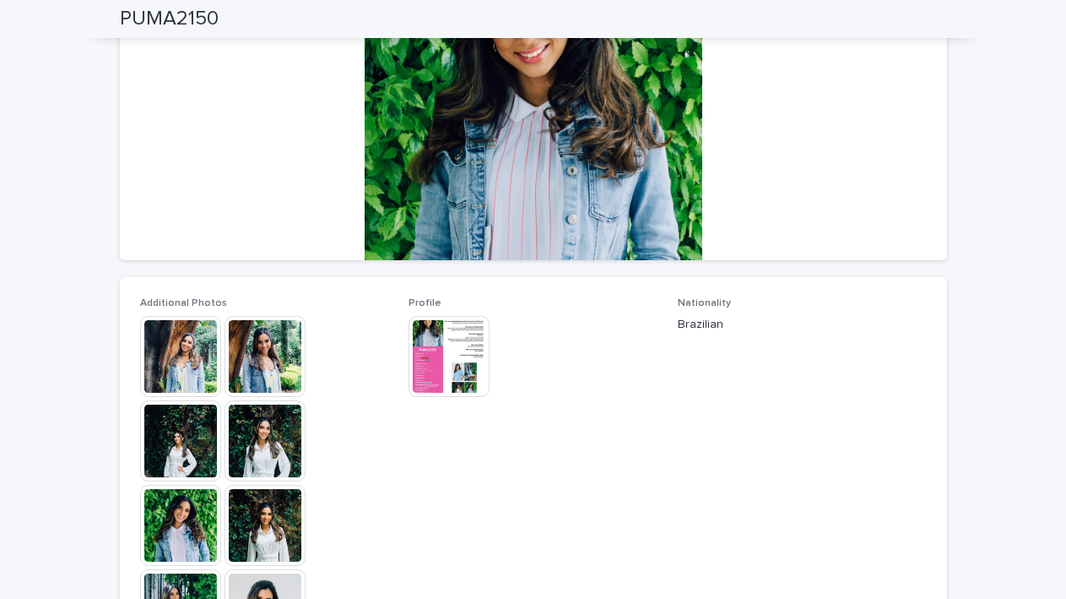
scroll to position [240, 0]
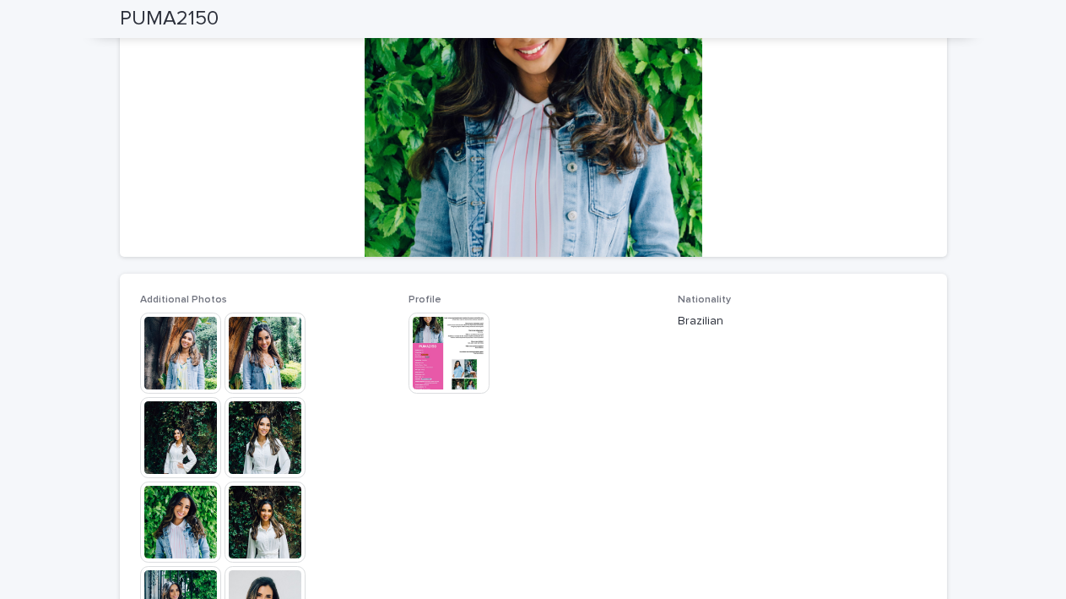
click at [177, 337] on img at bounding box center [180, 352] width 81 height 81
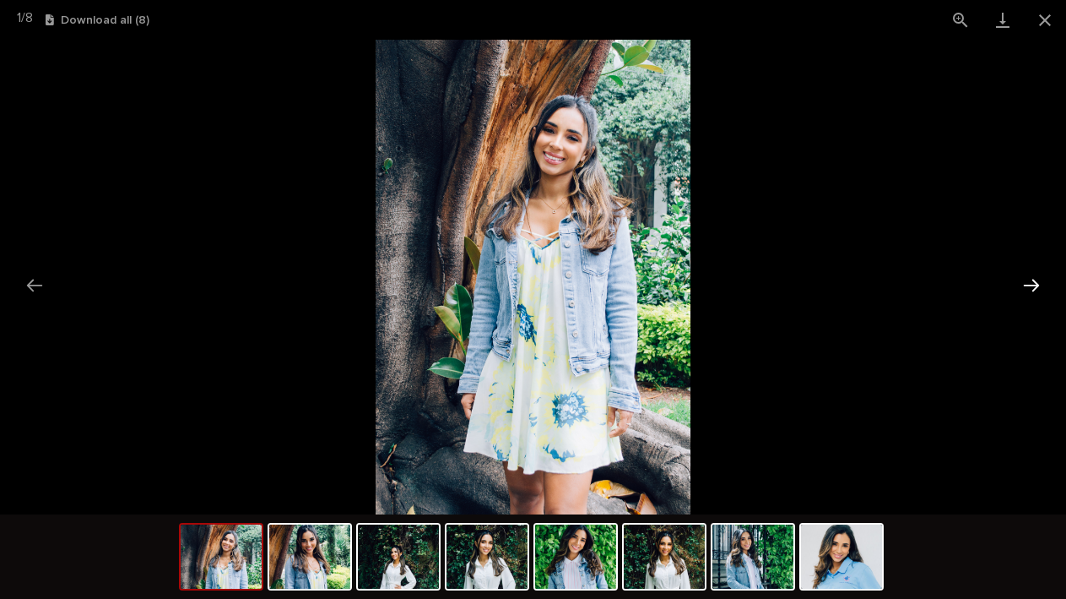
click at [1027, 280] on button "Next slide" at bounding box center [1031, 285] width 35 height 33
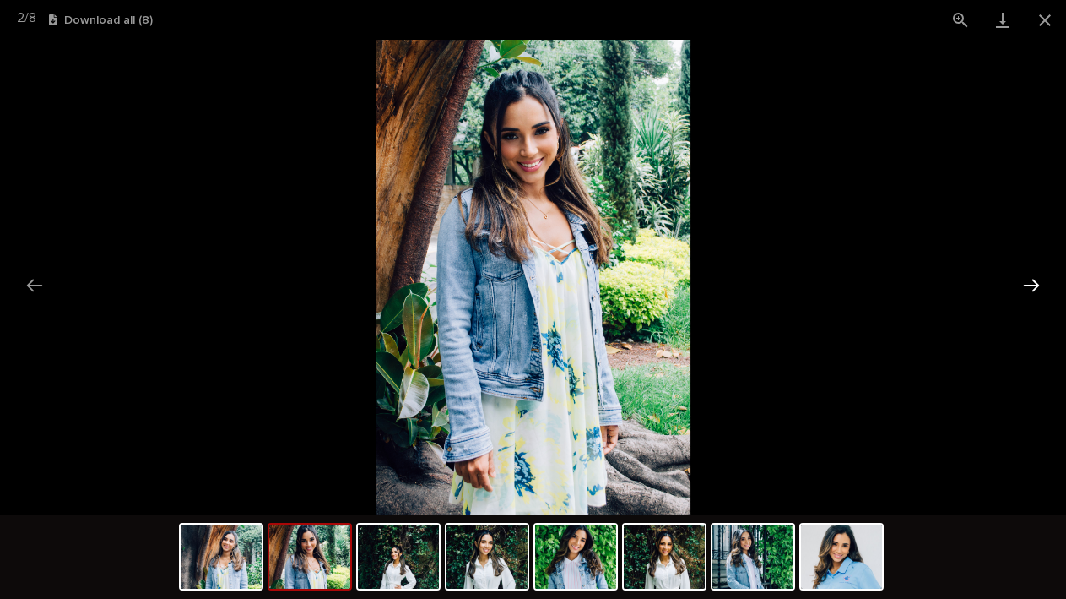
click at [1027, 280] on button "Next slide" at bounding box center [1031, 285] width 35 height 33
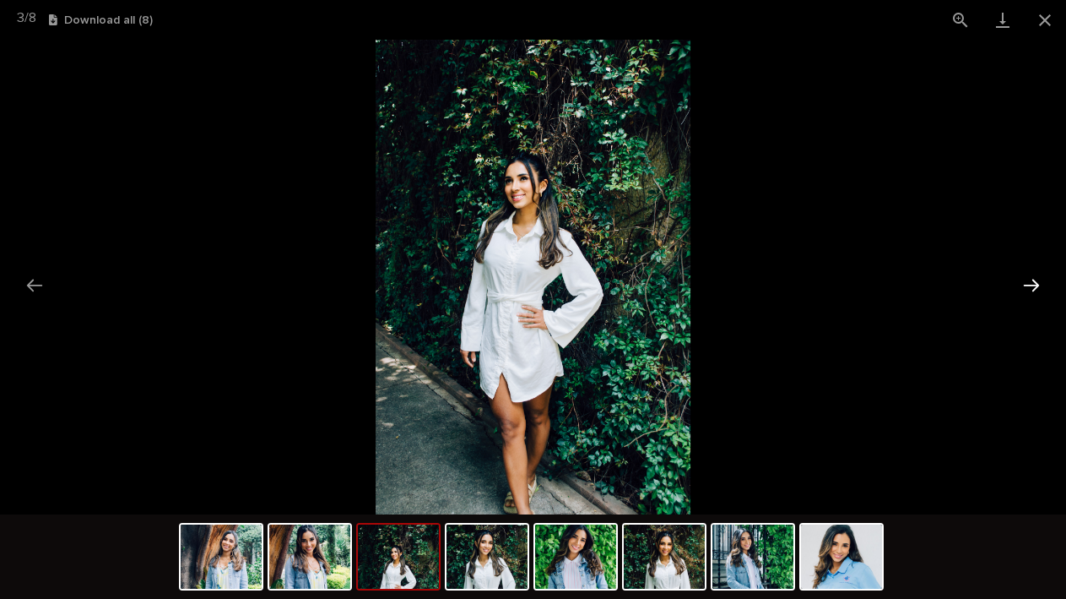
click at [1027, 280] on button "Next slide" at bounding box center [1031, 285] width 35 height 33
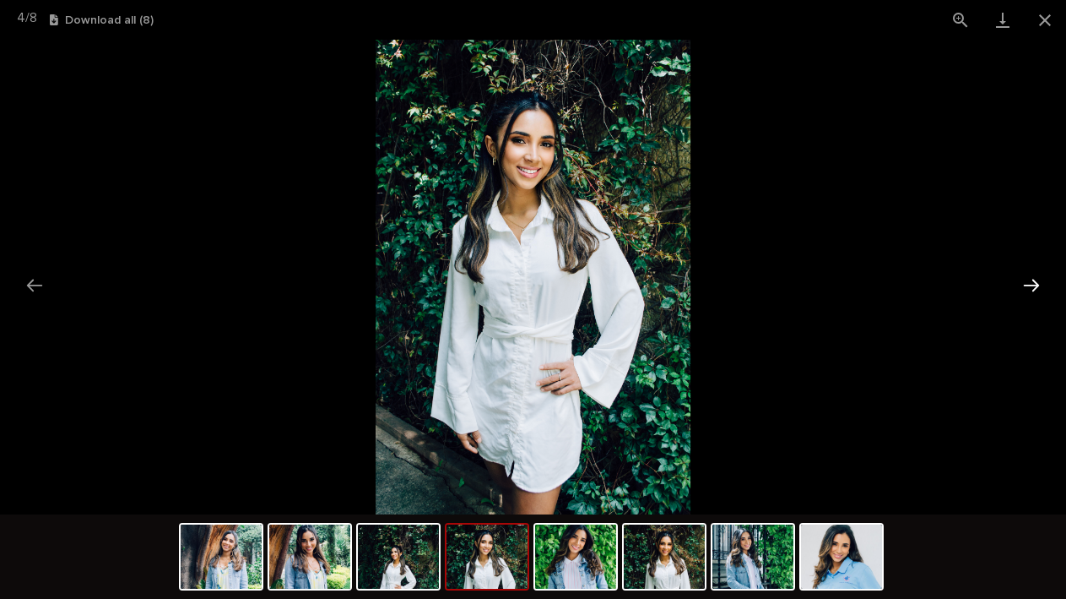
click at [1027, 280] on button "Next slide" at bounding box center [1031, 285] width 35 height 33
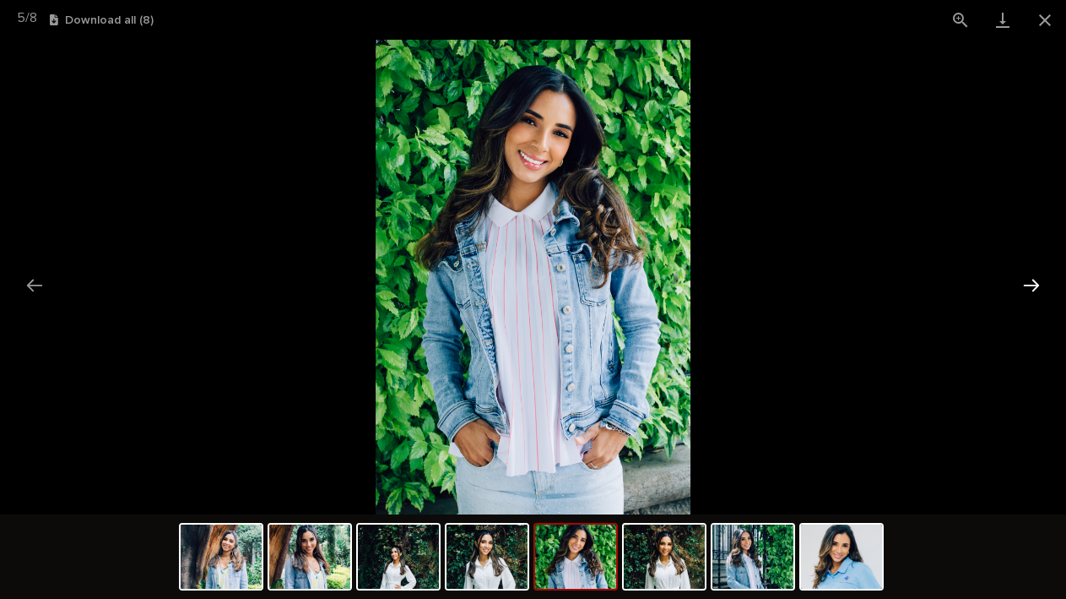
click at [1027, 280] on button "Next slide" at bounding box center [1031, 285] width 35 height 33
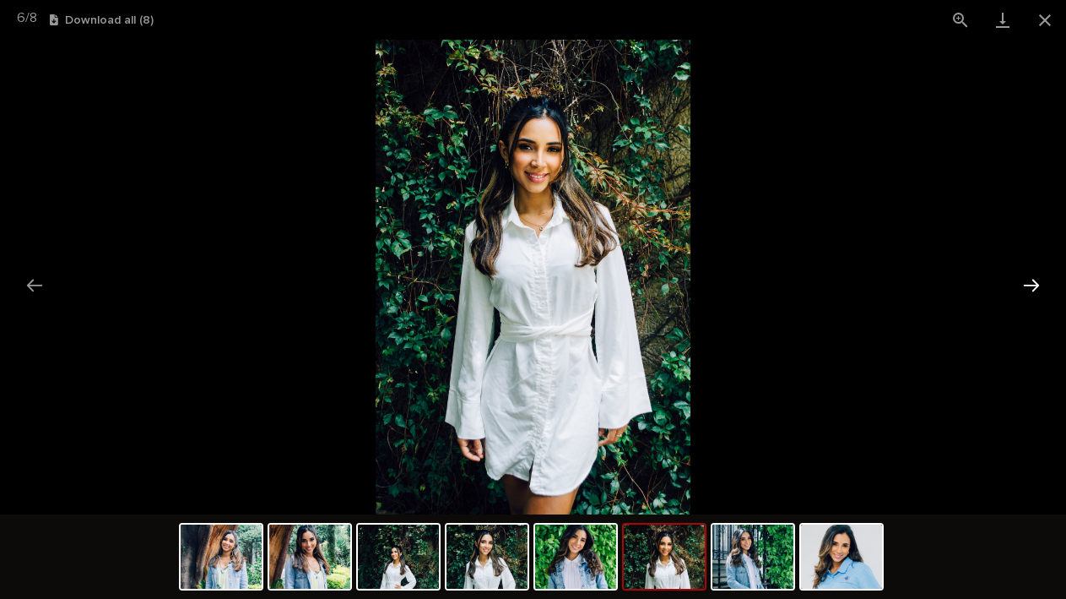
click at [1027, 280] on button "Next slide" at bounding box center [1031, 285] width 35 height 33
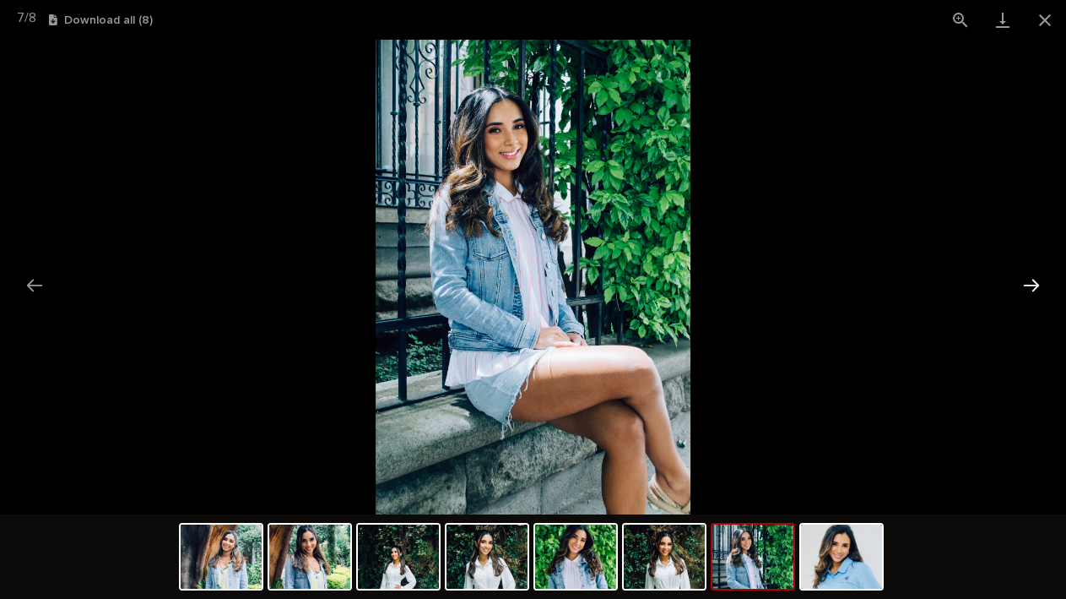
click at [1027, 280] on button "Next slide" at bounding box center [1031, 285] width 35 height 33
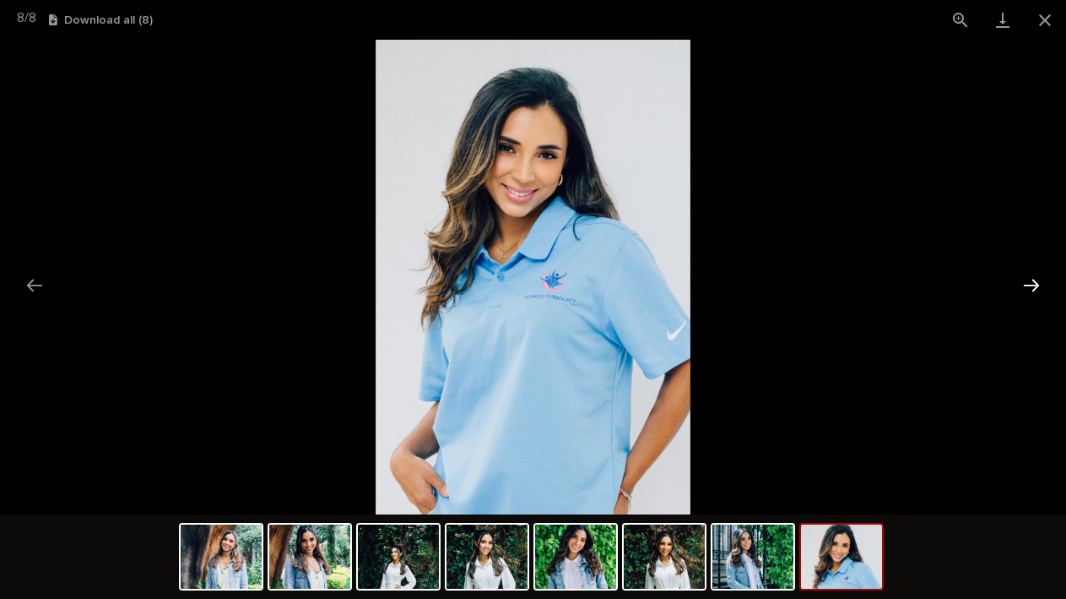
click at [1027, 280] on button "Next slide" at bounding box center [1031, 285] width 35 height 33
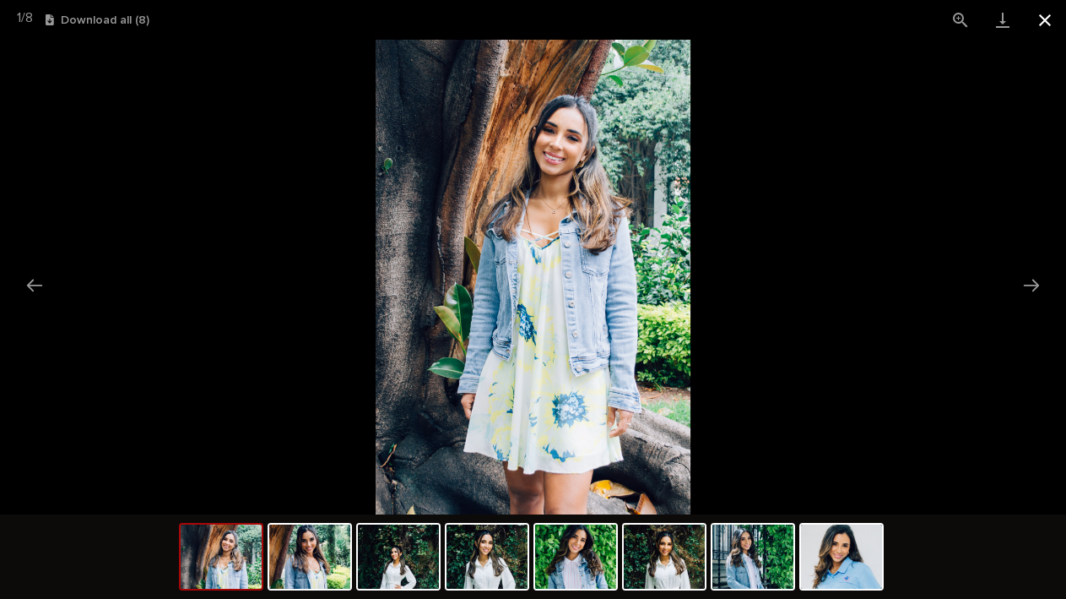
click at [1034, 30] on button "Close gallery" at bounding box center [1045, 20] width 42 height 40
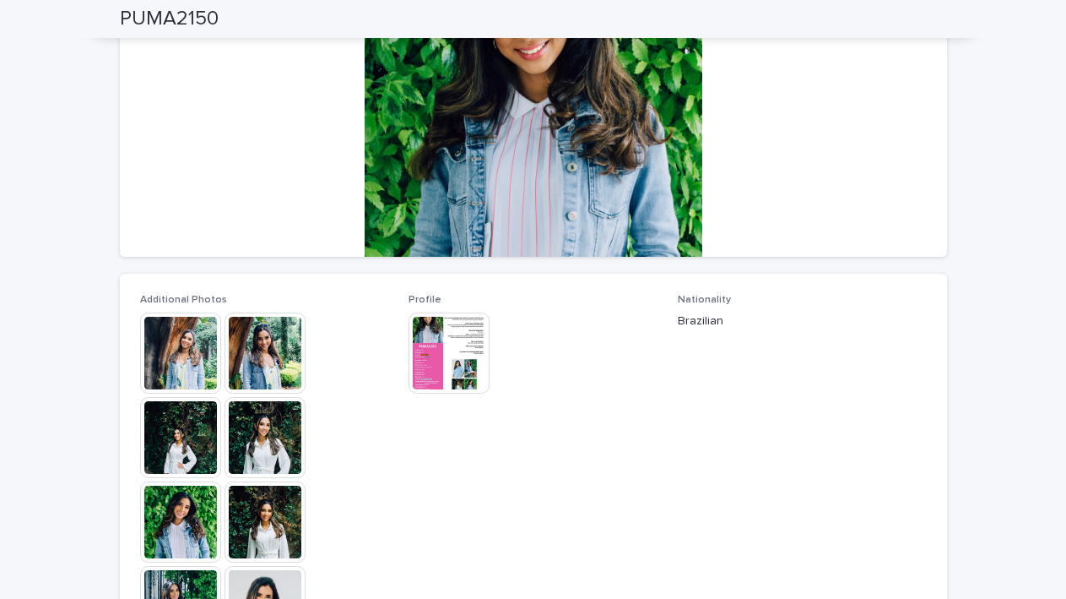
click at [437, 370] on img at bounding box center [449, 352] width 81 height 81
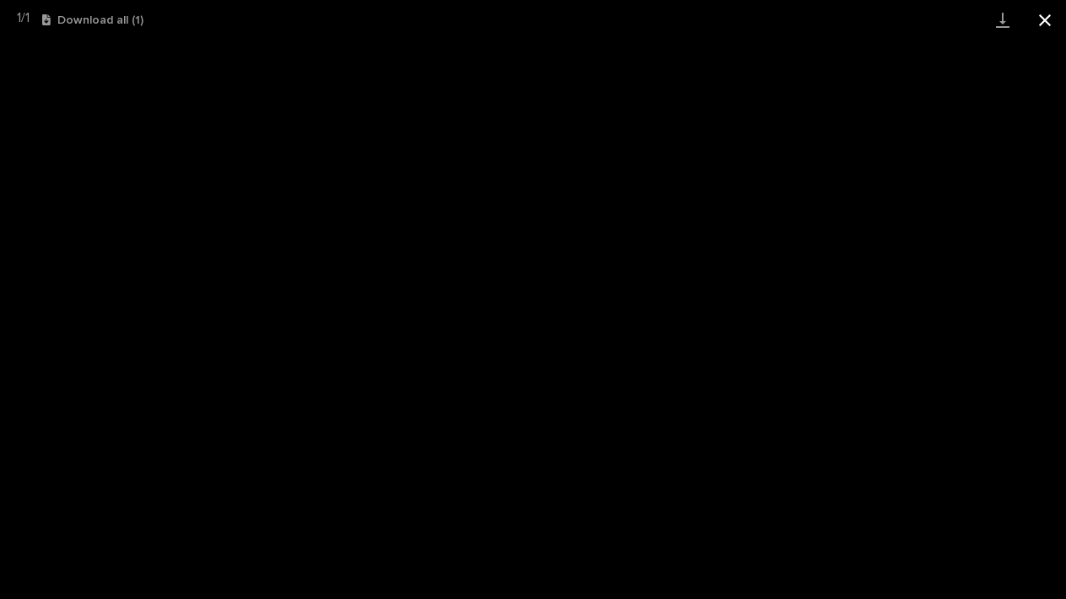
click at [1047, 23] on button "Close gallery" at bounding box center [1045, 20] width 42 height 40
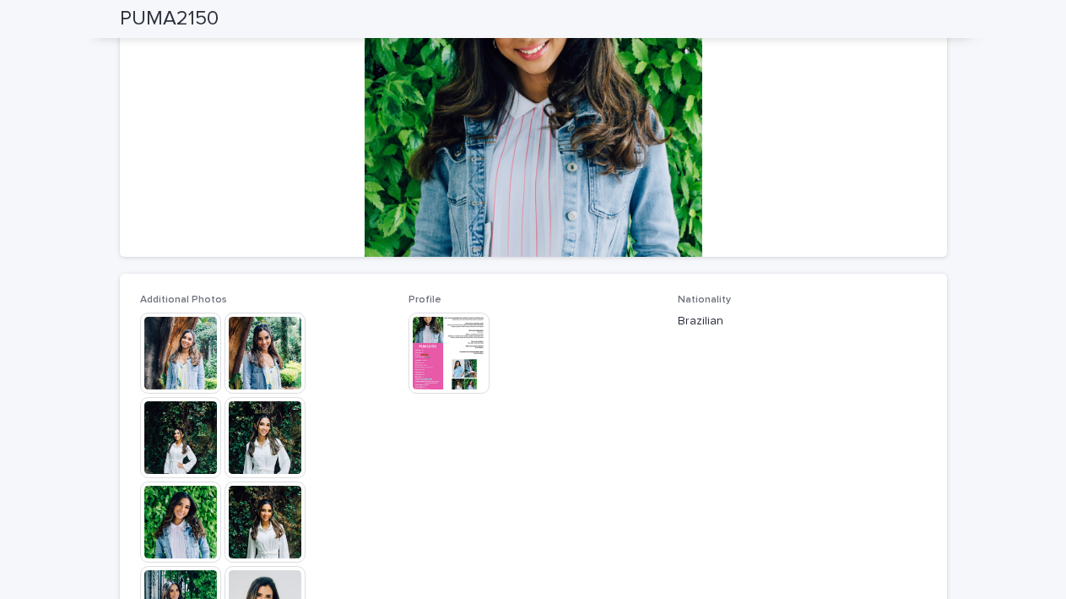
scroll to position [0, 0]
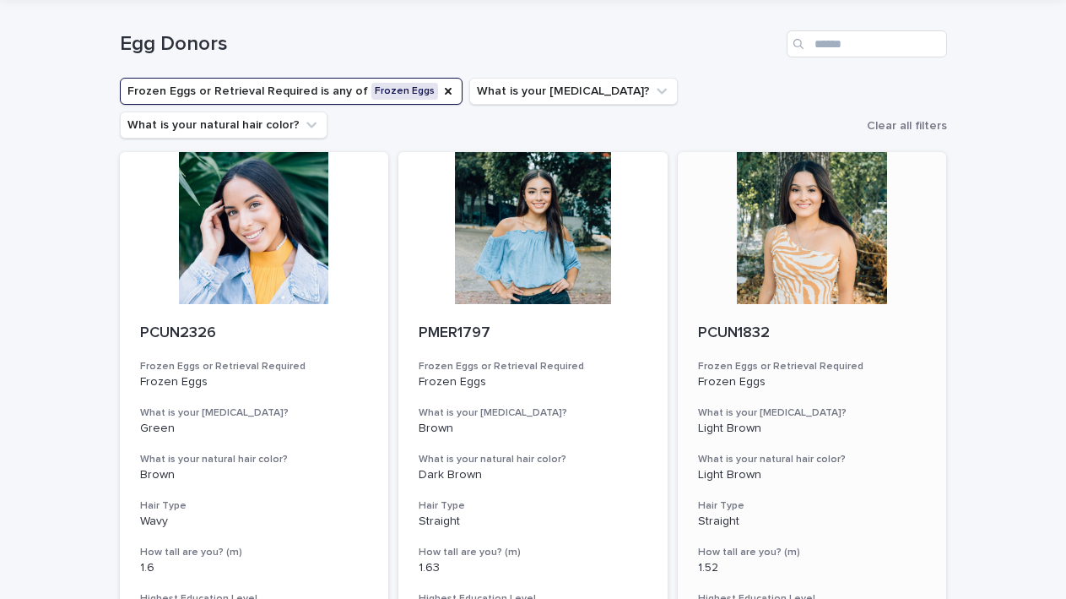
scroll to position [58, 0]
click at [545, 269] on div at bounding box center [533, 227] width 269 height 152
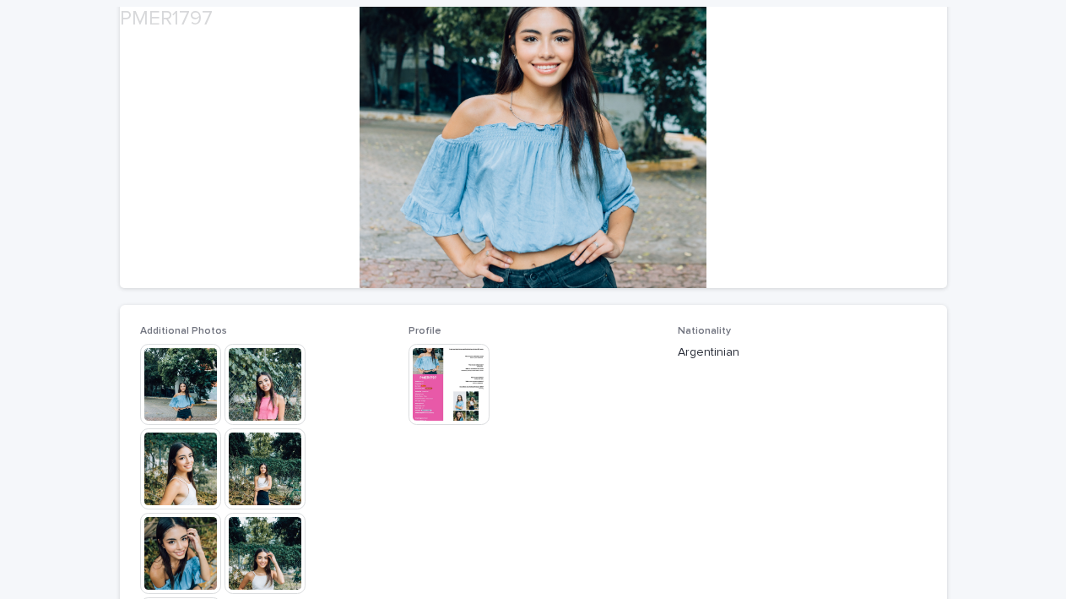
scroll to position [269, 0]
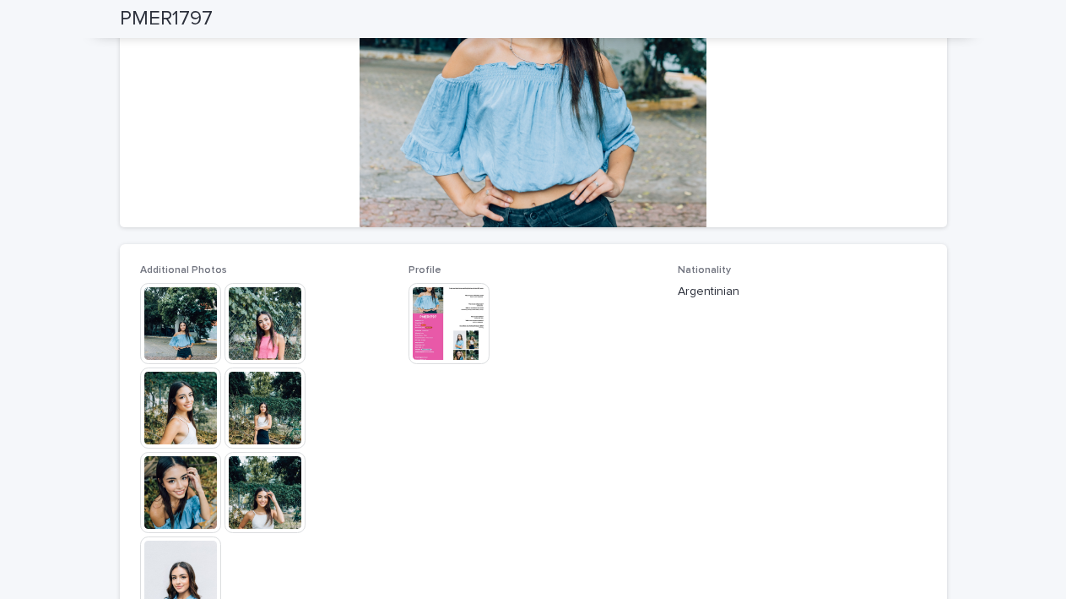
click at [177, 319] on img at bounding box center [180, 323] width 81 height 81
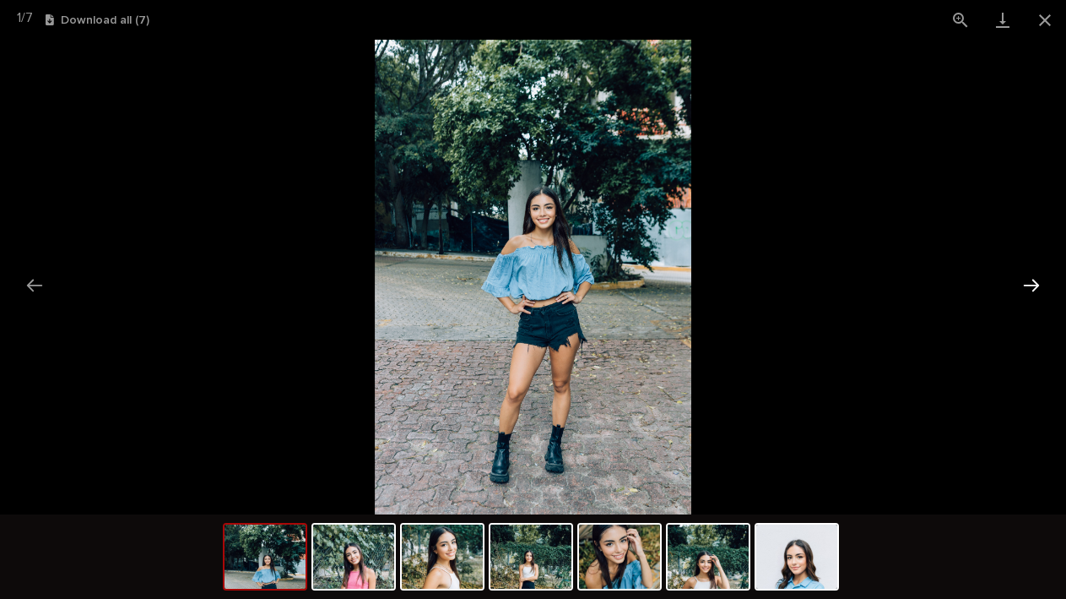
click at [1036, 287] on button "Next slide" at bounding box center [1031, 285] width 35 height 33
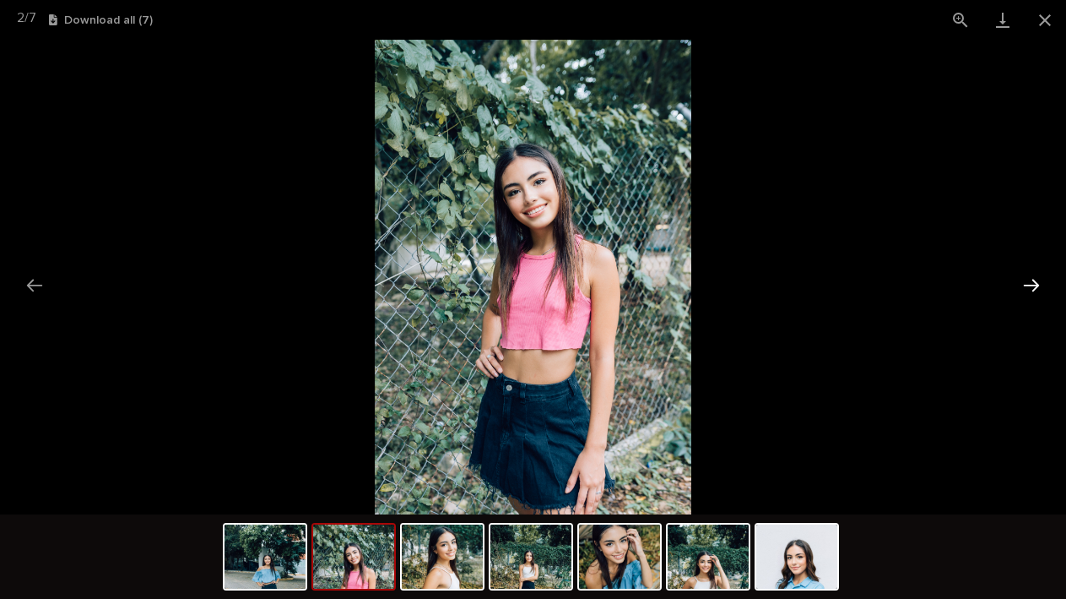
click at [1036, 287] on button "Next slide" at bounding box center [1031, 285] width 35 height 33
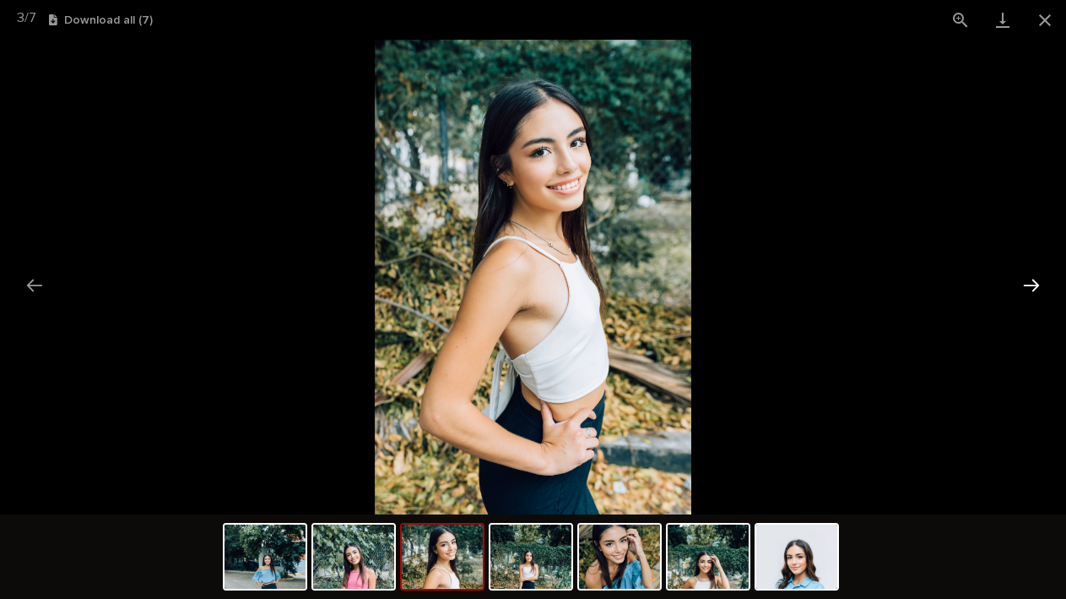
click at [1036, 287] on button "Next slide" at bounding box center [1031, 285] width 35 height 33
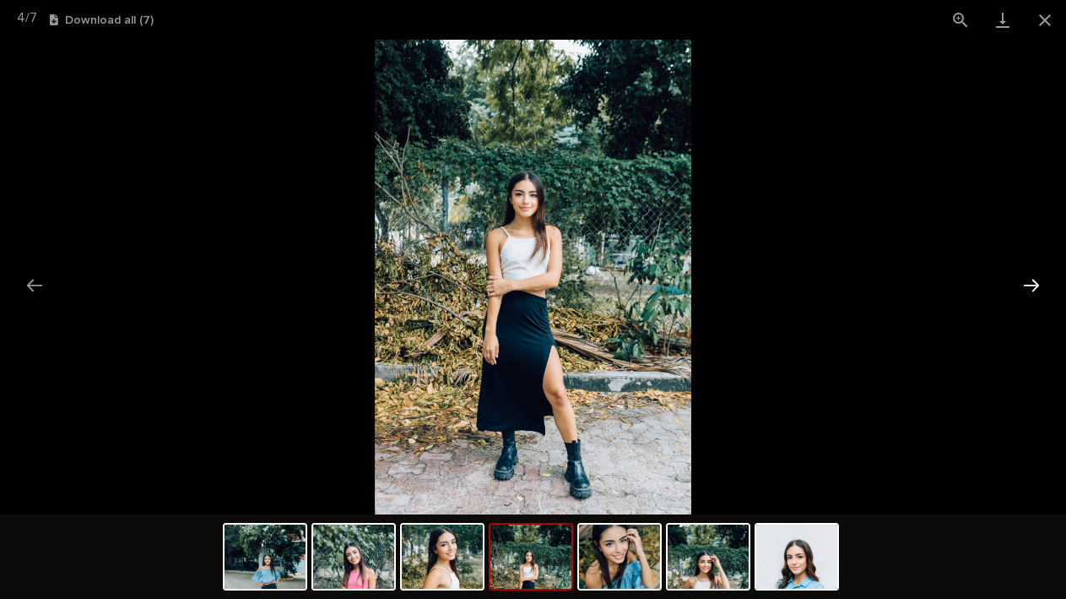
click at [1036, 287] on button "Next slide" at bounding box center [1031, 285] width 35 height 33
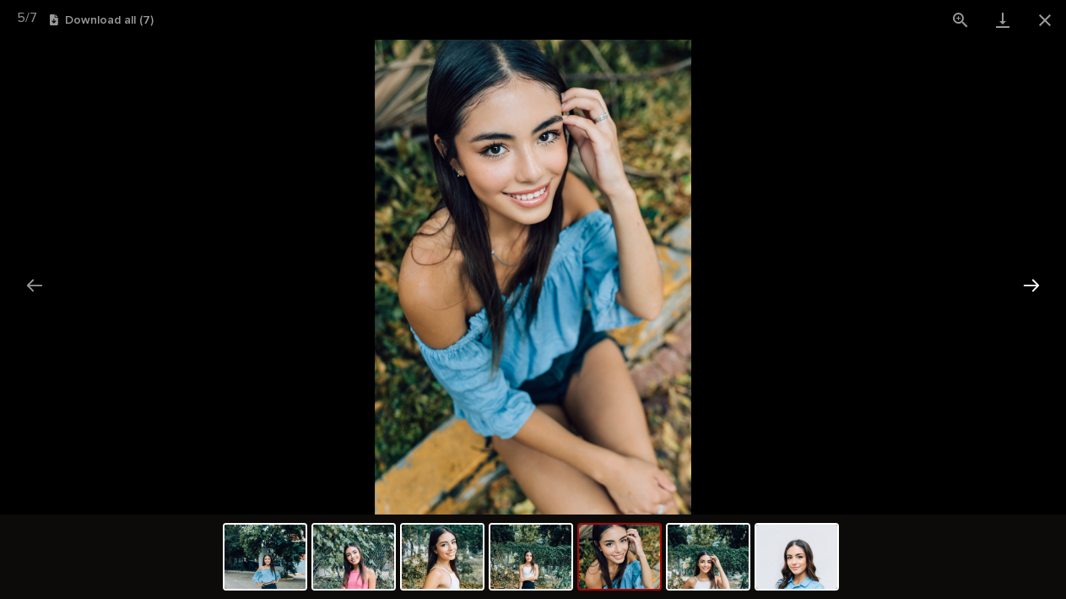
click at [1036, 287] on button "Next slide" at bounding box center [1031, 285] width 35 height 33
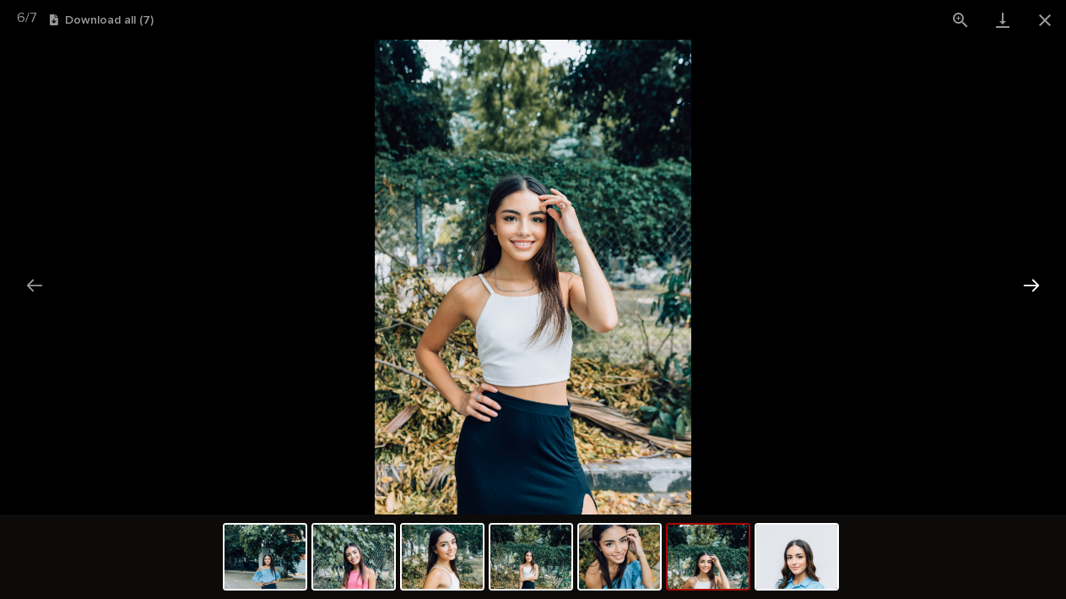
click at [1036, 287] on button "Next slide" at bounding box center [1031, 285] width 35 height 33
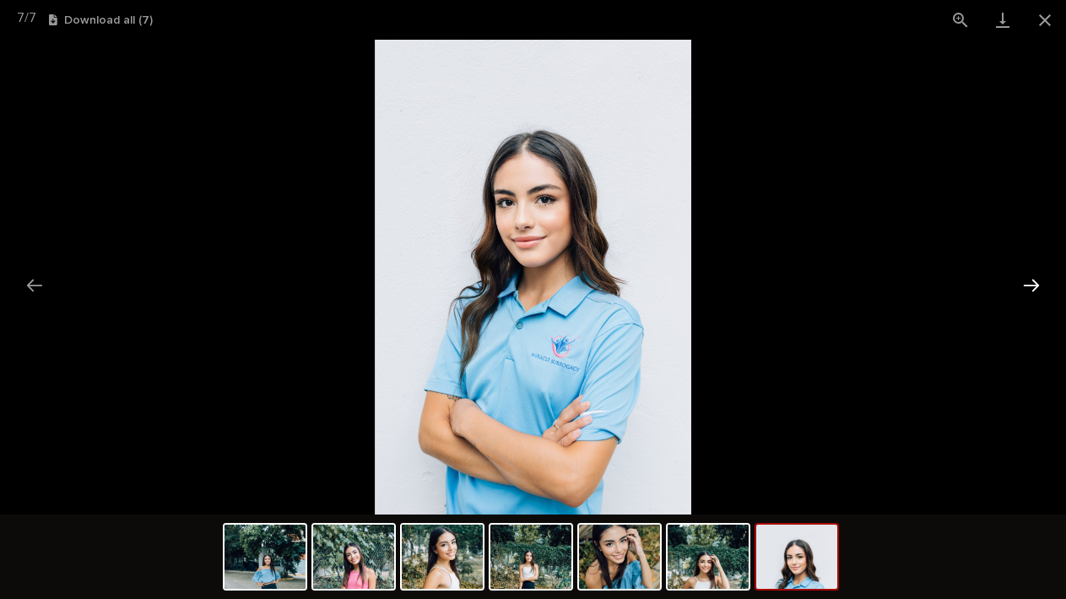
click at [1036, 287] on button "Next slide" at bounding box center [1031, 285] width 35 height 33
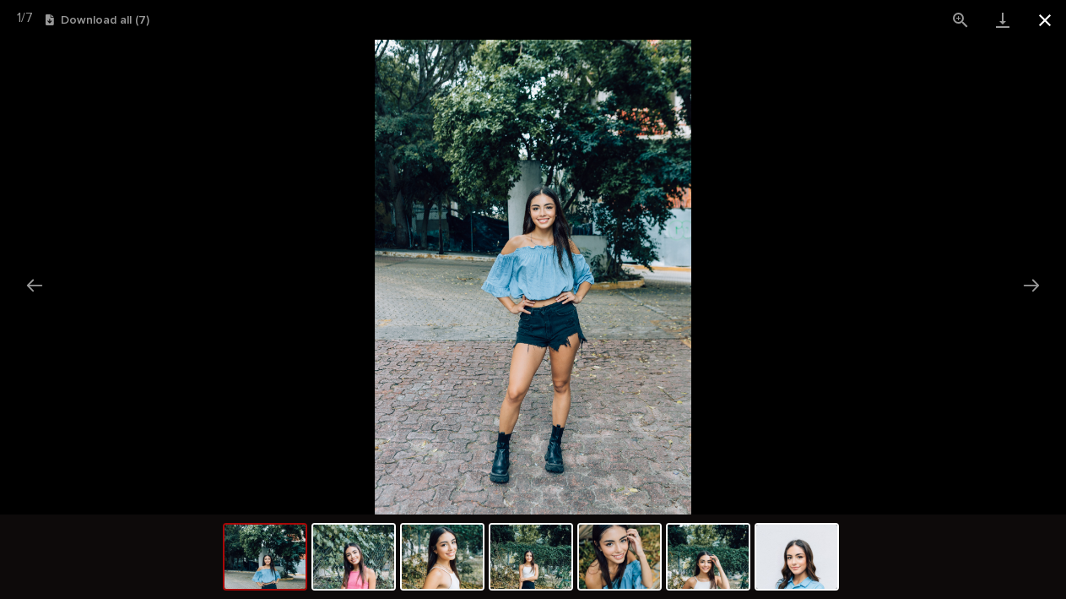
click at [1040, 15] on button "Close gallery" at bounding box center [1045, 20] width 42 height 40
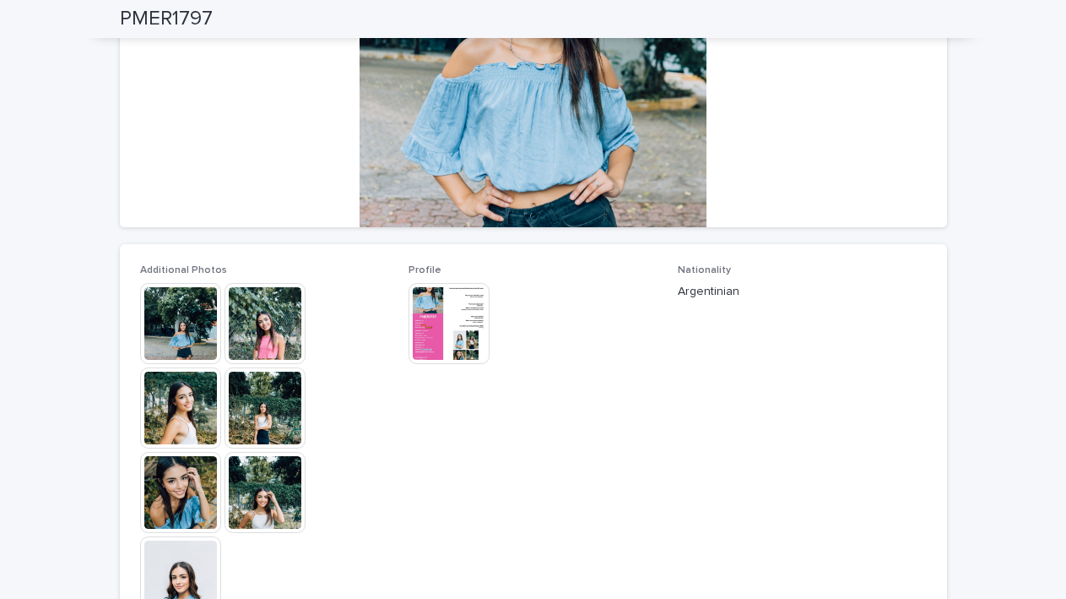
click at [463, 315] on img at bounding box center [449, 323] width 81 height 81
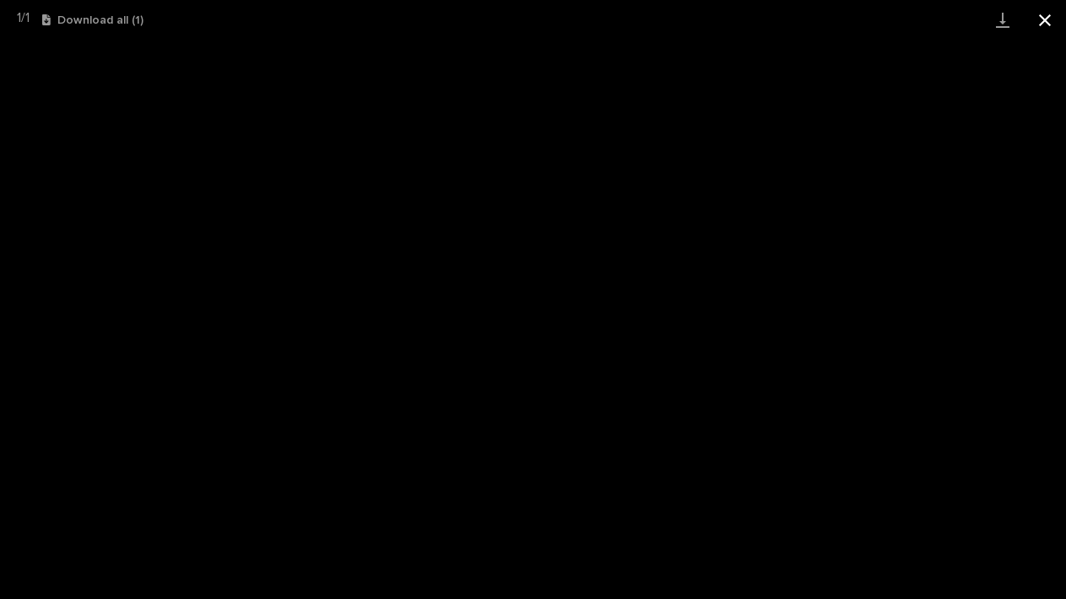
click at [1040, 17] on button "Close gallery" at bounding box center [1045, 20] width 42 height 40
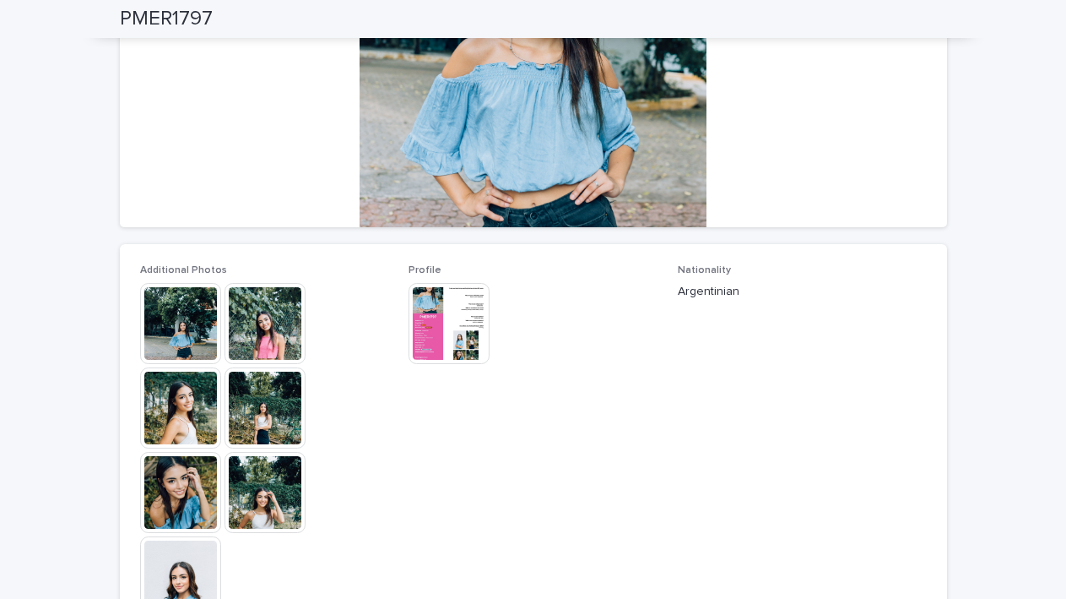
click at [184, 404] on img at bounding box center [180, 407] width 81 height 81
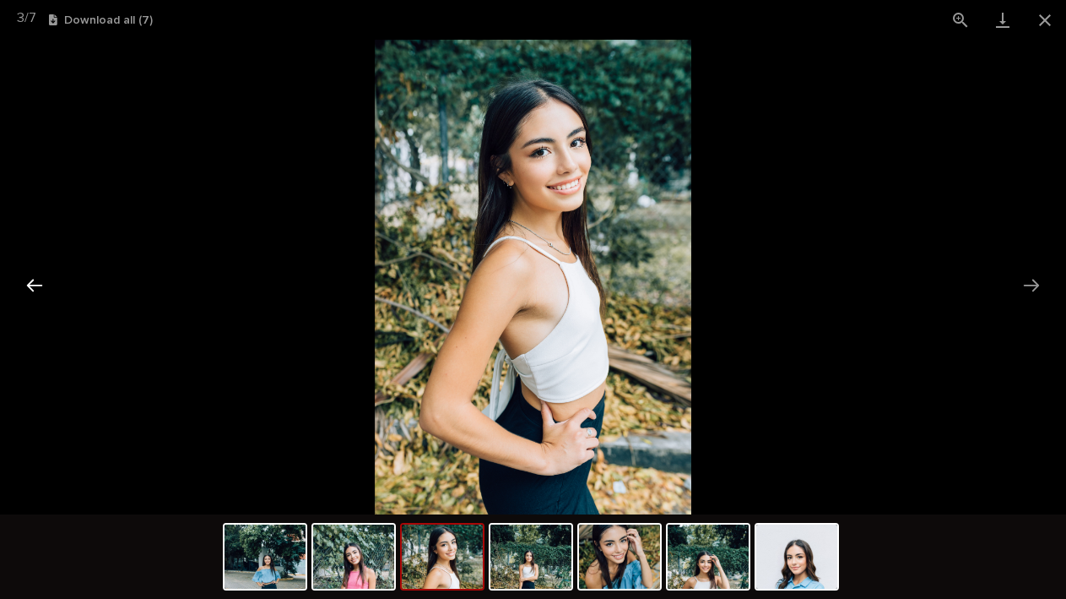
click at [41, 287] on button "Previous slide" at bounding box center [34, 285] width 35 height 33
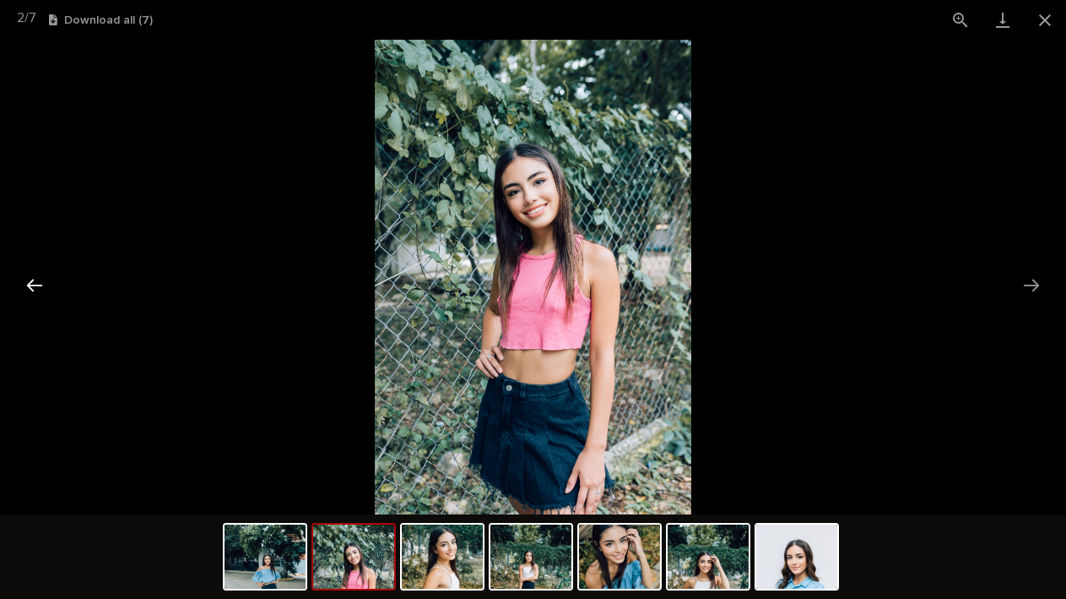
click at [41, 287] on button "Previous slide" at bounding box center [34, 285] width 35 height 33
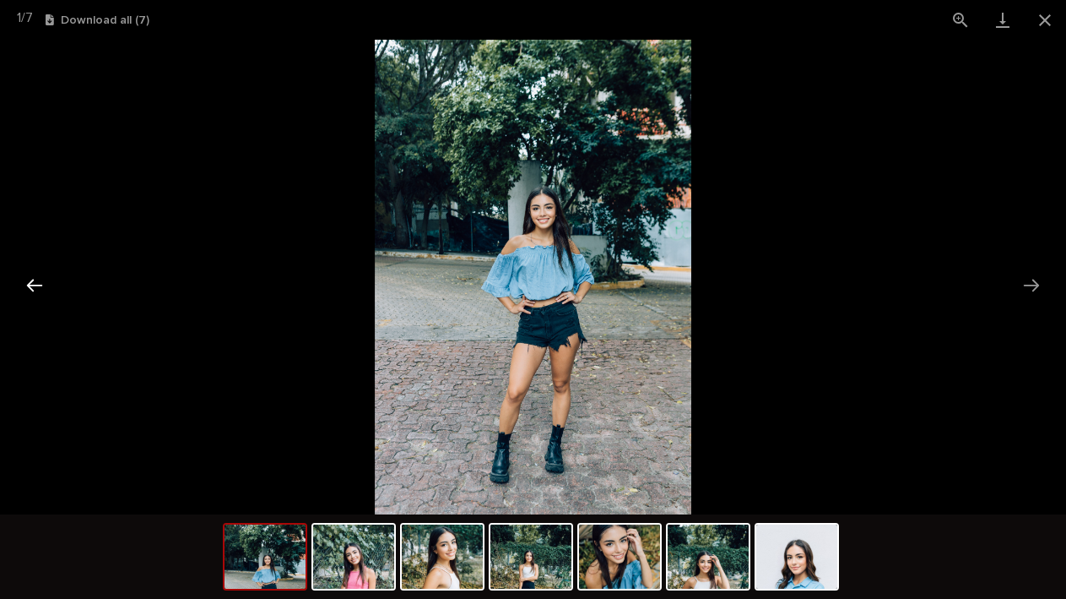
click at [41, 287] on button "Previous slide" at bounding box center [34, 285] width 35 height 33
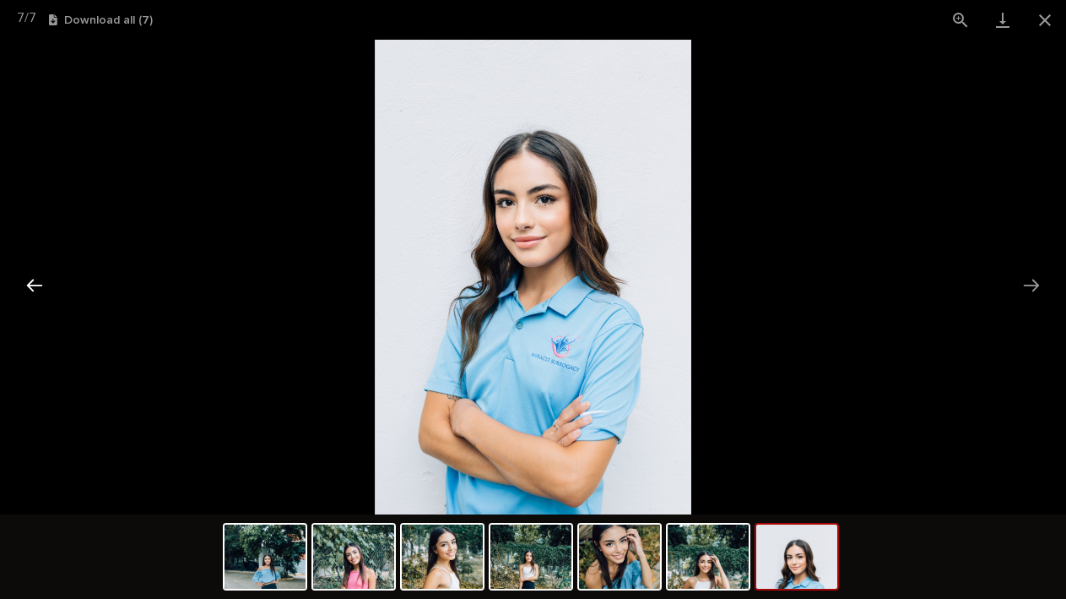
click at [41, 287] on button "Previous slide" at bounding box center [34, 285] width 35 height 33
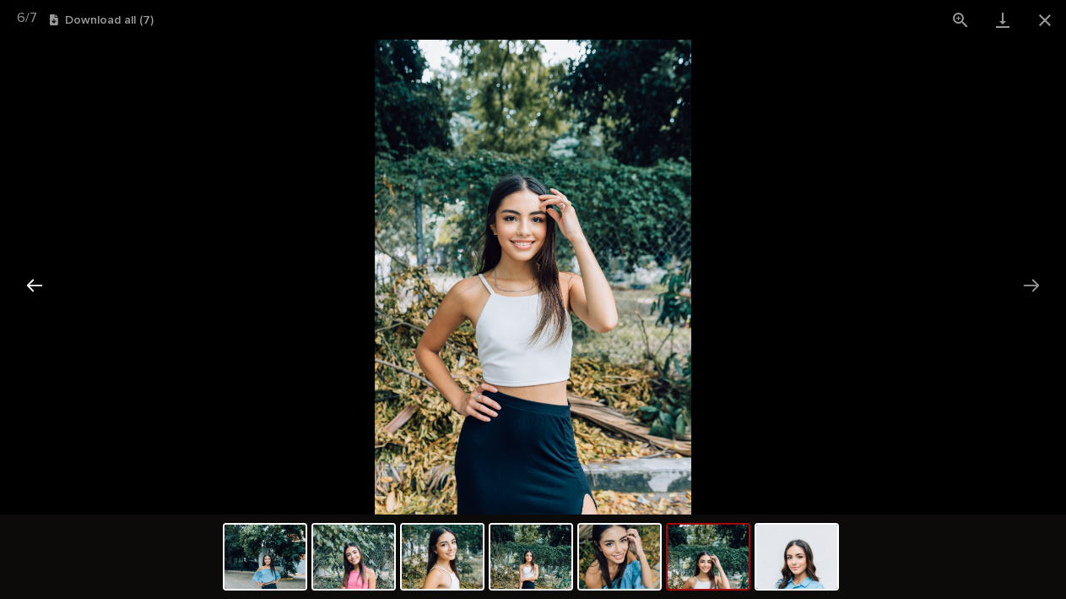
click at [41, 287] on button "Previous slide" at bounding box center [34, 285] width 35 height 33
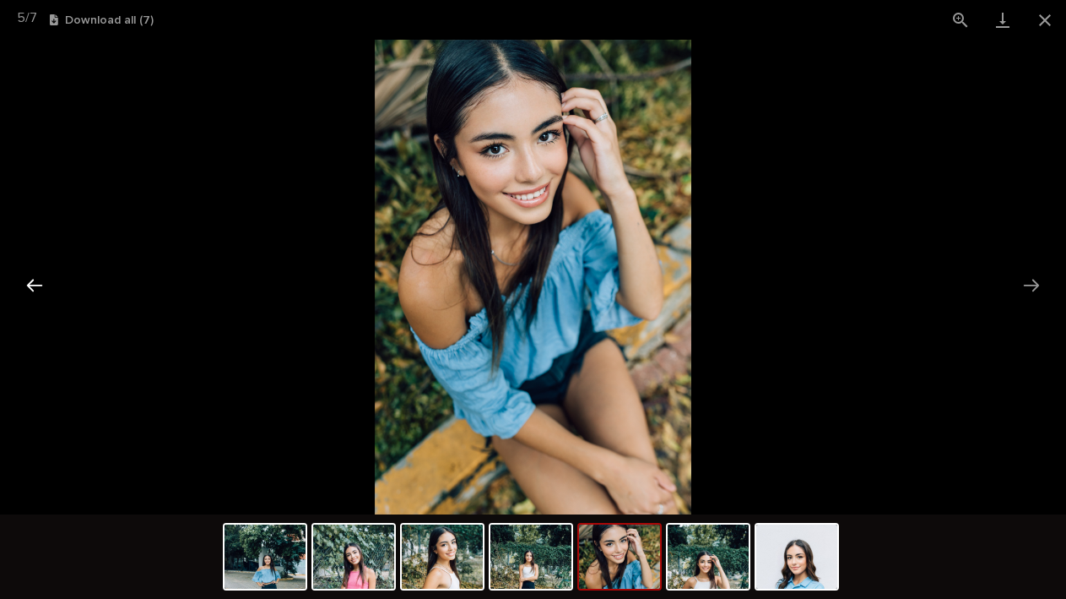
click at [41, 287] on button "Previous slide" at bounding box center [34, 285] width 35 height 33
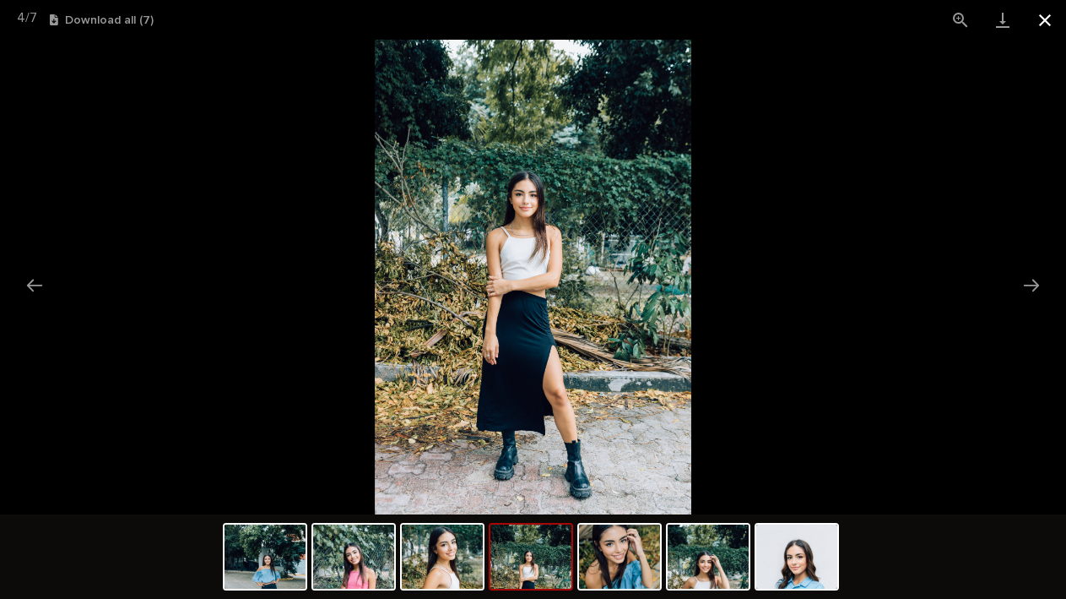
click at [1048, 21] on button "Close gallery" at bounding box center [1045, 20] width 42 height 40
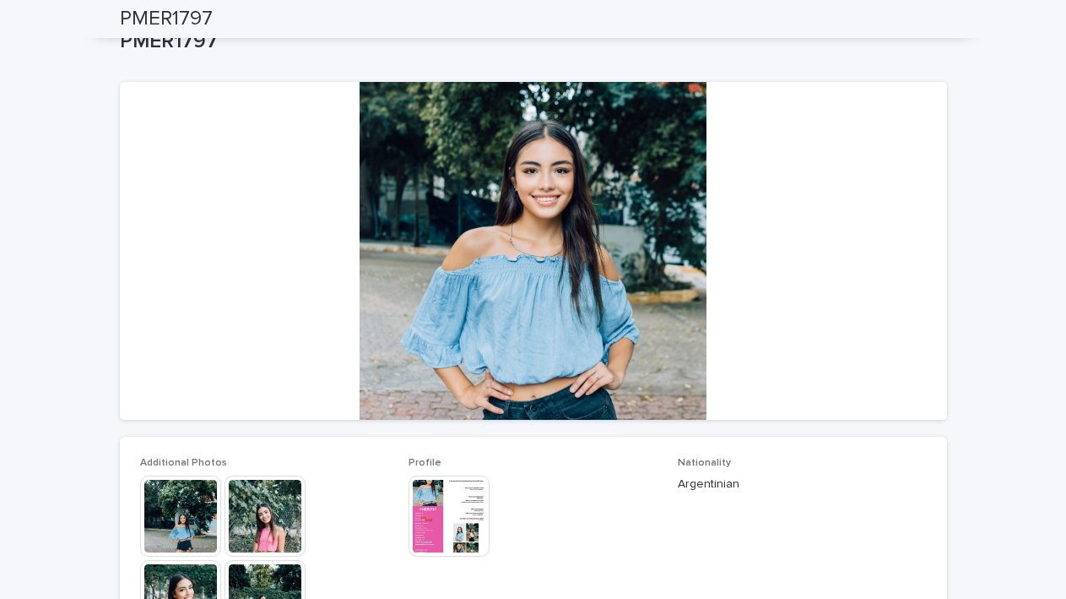
scroll to position [0, 0]
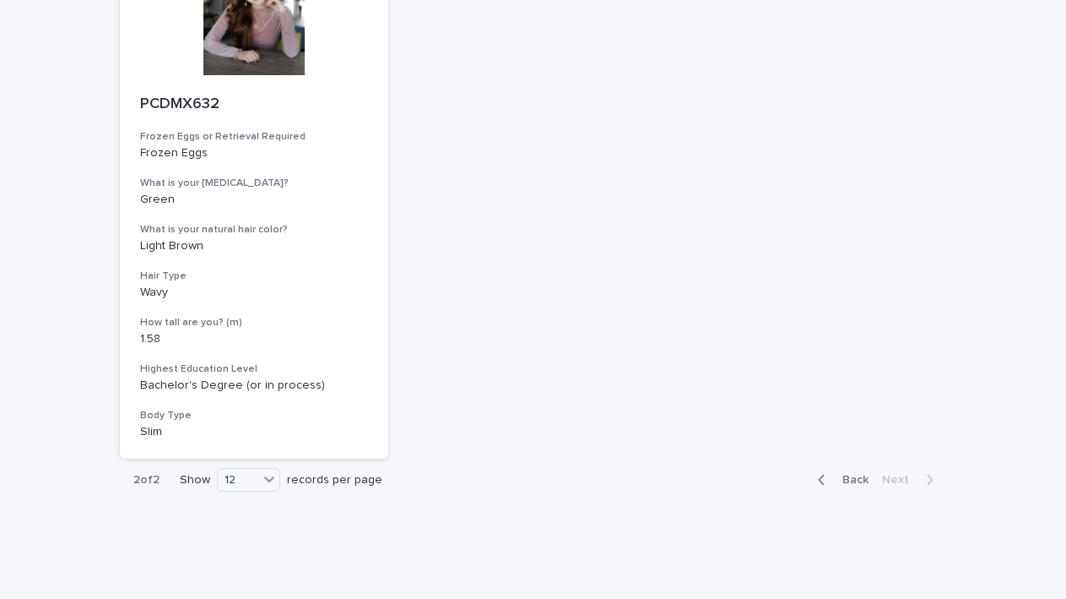
scroll to position [1926, 0]
click at [829, 470] on div "button" at bounding box center [825, 477] width 14 height 15
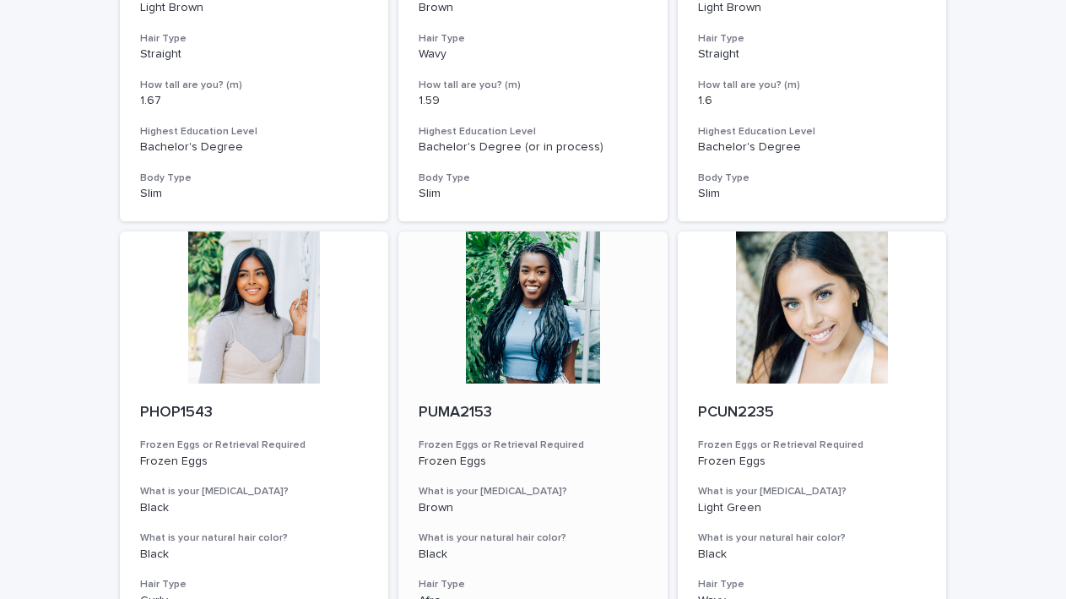
scroll to position [1531, 0]
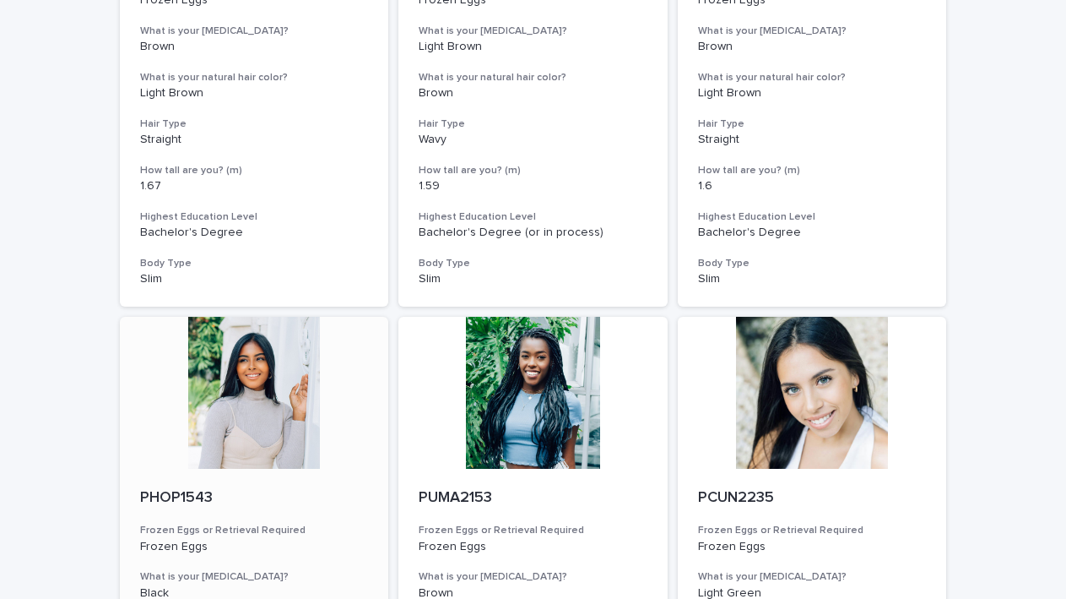
click at [202, 396] on div at bounding box center [254, 393] width 269 height 152
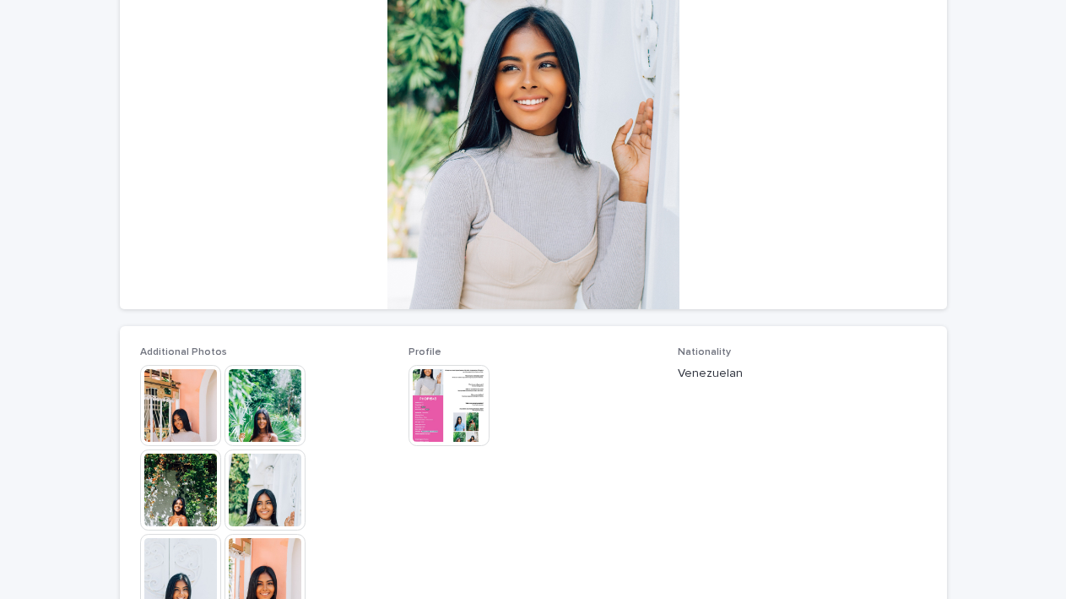
scroll to position [189, 0]
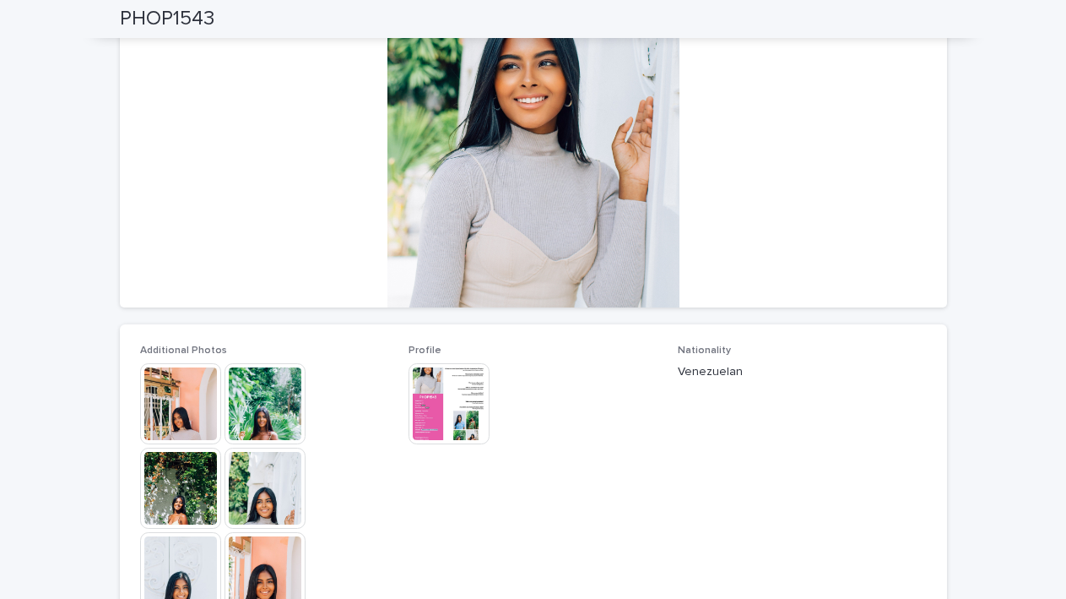
click at [171, 415] on img at bounding box center [180, 403] width 81 height 81
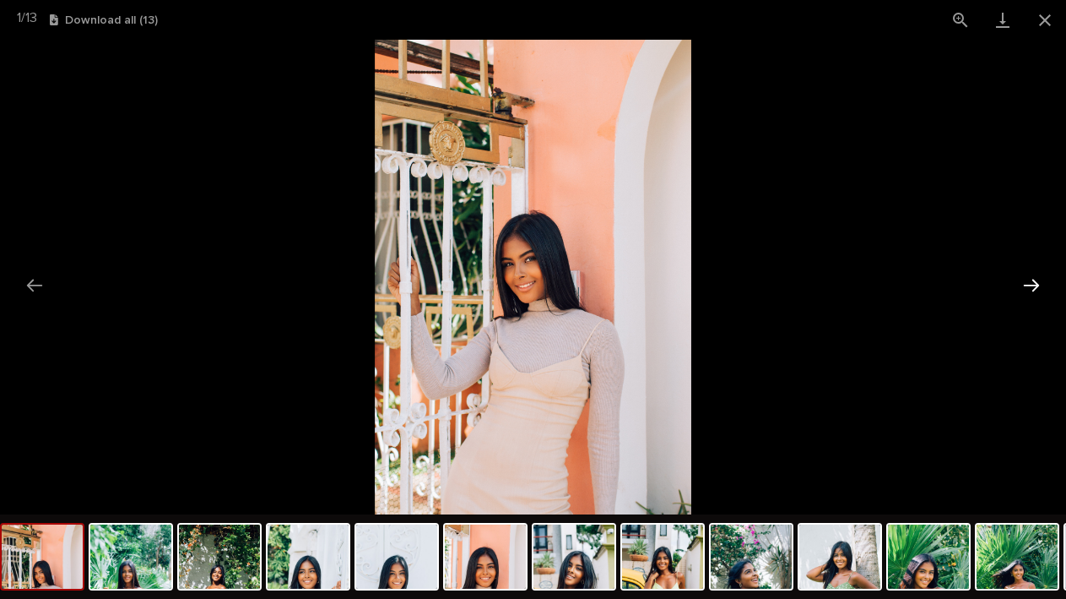
click at [1038, 285] on button "Next slide" at bounding box center [1031, 285] width 35 height 33
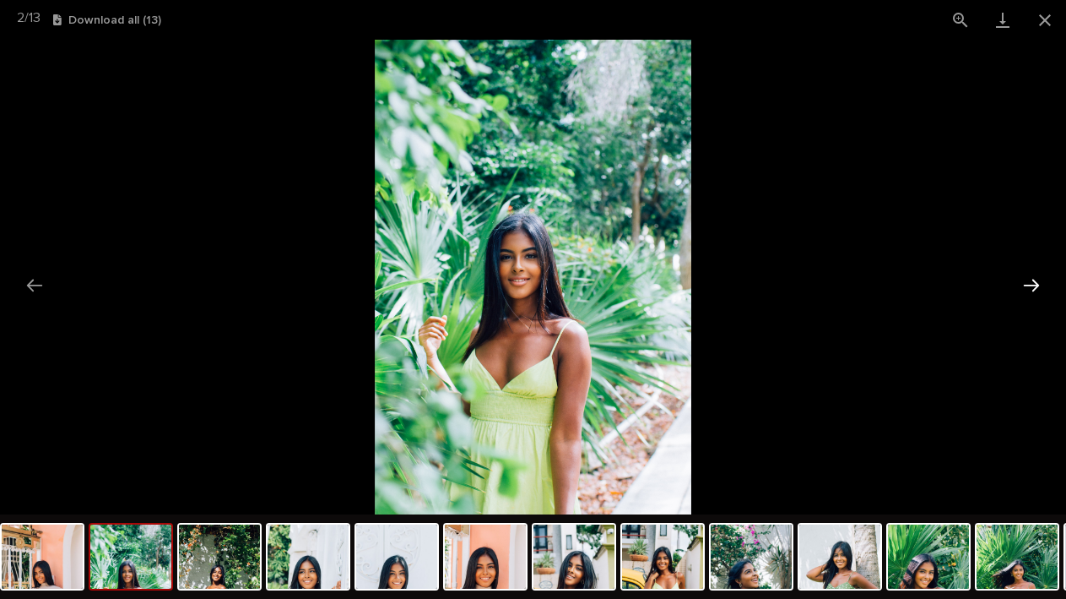
click at [1038, 285] on button "Next slide" at bounding box center [1031, 285] width 35 height 33
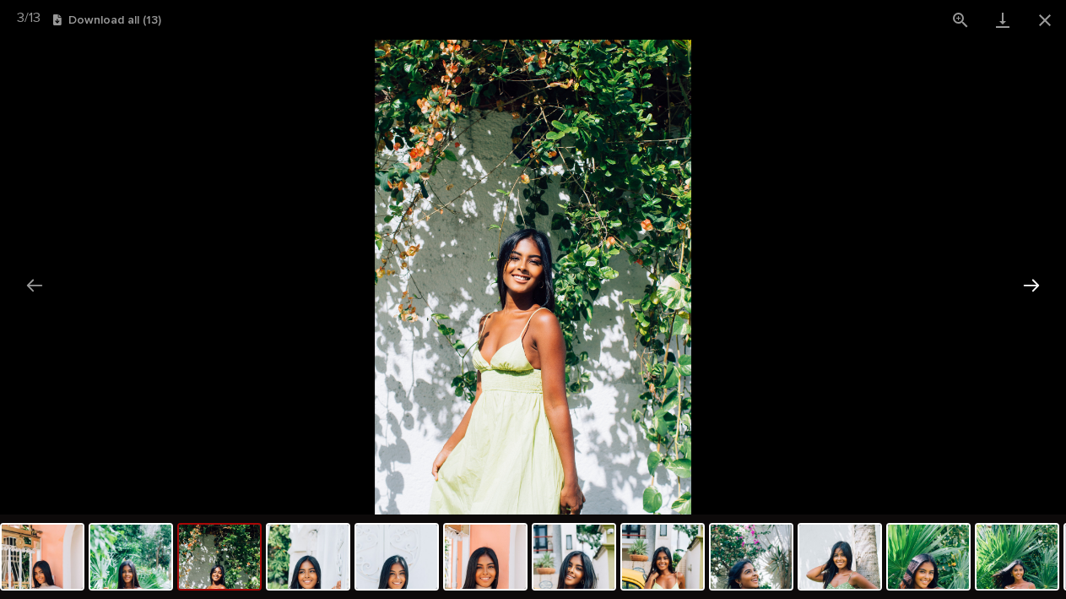
click at [1038, 285] on button "Next slide" at bounding box center [1031, 285] width 35 height 33
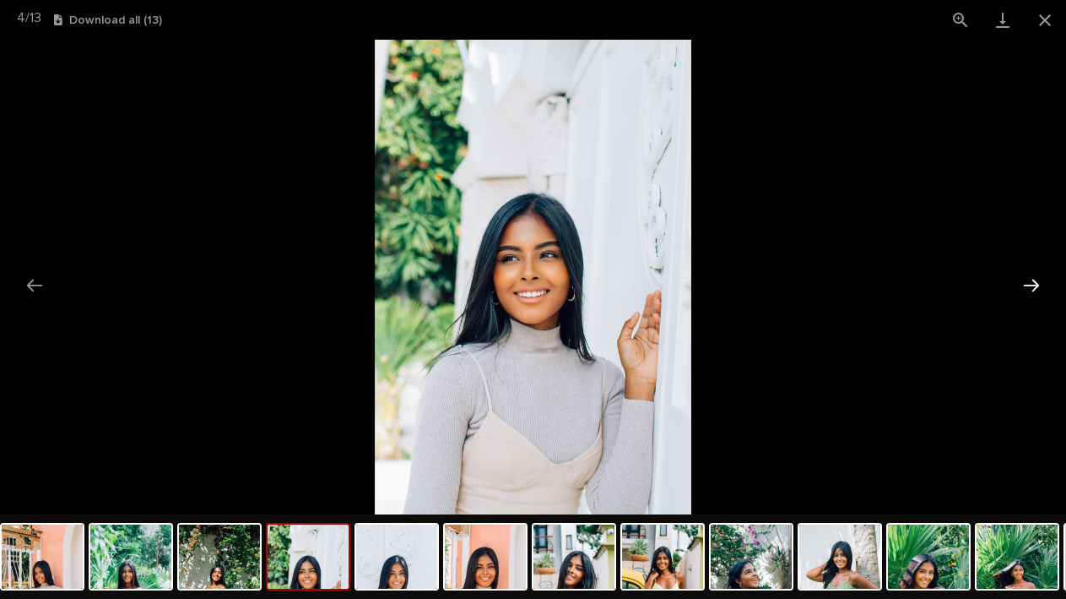
click at [1038, 285] on button "Next slide" at bounding box center [1031, 285] width 35 height 33
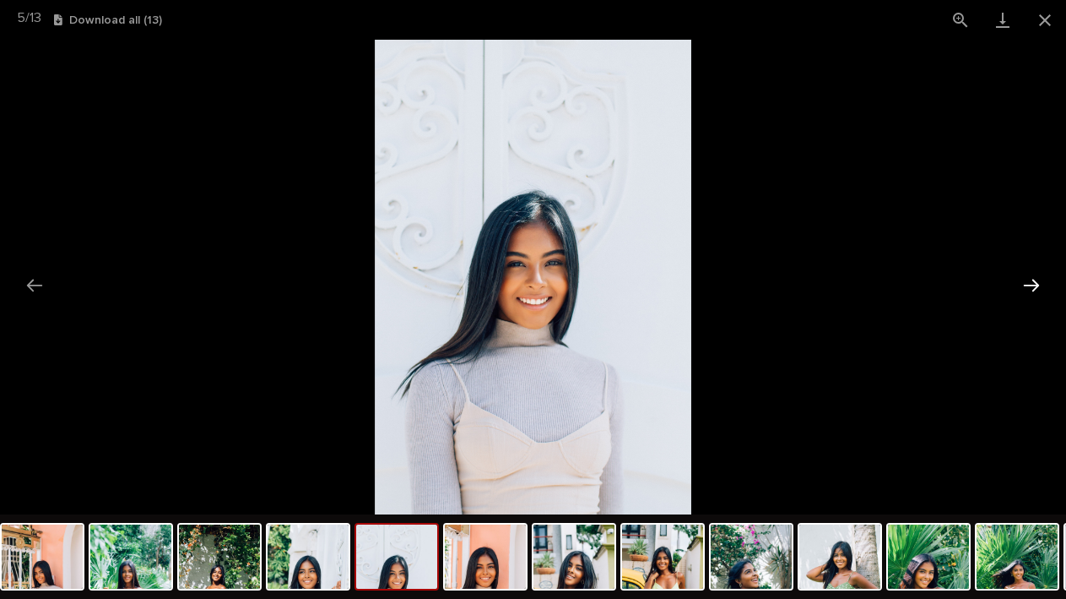
click at [1038, 285] on button "Next slide" at bounding box center [1031, 285] width 35 height 33
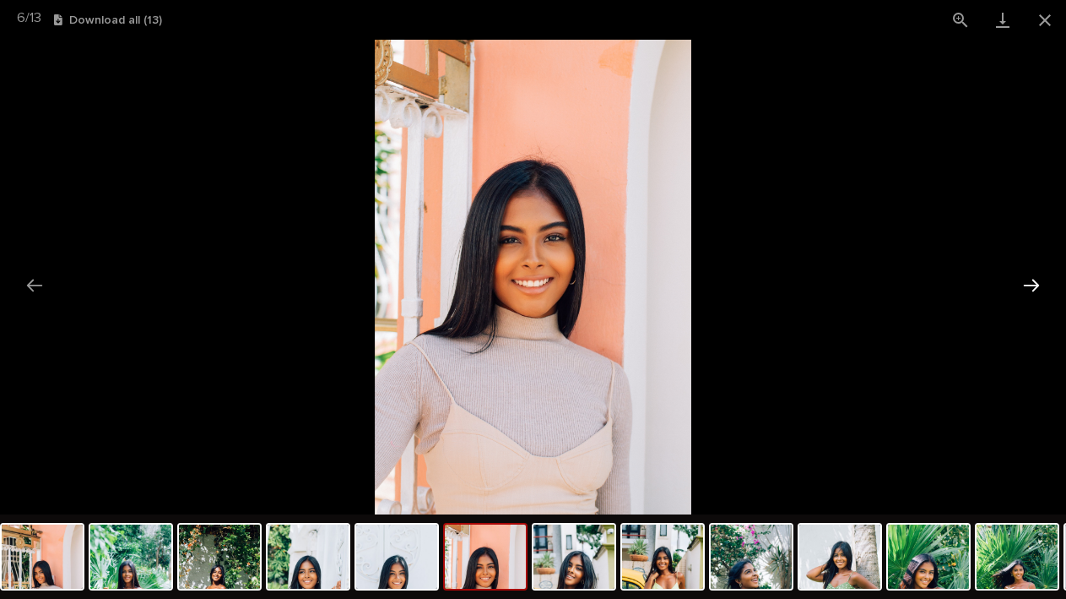
click at [1038, 285] on button "Next slide" at bounding box center [1031, 285] width 35 height 33
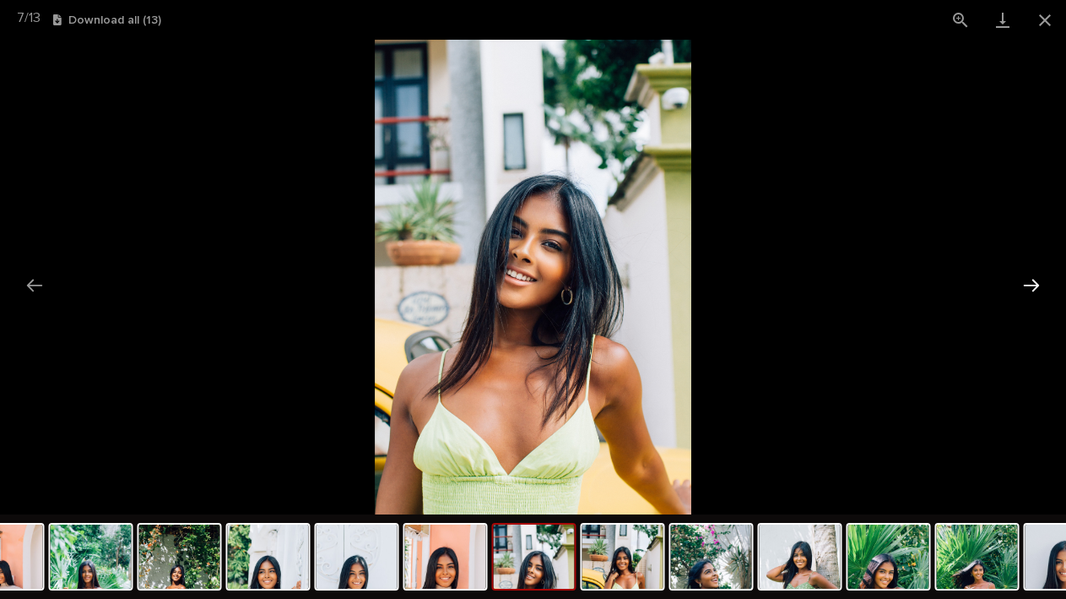
click at [1038, 285] on button "Next slide" at bounding box center [1031, 285] width 35 height 33
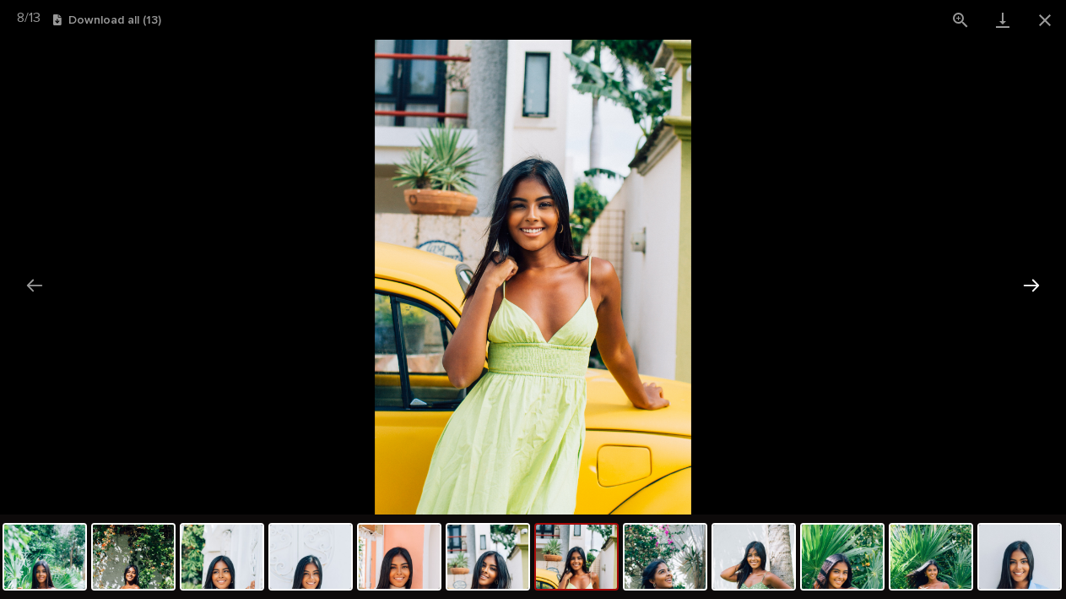
click at [1038, 285] on button "Next slide" at bounding box center [1031, 285] width 35 height 33
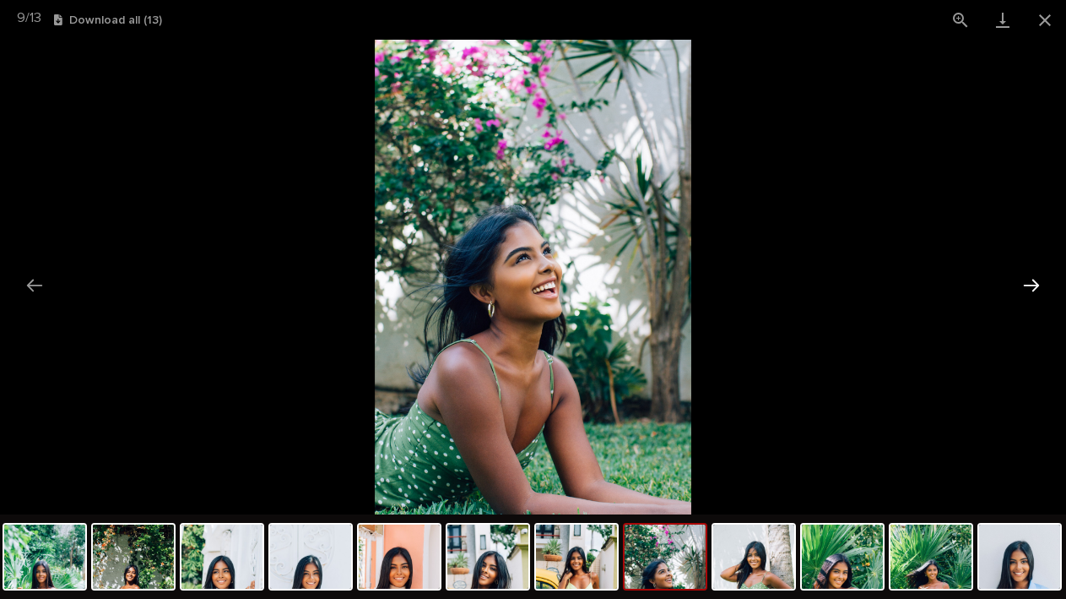
click at [1038, 285] on button "Next slide" at bounding box center [1031, 285] width 35 height 33
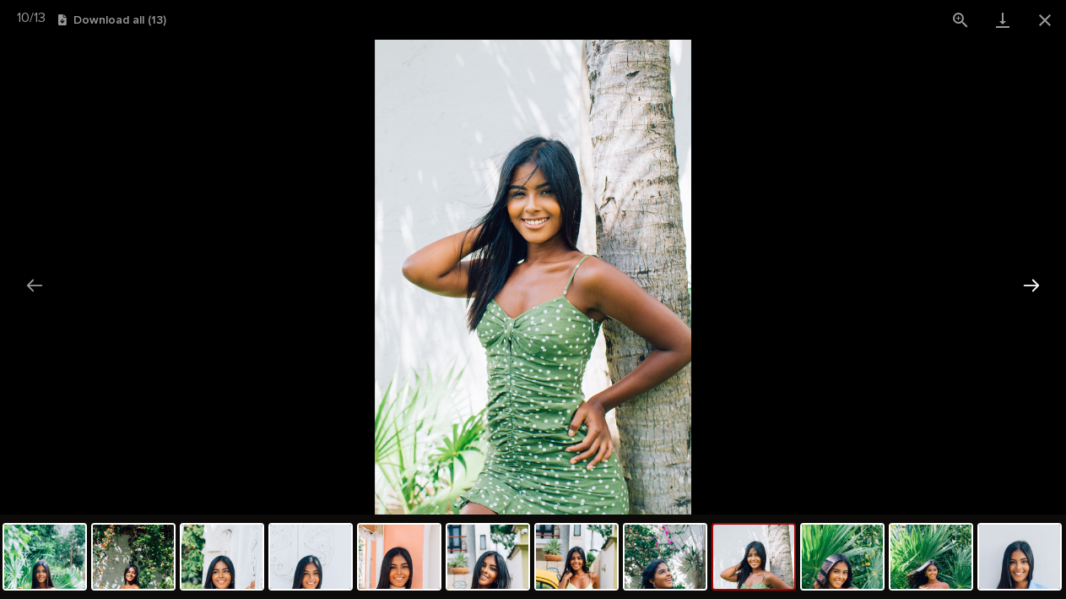
click at [1038, 285] on button "Next slide" at bounding box center [1031, 285] width 35 height 33
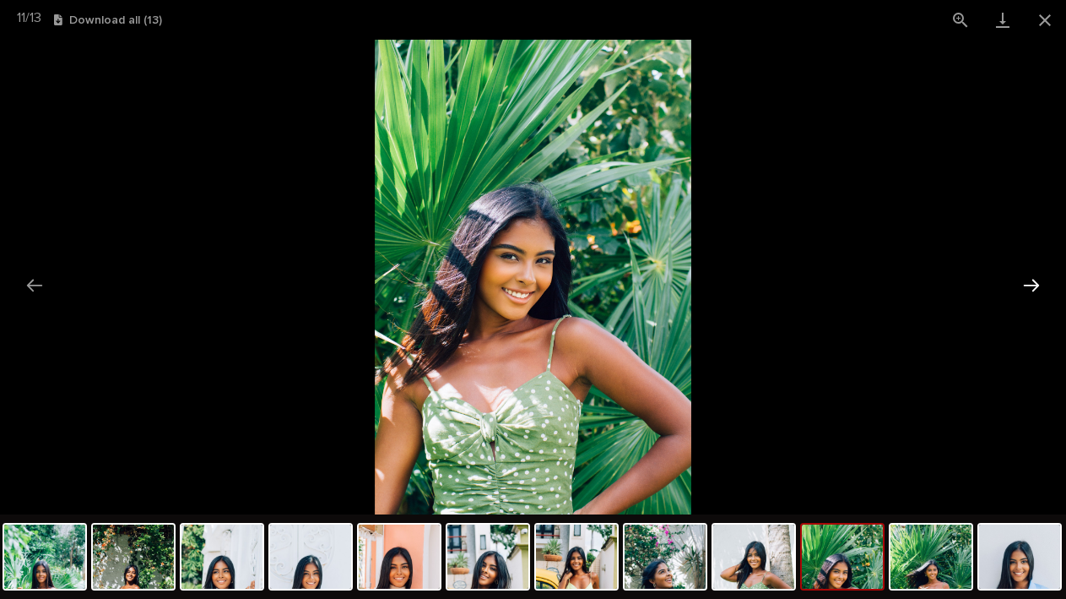
click at [1038, 285] on button "Next slide" at bounding box center [1031, 285] width 35 height 33
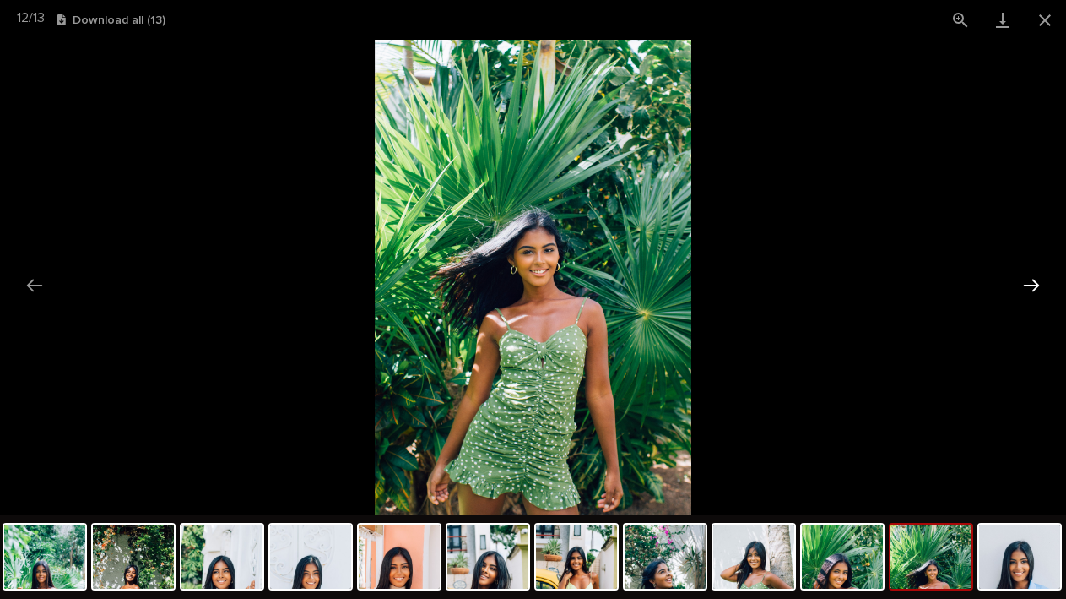
click at [1038, 285] on button "Next slide" at bounding box center [1031, 285] width 35 height 33
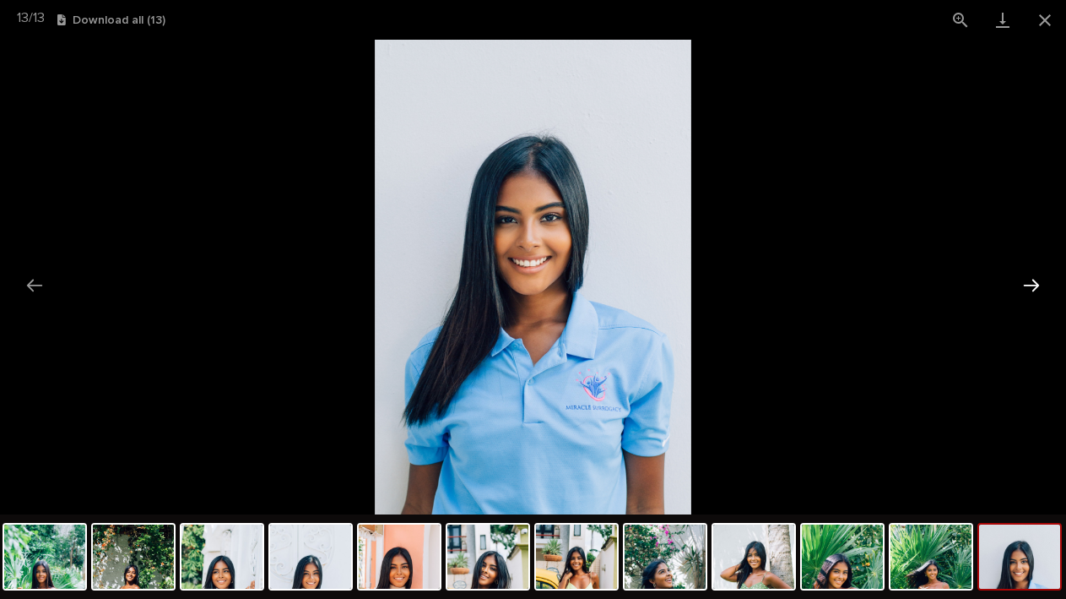
click at [1038, 285] on button "Next slide" at bounding box center [1031, 285] width 35 height 33
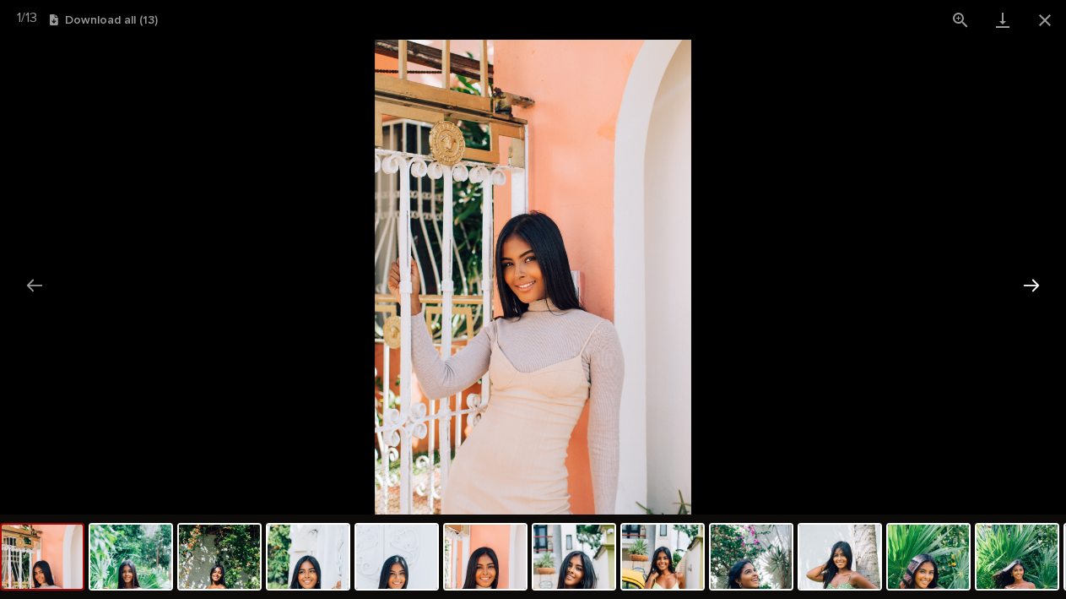
click at [1038, 285] on button "Next slide" at bounding box center [1031, 285] width 35 height 33
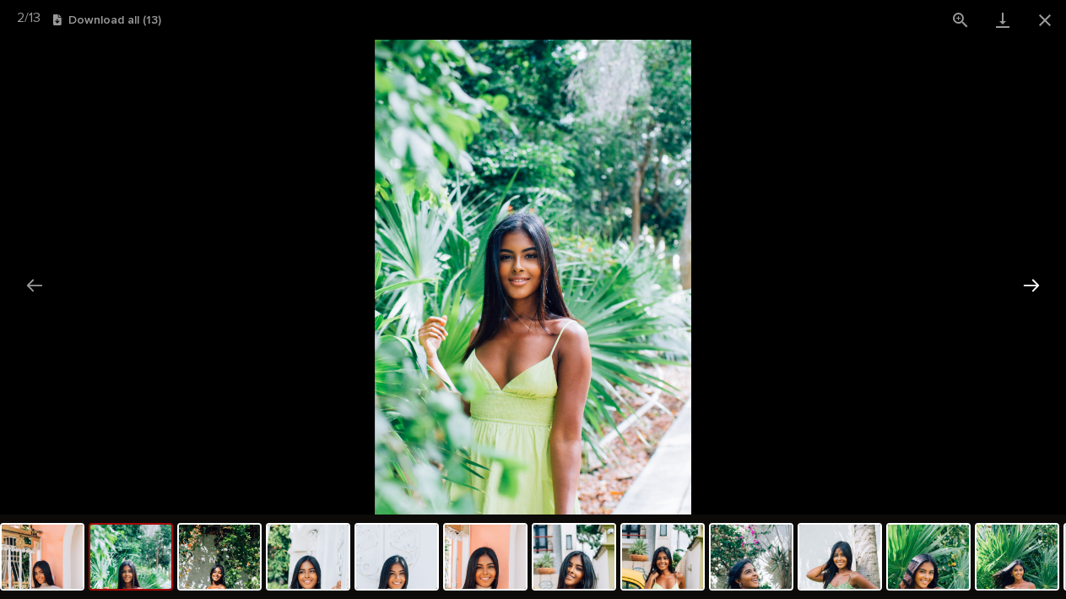
click at [1038, 285] on button "Next slide" at bounding box center [1031, 285] width 35 height 33
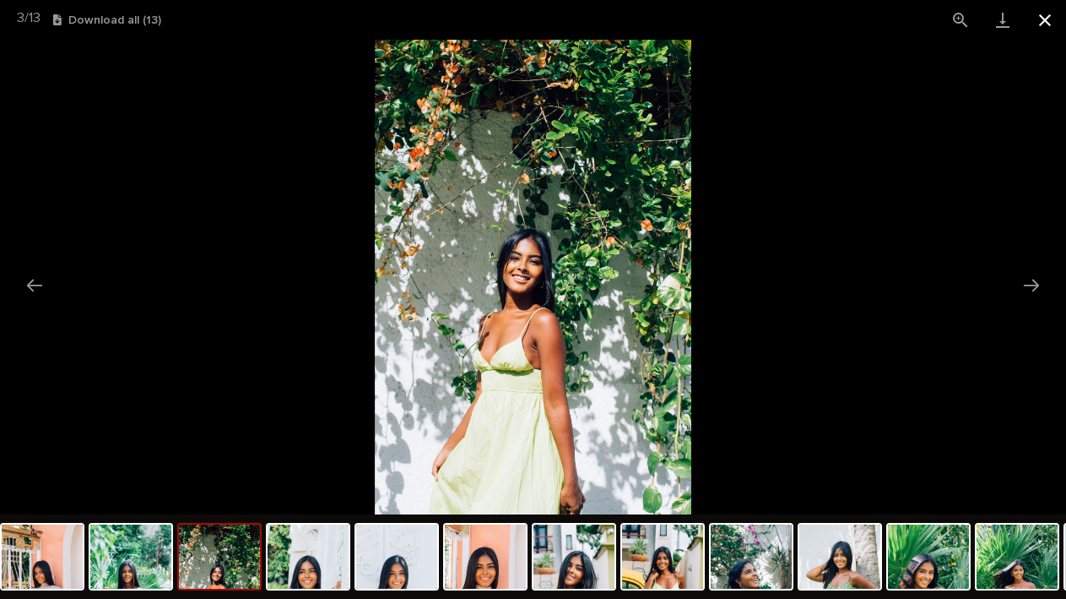
click at [1045, 25] on button "Close gallery" at bounding box center [1045, 20] width 42 height 40
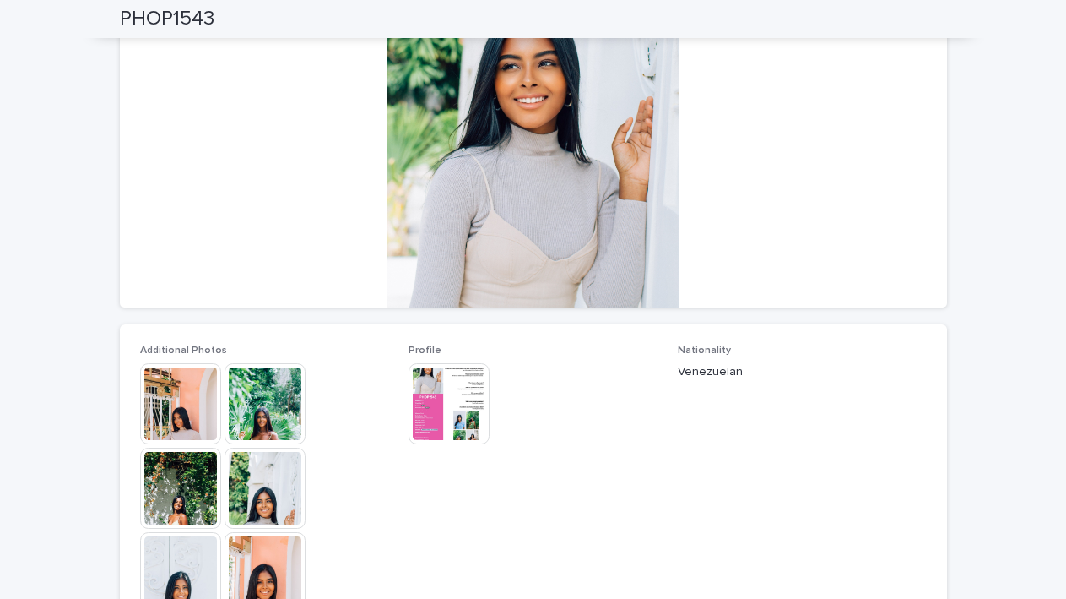
click at [437, 387] on img at bounding box center [449, 403] width 81 height 81
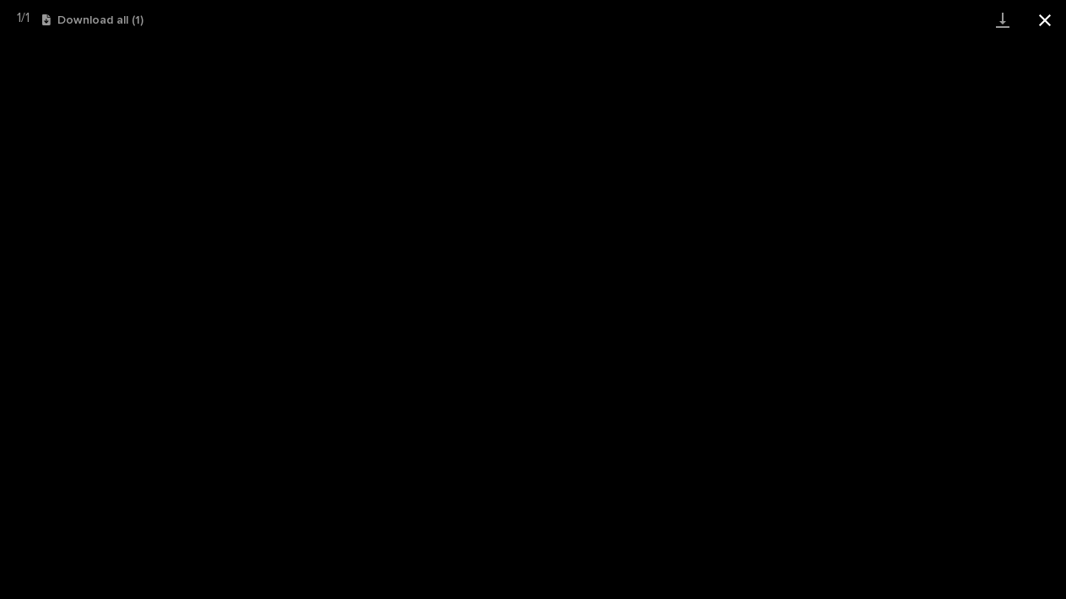
click at [1044, 21] on button "Close gallery" at bounding box center [1045, 20] width 42 height 40
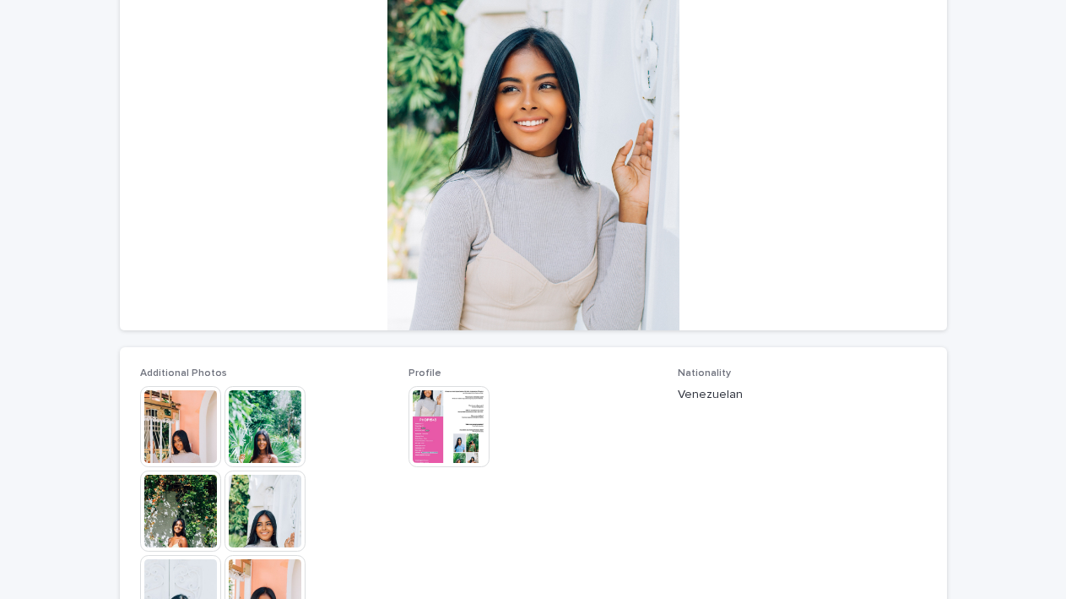
scroll to position [209, 0]
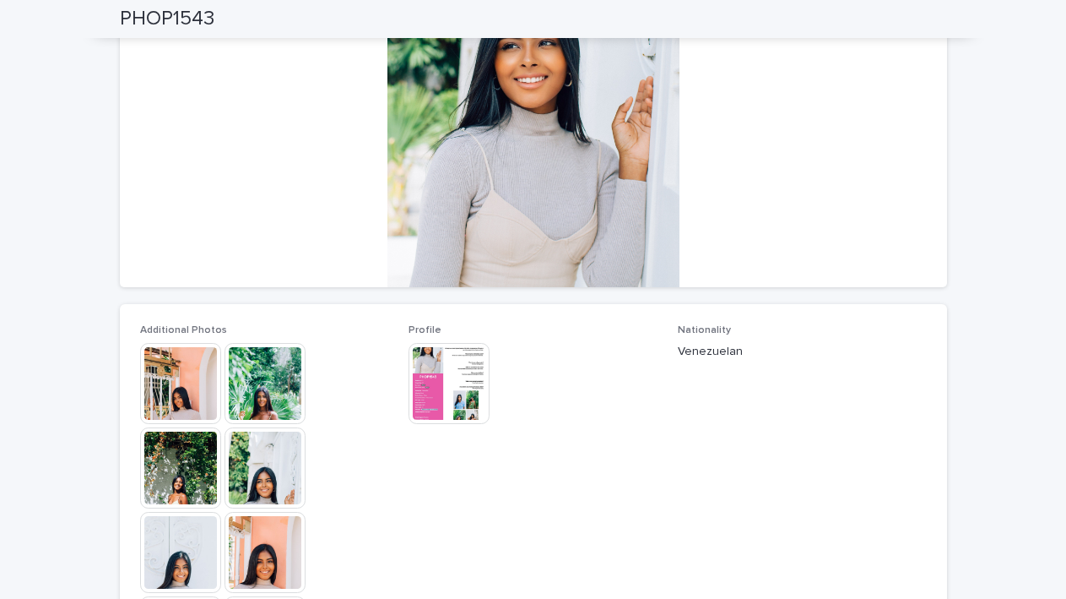
click at [169, 380] on img at bounding box center [180, 383] width 81 height 81
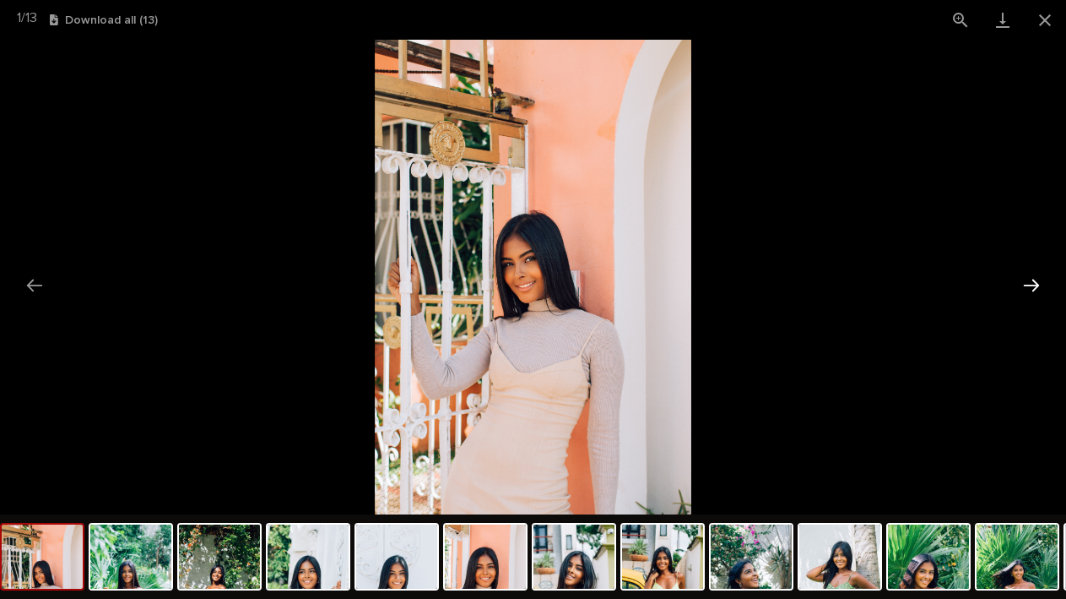
click at [1048, 281] on button "Next slide" at bounding box center [1031, 285] width 35 height 33
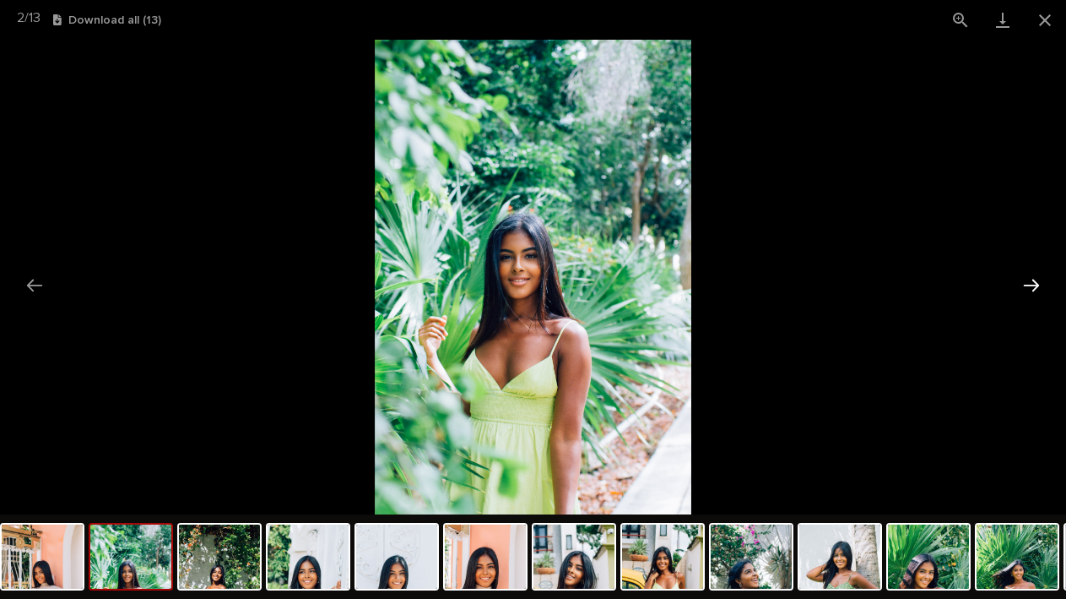
click at [1043, 284] on button "Next slide" at bounding box center [1031, 285] width 35 height 33
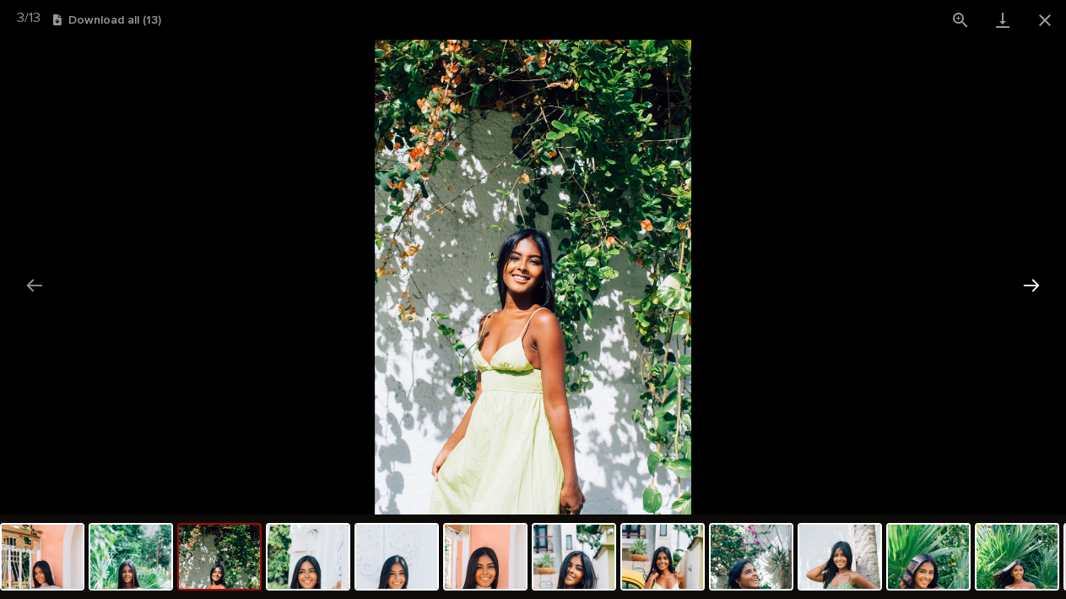
click at [1043, 284] on button "Next slide" at bounding box center [1031, 285] width 35 height 33
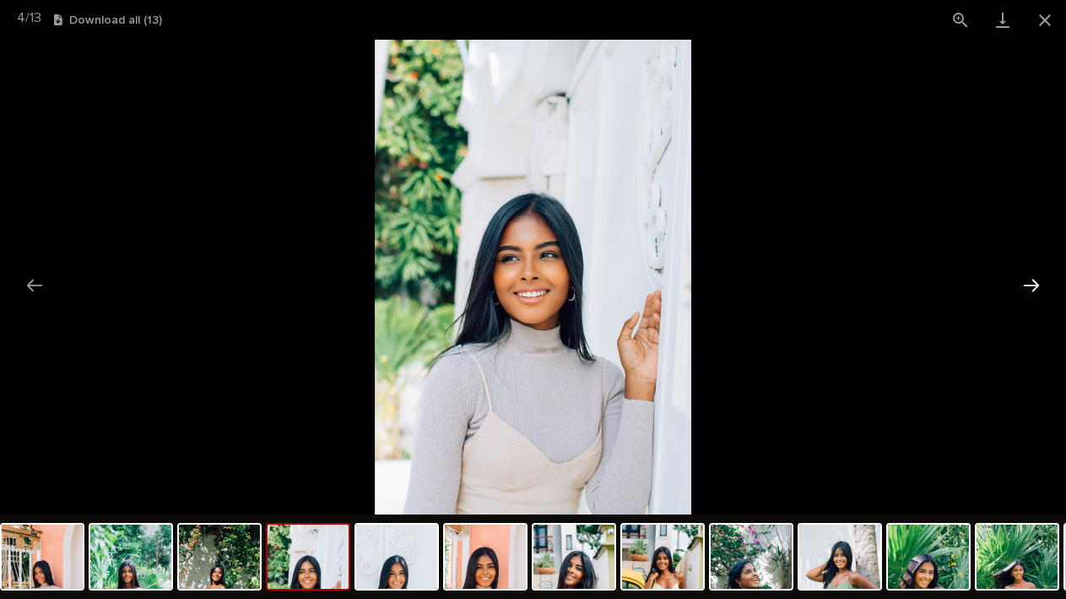
click at [1043, 284] on button "Next slide" at bounding box center [1031, 285] width 35 height 33
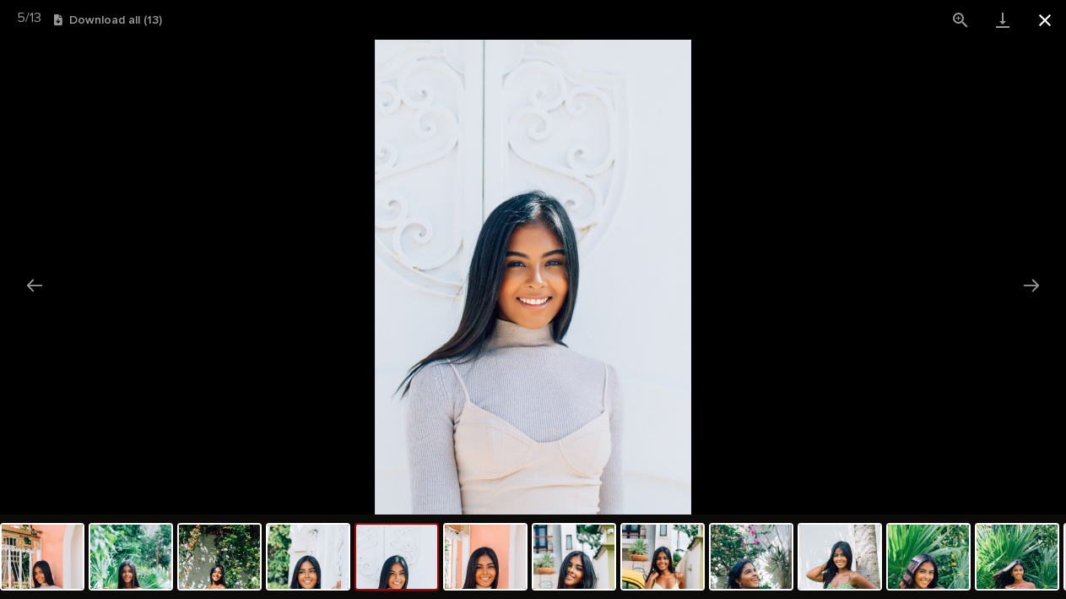
click at [1044, 24] on button "Close gallery" at bounding box center [1045, 20] width 42 height 40
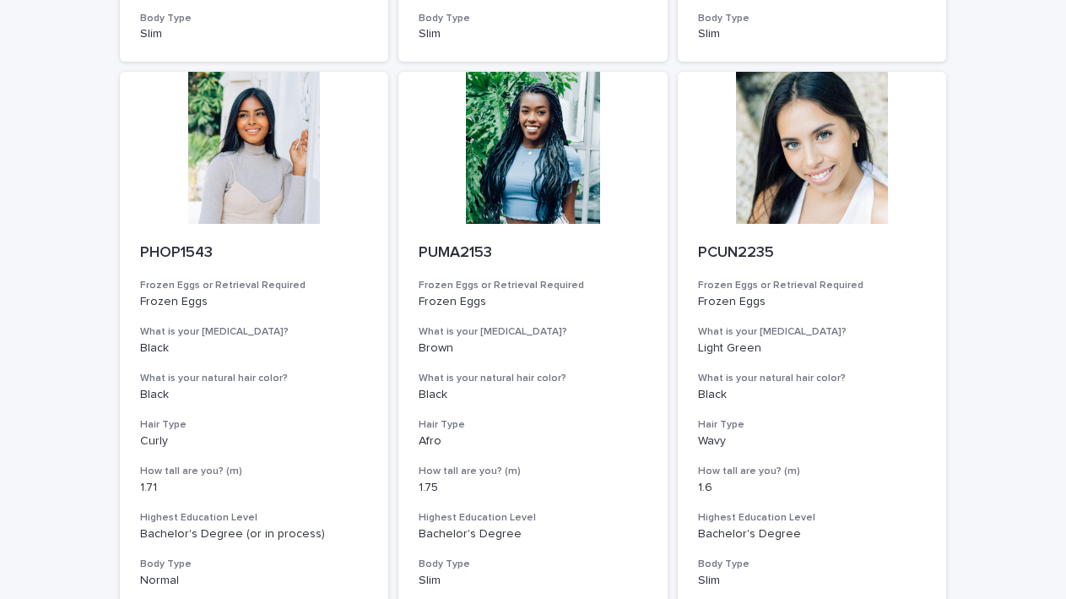
scroll to position [1926, 0]
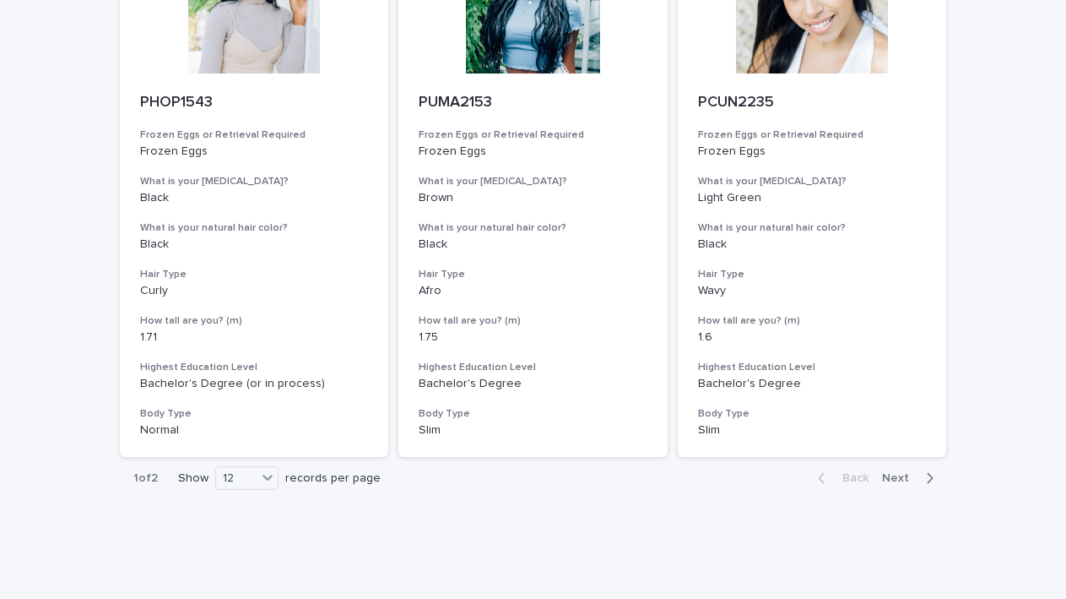
click at [898, 472] on span "Next" at bounding box center [900, 478] width 37 height 12
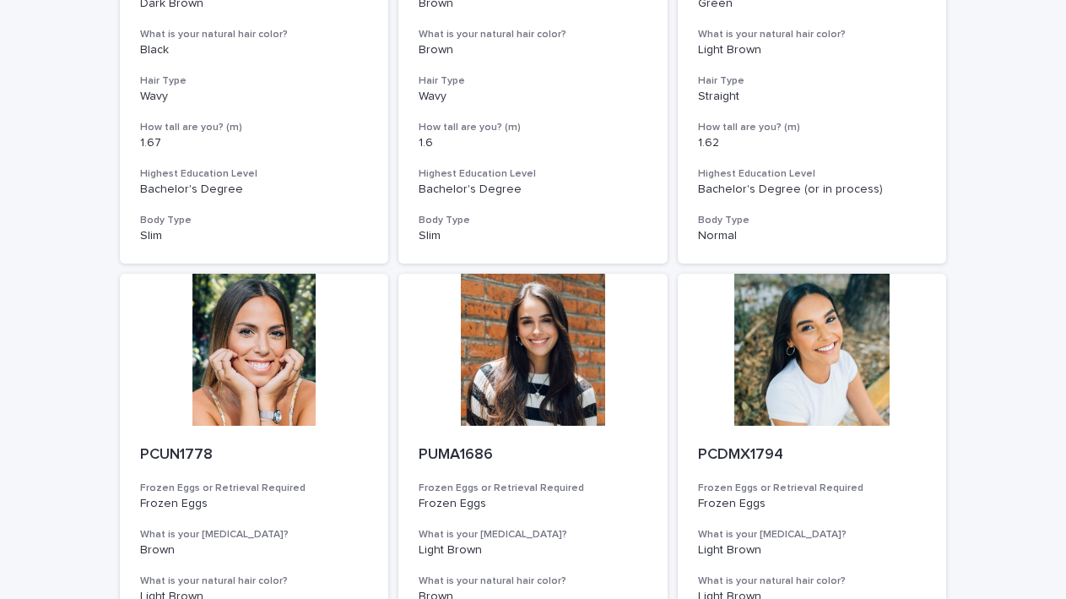
scroll to position [1018, 0]
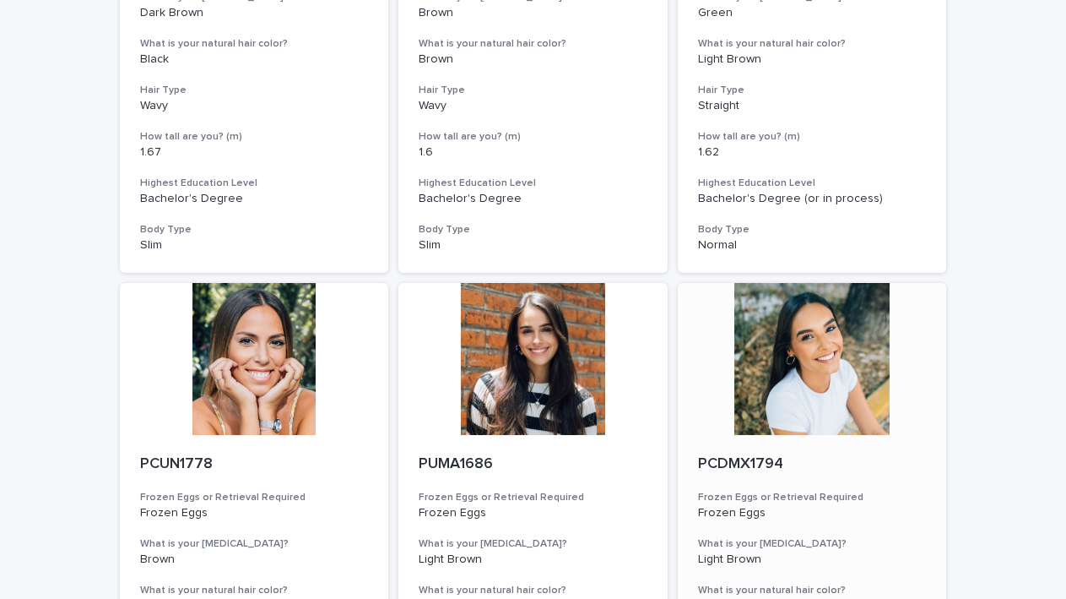
click at [850, 377] on div at bounding box center [812, 359] width 269 height 152
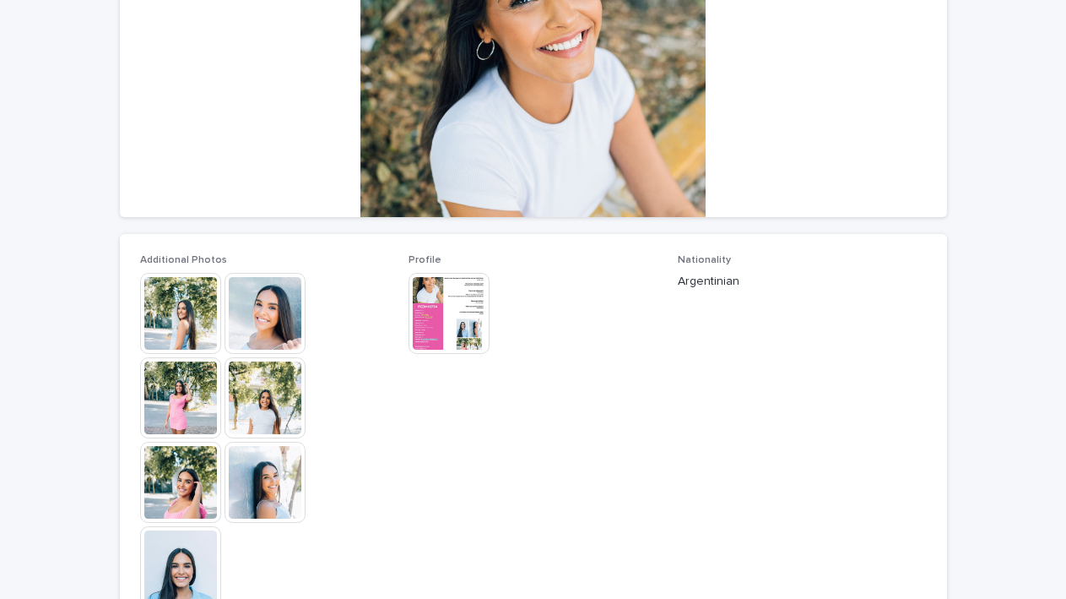
scroll to position [304, 0]
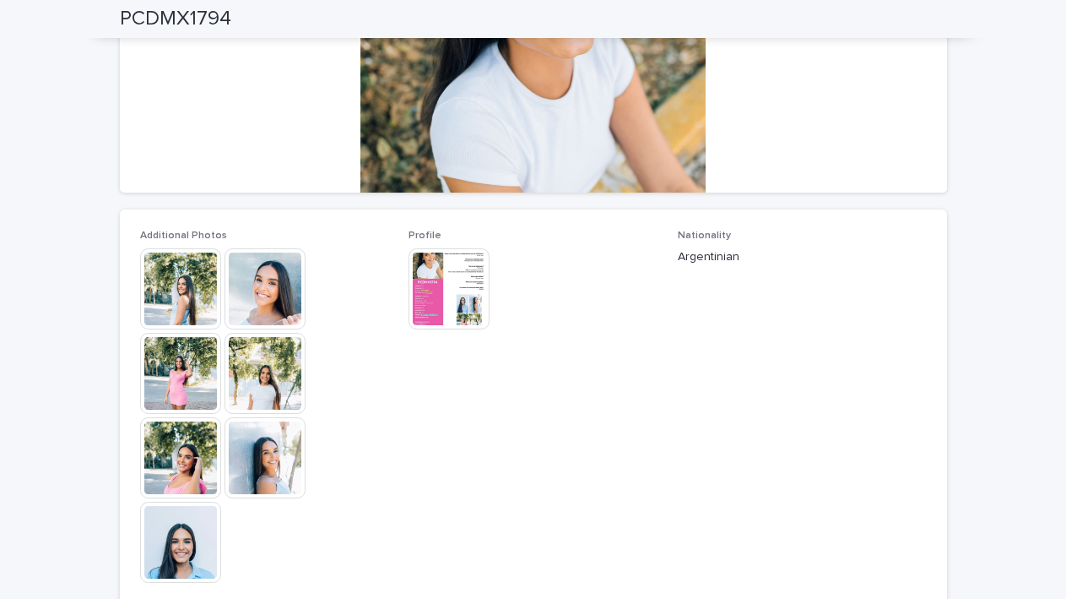
click at [199, 309] on img at bounding box center [180, 288] width 81 height 81
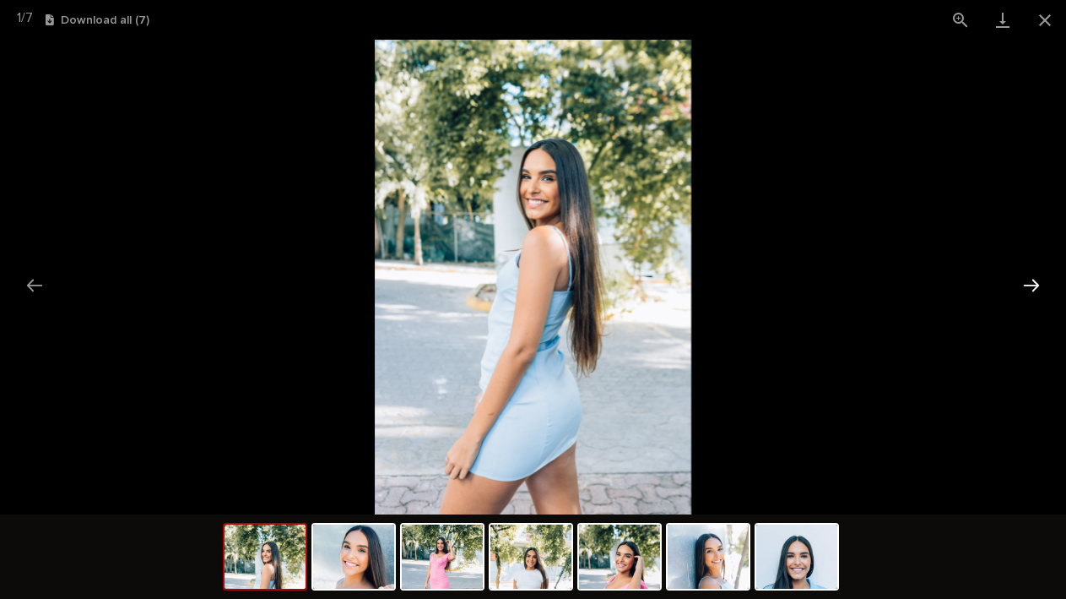
click at [1023, 281] on button "Next slide" at bounding box center [1031, 285] width 35 height 33
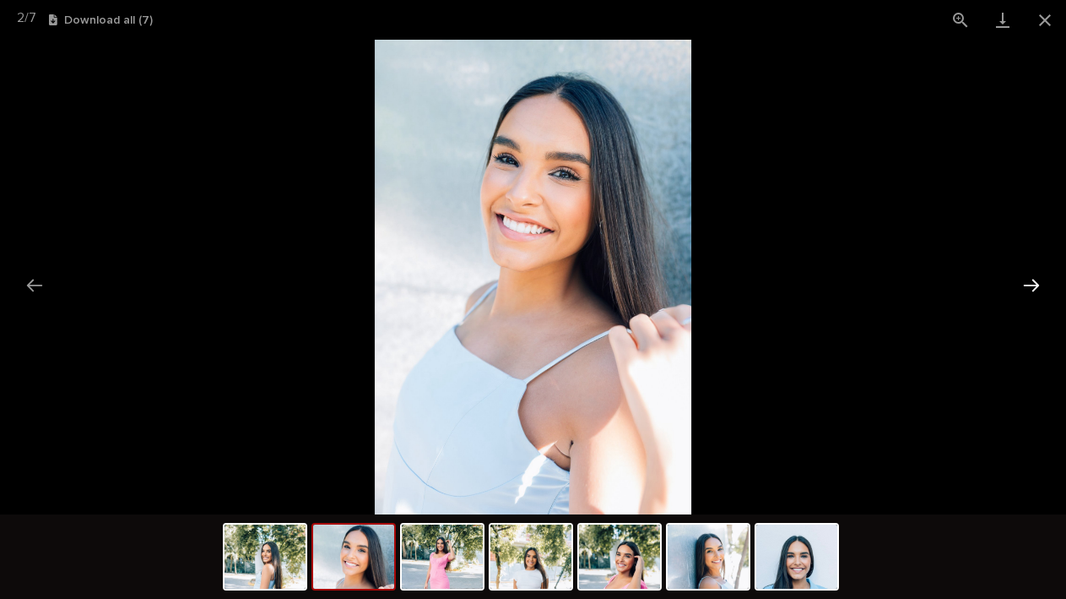
click at [1023, 281] on button "Next slide" at bounding box center [1031, 285] width 35 height 33
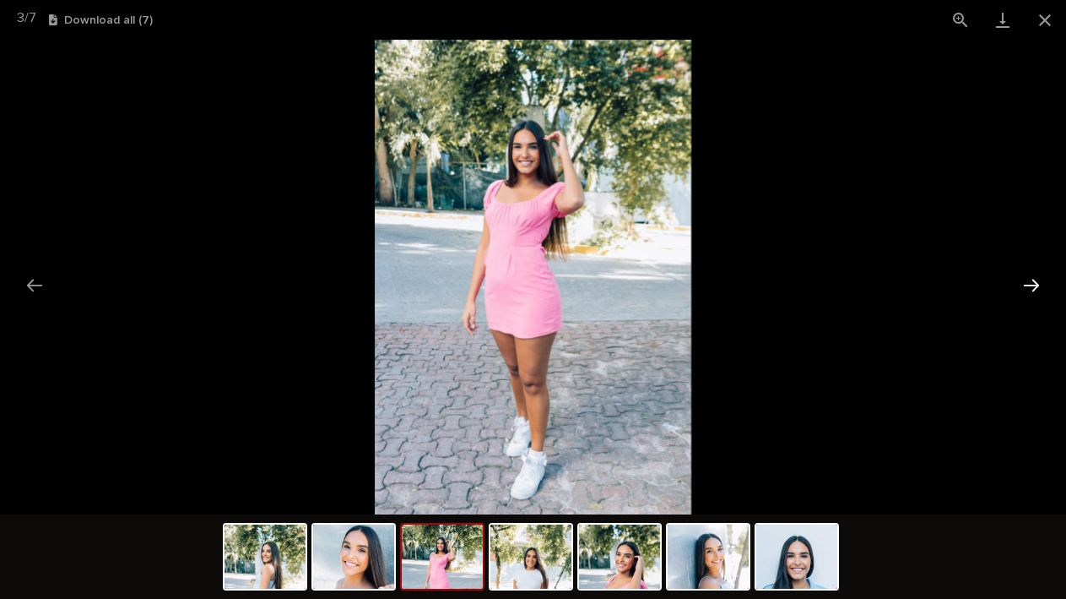
click at [1023, 281] on button "Next slide" at bounding box center [1031, 285] width 35 height 33
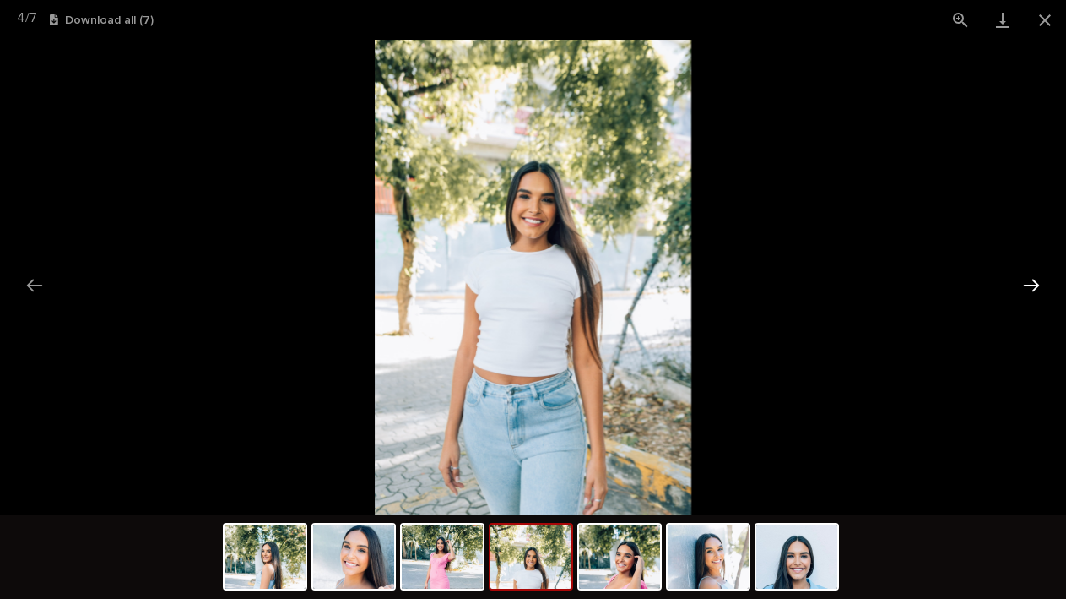
click at [1023, 281] on button "Next slide" at bounding box center [1031, 285] width 35 height 33
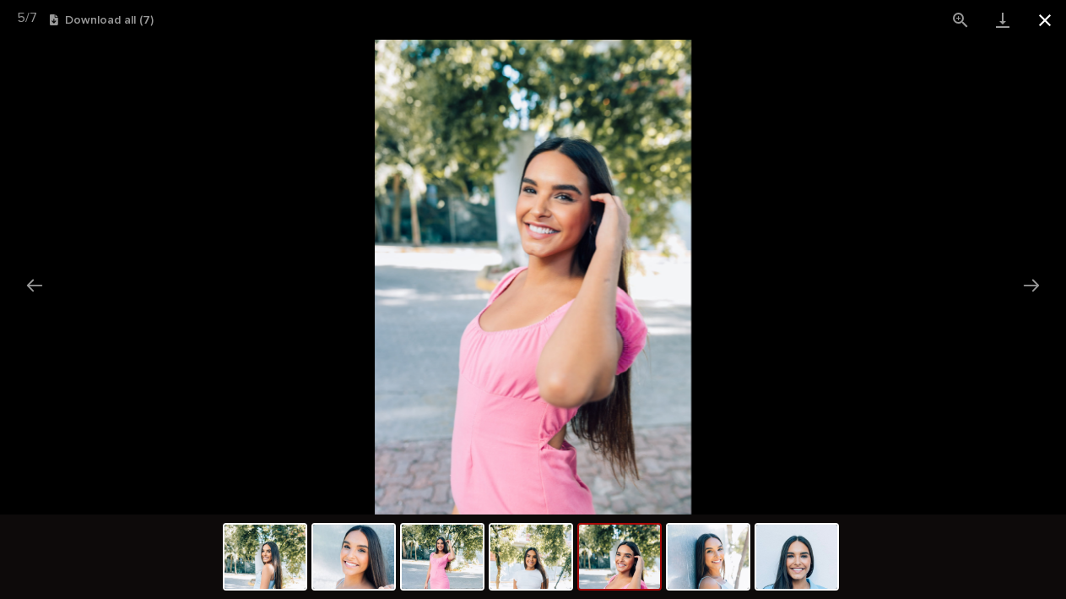
click at [1035, 20] on button "Close gallery" at bounding box center [1045, 20] width 42 height 40
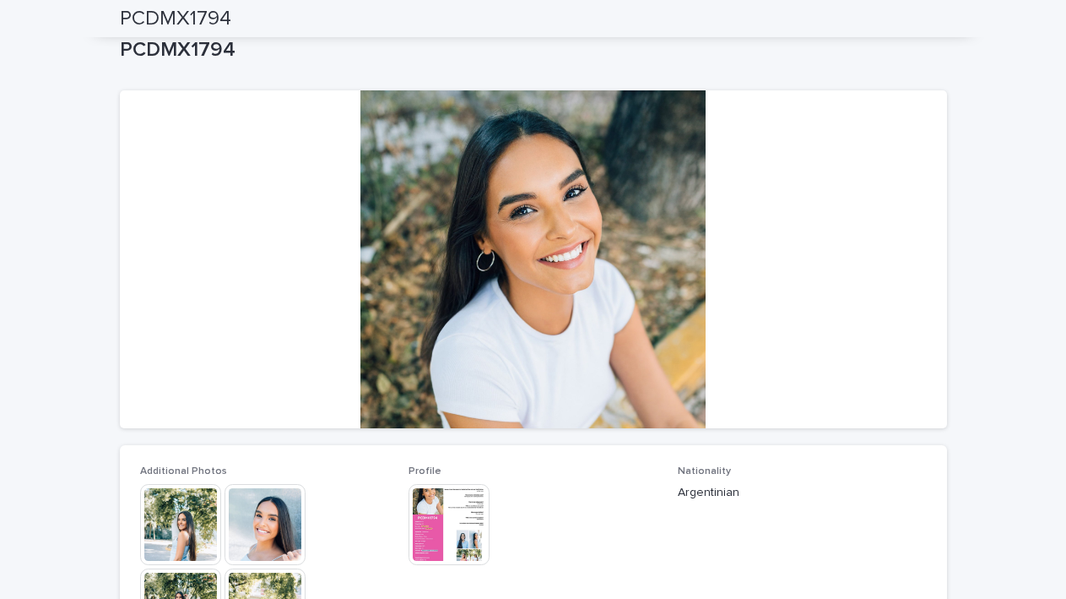
scroll to position [0, 0]
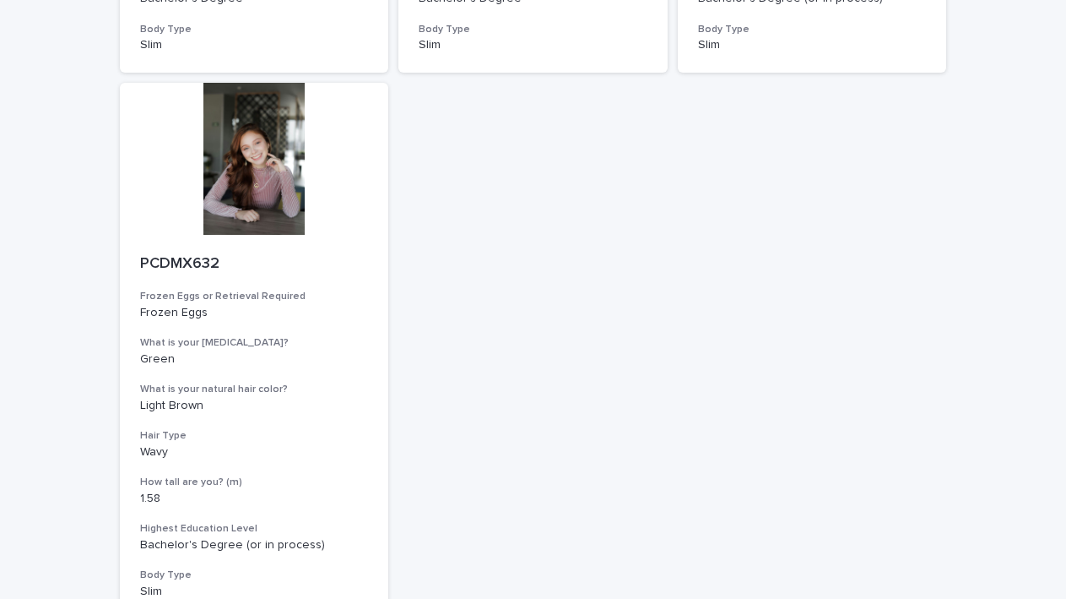
scroll to position [1926, 0]
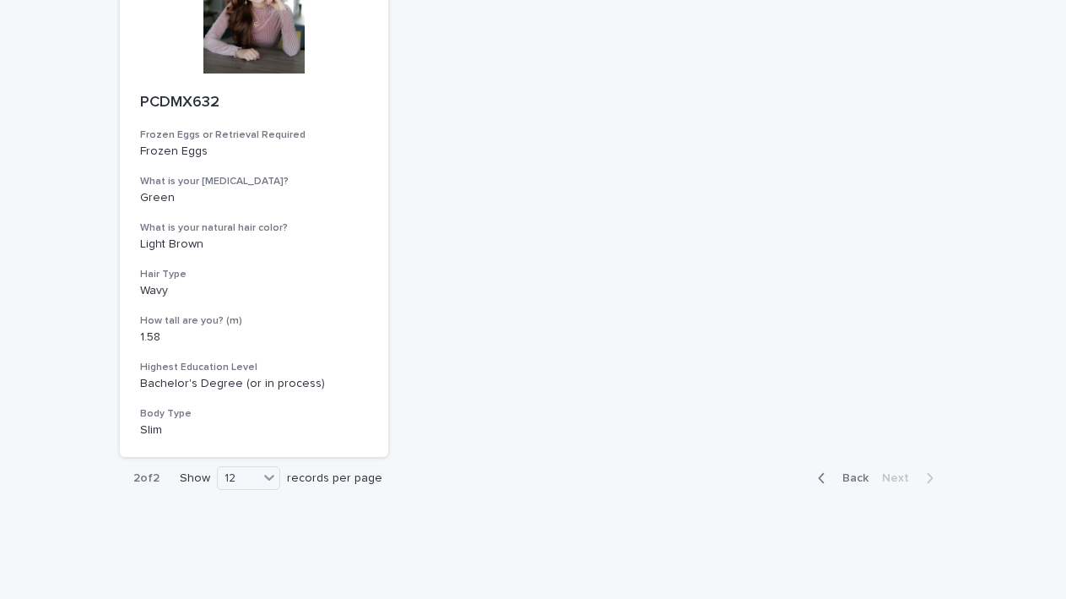
click at [831, 457] on div "Back Next" at bounding box center [876, 478] width 143 height 42
click at [841, 472] on span "Back" at bounding box center [851, 478] width 36 height 12
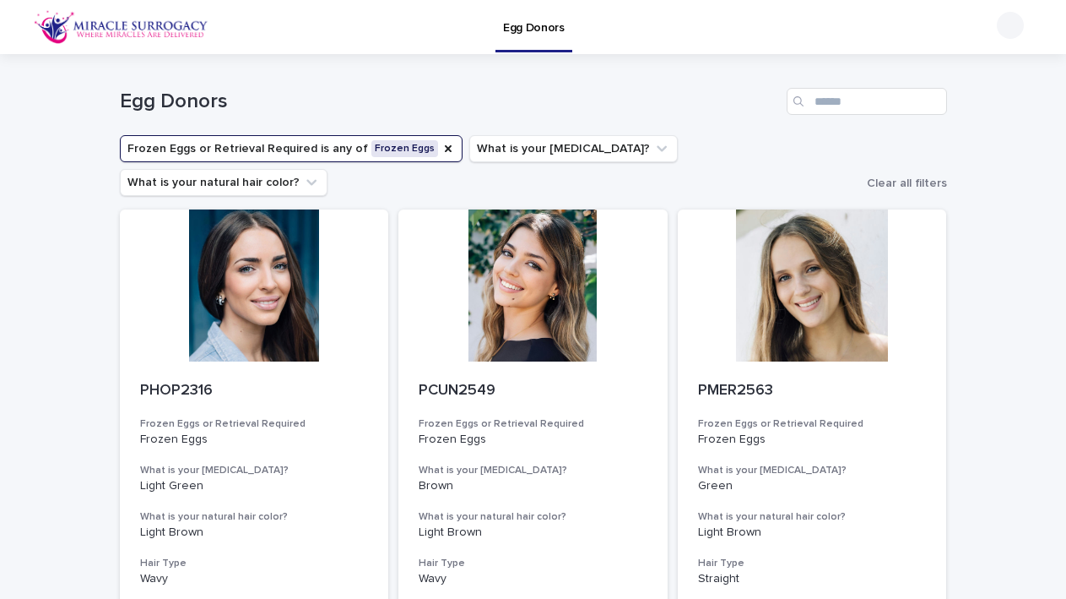
click at [442, 149] on icon "Frozen Eggs or Retrieval Required" at bounding box center [449, 149] width 14 height 14
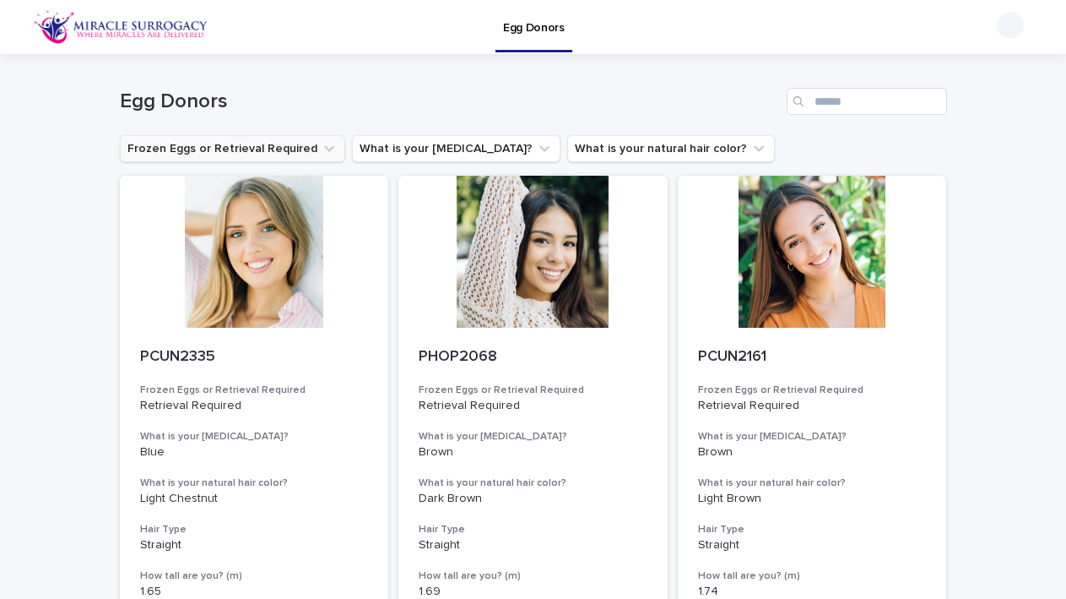
click at [305, 146] on button "Frozen Eggs or Retrieval Required" at bounding box center [232, 148] width 225 height 27
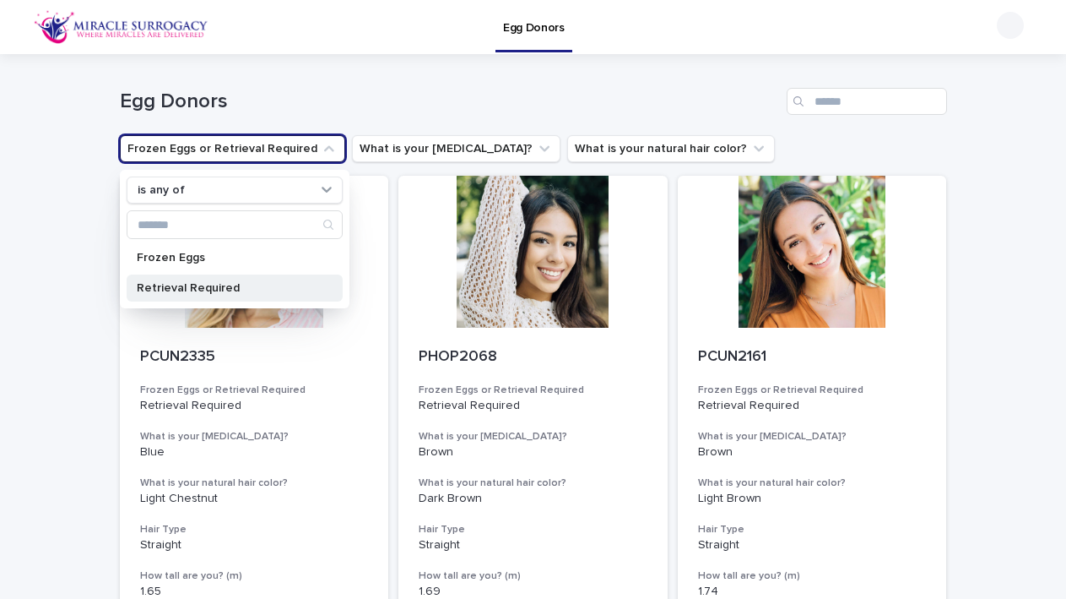
click at [207, 279] on div "Retrieval Required" at bounding box center [235, 287] width 216 height 27
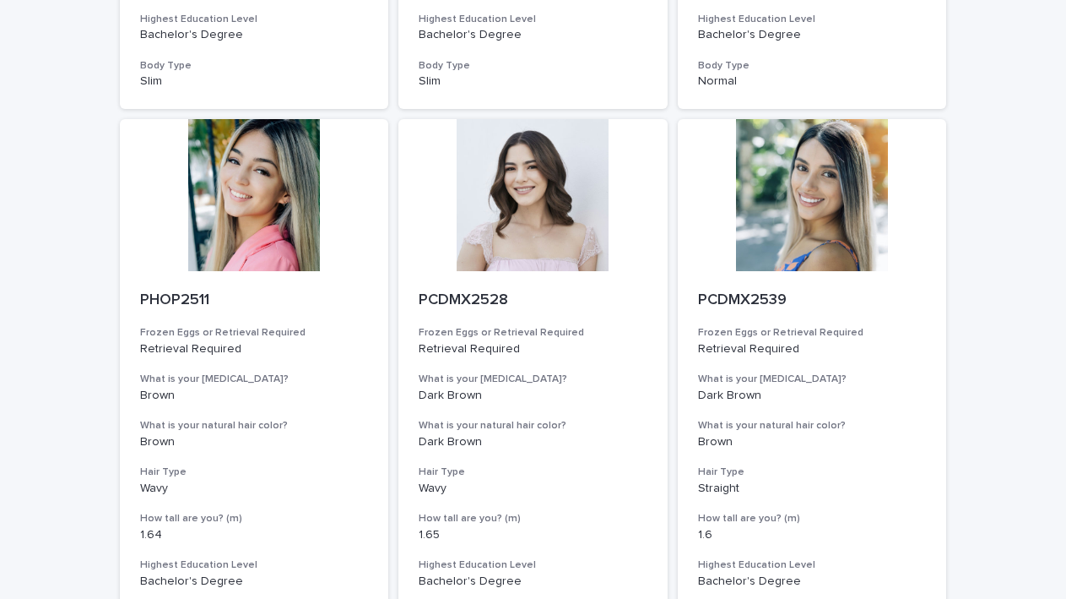
scroll to position [1926, 0]
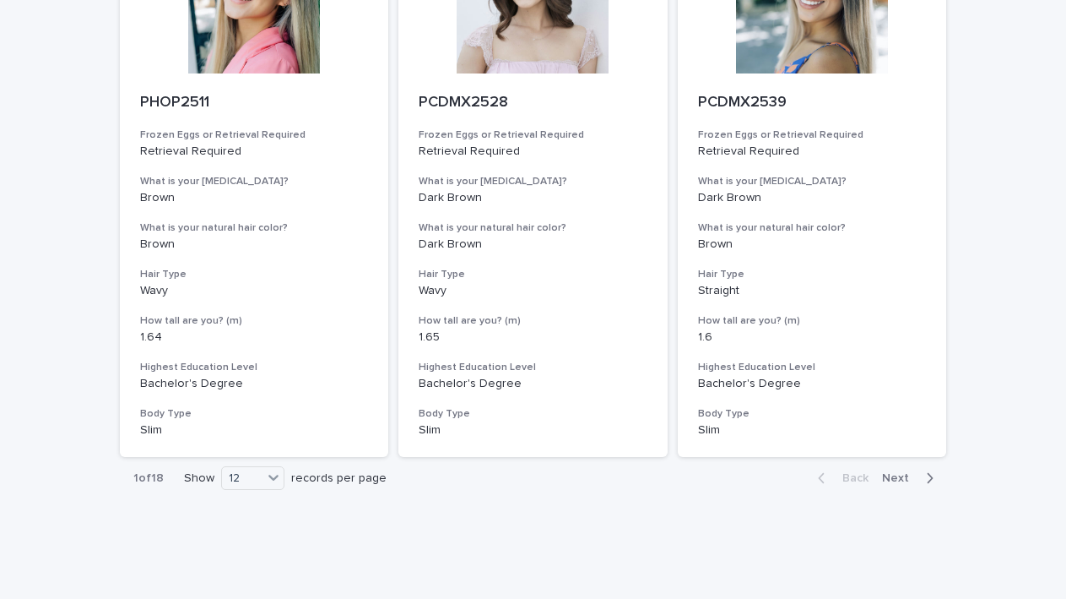
click at [276, 459] on div "1 of 18 Show 12 records per page" at bounding box center [260, 478] width 280 height 41
click at [274, 469] on icon at bounding box center [273, 477] width 17 height 17
click at [273, 502] on div "36" at bounding box center [253, 508] width 62 height 20
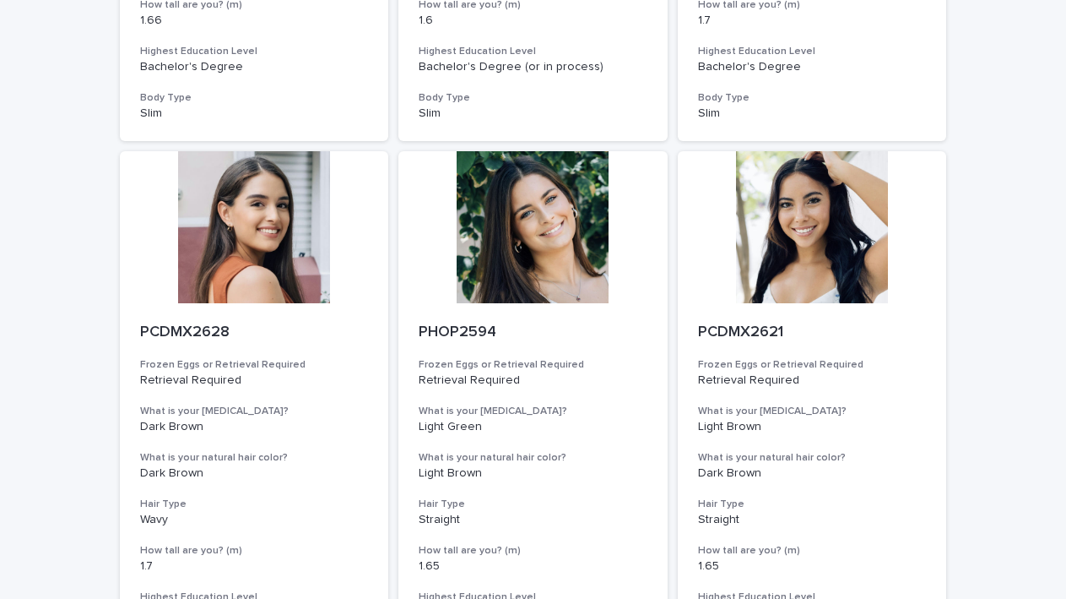
scroll to position [6282, 0]
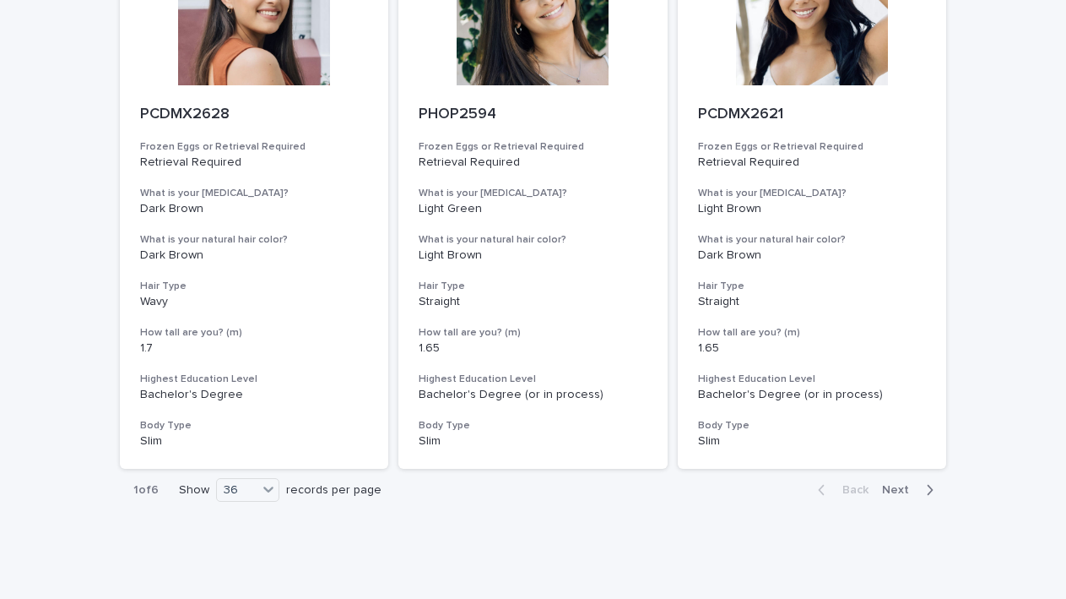
click at [909, 482] on button "Next" at bounding box center [912, 489] width 72 height 15
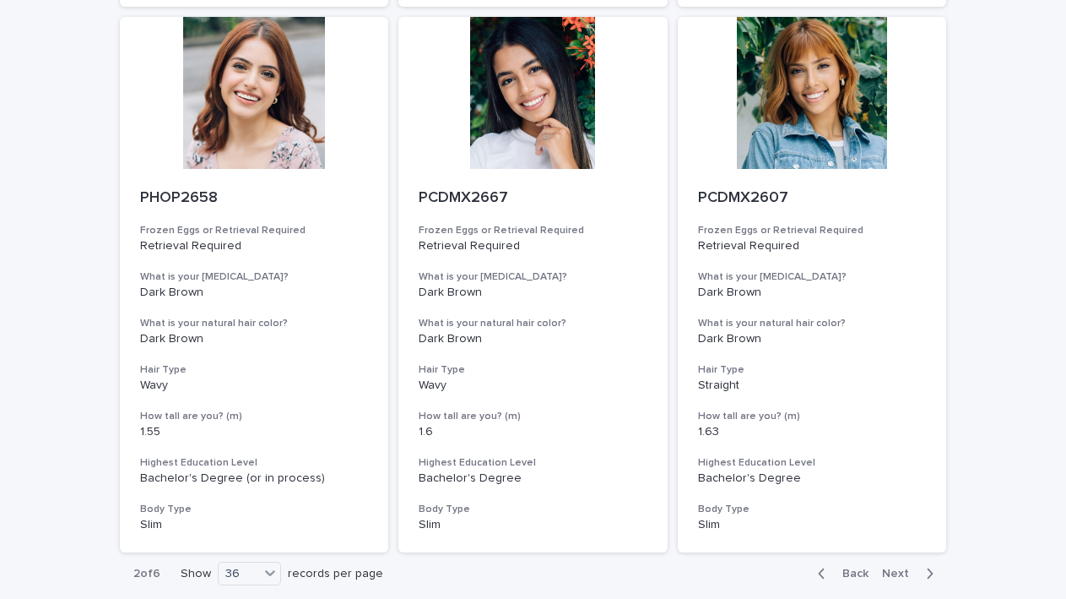
scroll to position [6294, 0]
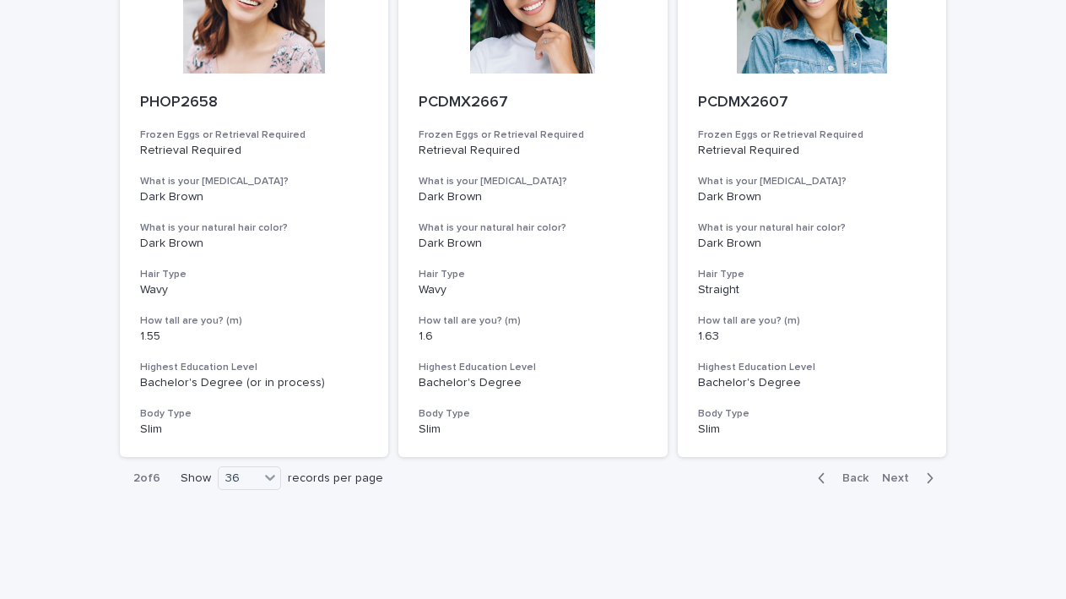
click at [915, 472] on span "Next" at bounding box center [900, 478] width 37 height 12
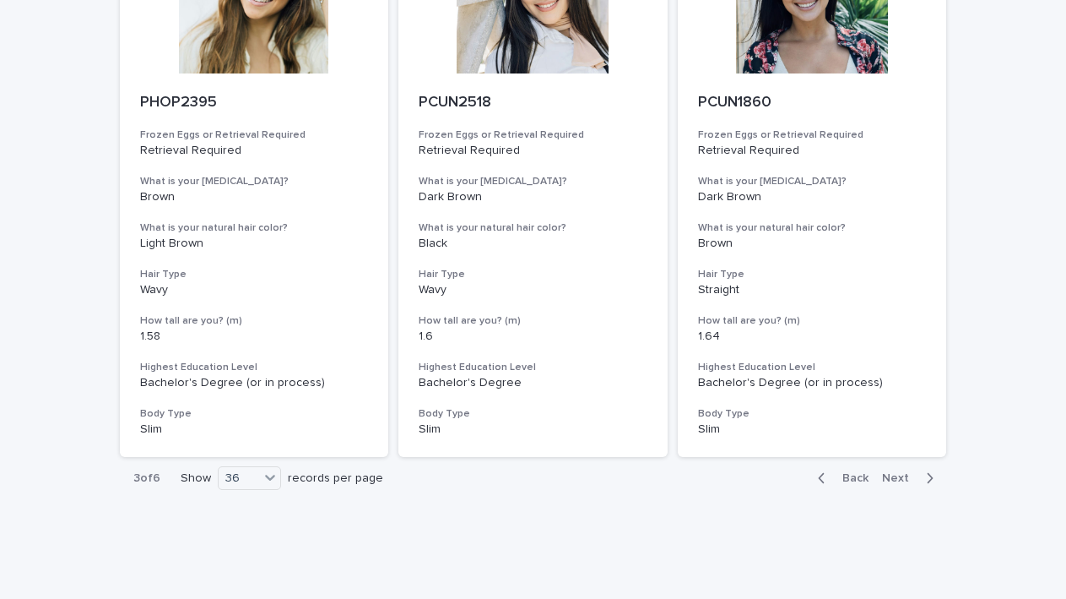
scroll to position [6293, 0]
click at [929, 471] on icon "button" at bounding box center [930, 478] width 8 height 15
